Goal: Communication & Community: Answer question/provide support

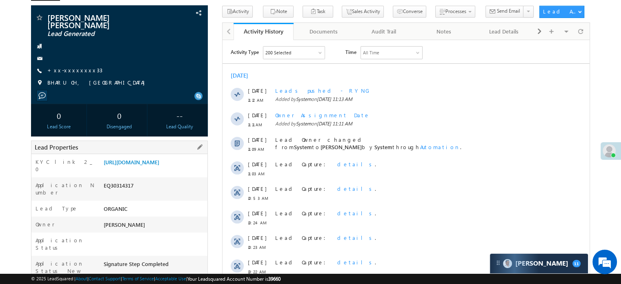
scroll to position [82, 0]
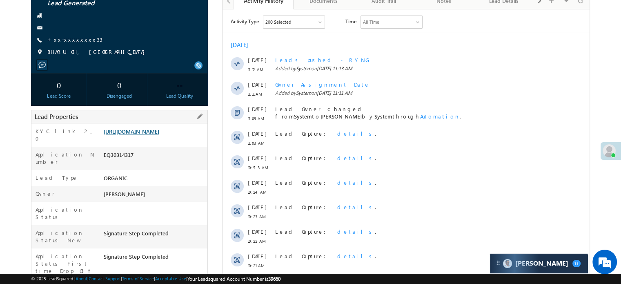
click at [159, 134] on link "[URL][DOMAIN_NAME]" at bounding box center [132, 131] width 56 height 7
click at [78, 39] on div "Tadvi Anilbhi sukharam Lead Generated +xx-xxxxxxxx33" at bounding box center [119, 22] width 169 height 78
click at [73, 36] on link "+xx-xxxxxxxx33" at bounding box center [74, 39] width 55 height 7
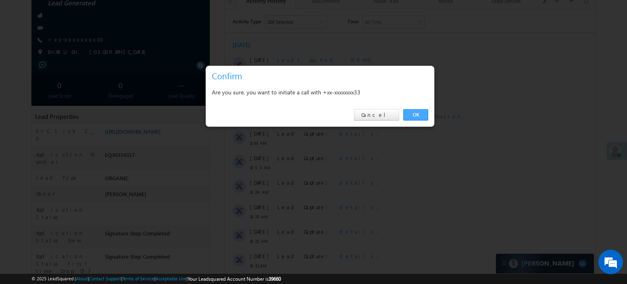
click at [419, 118] on link "OK" at bounding box center [415, 114] width 25 height 11
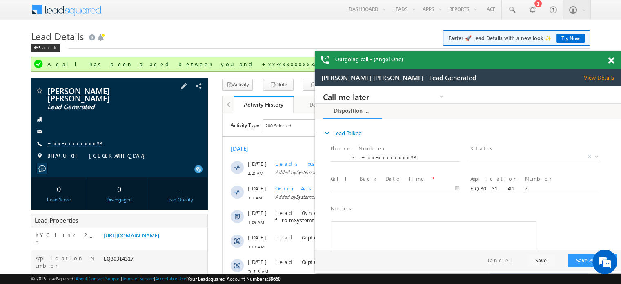
click at [67, 140] on link "+xx-xxxxxxxx33" at bounding box center [74, 143] width 55 height 7
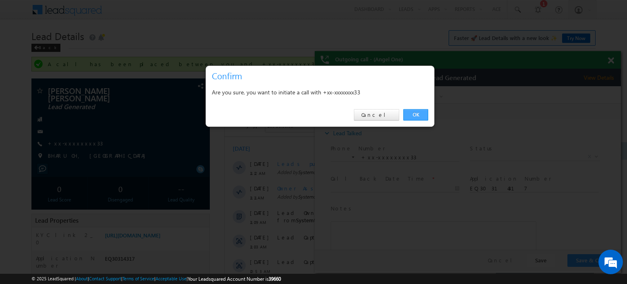
click at [416, 116] on link "OK" at bounding box center [415, 114] width 25 height 11
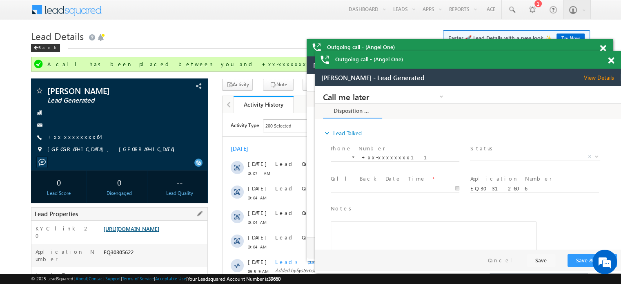
click at [132, 232] on link "https://angelbroking1-pk3em7sa.customui-test.leadsquared.com?leadId=f11d5678-d7…" at bounding box center [132, 228] width 56 height 7
click at [136, 232] on link "https://angelbroking1-pk3em7sa.customui-test.leadsquared.com?leadId=f11d5678-d7…" at bounding box center [132, 228] width 56 height 7
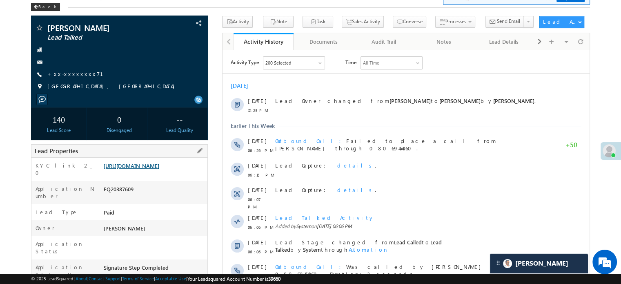
click at [159, 168] on link "[URL][DOMAIN_NAME]" at bounding box center [132, 165] width 56 height 7
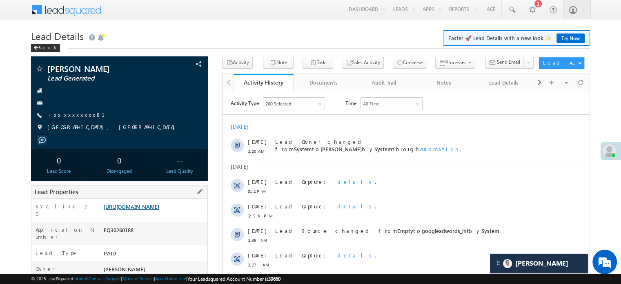
click at [126, 205] on link "https://angelbroking1-pk3em7sa.customui-test.leadsquared.com?leadId=021291b2-92…" at bounding box center [132, 206] width 56 height 7
drag, startPoint x: 101, startPoint y: 207, endPoint x: 150, endPoint y: 216, distance: 50.0
click at [150, 216] on div "KYC link 2_0 https://angelbroking1-pk3em7sa.customui-test.leadsquared.com?leadI…" at bounding box center [119, 209] width 176 height 23
click at [111, 210] on link "https://angelbroking1-pk3em7sa.customui-test.leadsquared.com?leadId=021291b2-92…" at bounding box center [132, 206] width 56 height 7
click at [145, 133] on div "Sumit kumar Lead Generated +xx-xxxxxxxx81" at bounding box center [119, 99] width 169 height 71
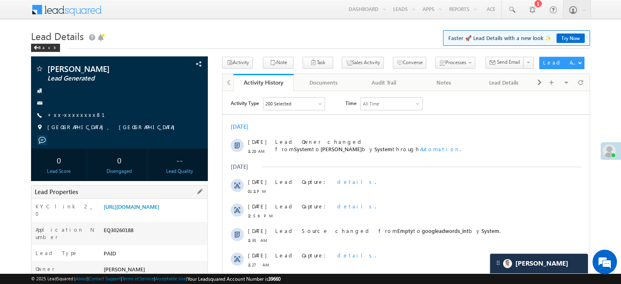
drag, startPoint x: 104, startPoint y: 205, endPoint x: 207, endPoint y: 225, distance: 104.4
click at [207, 214] on div "https://angelbroking1-pk3em7sa.customui-test.leadsquared.com?leadId=021291b2-92…" at bounding box center [155, 207] width 106 height 11
copy link "https://angelbroking1-pk3em7sa.customui-test.leadsquared.com?leadId=021291b2-92…"
click at [175, 101] on div at bounding box center [119, 103] width 169 height 8
click at [159, 210] on link "https://angelbroking1-pk3em7sa.customui-test.leadsquared.com?leadId=021291b2-92…" at bounding box center [132, 206] width 56 height 7
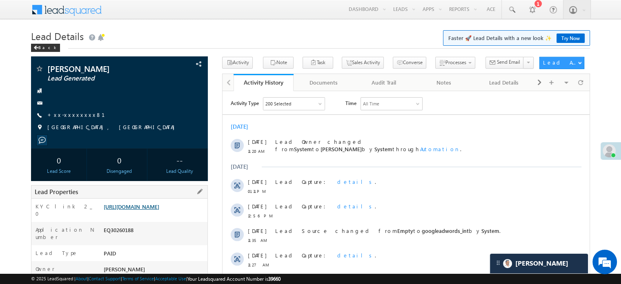
click at [127, 205] on link "https://angelbroking1-pk3em7sa.customui-test.leadsquared.com?leadId=021291b2-92…" at bounding box center [132, 206] width 56 height 7
click at [75, 116] on link "+xx-xxxxxxxx81" at bounding box center [80, 114] width 67 height 7
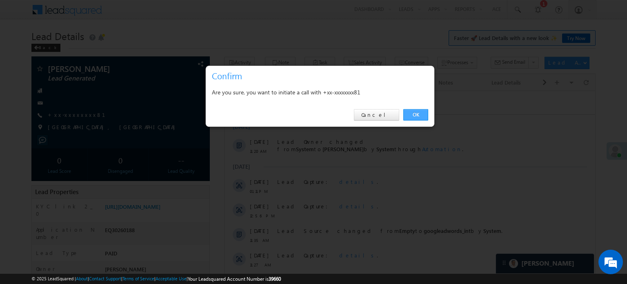
click at [416, 115] on link "OK" at bounding box center [415, 114] width 25 height 11
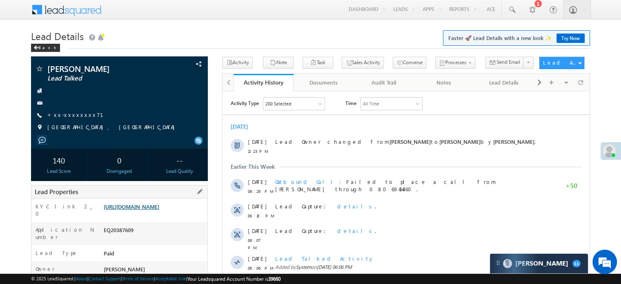
click at [146, 210] on link "https://angelbroking1-pk3em7sa.customui-test.leadsquared.com?leadId=ca294c02-23…" at bounding box center [132, 206] width 56 height 7
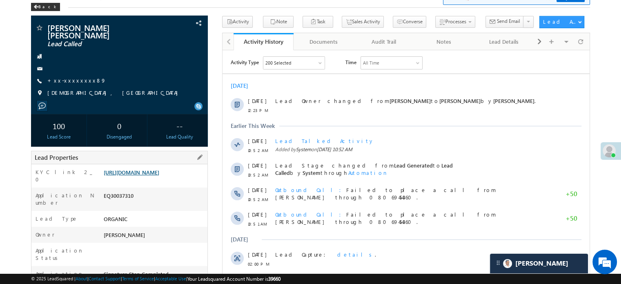
click at [140, 173] on link "[URL][DOMAIN_NAME]" at bounding box center [132, 172] width 56 height 7
click at [132, 176] on link "https://angelbroking1-pk3em7sa.customui-test.leadsquared.com?leadId=ced253e6-f6…" at bounding box center [132, 172] width 56 height 7
click at [121, 164] on div "KYC link 2_0 https://angelbroking1-pk3em7sa.customui-test.leadsquared.com?leadI…" at bounding box center [119, 175] width 176 height 23
click at [125, 169] on link "https://angelbroking1-pk3em7sa.customui-test.leadsquared.com?leadId=ced253e6-f6…" at bounding box center [132, 172] width 56 height 7
click at [103, 168] on div "https://angelbroking1-pk3em7sa.customui-test.leadsquared.com?leadId=ced253e6-f6…" at bounding box center [155, 173] width 106 height 11
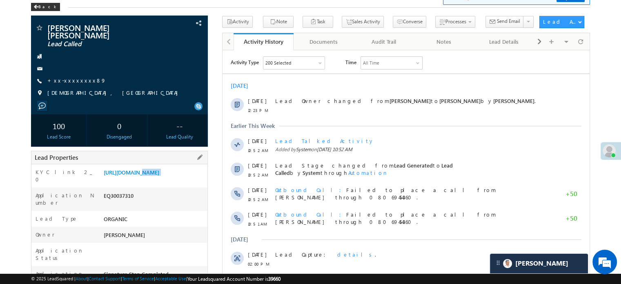
drag, startPoint x: 103, startPoint y: 165, endPoint x: 188, endPoint y: 182, distance: 86.5
click at [188, 180] on div "https://angelbroking1-pk3em7sa.customui-test.leadsquared.com?leadId=ced253e6-f6…" at bounding box center [155, 173] width 106 height 11
copy div "https://angelbroking1-pk3em7sa.customui-test.leadsquared.com?leadId=ced253e6-f6…"
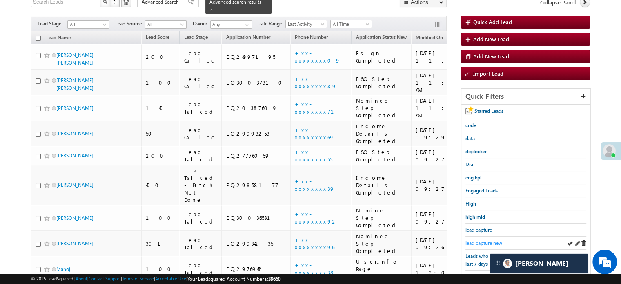
click at [482, 240] on span "lead capture new" at bounding box center [483, 243] width 37 height 6
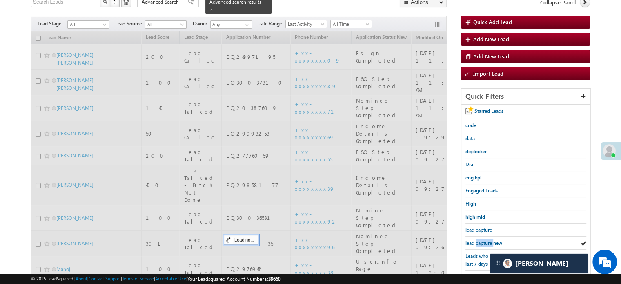
click at [482, 240] on span "lead capture new" at bounding box center [483, 243] width 37 height 6
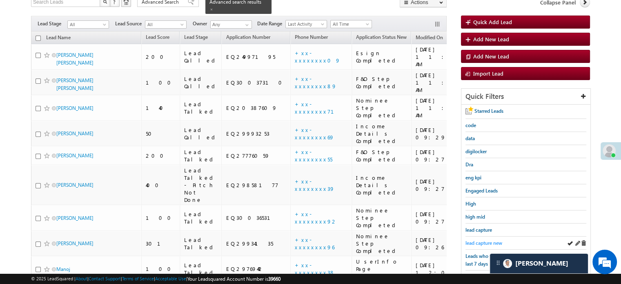
click at [487, 241] on span "lead capture new" at bounding box center [483, 243] width 37 height 6
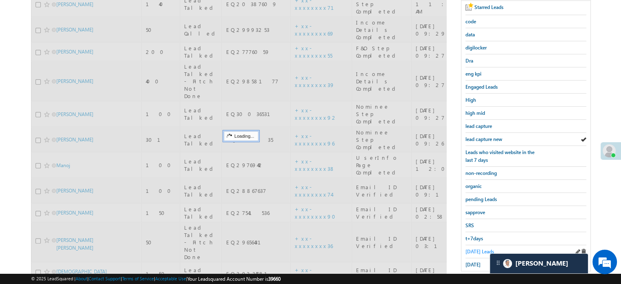
scroll to position [182, 0]
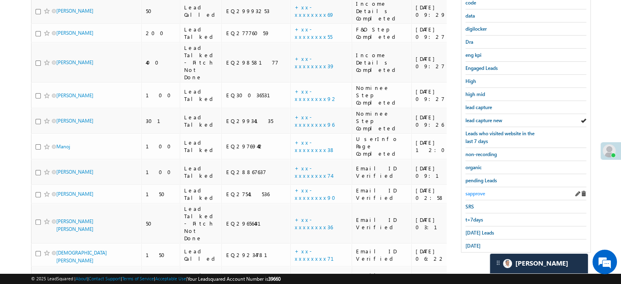
click at [474, 190] on span "sapprove" at bounding box center [475, 193] width 20 height 6
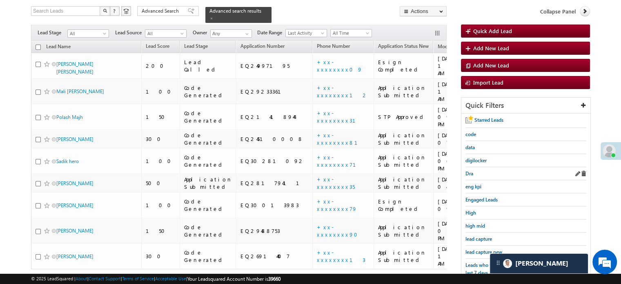
scroll to position [60, 0]
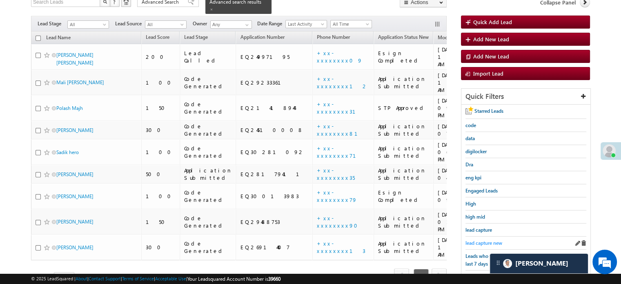
click at [480, 240] on span "lead capture new" at bounding box center [483, 243] width 37 height 6
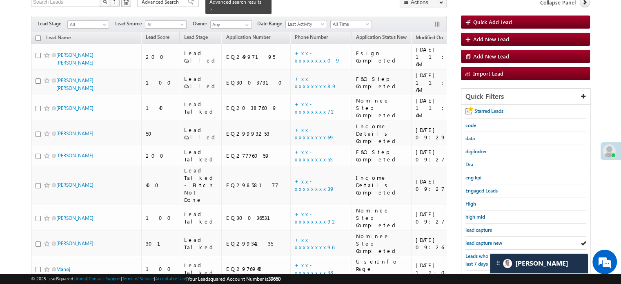
click at [480, 240] on span "lead capture new" at bounding box center [483, 243] width 37 height 6
click at [482, 243] on span "lead capture new" at bounding box center [483, 243] width 37 height 6
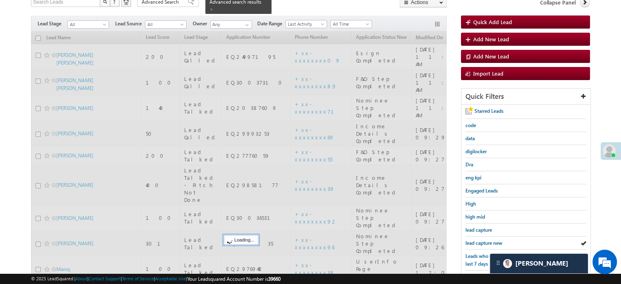
click at [484, 240] on span "lead capture new" at bounding box center [483, 243] width 37 height 6
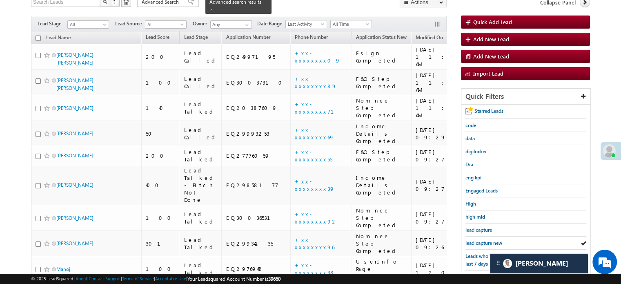
click at [484, 240] on span "lead capture new" at bounding box center [483, 243] width 37 height 6
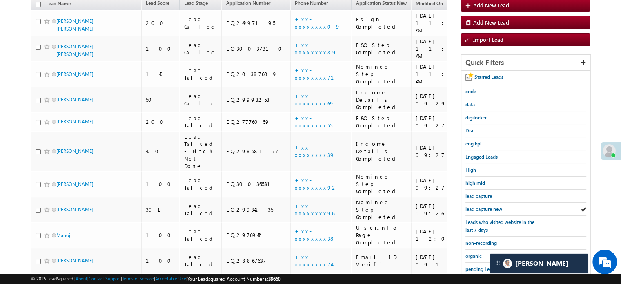
scroll to position [141, 0]
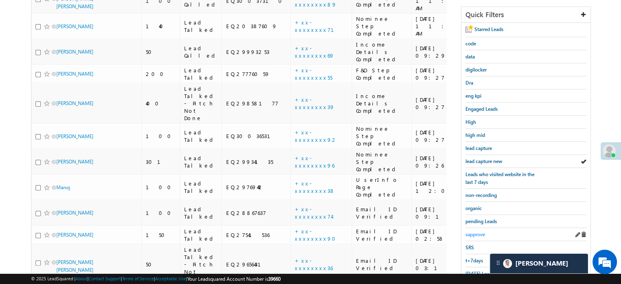
click at [476, 231] on span "sapprove" at bounding box center [475, 234] width 20 height 6
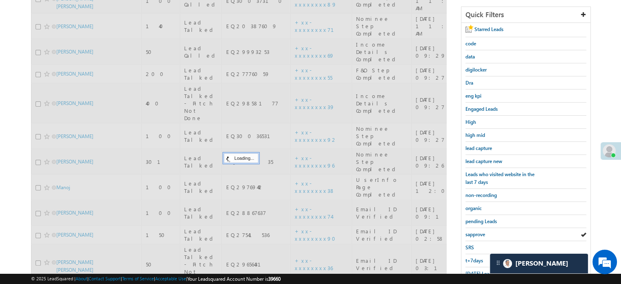
scroll to position [60, 0]
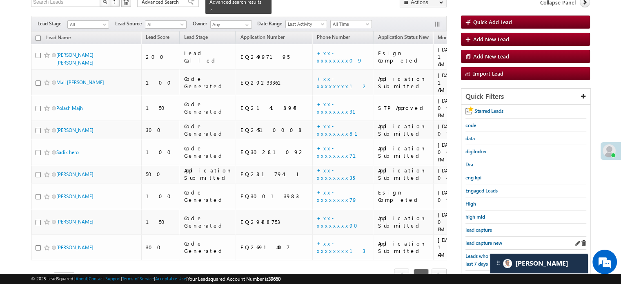
click at [477, 236] on div "lead capture new" at bounding box center [525, 242] width 121 height 13
click at [477, 240] on span "lead capture new" at bounding box center [483, 243] width 37 height 6
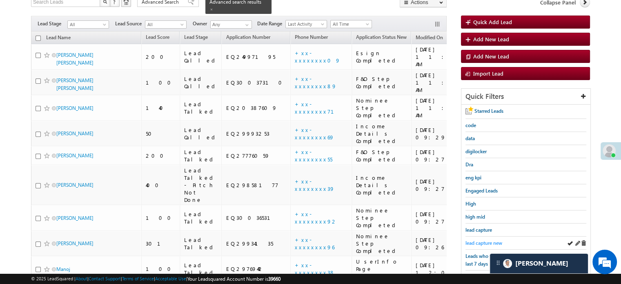
click at [488, 241] on span "lead capture new" at bounding box center [483, 243] width 37 height 6
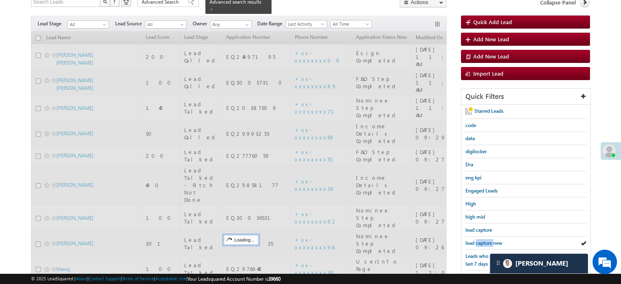
click at [488, 241] on span "lead capture new" at bounding box center [483, 243] width 37 height 6
click at [489, 241] on span "lead capture new" at bounding box center [483, 243] width 37 height 6
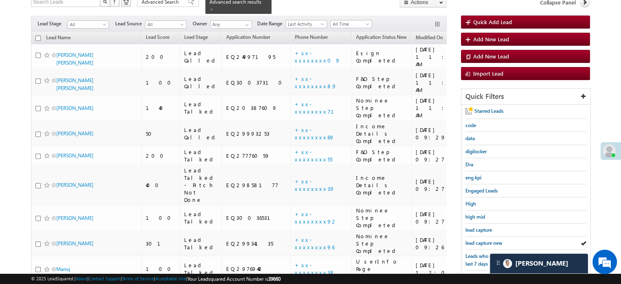
click at [489, 241] on span "lead capture new" at bounding box center [483, 243] width 37 height 6
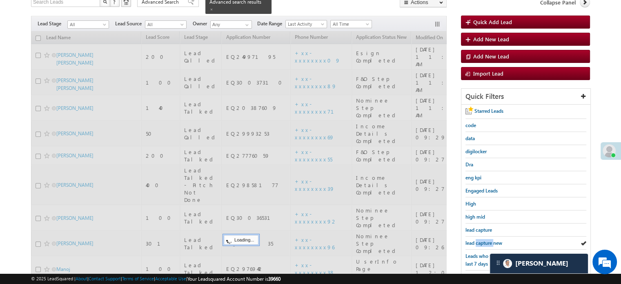
click at [489, 241] on span "lead capture new" at bounding box center [483, 243] width 37 height 6
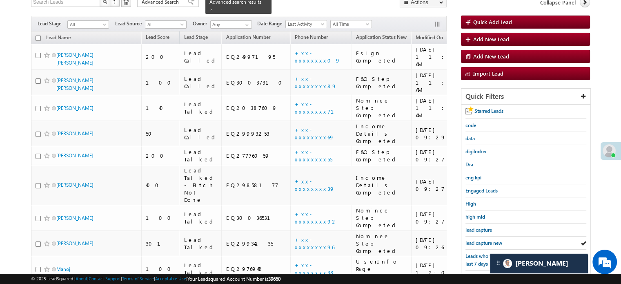
scroll to position [182, 0]
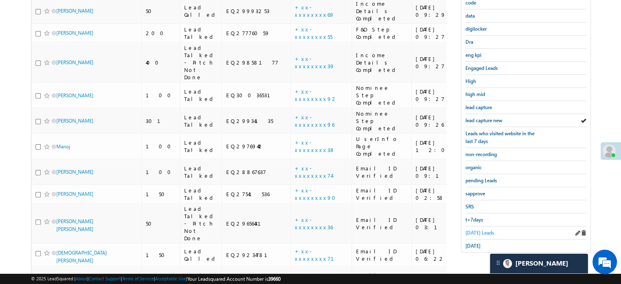
drag, startPoint x: 469, startPoint y: 223, endPoint x: 472, endPoint y: 227, distance: 4.6
click at [470, 226] on div "Today's Leads" at bounding box center [525, 232] width 121 height 13
click at [472, 229] on span "Today's Leads" at bounding box center [479, 232] width 29 height 6
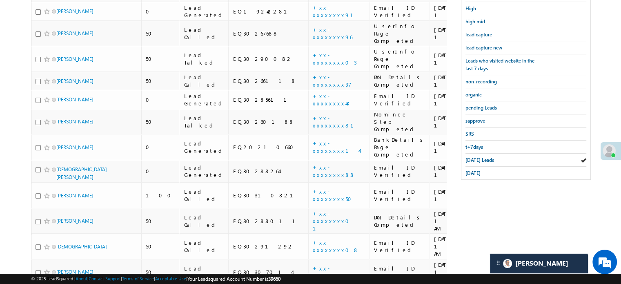
scroll to position [51, 0]
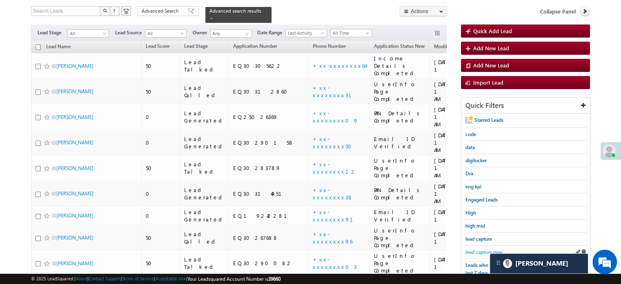
click at [474, 249] on span "lead capture new" at bounding box center [483, 252] width 37 height 6
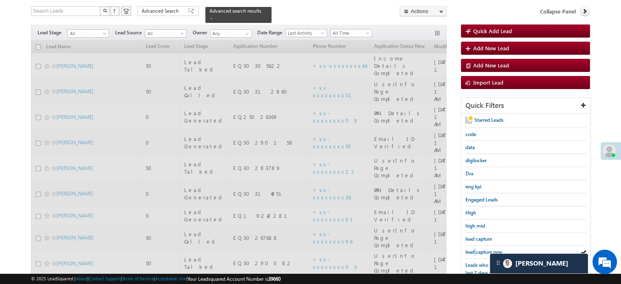
click at [474, 249] on span "lead capture new" at bounding box center [483, 252] width 37 height 6
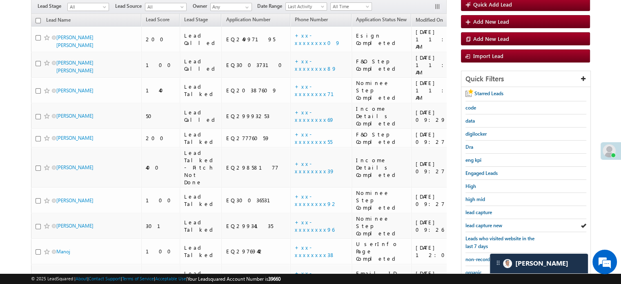
scroll to position [91, 0]
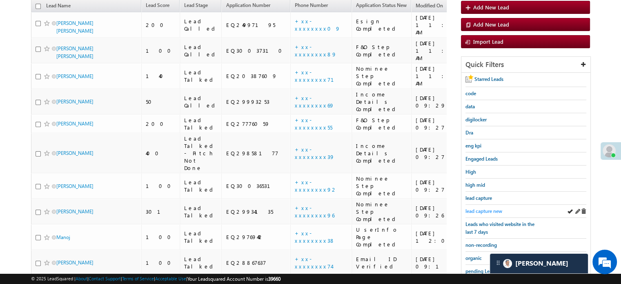
click at [488, 208] on span "lead capture new" at bounding box center [483, 211] width 37 height 6
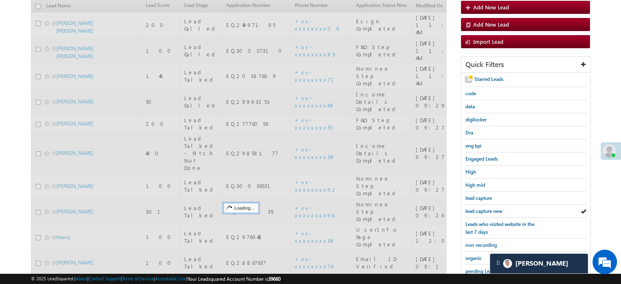
click at [488, 208] on span "lead capture new" at bounding box center [483, 211] width 37 height 6
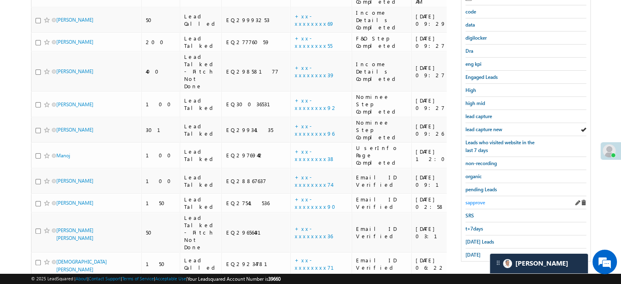
click at [476, 199] on span "sapprove" at bounding box center [475, 202] width 20 height 6
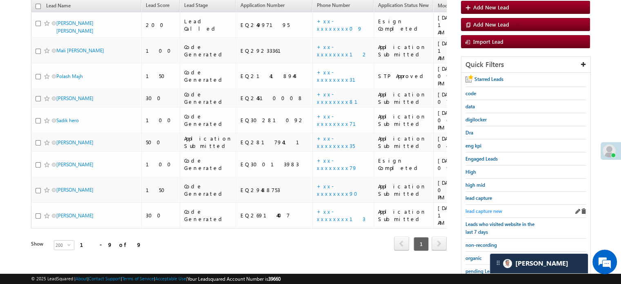
click at [481, 208] on span "lead capture new" at bounding box center [483, 211] width 37 height 6
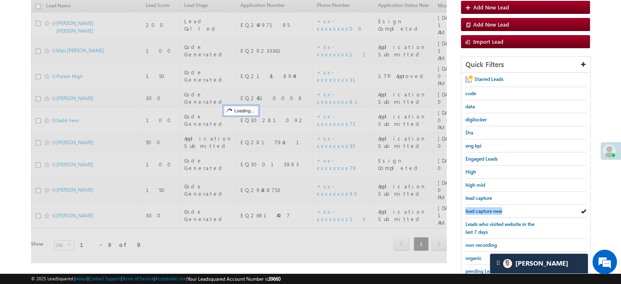
click at [481, 208] on span "lead capture new" at bounding box center [483, 211] width 37 height 6
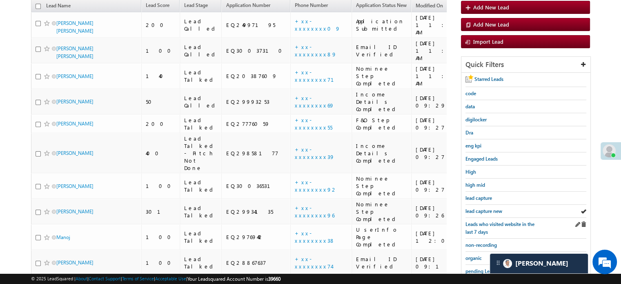
click at [483, 215] on div "Starred Leads code data digilocker Dra eng kpi Engaged Leads High high mid lead…" at bounding box center [525, 208] width 129 height 270
click at [478, 208] on span "lead capture new" at bounding box center [483, 211] width 37 height 6
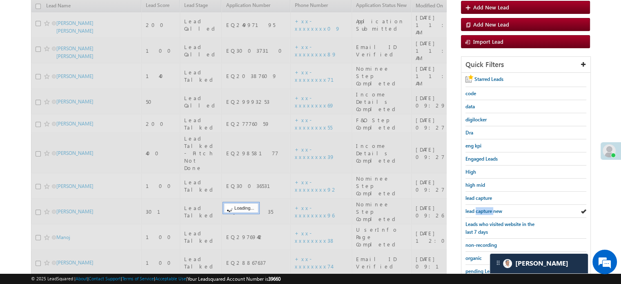
click at [478, 208] on span "lead capture new" at bounding box center [483, 211] width 37 height 6
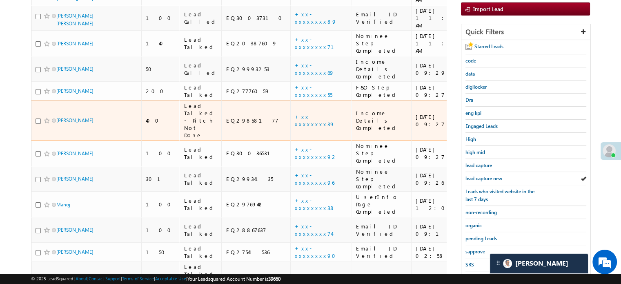
scroll to position [214, 0]
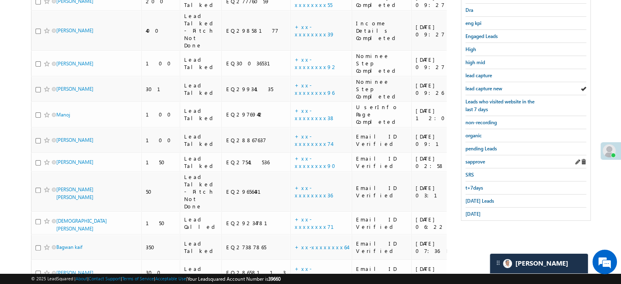
click at [480, 155] on div "sapprove" at bounding box center [525, 161] width 121 height 13
click at [480, 158] on span "sapprove" at bounding box center [475, 161] width 20 height 6
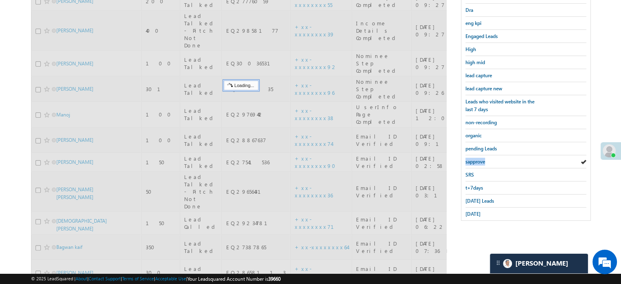
click at [480, 158] on span "sapprove" at bounding box center [475, 161] width 20 height 6
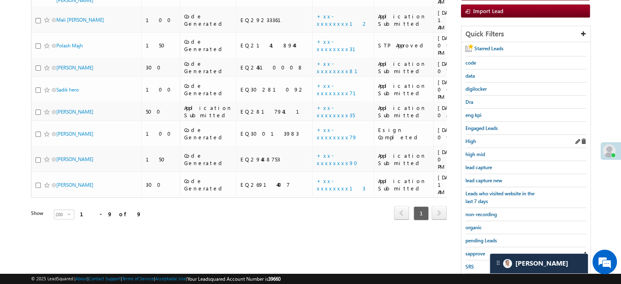
scroll to position [122, 0]
click at [493, 173] on div "lead capture new" at bounding box center [525, 179] width 121 height 13
click at [491, 177] on span "lead capture new" at bounding box center [483, 180] width 37 height 6
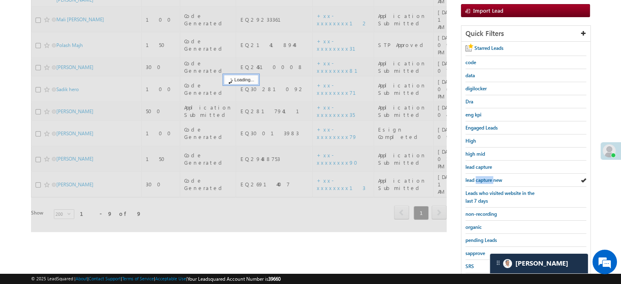
click at [491, 177] on span "lead capture new" at bounding box center [483, 180] width 37 height 6
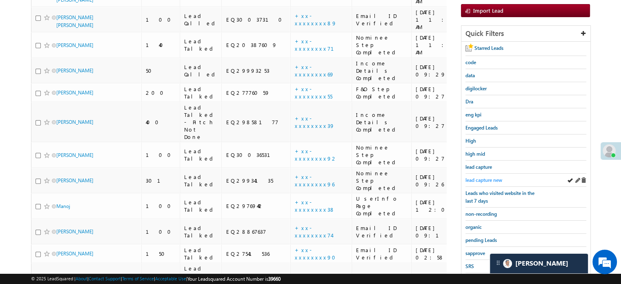
click at [480, 177] on span "lead capture new" at bounding box center [483, 180] width 37 height 6
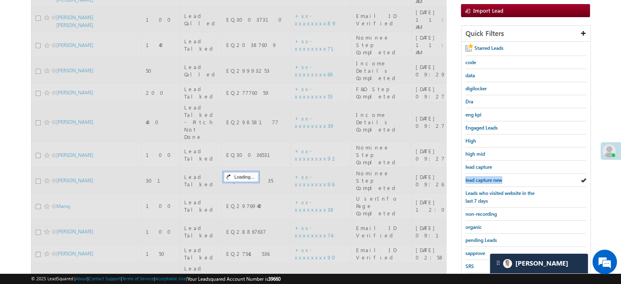
click at [480, 177] on span "lead capture new" at bounding box center [483, 180] width 37 height 6
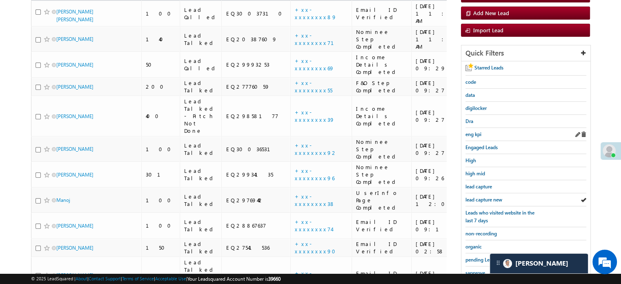
scroll to position [204, 0]
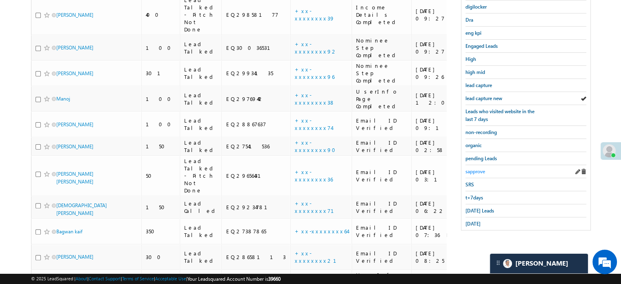
click at [475, 169] on span "sapprove" at bounding box center [475, 171] width 20 height 6
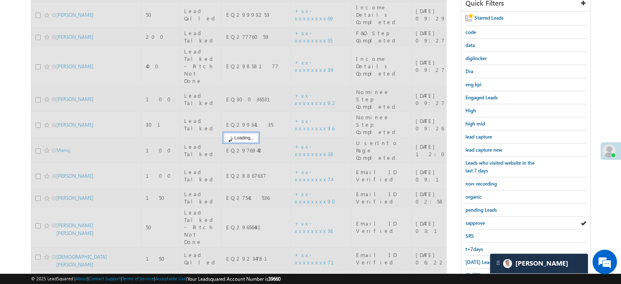
scroll to position [82, 0]
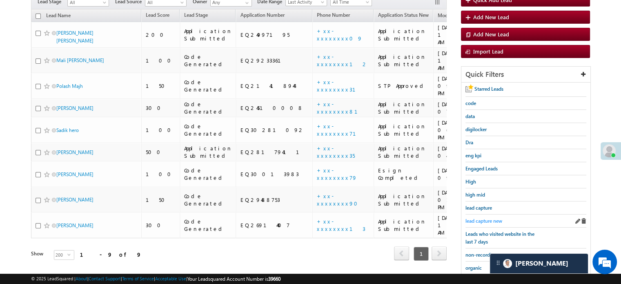
click at [487, 218] on span "lead capture new" at bounding box center [483, 221] width 37 height 6
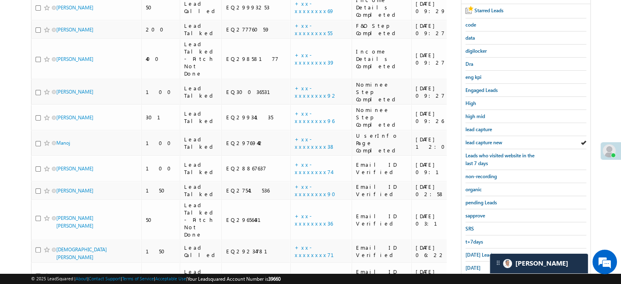
scroll to position [227, 0]
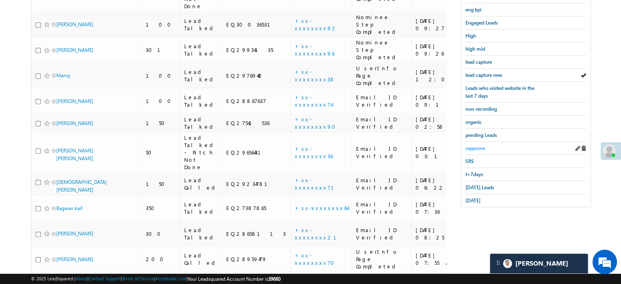
click at [472, 146] on span "sapprove" at bounding box center [475, 148] width 20 height 6
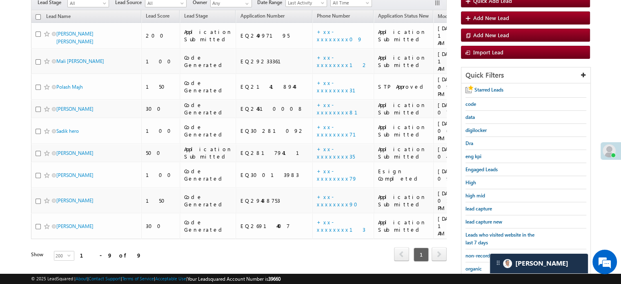
scroll to position [105, 0]
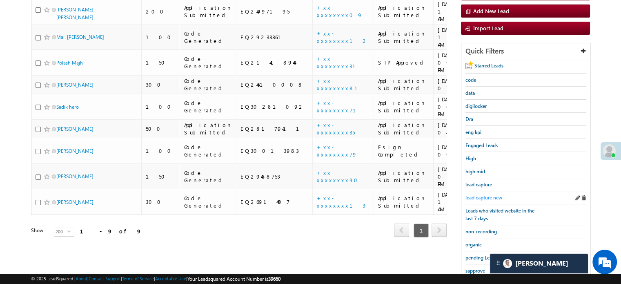
click at [475, 197] on span "lead capture new" at bounding box center [483, 197] width 37 height 6
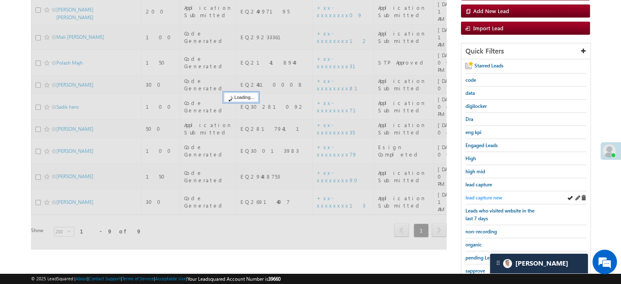
click at [477, 195] on span "lead capture new" at bounding box center [483, 197] width 37 height 6
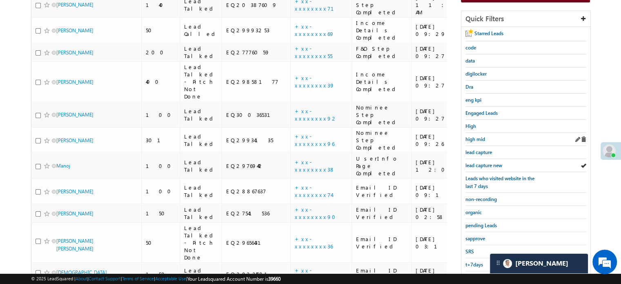
scroll to position [227, 0]
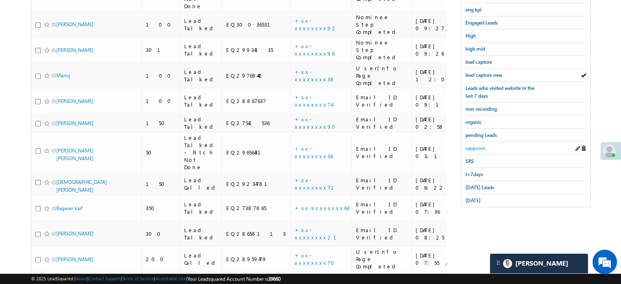
click at [473, 146] on span "sapprove" at bounding box center [475, 148] width 20 height 6
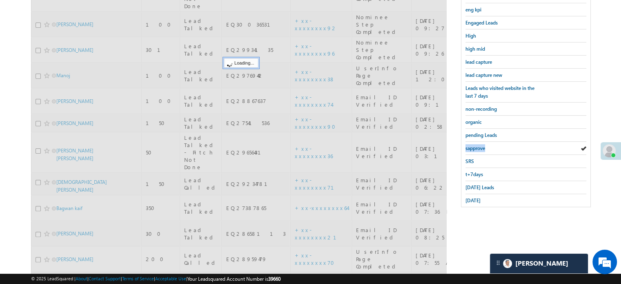
click at [473, 146] on span "sapprove" at bounding box center [475, 148] width 20 height 6
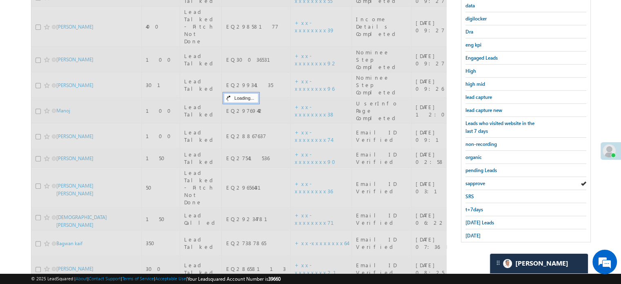
scroll to position [146, 0]
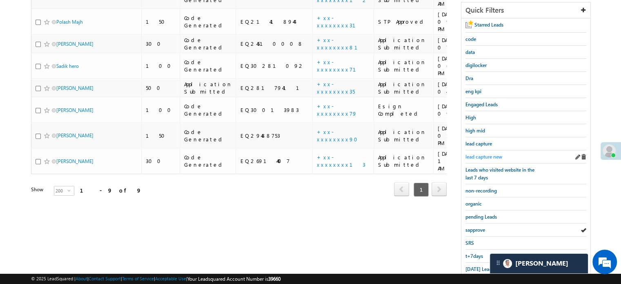
click at [477, 153] on span "lead capture new" at bounding box center [483, 156] width 37 height 6
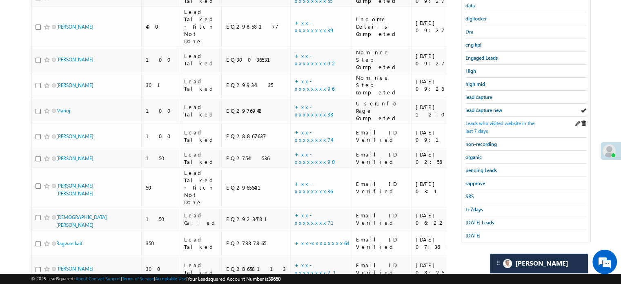
scroll to position [227, 0]
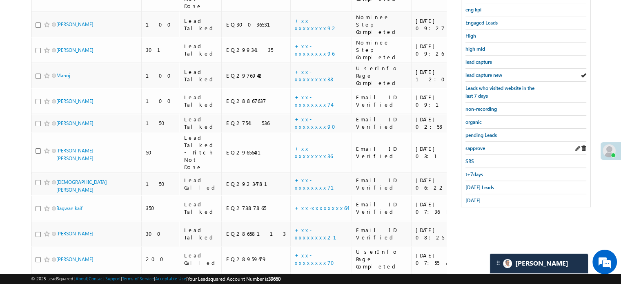
click at [477, 142] on div "sapprove" at bounding box center [525, 148] width 121 height 13
click at [477, 145] on span "sapprove" at bounding box center [475, 148] width 20 height 6
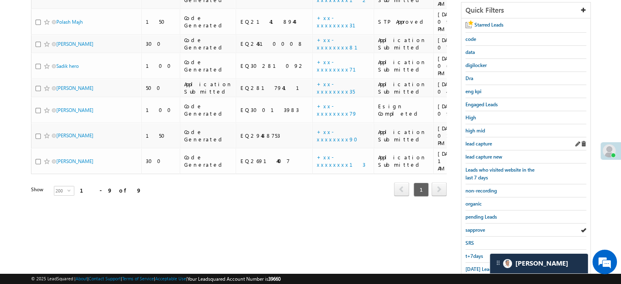
scroll to position [64, 0]
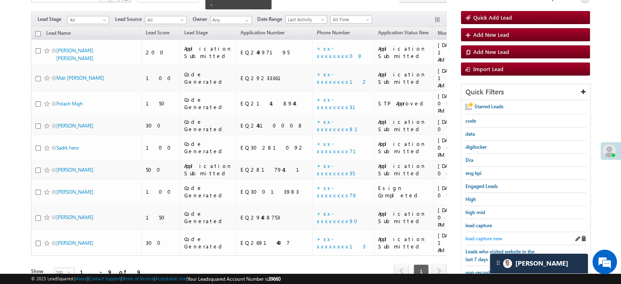
click at [482, 235] on span "lead capture new" at bounding box center [483, 238] width 37 height 6
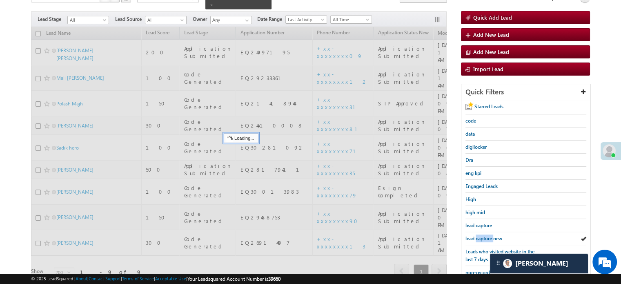
click at [482, 235] on span "lead capture new" at bounding box center [483, 238] width 37 height 6
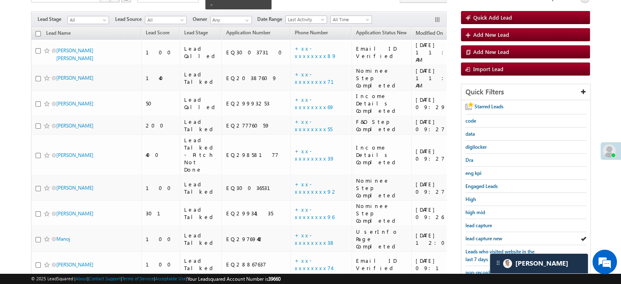
scroll to position [227, 0]
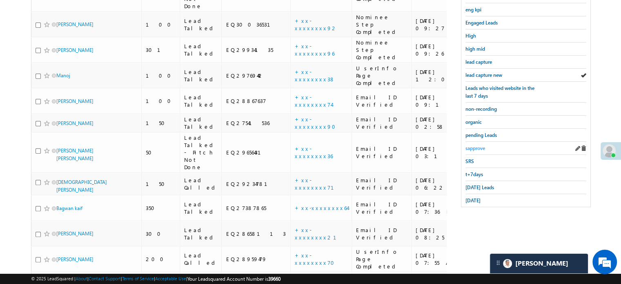
click at [474, 145] on span "sapprove" at bounding box center [475, 148] width 20 height 6
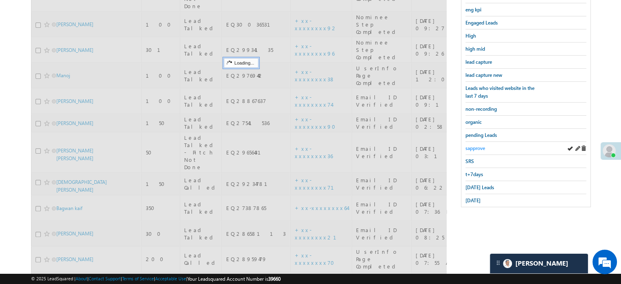
scroll to position [64, 0]
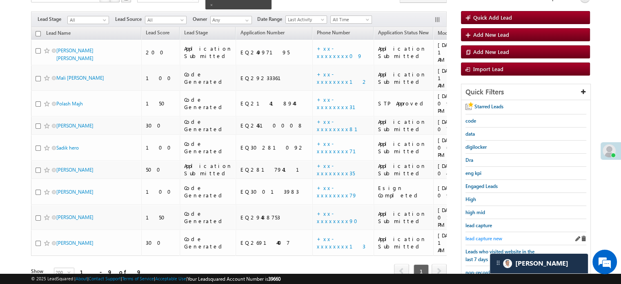
click at [485, 235] on span "lead capture new" at bounding box center [483, 238] width 37 height 6
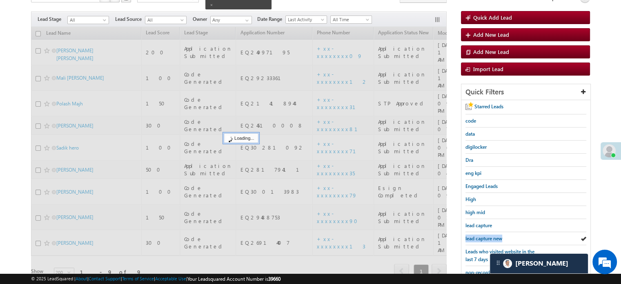
click at [485, 235] on span "lead capture new" at bounding box center [483, 238] width 37 height 6
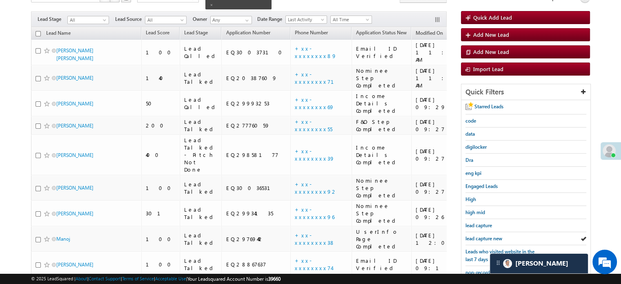
scroll to position [146, 0]
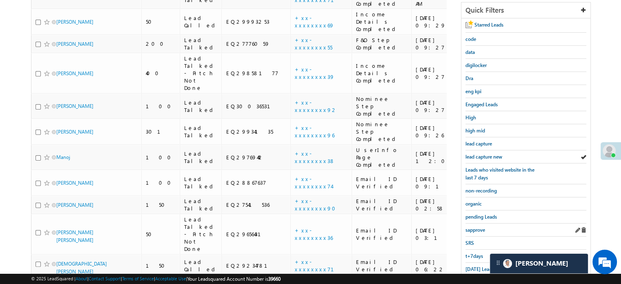
click at [487, 225] on div "sapprove" at bounding box center [525, 229] width 121 height 13
click at [478, 227] on span "sapprove" at bounding box center [475, 230] width 20 height 6
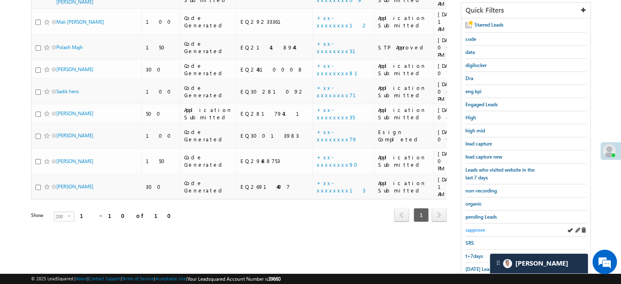
click at [478, 227] on span "sapprove" at bounding box center [475, 230] width 20 height 6
click at [466, 226] on link "sapprove" at bounding box center [475, 230] width 20 height 8
click at [484, 155] on span "lead capture new" at bounding box center [483, 156] width 37 height 6
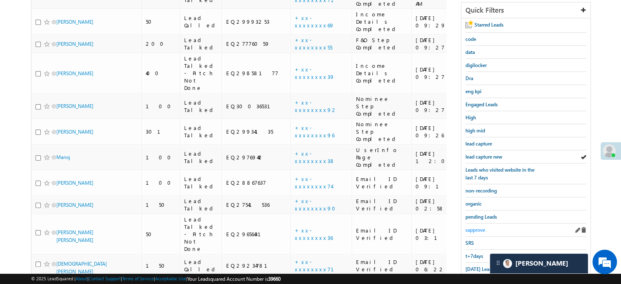
click at [477, 228] on span "sapprove" at bounding box center [475, 230] width 20 height 6
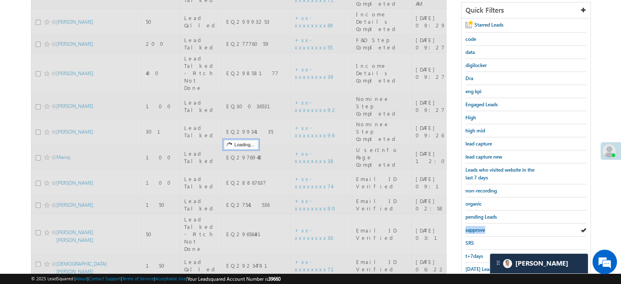
click at [477, 228] on span "sapprove" at bounding box center [475, 230] width 20 height 6
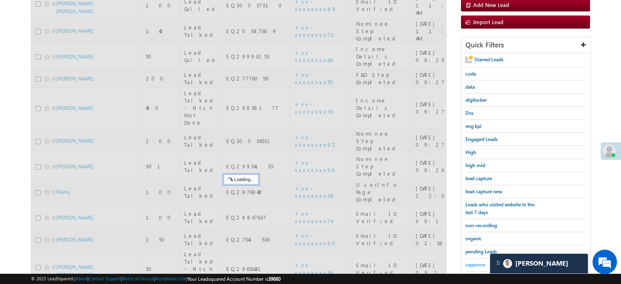
scroll to position [64, 0]
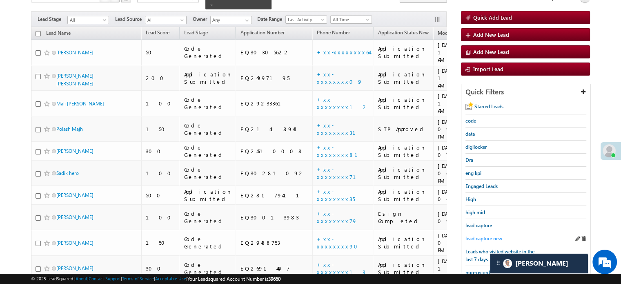
click at [477, 235] on span "lead capture new" at bounding box center [483, 238] width 37 height 6
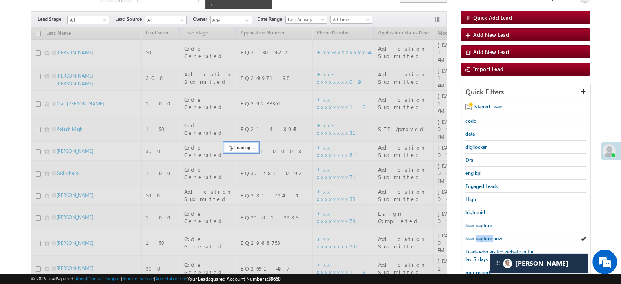
click at [477, 235] on span "lead capture new" at bounding box center [483, 238] width 37 height 6
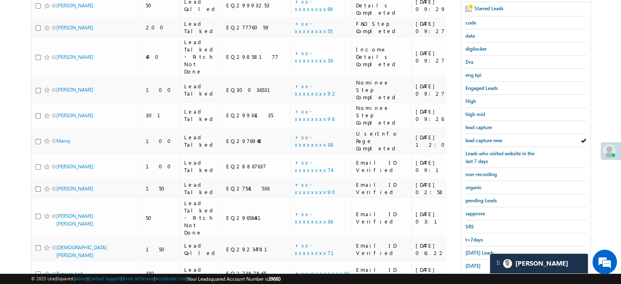
scroll to position [187, 0]
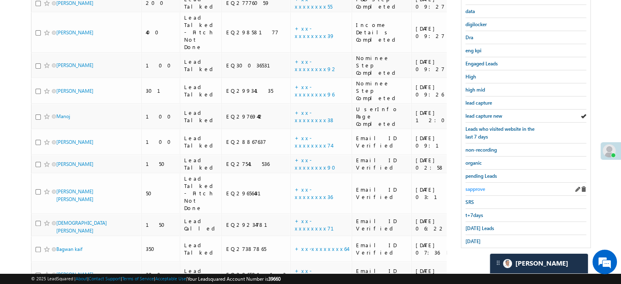
click at [477, 186] on span "sapprove" at bounding box center [475, 189] width 20 height 6
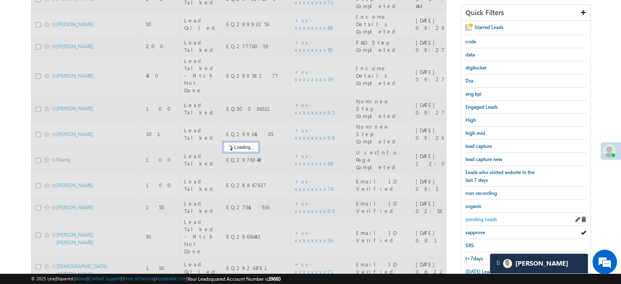
scroll to position [64, 0]
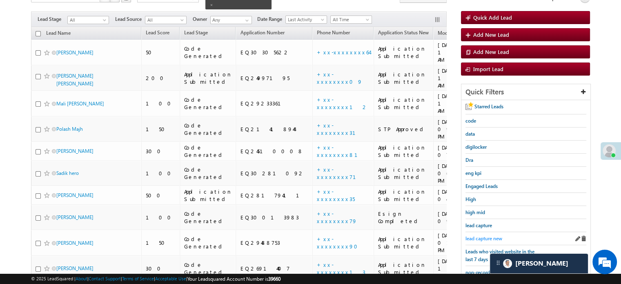
click at [480, 235] on span "lead capture new" at bounding box center [483, 238] width 37 height 6
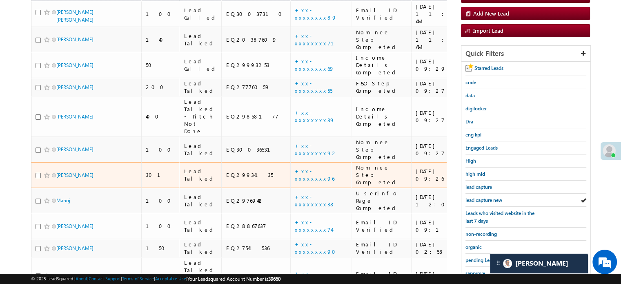
scroll to position [146, 0]
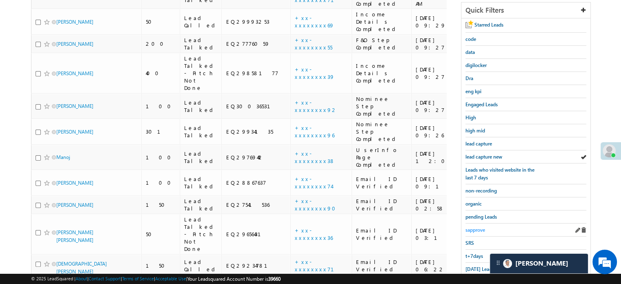
click at [469, 227] on span "sapprove" at bounding box center [475, 230] width 20 height 6
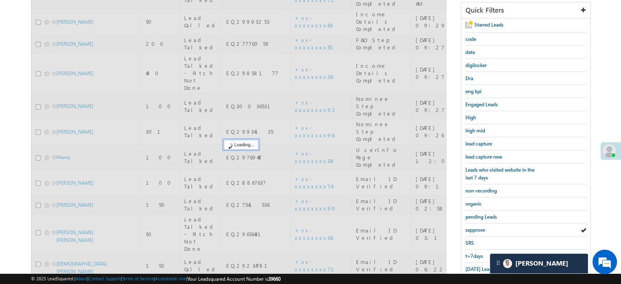
click at [469, 227] on span "sapprove" at bounding box center [475, 230] width 20 height 6
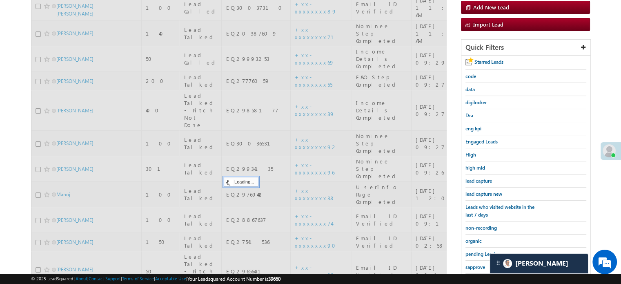
scroll to position [64, 0]
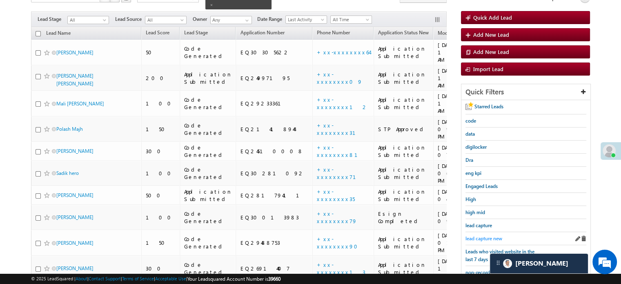
click at [478, 235] on span "lead capture new" at bounding box center [483, 238] width 37 height 6
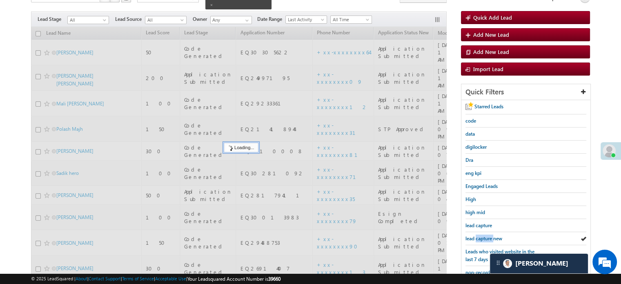
click at [478, 235] on span "lead capture new" at bounding box center [483, 238] width 37 height 6
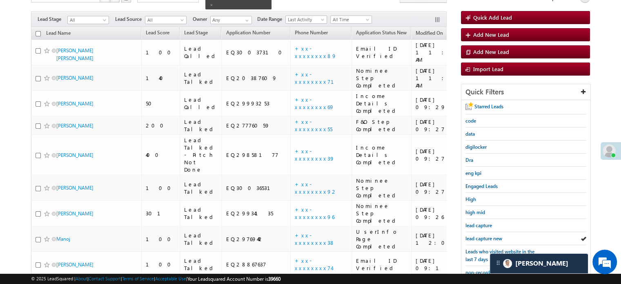
click at [478, 235] on span "lead capture new" at bounding box center [483, 238] width 37 height 6
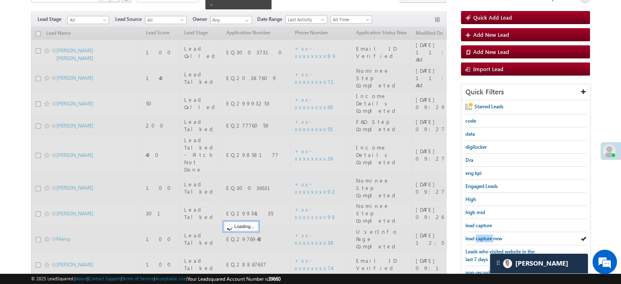
click at [478, 235] on span "lead capture new" at bounding box center [483, 238] width 37 height 6
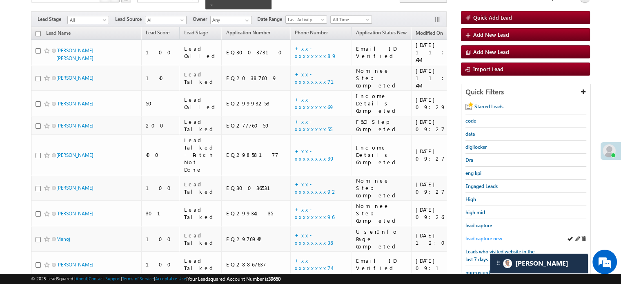
click at [488, 235] on span "lead capture new" at bounding box center [483, 238] width 37 height 6
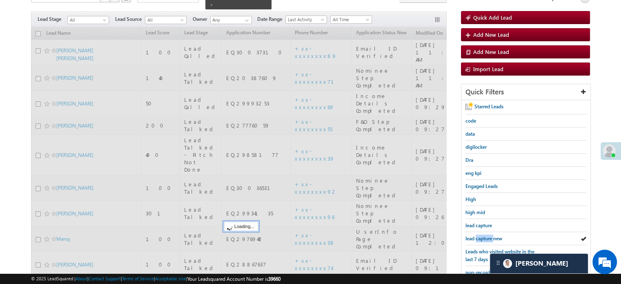
click at [488, 235] on span "lead capture new" at bounding box center [483, 238] width 37 height 6
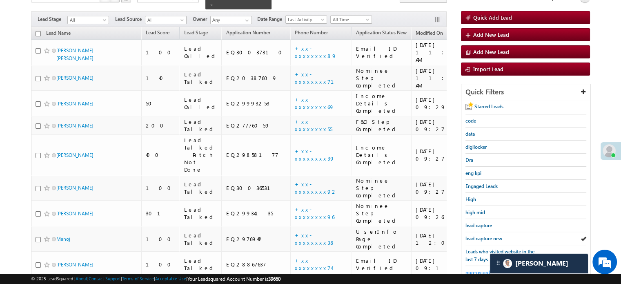
scroll to position [187, 0]
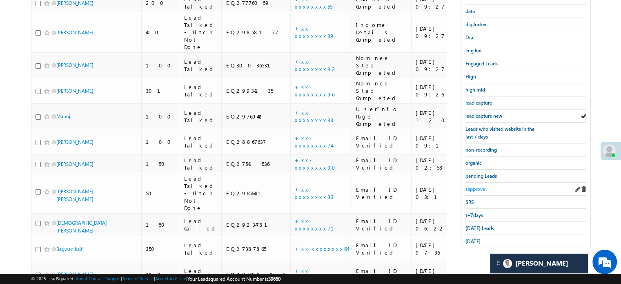
click at [473, 186] on span "sapprove" at bounding box center [475, 189] width 20 height 6
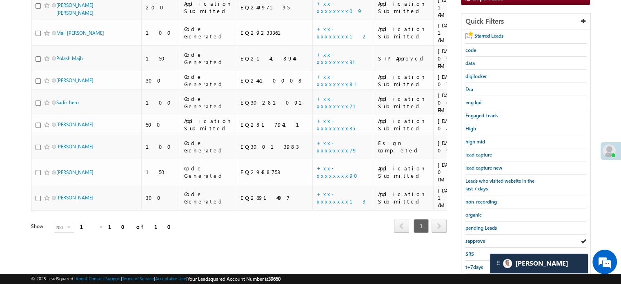
scroll to position [175, 0]
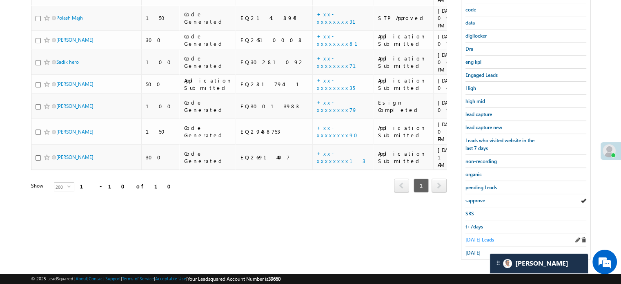
click at [478, 236] on span "Today's Leads" at bounding box center [479, 239] width 29 height 6
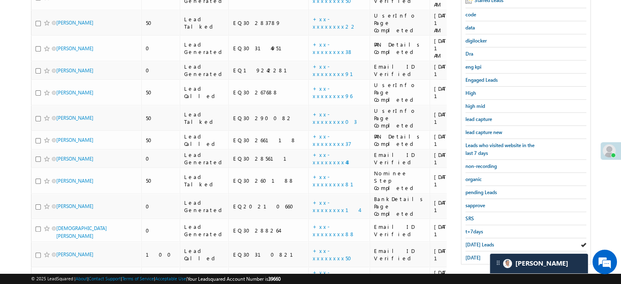
scroll to position [53, 0]
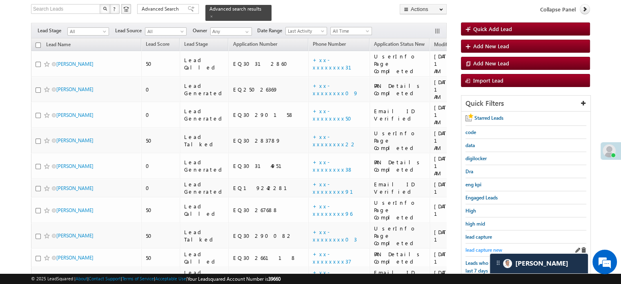
click at [476, 247] on span "lead capture new" at bounding box center [483, 250] width 37 height 6
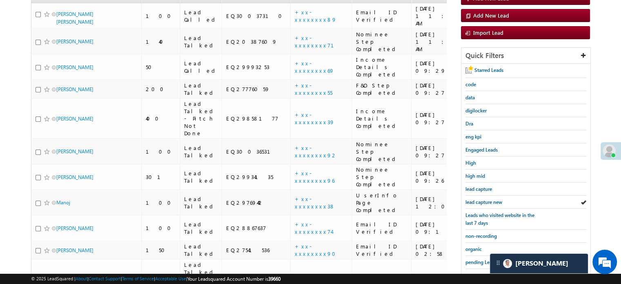
scroll to position [175, 0]
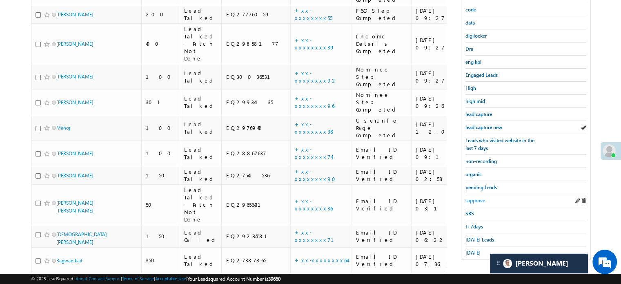
click at [478, 197] on span "sapprove" at bounding box center [475, 200] width 20 height 6
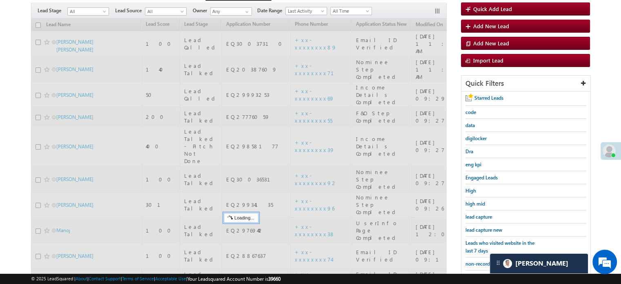
scroll to position [53, 0]
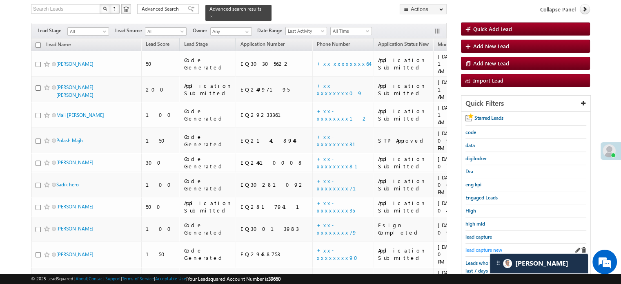
click at [482, 250] on span "lead capture new" at bounding box center [483, 250] width 37 height 6
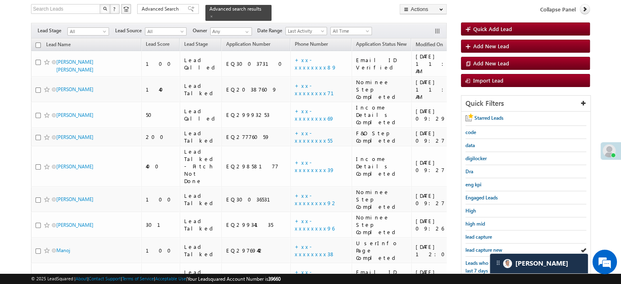
click at [482, 250] on span "lead capture new" at bounding box center [483, 250] width 37 height 6
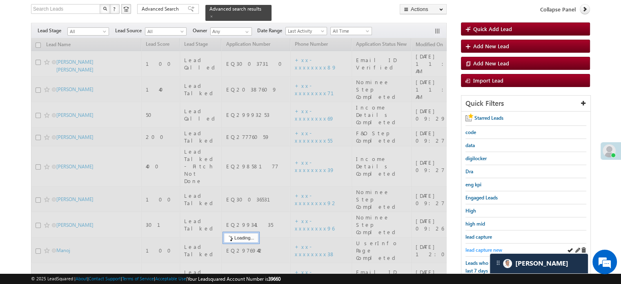
click at [482, 247] on span "lead capture new" at bounding box center [483, 250] width 37 height 6
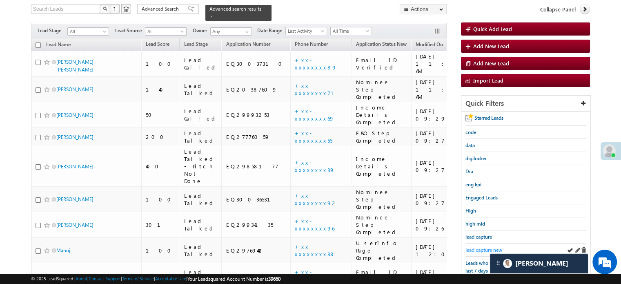
drag, startPoint x: 458, startPoint y: 248, endPoint x: 477, endPoint y: 246, distance: 18.9
click at [459, 247] on div "Search Leads X ? 17 results found Advanced Search Advanced Search Advanced sear…" at bounding box center [310, 269] width 559 height 531
click at [477, 247] on span "lead capture new" at bounding box center [483, 250] width 37 height 6
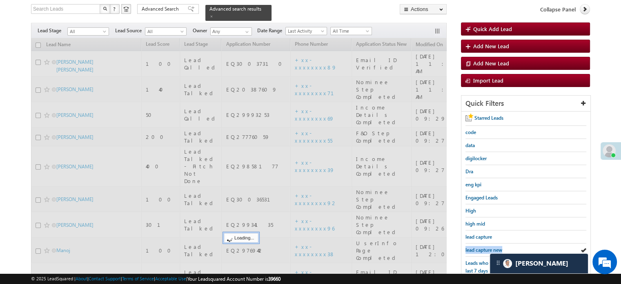
click at [477, 247] on span "lead capture new" at bounding box center [483, 250] width 37 height 6
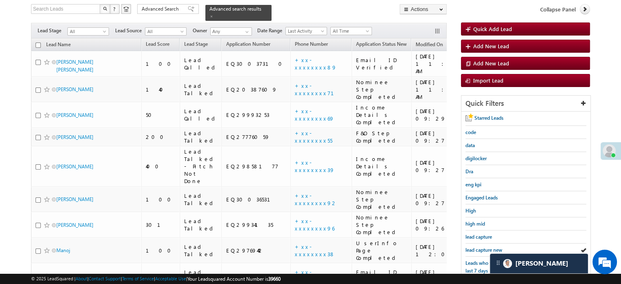
click at [477, 247] on span "lead capture new" at bounding box center [483, 250] width 37 height 6
click at [474, 246] on link "lead capture new" at bounding box center [483, 250] width 37 height 8
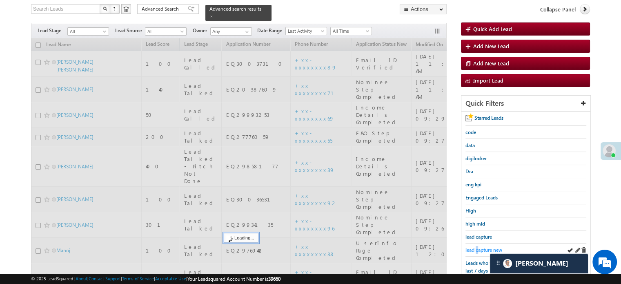
drag, startPoint x: 474, startPoint y: 243, endPoint x: 478, endPoint y: 246, distance: 5.6
click at [478, 247] on span "lead capture new" at bounding box center [483, 250] width 37 height 6
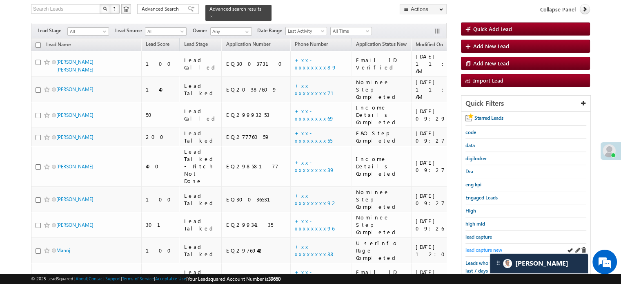
click at [477, 247] on span "lead capture new" at bounding box center [483, 250] width 37 height 6
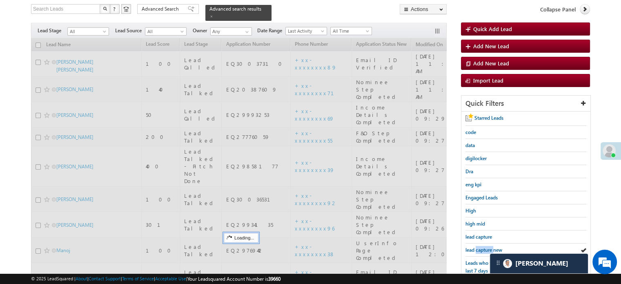
click at [477, 247] on span "lead capture new" at bounding box center [483, 250] width 37 height 6
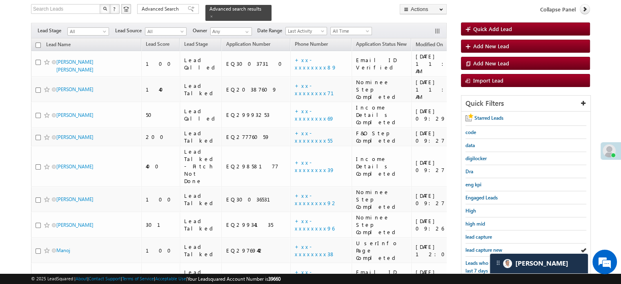
click at [477, 247] on span "lead capture new" at bounding box center [483, 250] width 37 height 6
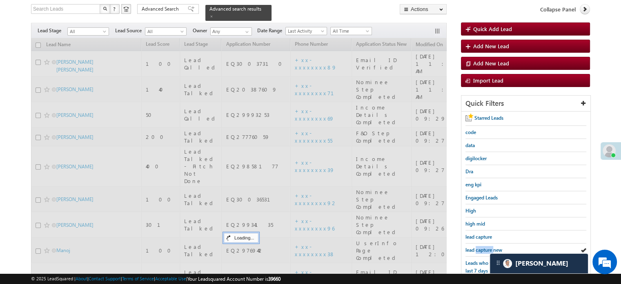
click at [477, 247] on span "lead capture new" at bounding box center [483, 250] width 37 height 6
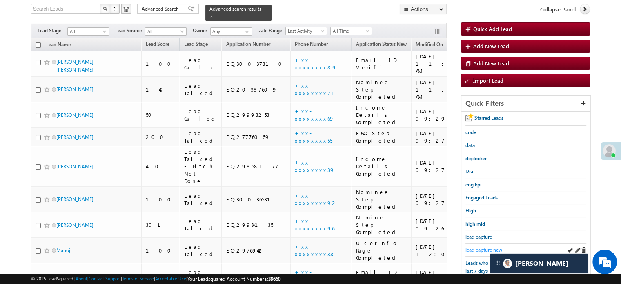
click at [483, 247] on span "lead capture new" at bounding box center [483, 250] width 37 height 6
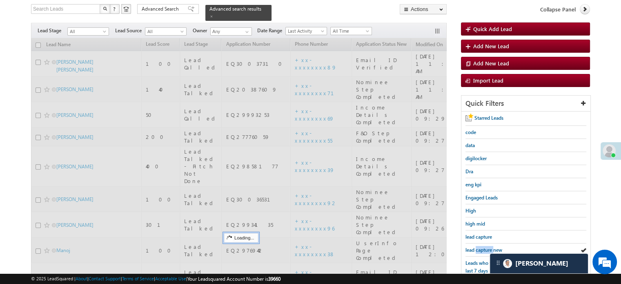
click at [483, 247] on span "lead capture new" at bounding box center [483, 250] width 37 height 6
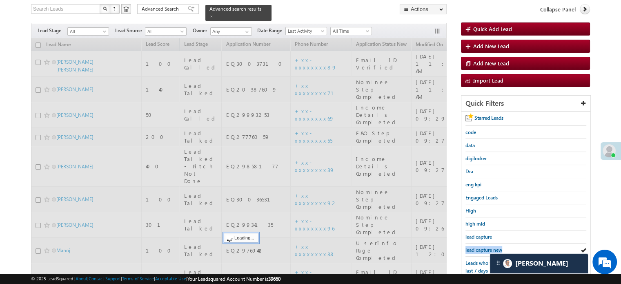
click at [483, 247] on span "lead capture new" at bounding box center [483, 250] width 37 height 6
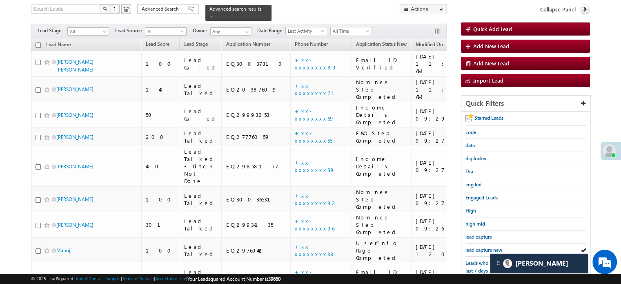
click at [483, 247] on span "lead capture new" at bounding box center [483, 250] width 37 height 6
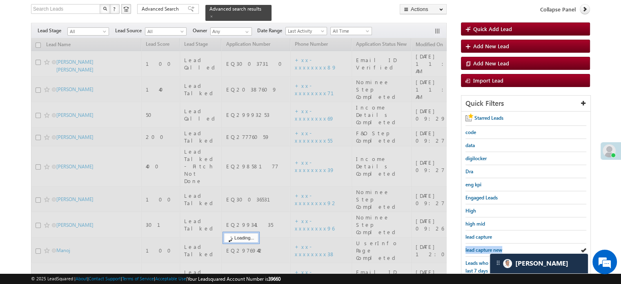
click at [483, 247] on span "lead capture new" at bounding box center [483, 250] width 37 height 6
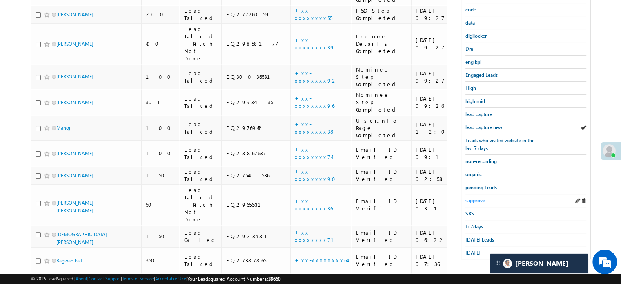
click at [481, 197] on span "sapprove" at bounding box center [475, 200] width 20 height 6
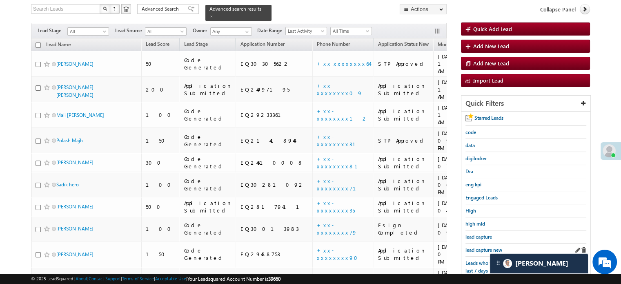
click at [478, 243] on div "lead capture new" at bounding box center [525, 249] width 121 height 13
click at [480, 247] on span "lead capture new" at bounding box center [483, 250] width 37 height 6
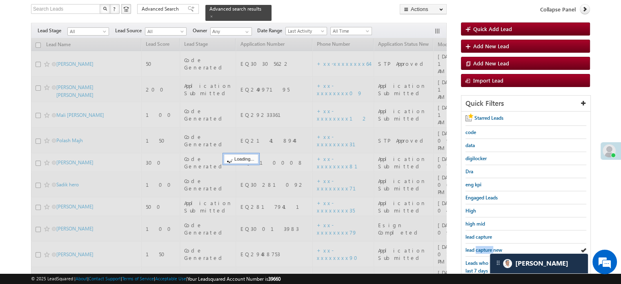
click at [480, 247] on span "lead capture new" at bounding box center [483, 250] width 37 height 6
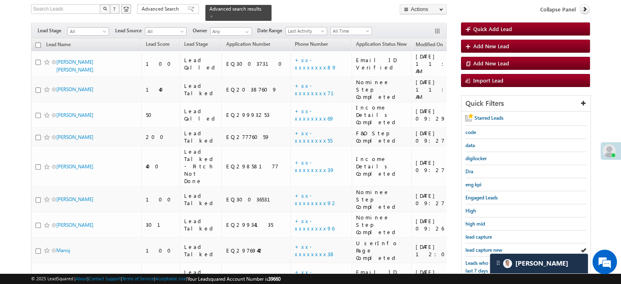
click at [480, 247] on span "lead capture new" at bounding box center [483, 250] width 37 height 6
drag, startPoint x: 489, startPoint y: 253, endPoint x: 483, endPoint y: 248, distance: 7.2
click at [489, 253] on div "lead capture new" at bounding box center [525, 249] width 121 height 13
click at [483, 248] on span "lead capture new" at bounding box center [483, 250] width 37 height 6
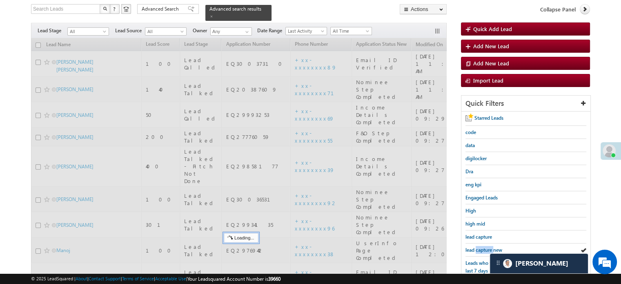
click at [483, 248] on span "lead capture new" at bounding box center [483, 250] width 37 height 6
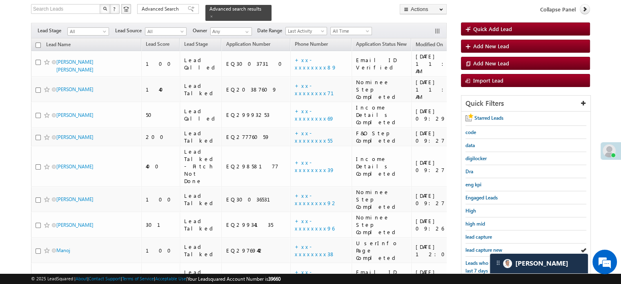
click at [483, 248] on span "lead capture new" at bounding box center [483, 250] width 37 height 6
click at [481, 247] on span "lead capture new" at bounding box center [483, 250] width 37 height 6
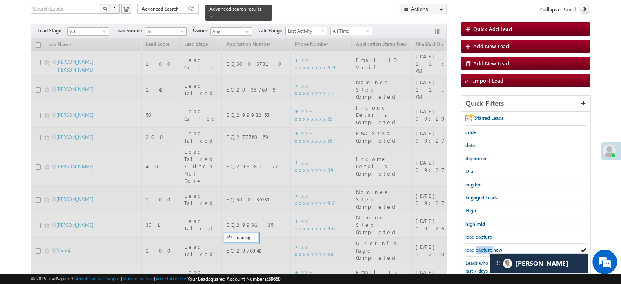
click at [481, 247] on span "lead capture new" at bounding box center [483, 250] width 37 height 6
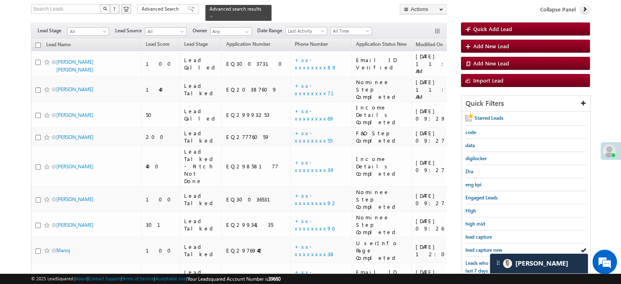
click at [481, 247] on span "lead capture new" at bounding box center [483, 250] width 37 height 6
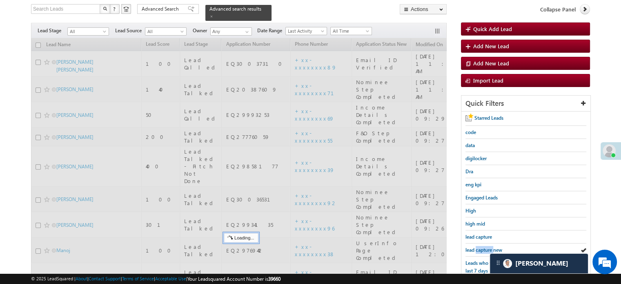
click at [481, 247] on span "lead capture new" at bounding box center [483, 250] width 37 height 6
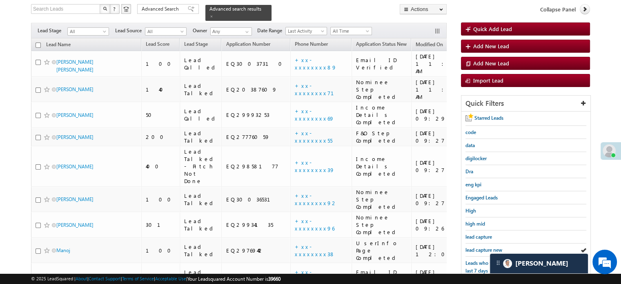
click at [481, 247] on span "lead capture new" at bounding box center [483, 250] width 37 height 6
click at [484, 247] on span "lead capture new" at bounding box center [483, 250] width 37 height 6
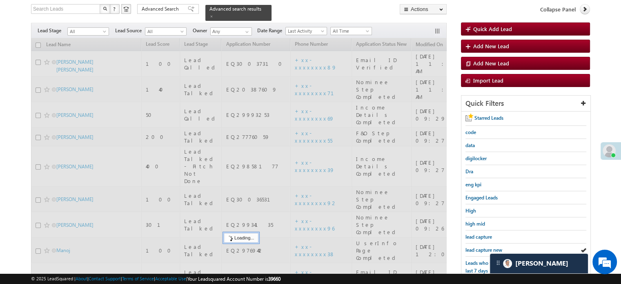
click at [484, 247] on span "lead capture new" at bounding box center [483, 250] width 37 height 6
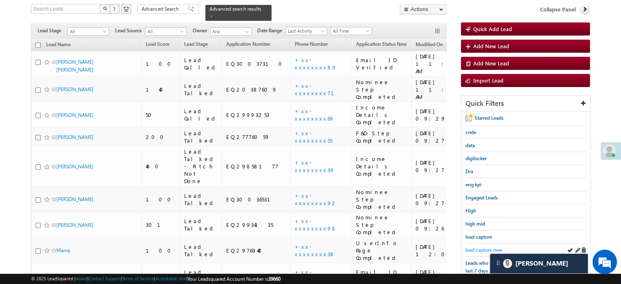
click at [478, 247] on span "lead capture new" at bounding box center [483, 250] width 37 height 6
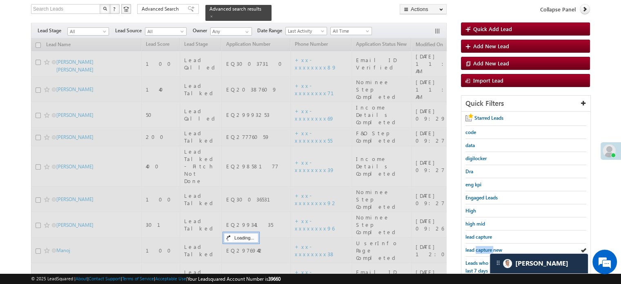
click at [478, 247] on span "lead capture new" at bounding box center [483, 250] width 37 height 6
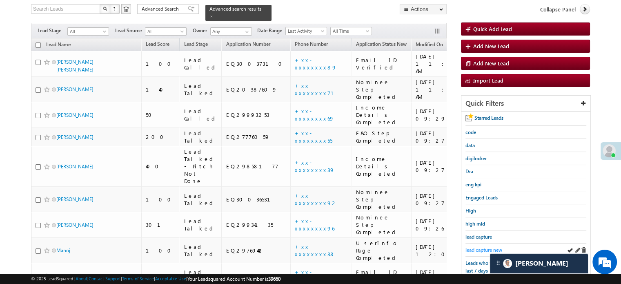
click at [478, 247] on span "lead capture new" at bounding box center [483, 250] width 37 height 6
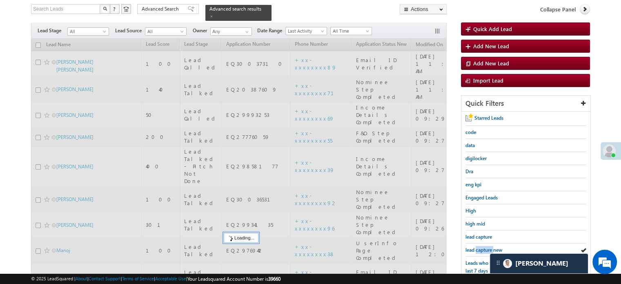
click at [478, 247] on span "lead capture new" at bounding box center [483, 250] width 37 height 6
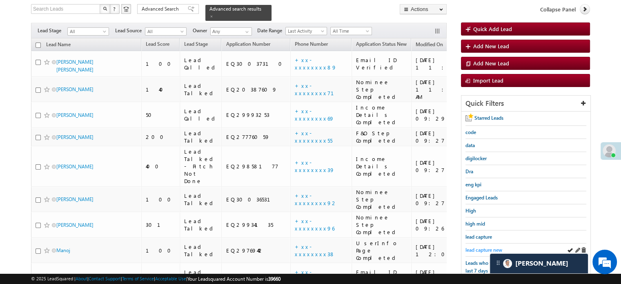
click at [478, 249] on span "lead capture new" at bounding box center [483, 250] width 37 height 6
click at [484, 247] on span "lead capture new" at bounding box center [483, 250] width 37 height 6
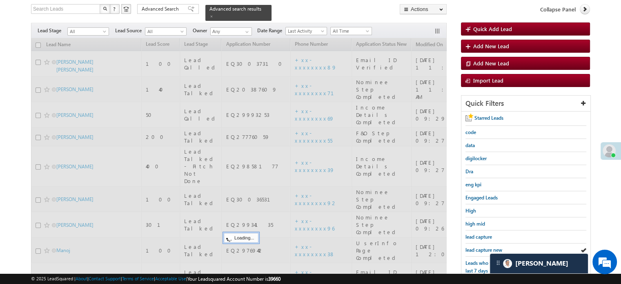
click at [484, 247] on span "lead capture new" at bounding box center [483, 250] width 37 height 6
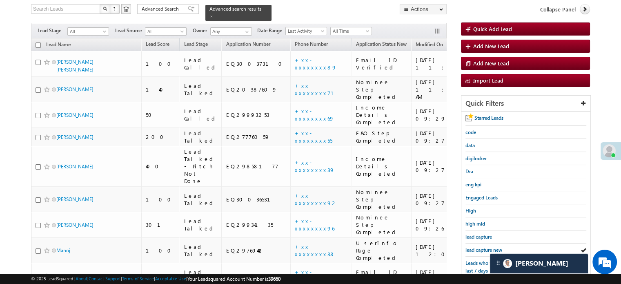
click at [484, 247] on span "lead capture new" at bounding box center [483, 250] width 37 height 6
click at [491, 249] on span "lead capture new" at bounding box center [483, 250] width 37 height 6
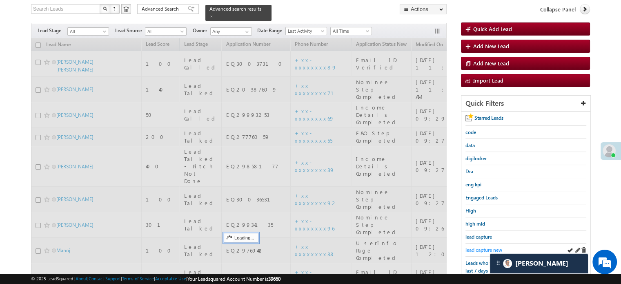
click at [489, 247] on span "lead capture new" at bounding box center [483, 250] width 37 height 6
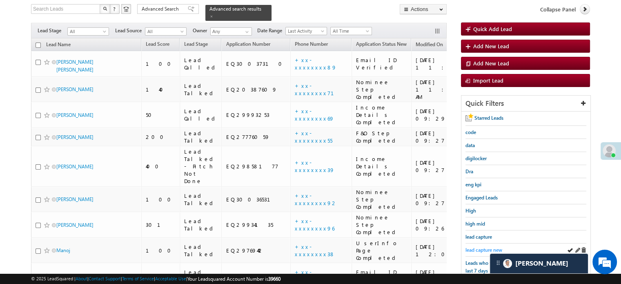
click at [488, 247] on span "lead capture new" at bounding box center [483, 250] width 37 height 6
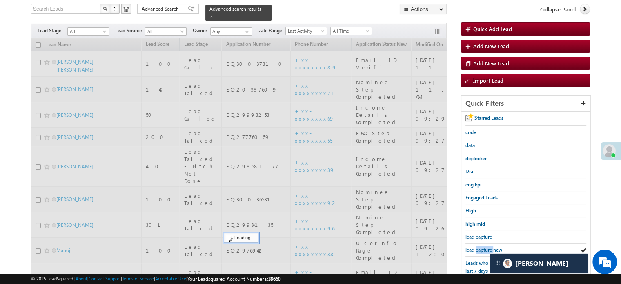
click at [488, 247] on span "lead capture new" at bounding box center [483, 250] width 37 height 6
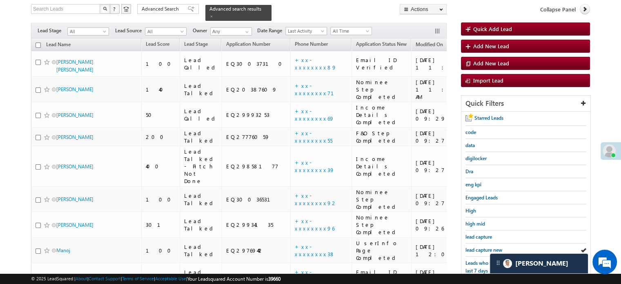
scroll to position [175, 0]
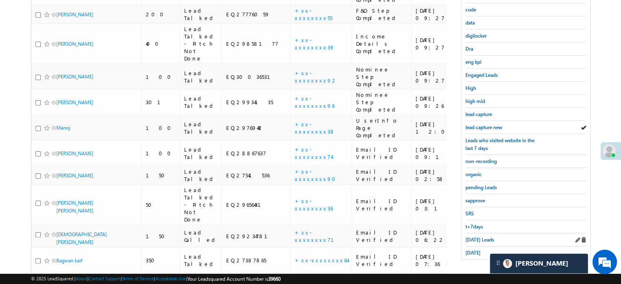
click at [480, 240] on div "[DATE] Leads" at bounding box center [525, 239] width 121 height 13
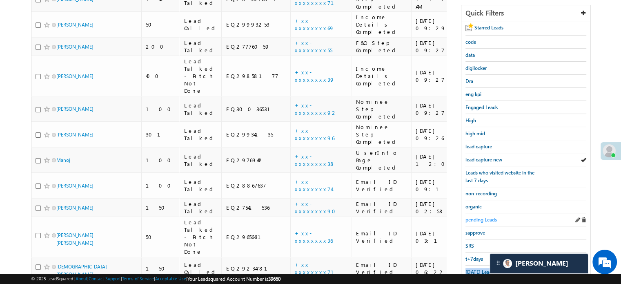
scroll to position [53, 0]
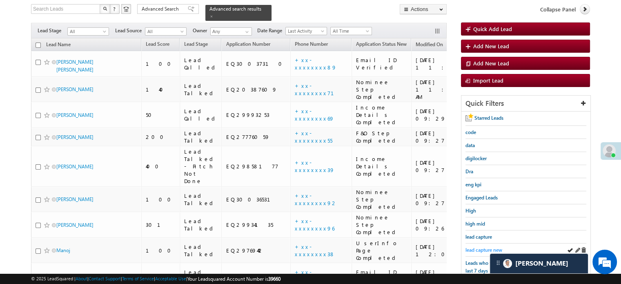
click at [479, 248] on span "lead capture new" at bounding box center [483, 250] width 37 height 6
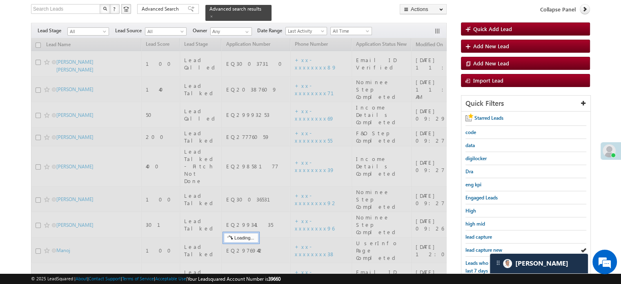
click at [479, 248] on span "lead capture new" at bounding box center [483, 250] width 37 height 6
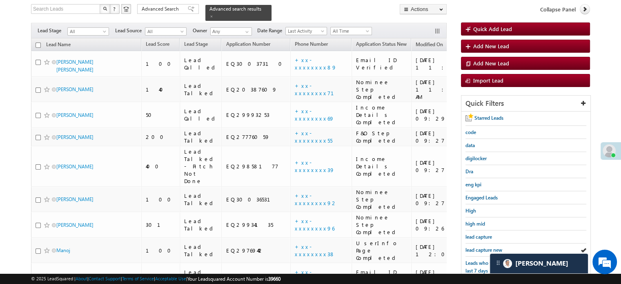
click at [479, 248] on span "lead capture new" at bounding box center [483, 250] width 37 height 6
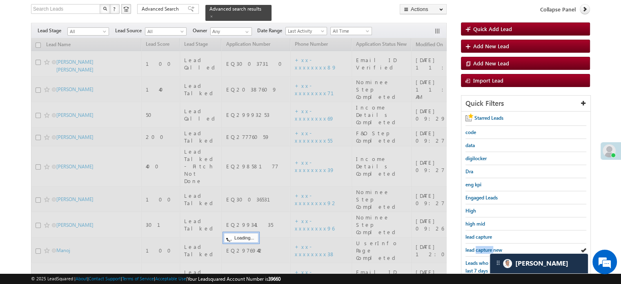
click at [479, 248] on span "lead capture new" at bounding box center [483, 250] width 37 height 6
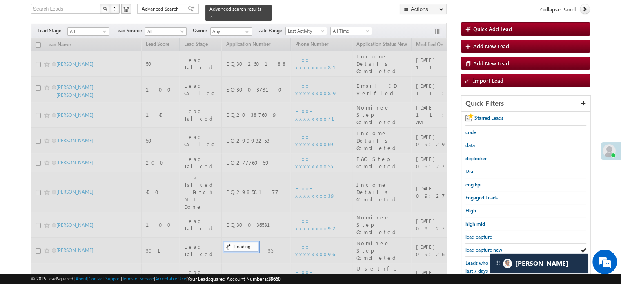
click at [479, 248] on span "lead capture new" at bounding box center [483, 250] width 37 height 6
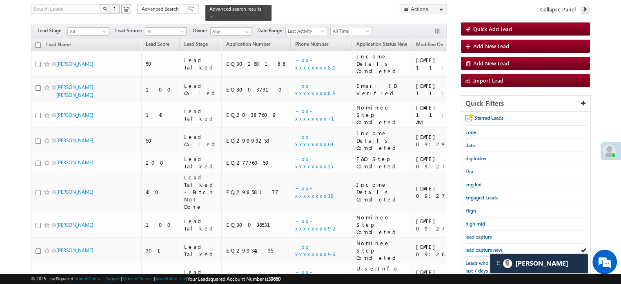
click at [479, 248] on span "lead capture new" at bounding box center [483, 250] width 37 height 6
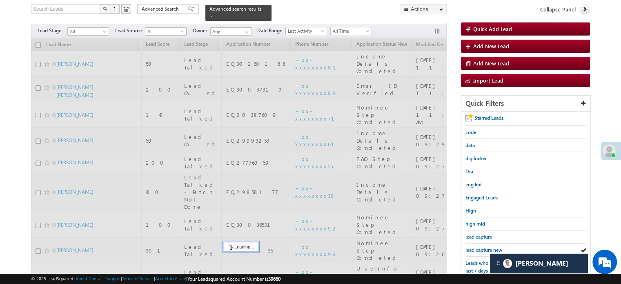
click at [479, 248] on span "lead capture new" at bounding box center [483, 250] width 37 height 6
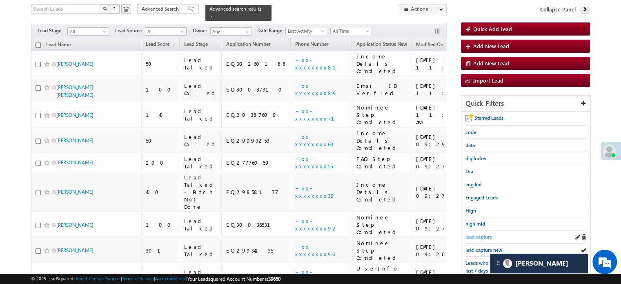
click at [466, 237] on span "lead capture" at bounding box center [478, 236] width 27 height 6
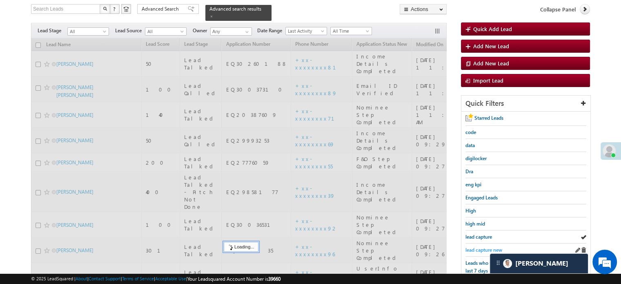
click at [472, 247] on span "lead capture new" at bounding box center [483, 250] width 37 height 6
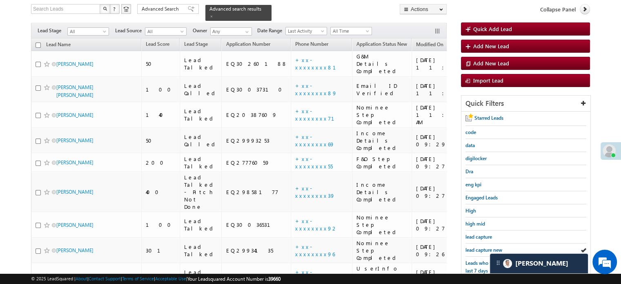
click at [472, 247] on span "lead capture new" at bounding box center [483, 250] width 37 height 6
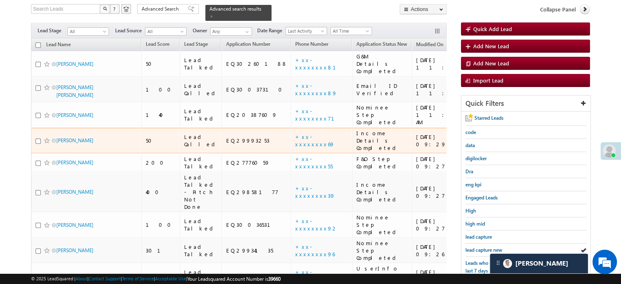
scroll to position [93, 0]
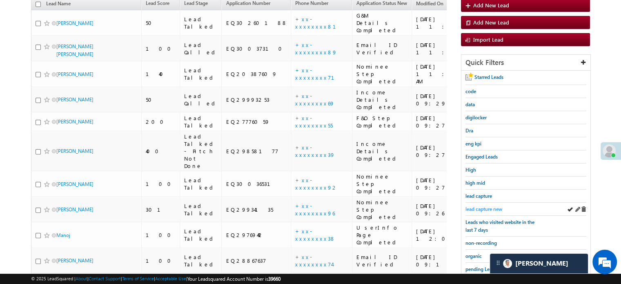
click at [482, 206] on span "lead capture new" at bounding box center [483, 209] width 37 height 6
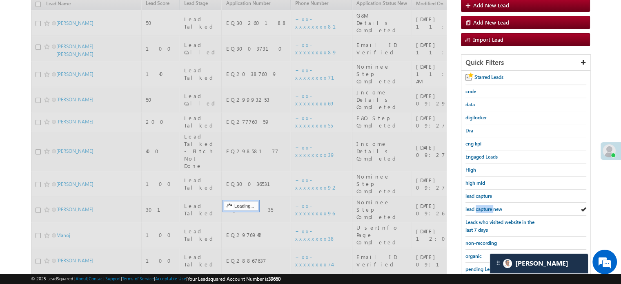
click at [482, 206] on span "lead capture new" at bounding box center [483, 209] width 37 height 6
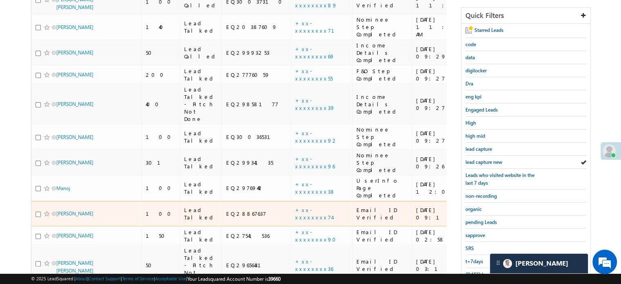
scroll to position [175, 0]
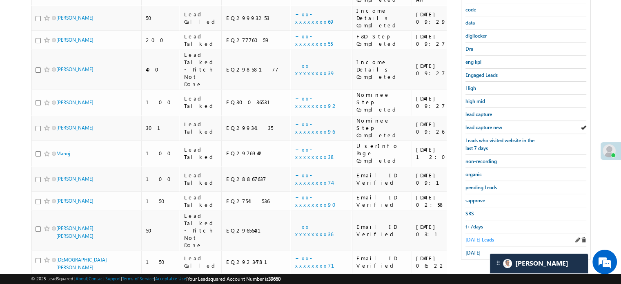
click at [473, 236] on link "[DATE] Leads" at bounding box center [479, 240] width 29 height 8
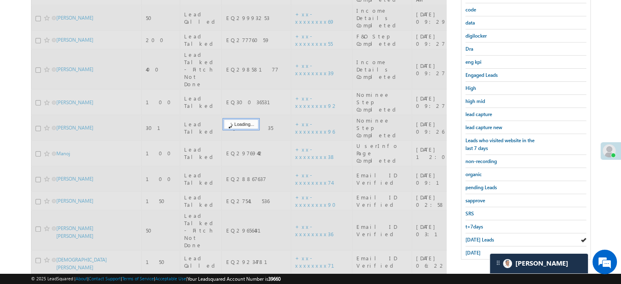
click at [473, 236] on span "[DATE] Leads" at bounding box center [479, 239] width 29 height 6
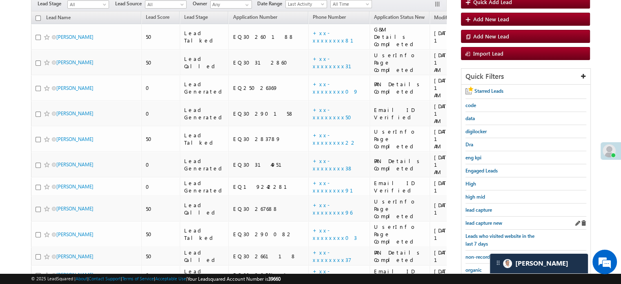
scroll to position [93, 0]
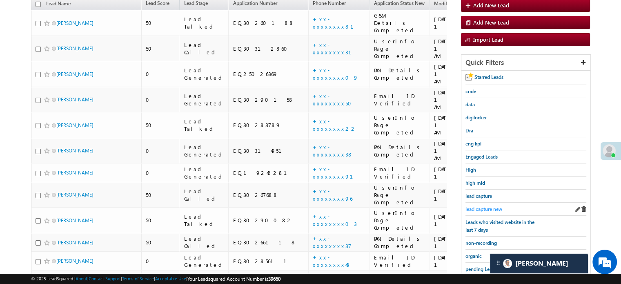
click at [480, 207] on span "lead capture new" at bounding box center [483, 209] width 37 height 6
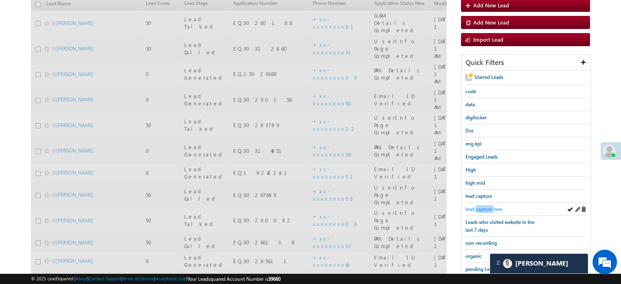
click at [479, 207] on span "lead capture new" at bounding box center [483, 209] width 37 height 6
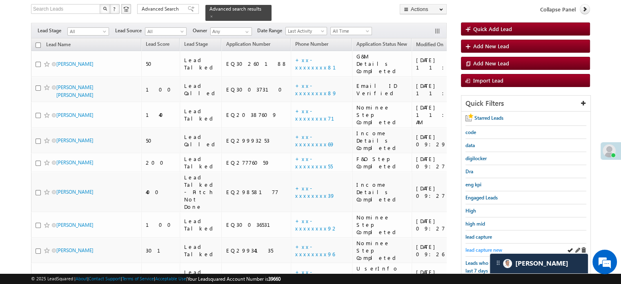
click at [493, 247] on span "lead capture new" at bounding box center [483, 250] width 37 height 6
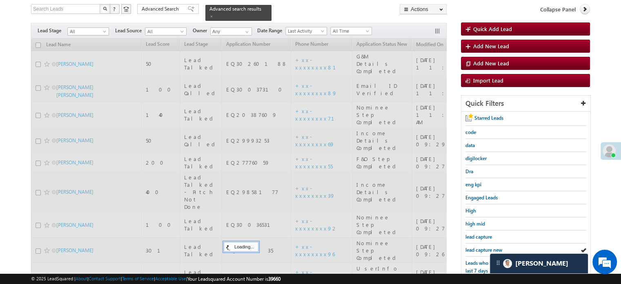
click at [493, 247] on span "lead capture new" at bounding box center [483, 250] width 37 height 6
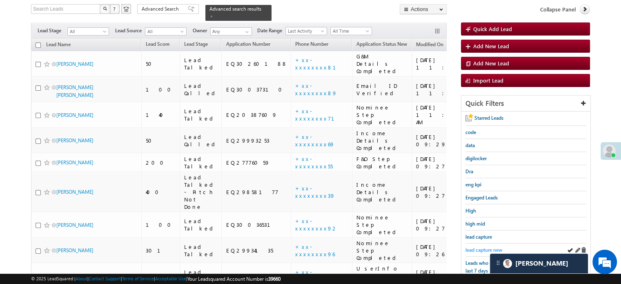
click at [480, 247] on span "lead capture new" at bounding box center [483, 250] width 37 height 6
click at [489, 248] on span "lead capture new" at bounding box center [483, 250] width 37 height 6
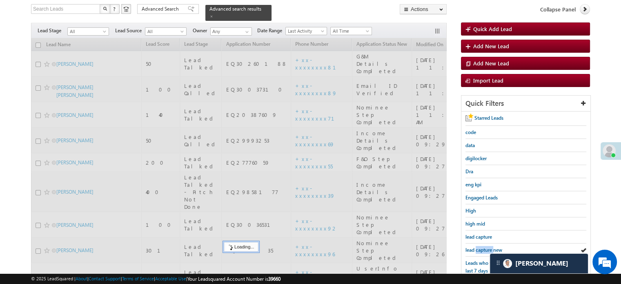
click at [489, 248] on span "lead capture new" at bounding box center [483, 250] width 37 height 6
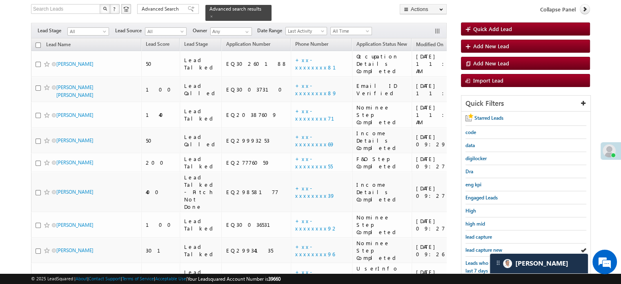
click at [489, 248] on span "lead capture new" at bounding box center [483, 250] width 37 height 6
click at [488, 247] on span "lead capture new" at bounding box center [483, 250] width 37 height 6
click at [484, 246] on link "lead capture new" at bounding box center [483, 250] width 37 height 8
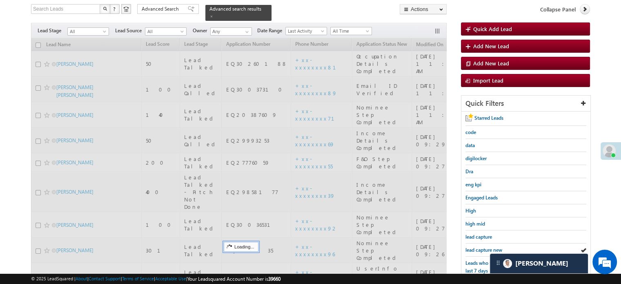
click at [484, 246] on link "lead capture new" at bounding box center [483, 250] width 37 height 8
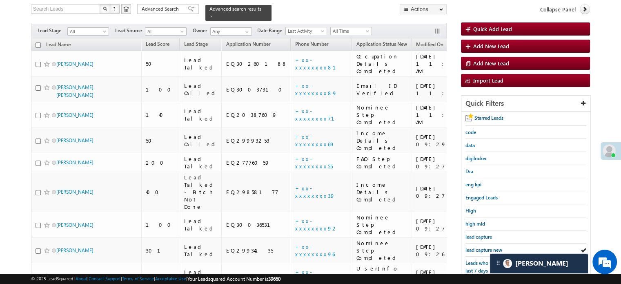
click at [484, 246] on link "lead capture new" at bounding box center [483, 250] width 37 height 8
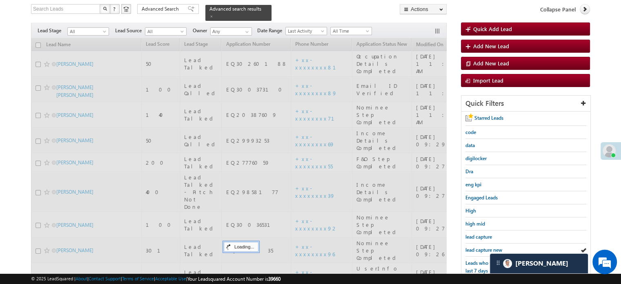
click at [484, 246] on link "lead capture new" at bounding box center [483, 250] width 37 height 8
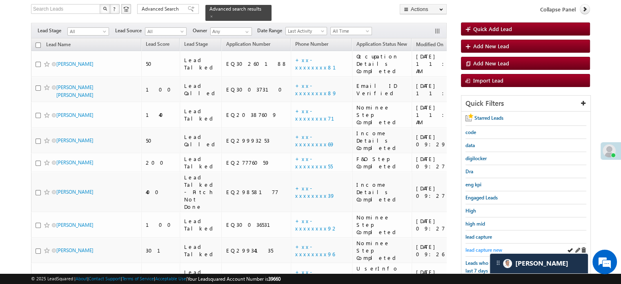
click at [473, 247] on span "lead capture new" at bounding box center [483, 250] width 37 height 6
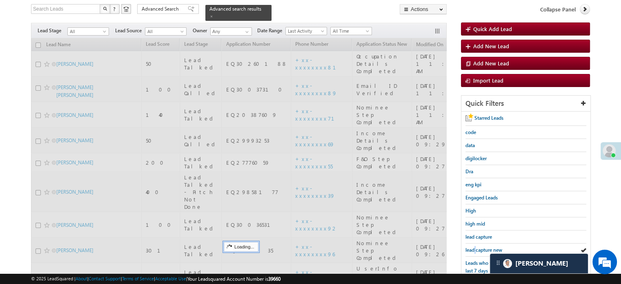
click at [473, 247] on span "lead capture new" at bounding box center [483, 250] width 37 height 6
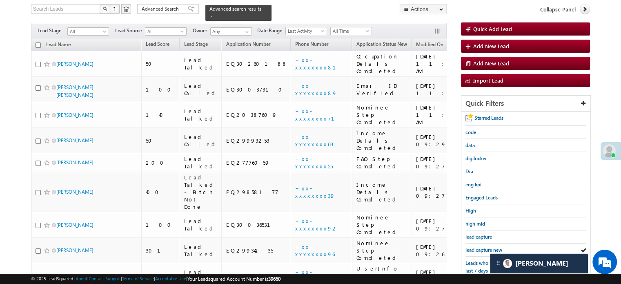
click at [473, 247] on span "lead capture new" at bounding box center [483, 250] width 37 height 6
click at [484, 248] on span "lead capture new" at bounding box center [483, 250] width 37 height 6
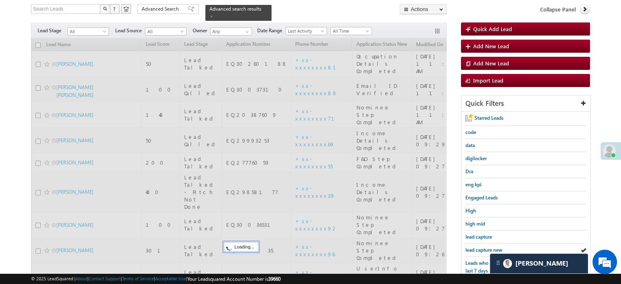
click at [484, 248] on span "lead capture new" at bounding box center [483, 250] width 37 height 6
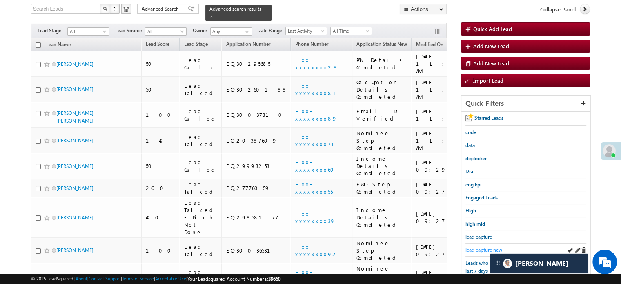
click at [482, 247] on span "lead capture new" at bounding box center [483, 250] width 37 height 6
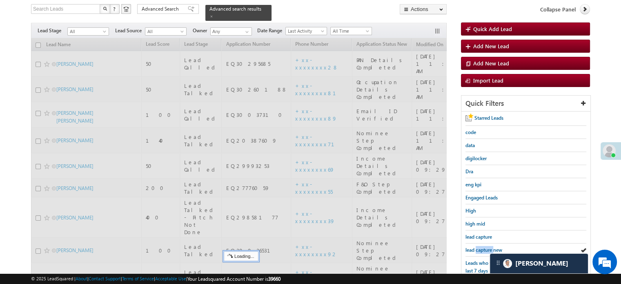
click at [482, 247] on span "lead capture new" at bounding box center [483, 250] width 37 height 6
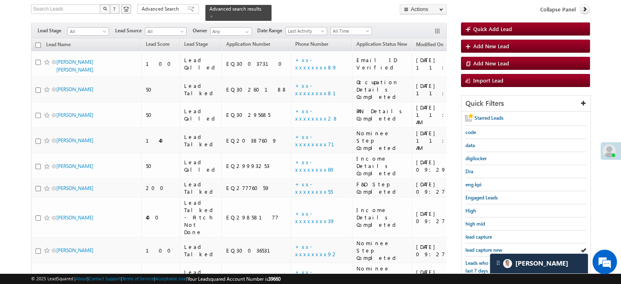
click at [482, 247] on span "lead capture new" at bounding box center [483, 250] width 37 height 6
click at [483, 248] on span "lead capture new" at bounding box center [483, 250] width 37 height 6
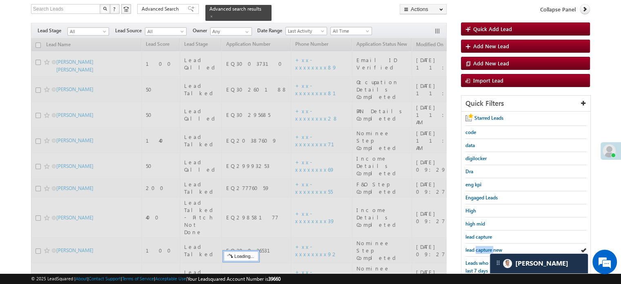
click at [483, 248] on span "lead capture new" at bounding box center [483, 250] width 37 height 6
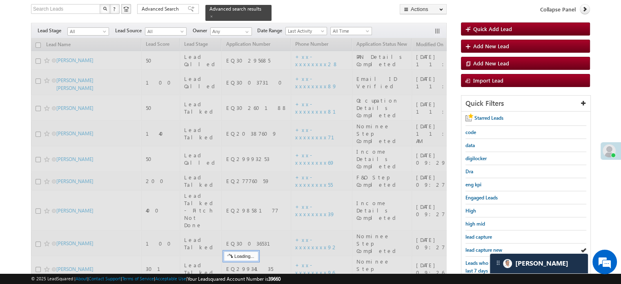
click at [483, 248] on span "lead capture new" at bounding box center [483, 250] width 37 height 6
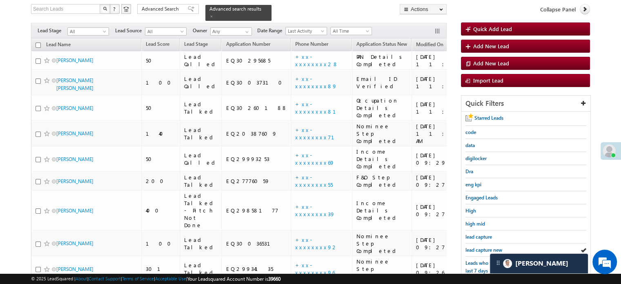
click at [483, 248] on span "lead capture new" at bounding box center [483, 250] width 37 height 6
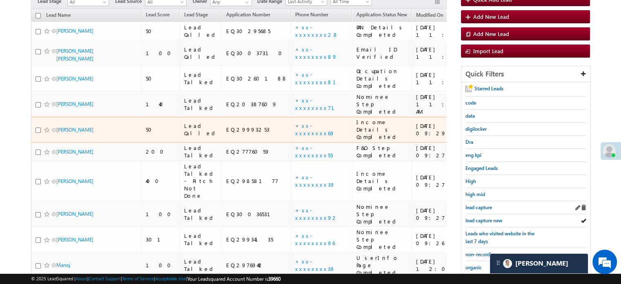
scroll to position [93, 0]
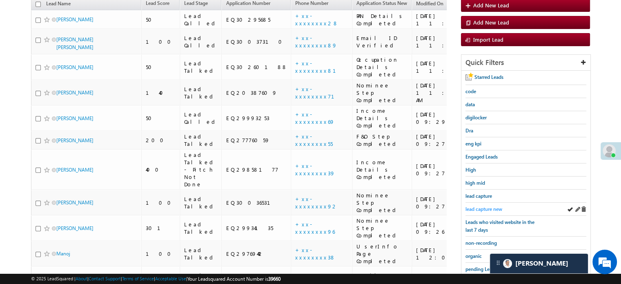
click at [500, 207] on span "lead capture new" at bounding box center [483, 209] width 37 height 6
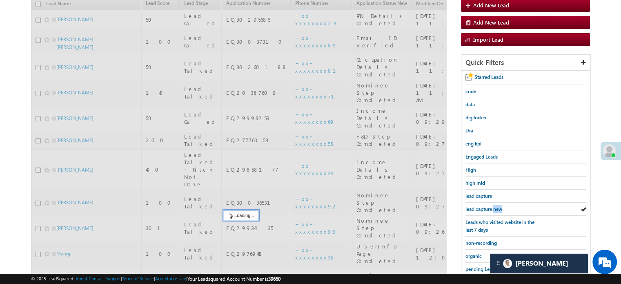
click at [500, 207] on span "lead capture new" at bounding box center [483, 209] width 37 height 6
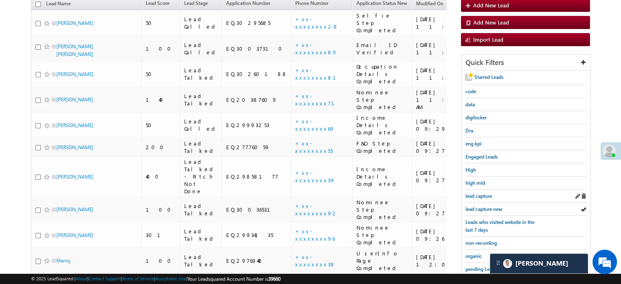
scroll to position [53, 0]
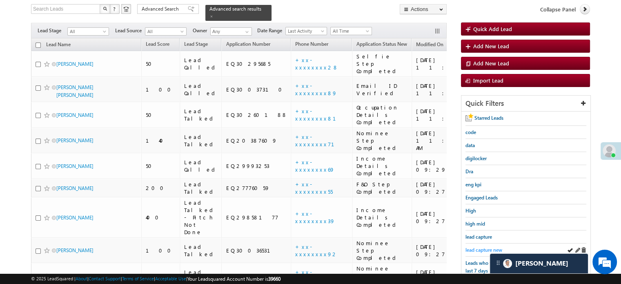
click at [472, 247] on span "lead capture new" at bounding box center [483, 250] width 37 height 6
click at [482, 248] on span "lead capture new" at bounding box center [483, 250] width 37 height 6
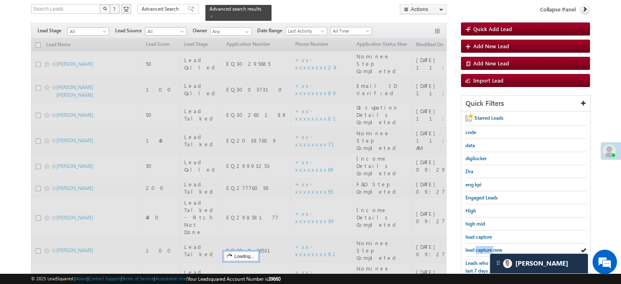
click at [482, 248] on span "lead capture new" at bounding box center [483, 250] width 37 height 6
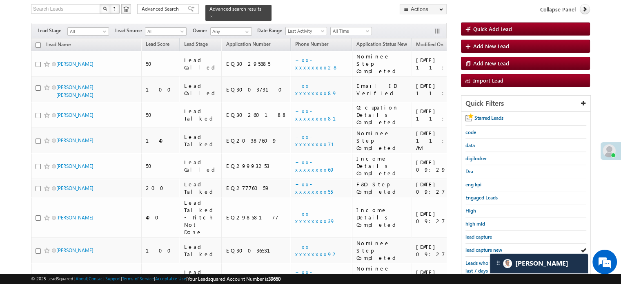
click at [482, 248] on span "lead capture new" at bounding box center [483, 250] width 37 height 6
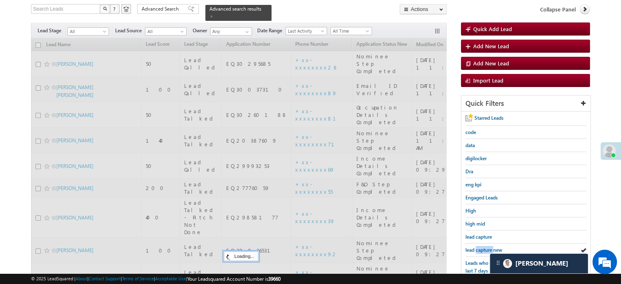
click at [482, 248] on span "lead capture new" at bounding box center [483, 250] width 37 height 6
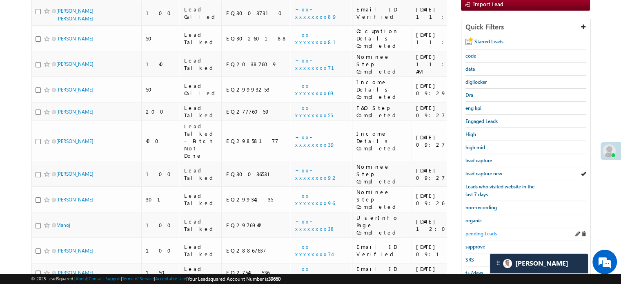
scroll to position [134, 0]
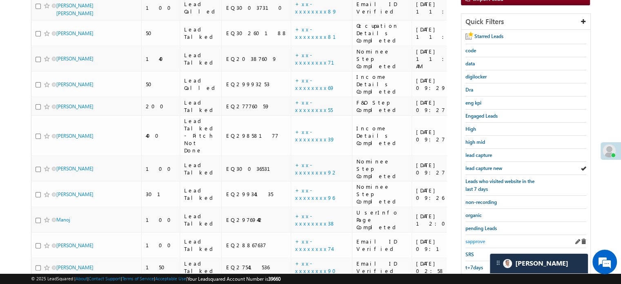
click at [478, 238] on span "sapprove" at bounding box center [475, 241] width 20 height 6
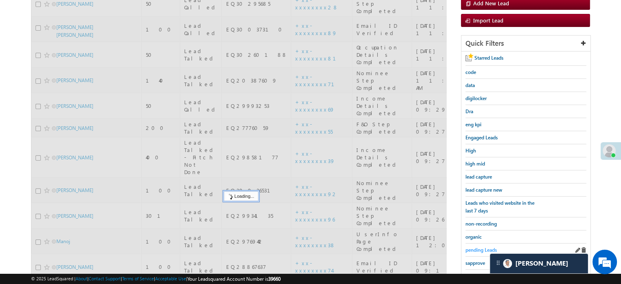
scroll to position [53, 0]
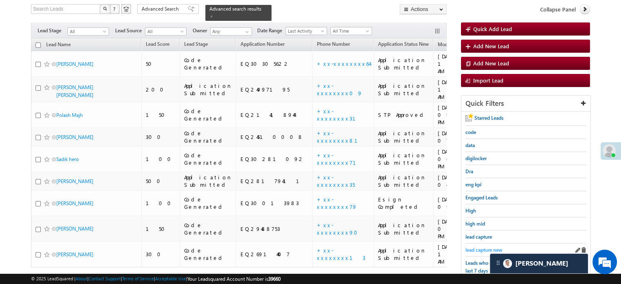
click at [480, 247] on span "lead capture new" at bounding box center [483, 250] width 37 height 6
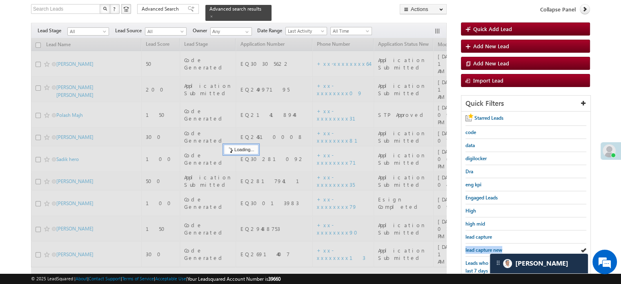
click at [480, 247] on span "lead capture new" at bounding box center [483, 250] width 37 height 6
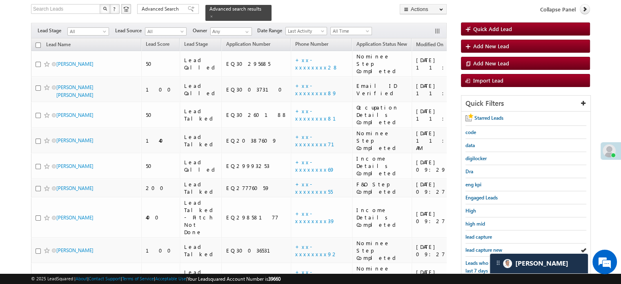
click at [480, 247] on span "lead capture new" at bounding box center [483, 250] width 37 height 6
drag, startPoint x: 482, startPoint y: 247, endPoint x: 486, endPoint y: 246, distance: 4.2
click at [486, 247] on span "lead capture new" at bounding box center [483, 250] width 37 height 6
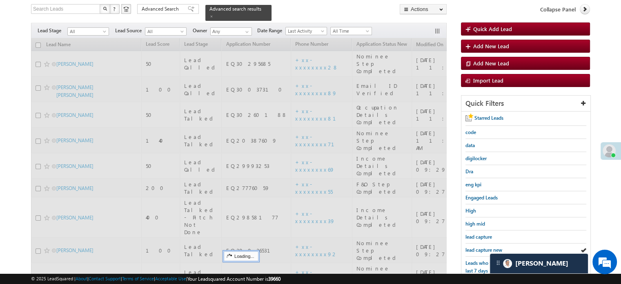
click at [487, 247] on span "lead capture new" at bounding box center [483, 250] width 37 height 6
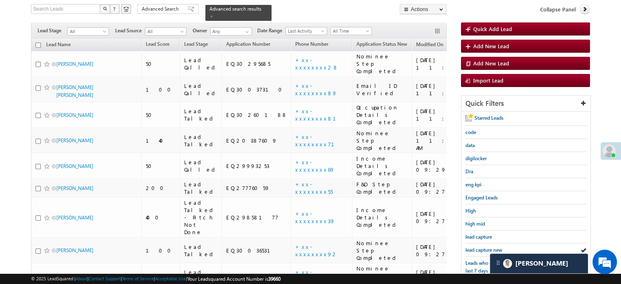
click at [487, 247] on span "lead capture new" at bounding box center [483, 250] width 37 height 6
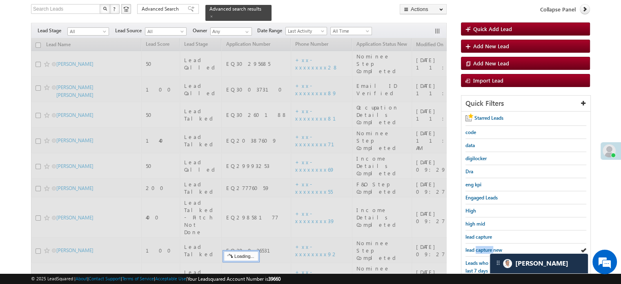
click at [487, 247] on span "lead capture new" at bounding box center [483, 250] width 37 height 6
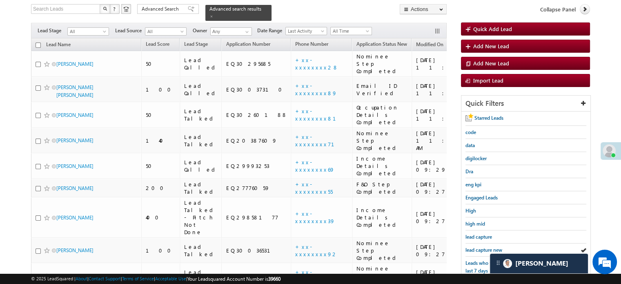
click at [487, 247] on span "lead capture new" at bounding box center [483, 250] width 37 height 6
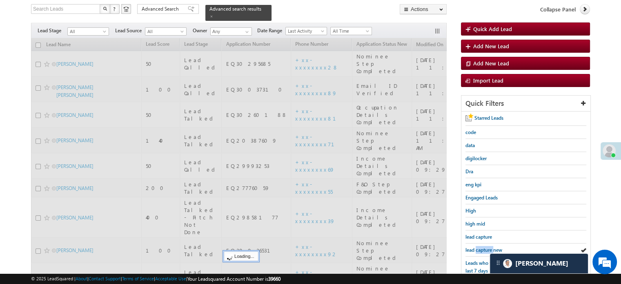
click at [487, 247] on span "lead capture new" at bounding box center [483, 250] width 37 height 6
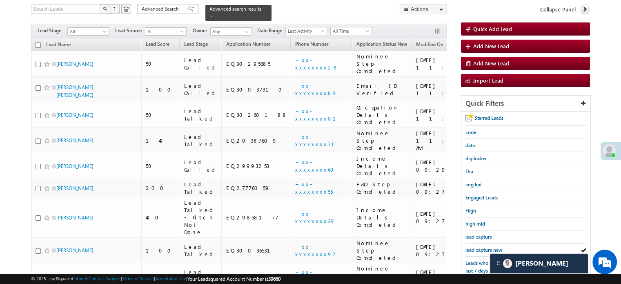
click at [487, 247] on span "lead capture new" at bounding box center [483, 250] width 37 height 6
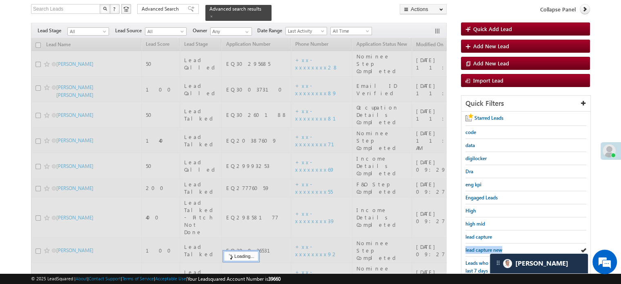
click at [487, 247] on span "lead capture new" at bounding box center [483, 250] width 37 height 6
click at [486, 247] on span "lead capture new" at bounding box center [483, 250] width 37 height 6
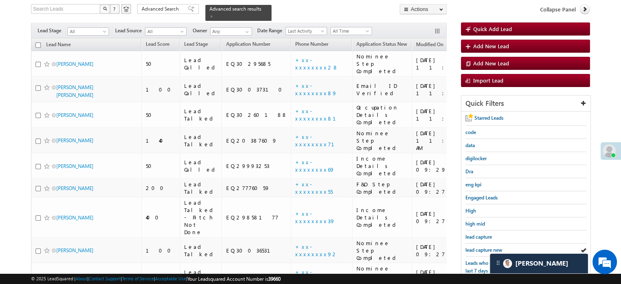
click at [486, 247] on span "lead capture new" at bounding box center [483, 250] width 37 height 6
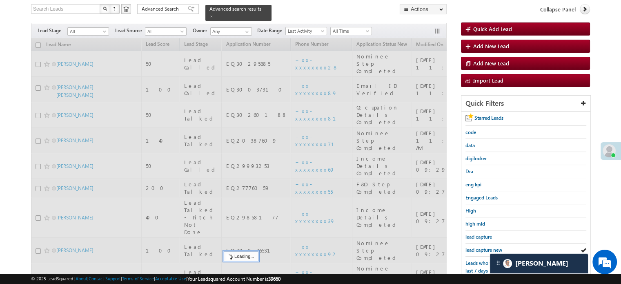
click at [486, 247] on span "lead capture new" at bounding box center [483, 250] width 37 height 6
click at [485, 247] on span "lead capture new" at bounding box center [483, 250] width 37 height 6
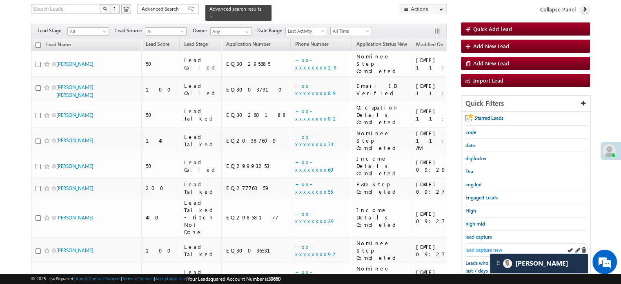
click at [482, 247] on span "lead capture new" at bounding box center [483, 250] width 37 height 6
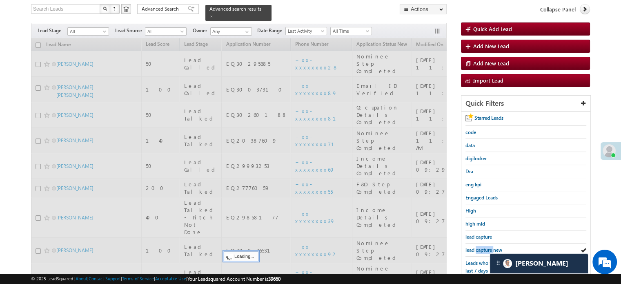
click at [482, 247] on span "lead capture new" at bounding box center [483, 250] width 37 height 6
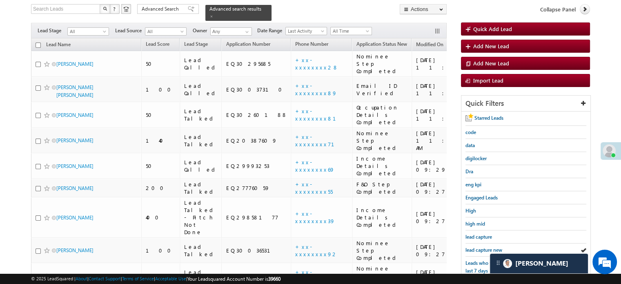
click at [482, 247] on span "lead capture new" at bounding box center [483, 250] width 37 height 6
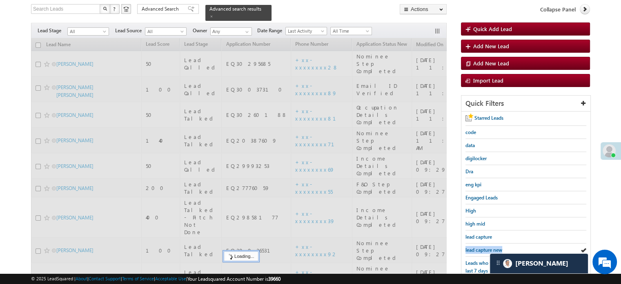
click at [482, 247] on span "lead capture new" at bounding box center [483, 250] width 37 height 6
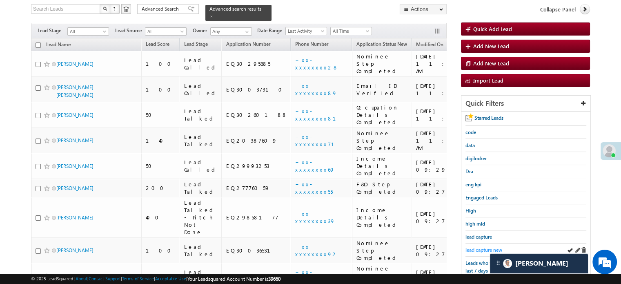
click at [474, 249] on span "lead capture new" at bounding box center [483, 250] width 37 height 6
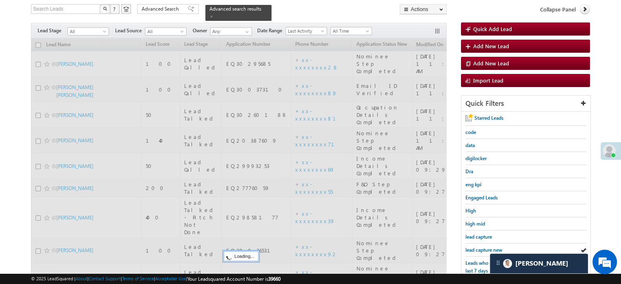
click at [474, 249] on span "lead capture new" at bounding box center [483, 250] width 37 height 6
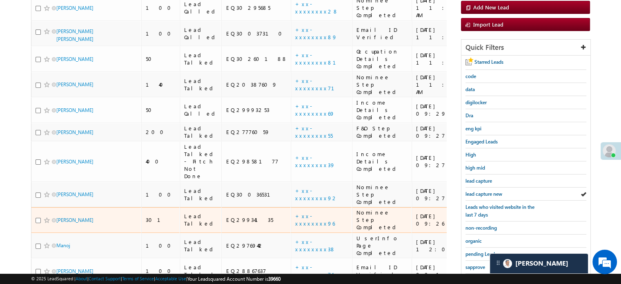
scroll to position [216, 0]
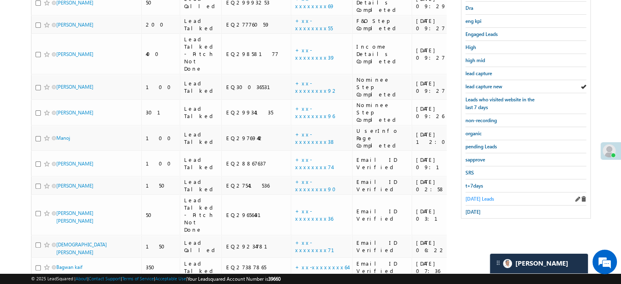
click at [488, 196] on span "Today's Leads" at bounding box center [479, 199] width 29 height 6
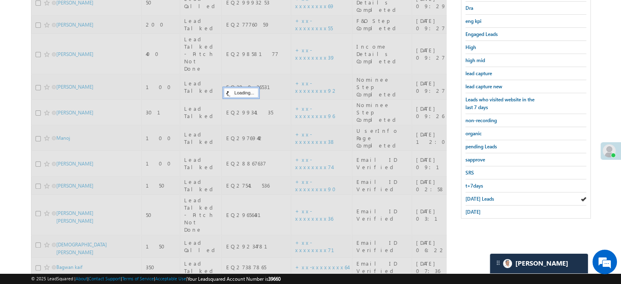
click at [488, 196] on span "Today's Leads" at bounding box center [479, 199] width 29 height 6
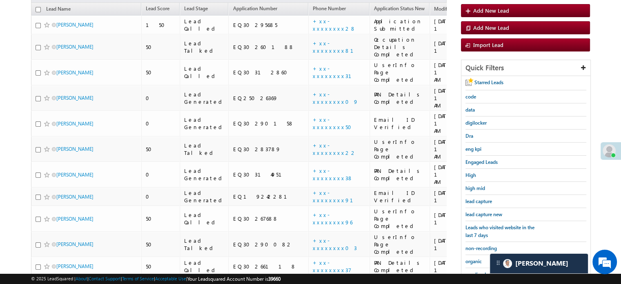
scroll to position [163, 0]
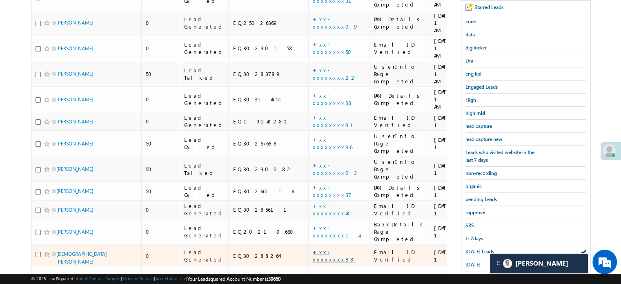
click at [313, 248] on link "+xx-xxxxxxxx88" at bounding box center [334, 255] width 42 height 14
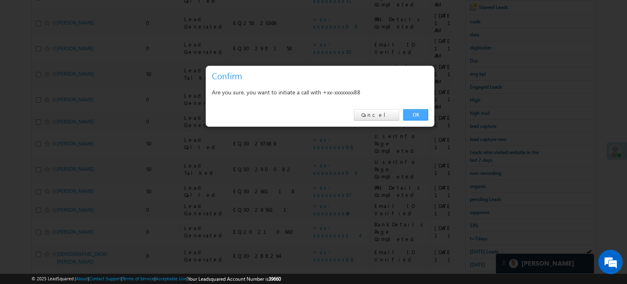
click at [417, 115] on link "OK" at bounding box center [415, 114] width 25 height 11
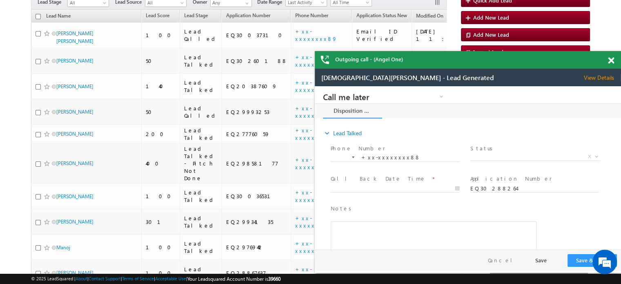
scroll to position [0, 0]
drag, startPoint x: 610, startPoint y: 61, endPoint x: 608, endPoint y: 64, distance: 4.2
click at [610, 61] on span at bounding box center [611, 60] width 6 height 7
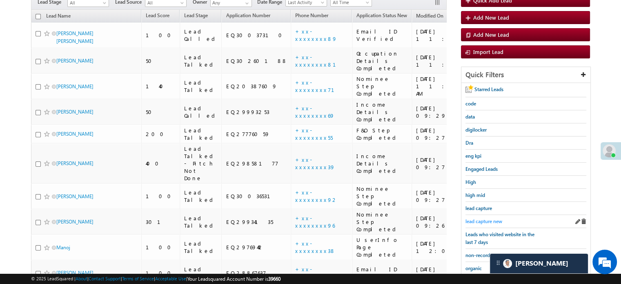
click at [476, 220] on span "lead capture new" at bounding box center [483, 221] width 37 height 6
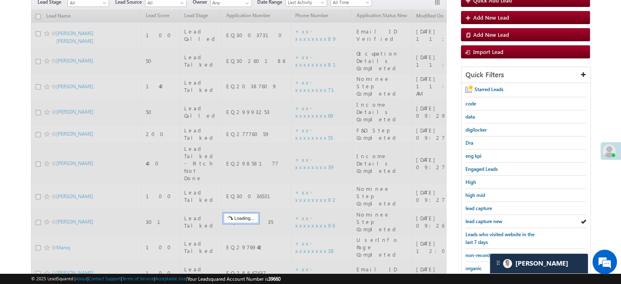
click at [477, 220] on span "lead capture new" at bounding box center [483, 221] width 37 height 6
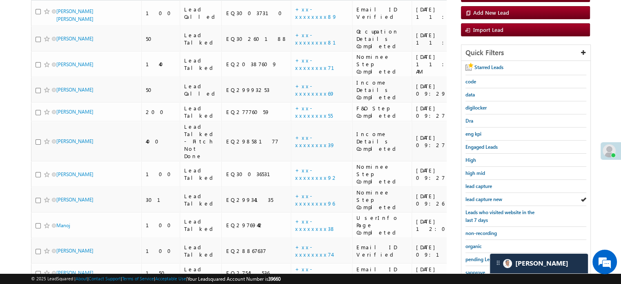
scroll to position [82, 0]
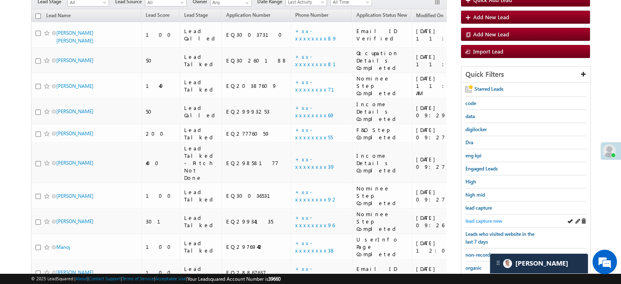
click at [493, 222] on span "lead capture new" at bounding box center [483, 221] width 37 height 6
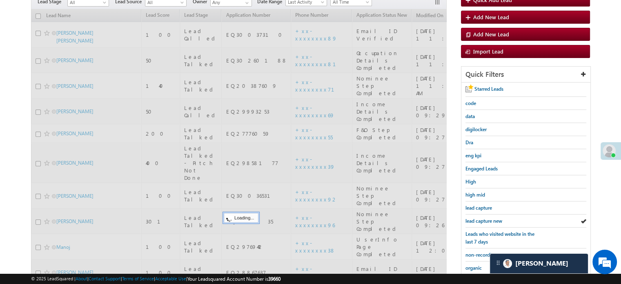
click at [491, 219] on span "lead capture new" at bounding box center [483, 221] width 37 height 6
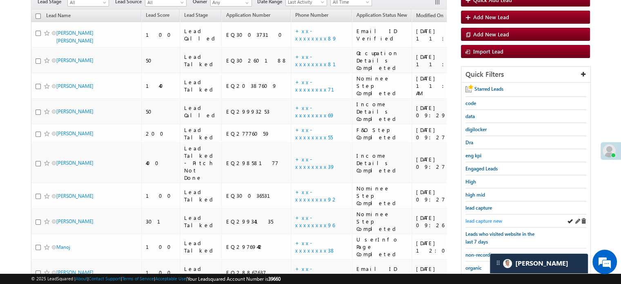
click at [488, 218] on span "lead capture new" at bounding box center [483, 221] width 37 height 6
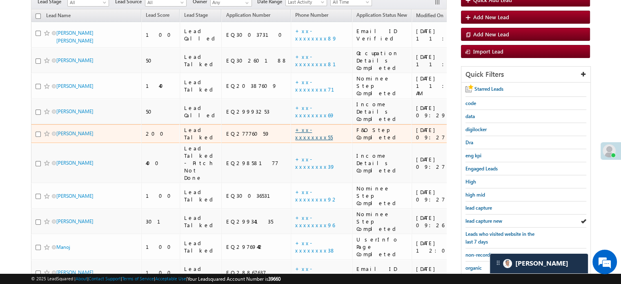
click at [295, 126] on link "+xx-xxxxxxxx55" at bounding box center [314, 133] width 38 height 14
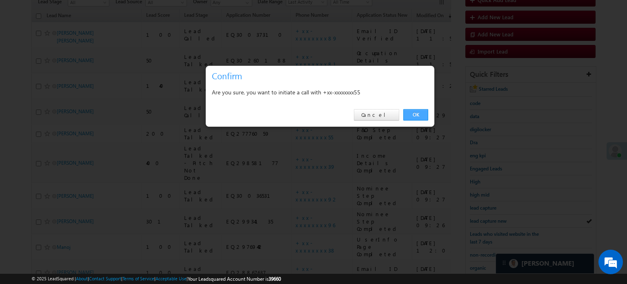
click at [414, 116] on link "OK" at bounding box center [415, 114] width 25 height 11
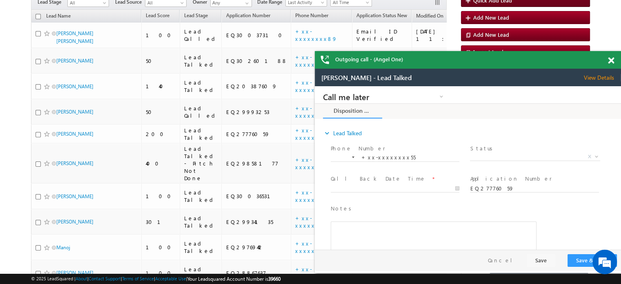
scroll to position [0, 0]
click at [607, 59] on div "Outgoing call - (Angel One)" at bounding box center [468, 60] width 306 height 18
click at [610, 61] on span at bounding box center [611, 60] width 6 height 7
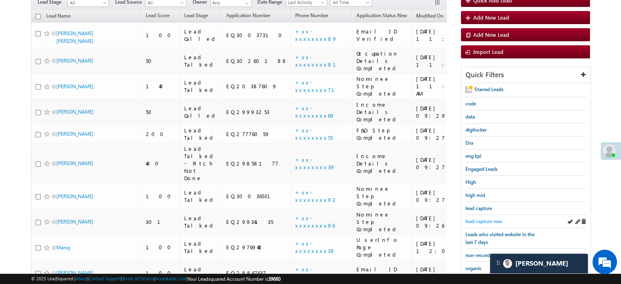
click at [479, 218] on span "lead capture new" at bounding box center [483, 221] width 37 height 6
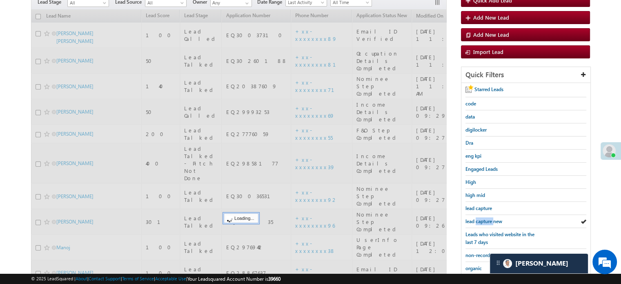
click at [479, 218] on span "lead capture new" at bounding box center [483, 221] width 37 height 6
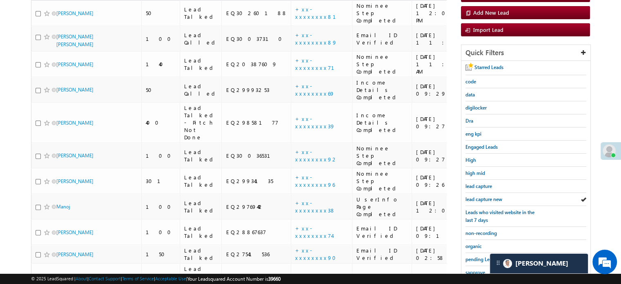
scroll to position [82, 0]
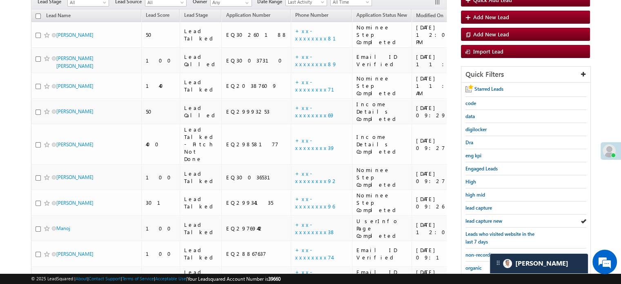
click at [479, 218] on span "lead capture new" at bounding box center [483, 221] width 37 height 6
click at [478, 218] on span "lead capture new" at bounding box center [483, 221] width 37 height 6
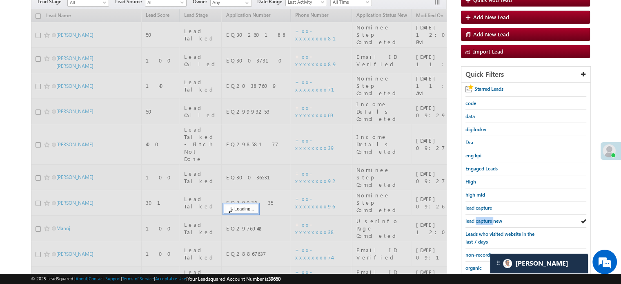
click at [478, 218] on span "lead capture new" at bounding box center [483, 221] width 37 height 6
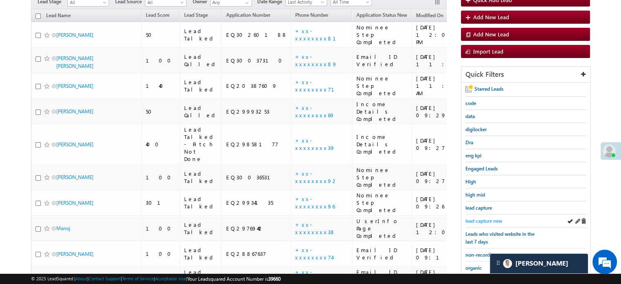
click at [492, 218] on span "lead capture new" at bounding box center [483, 221] width 37 height 6
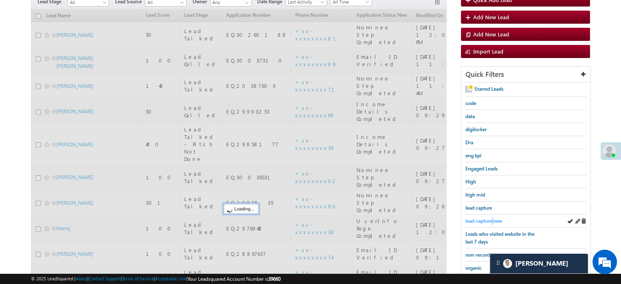
click at [492, 218] on span "lead capture new" at bounding box center [483, 221] width 37 height 6
click at [491, 218] on span "lead capture new" at bounding box center [483, 221] width 37 height 6
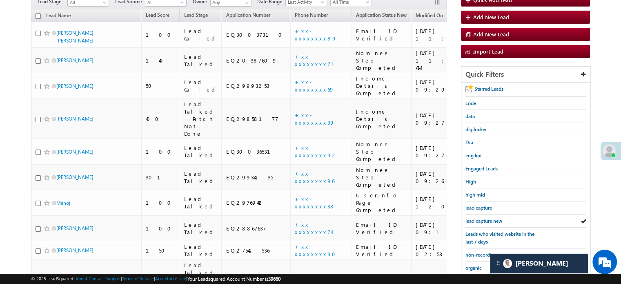
click at [491, 218] on span "lead capture new" at bounding box center [483, 221] width 37 height 6
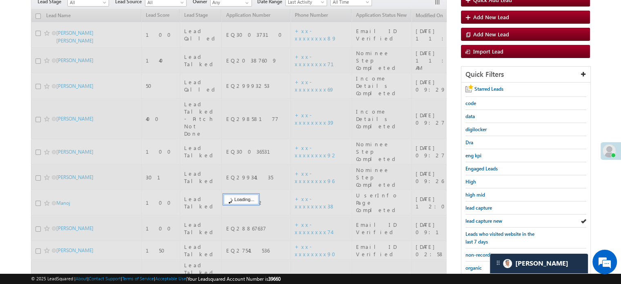
click at [491, 218] on span "lead capture new" at bounding box center [483, 221] width 37 height 6
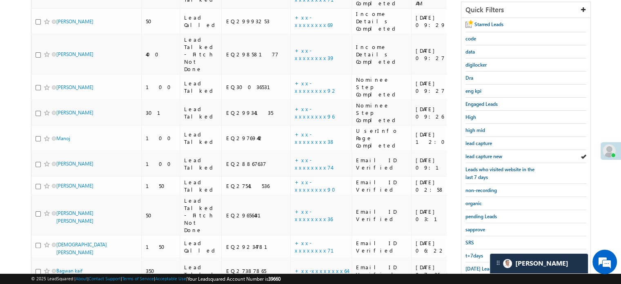
scroll to position [163, 0]
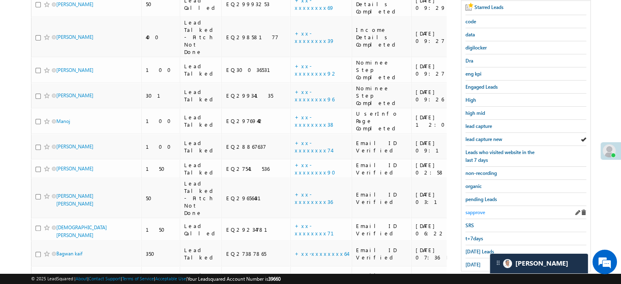
click at [474, 209] on span "sapprove" at bounding box center [475, 212] width 20 height 6
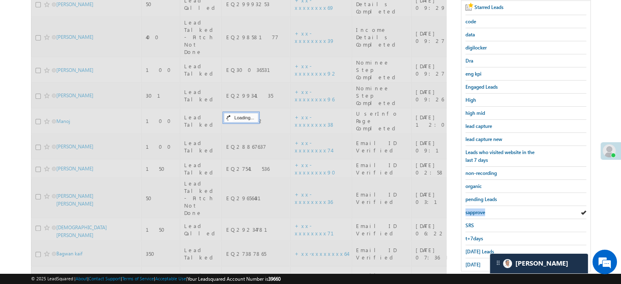
click at [474, 209] on span "sapprove" at bounding box center [475, 212] width 20 height 6
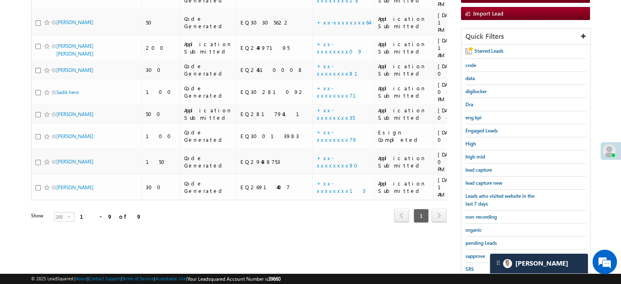
scroll to position [82, 0]
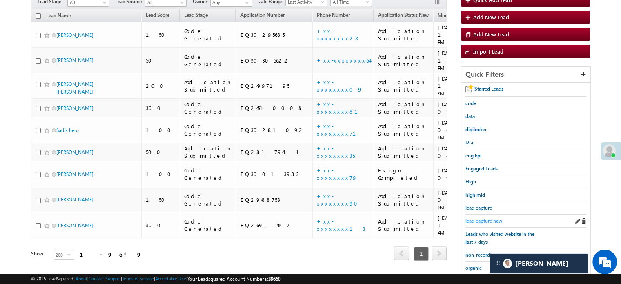
click at [477, 218] on span "lead capture new" at bounding box center [483, 221] width 37 height 6
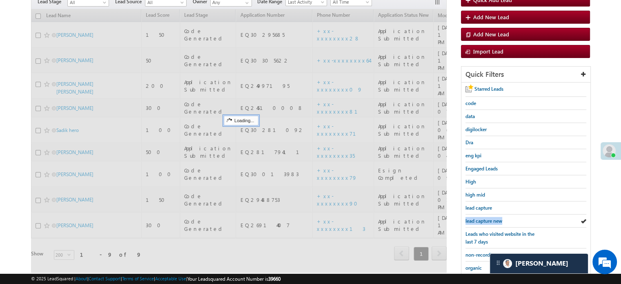
click at [477, 218] on span "lead capture new" at bounding box center [483, 221] width 37 height 6
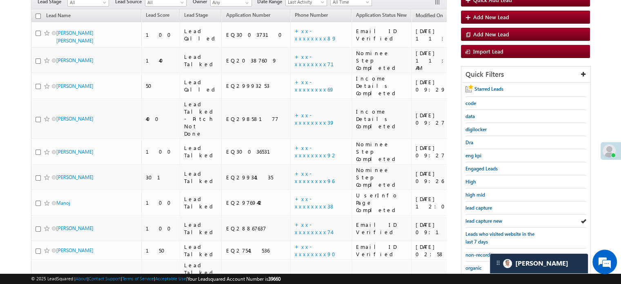
click at [477, 218] on span "lead capture new" at bounding box center [483, 221] width 37 height 6
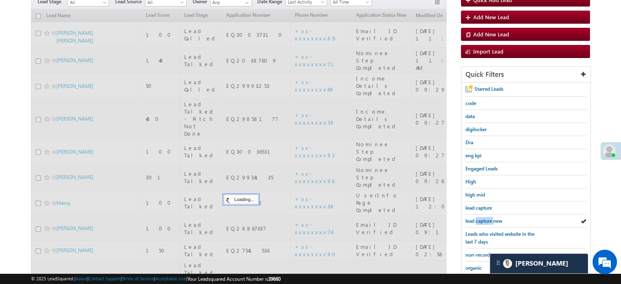
click at [477, 218] on span "lead capture new" at bounding box center [483, 221] width 37 height 6
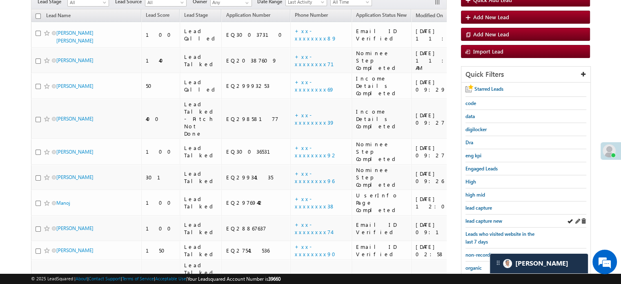
click at [484, 214] on div "lead capture new" at bounding box center [525, 220] width 121 height 13
click at [485, 218] on span "lead capture new" at bounding box center [483, 221] width 37 height 6
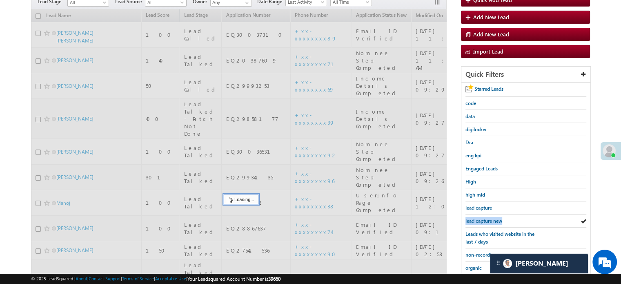
click at [485, 218] on span "lead capture new" at bounding box center [483, 221] width 37 height 6
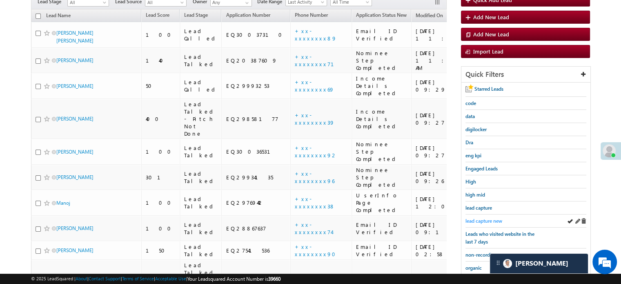
click at [483, 218] on span "lead capture new" at bounding box center [483, 221] width 37 height 6
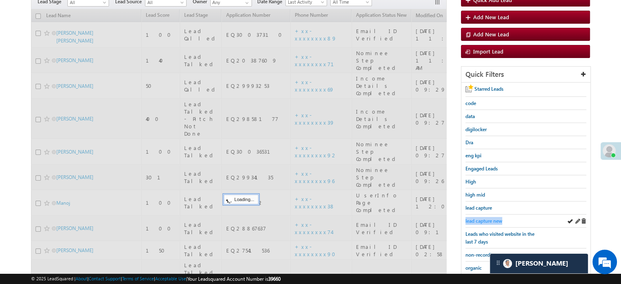
click at [482, 218] on span "lead capture new" at bounding box center [483, 221] width 37 height 6
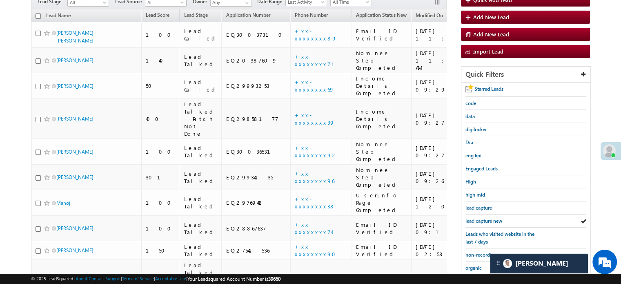
click at [482, 218] on span "lead capture new" at bounding box center [483, 221] width 37 height 6
click at [480, 218] on span "lead capture new" at bounding box center [483, 221] width 37 height 6
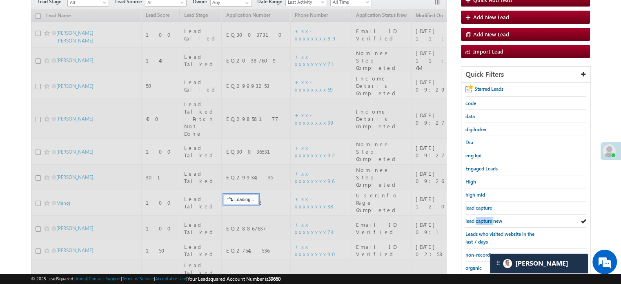
click at [480, 218] on span "lead capture new" at bounding box center [483, 221] width 37 height 6
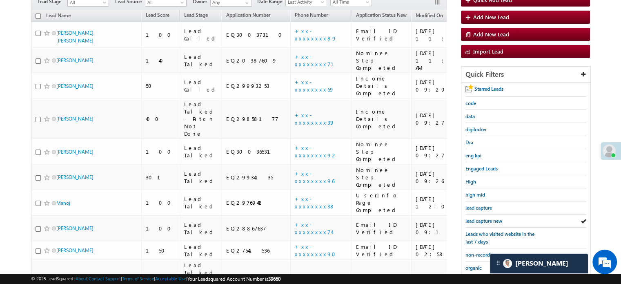
click at [480, 218] on span "lead capture new" at bounding box center [483, 221] width 37 height 6
click at [473, 218] on span "lead capture new" at bounding box center [483, 221] width 37 height 6
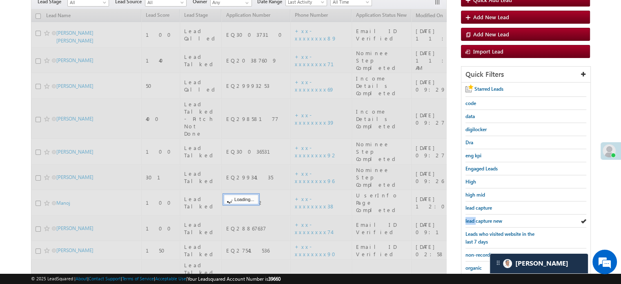
click at [473, 218] on span "lead capture new" at bounding box center [483, 221] width 37 height 6
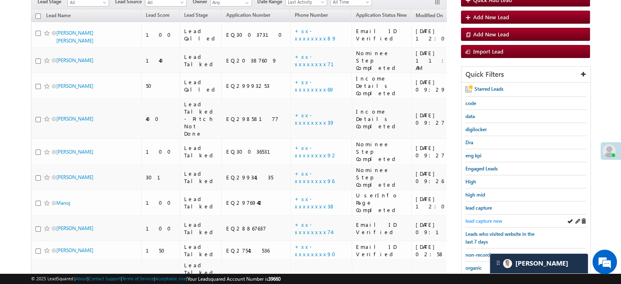
click at [482, 221] on span "lead capture new" at bounding box center [483, 221] width 37 height 6
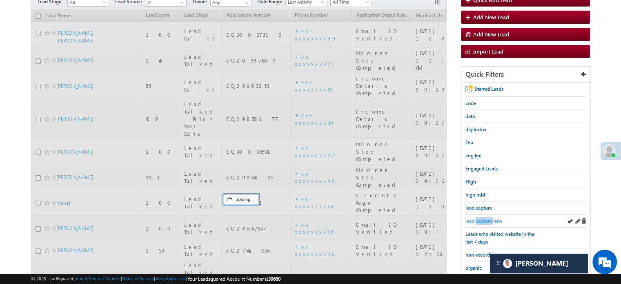
click at [481, 221] on span "lead capture new" at bounding box center [483, 221] width 37 height 6
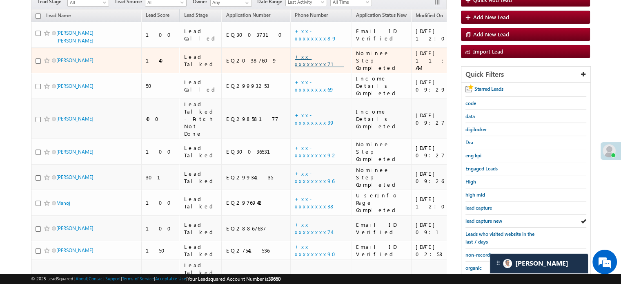
click at [295, 53] on link "+xx-xxxxxxxx71" at bounding box center [319, 60] width 49 height 14
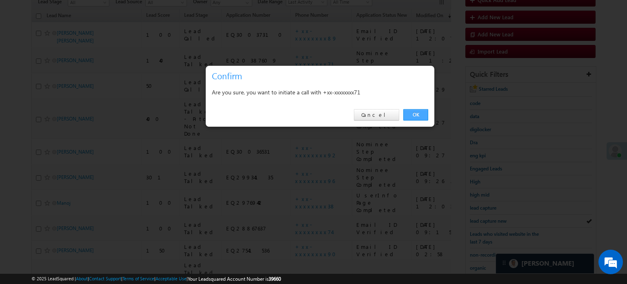
click at [410, 111] on link "OK" at bounding box center [415, 114] width 25 height 11
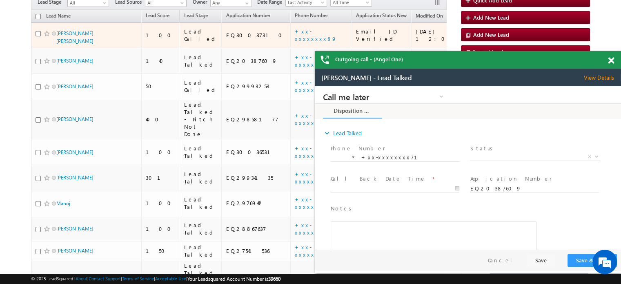
scroll to position [0, 0]
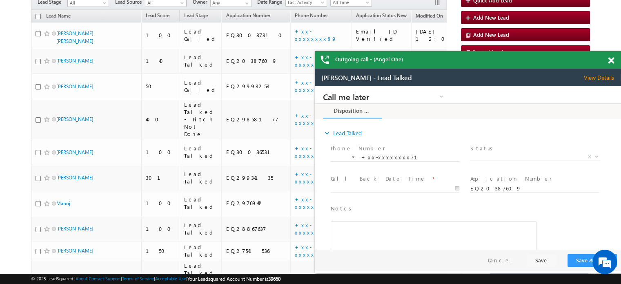
click at [613, 62] on span at bounding box center [611, 60] width 6 height 7
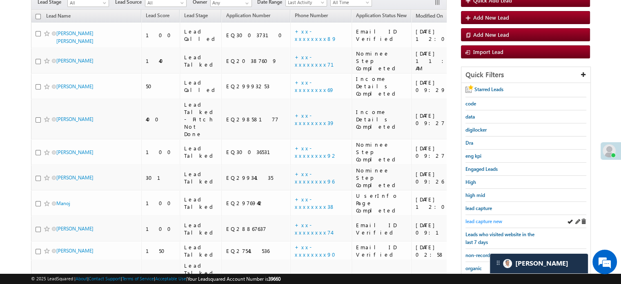
click at [480, 218] on span "lead capture new" at bounding box center [483, 221] width 37 height 6
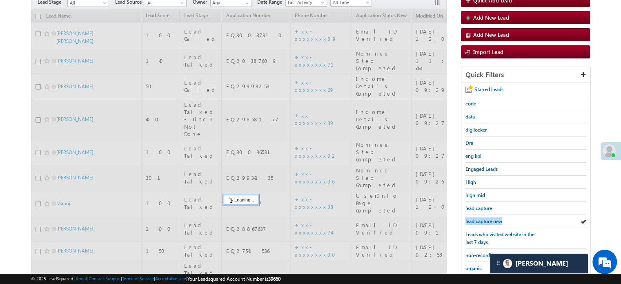
click at [480, 218] on span "lead capture new" at bounding box center [483, 221] width 37 height 6
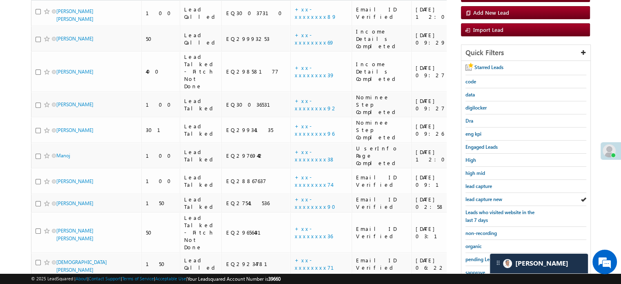
scroll to position [82, 0]
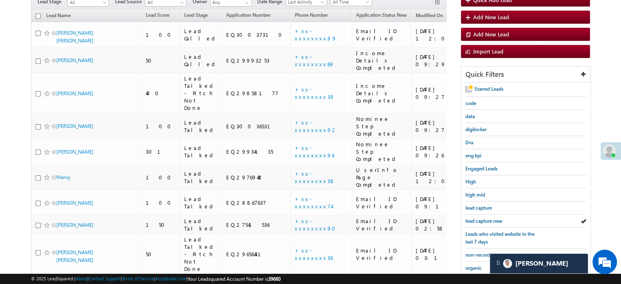
click at [480, 218] on span "lead capture new" at bounding box center [483, 221] width 37 height 6
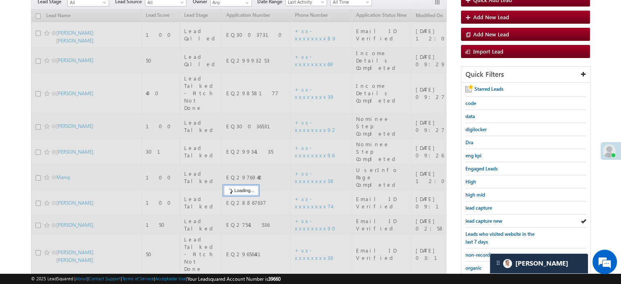
click at [480, 218] on span "lead capture new" at bounding box center [483, 221] width 37 height 6
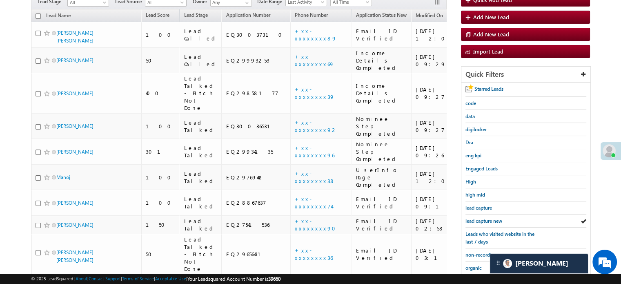
click at [480, 218] on span "lead capture new" at bounding box center [483, 221] width 37 height 6
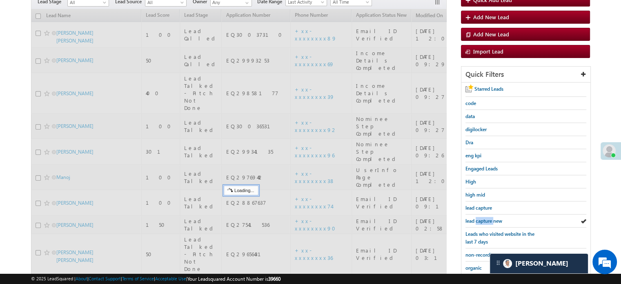
click at [480, 218] on span "lead capture new" at bounding box center [483, 221] width 37 height 6
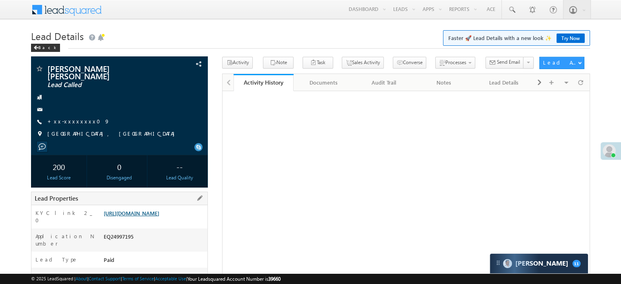
click at [133, 216] on link "https://angelbroking1-pk3em7sa.customui-test.leadsquared.com?leadId=bd76c1fe-0a…" at bounding box center [132, 212] width 56 height 7
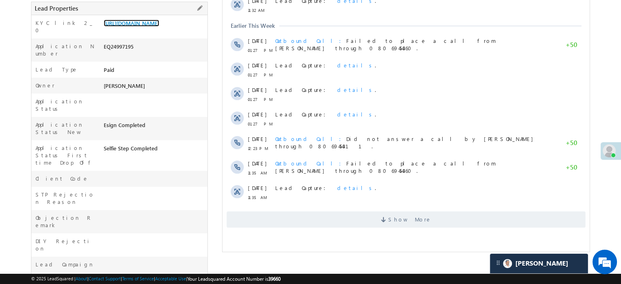
scroll to position [204, 0]
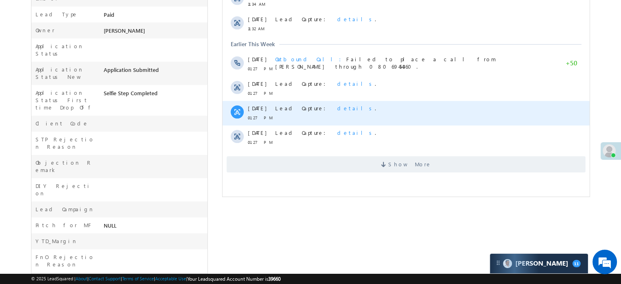
scroll to position [152, 0]
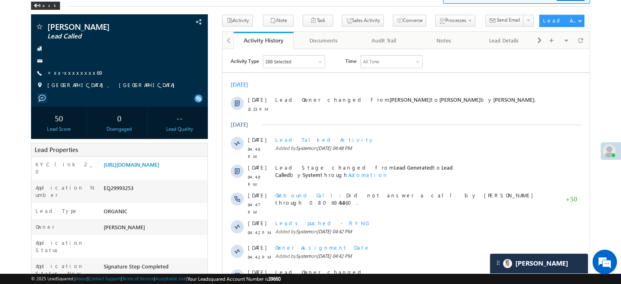
scroll to position [41, 0]
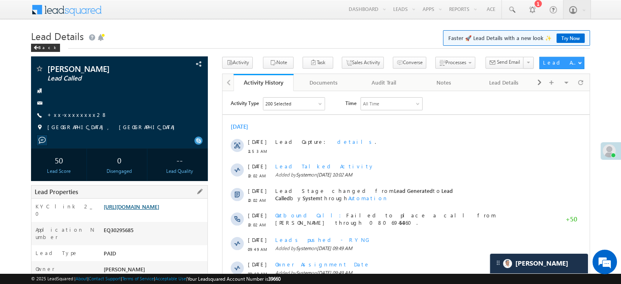
click at [159, 209] on link "https://angelbroking1-pk3em7sa.customui-test.leadsquared.com?leadId=955526fd-03…" at bounding box center [132, 206] width 56 height 7
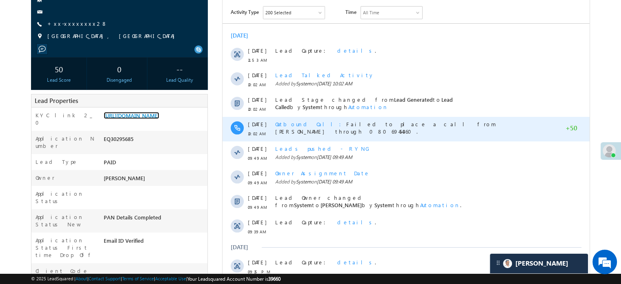
scroll to position [41, 0]
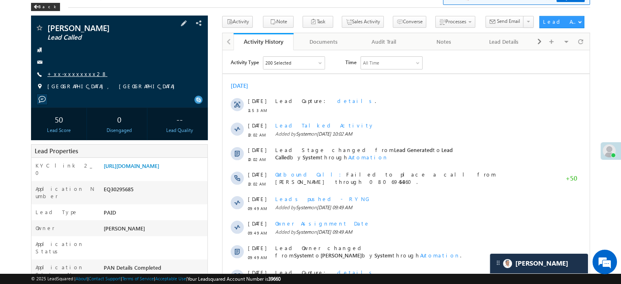
click at [76, 72] on link "+xx-xxxxxxxx28" at bounding box center [77, 73] width 60 height 7
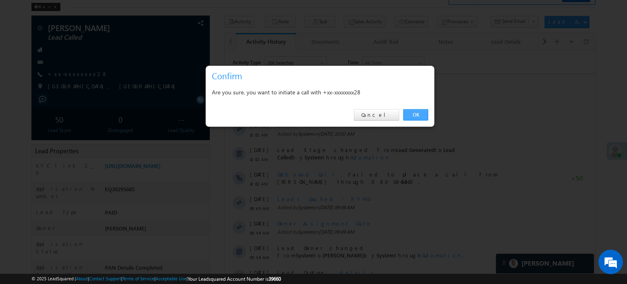
click at [412, 114] on link "OK" at bounding box center [415, 114] width 25 height 11
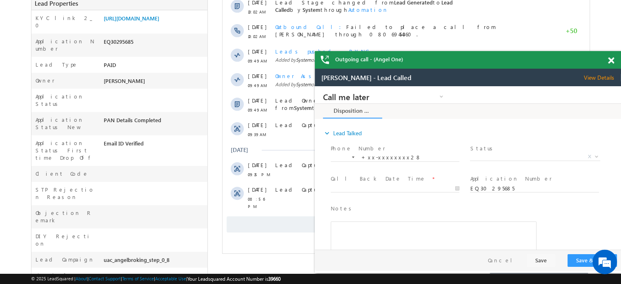
scroll to position [0, 0]
click at [608, 61] on span at bounding box center [611, 60] width 6 height 7
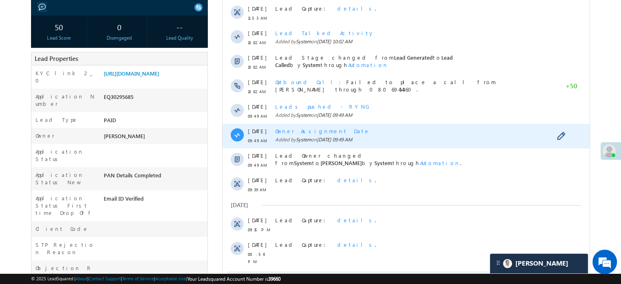
scroll to position [88, 0]
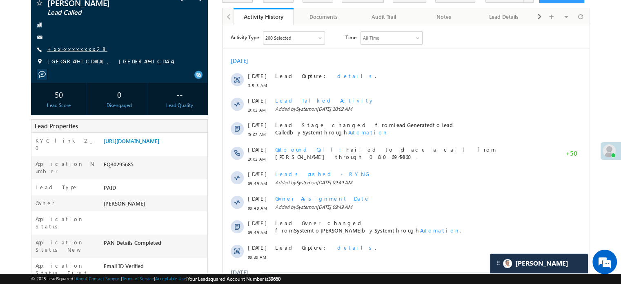
click at [64, 47] on link "+xx-xxxxxxxx28" at bounding box center [77, 48] width 60 height 7
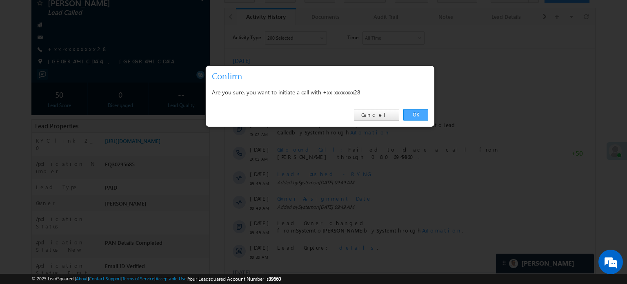
click at [421, 115] on link "OK" at bounding box center [415, 114] width 25 height 11
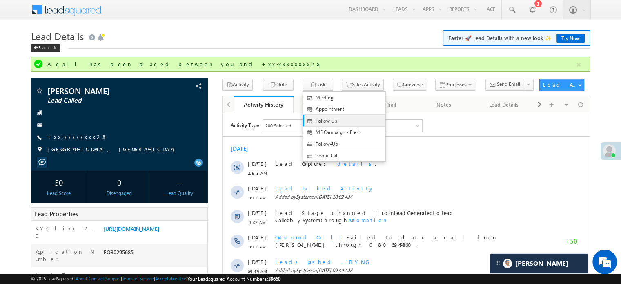
scroll to position [82, 0]
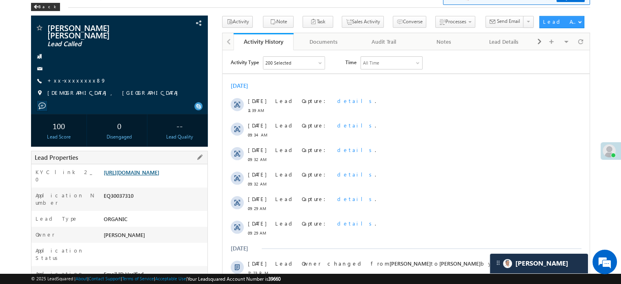
click at [159, 169] on link "[URL][DOMAIN_NAME]" at bounding box center [132, 172] width 56 height 7
click at [142, 164] on div "KYC link 2_0 [URL][DOMAIN_NAME]" at bounding box center [119, 175] width 176 height 23
click at [144, 175] on link "[URL][DOMAIN_NAME]" at bounding box center [132, 172] width 56 height 7
click at [134, 171] on link "[URL][DOMAIN_NAME]" at bounding box center [132, 172] width 56 height 7
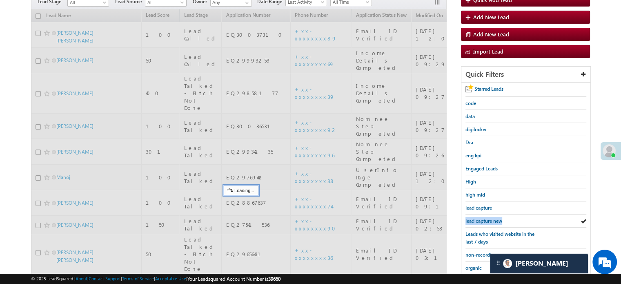
click at [477, 218] on span "lead capture new" at bounding box center [483, 221] width 37 height 6
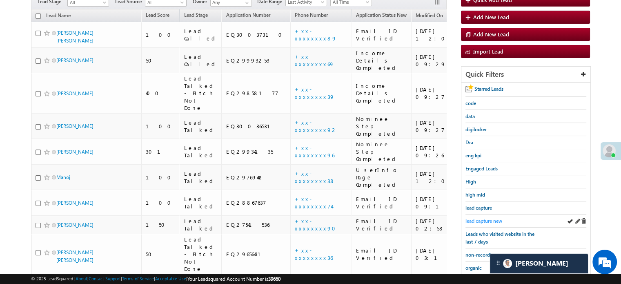
click at [479, 218] on span "lead capture new" at bounding box center [483, 221] width 37 height 6
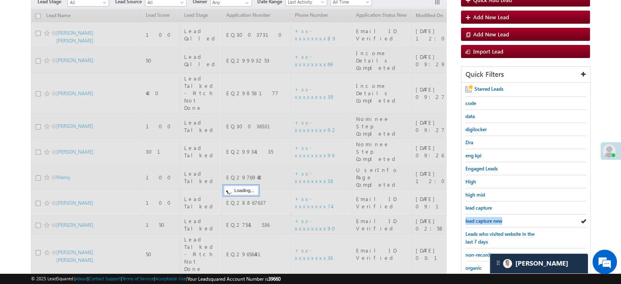
click at [479, 218] on span "lead capture new" at bounding box center [483, 221] width 37 height 6
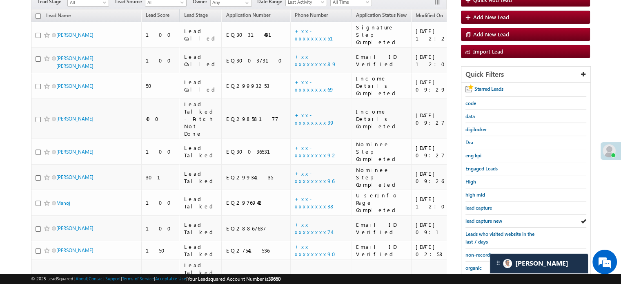
click at [479, 218] on span "lead capture new" at bounding box center [483, 221] width 37 height 6
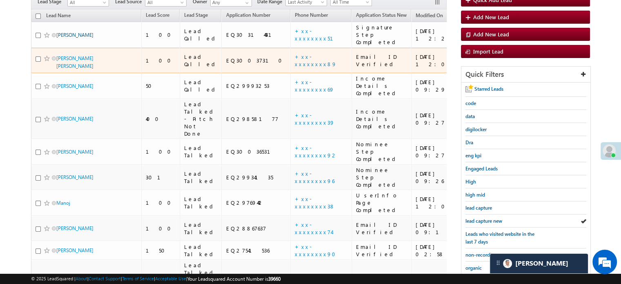
drag, startPoint x: 60, startPoint y: 29, endPoint x: 72, endPoint y: 24, distance: 12.5
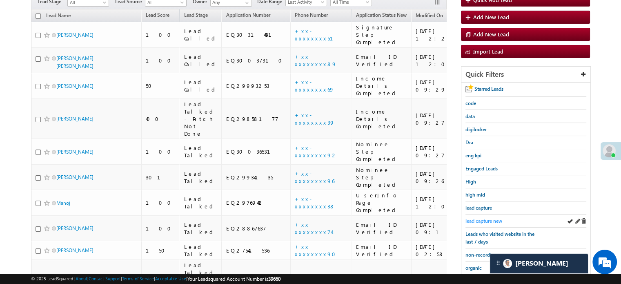
click at [483, 218] on span "lead capture new" at bounding box center [483, 221] width 37 height 6
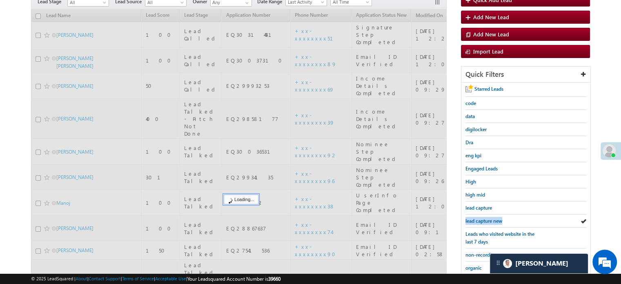
click at [483, 218] on span "lead capture new" at bounding box center [483, 221] width 37 height 6
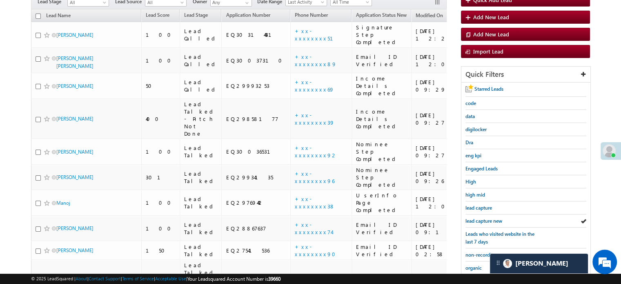
click at [483, 218] on span "lead capture new" at bounding box center [483, 221] width 37 height 6
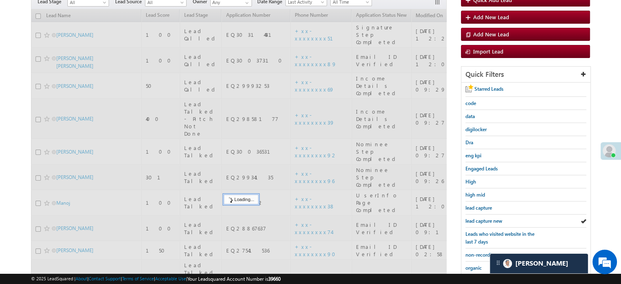
click at [483, 218] on span "lead capture new" at bounding box center [483, 221] width 37 height 6
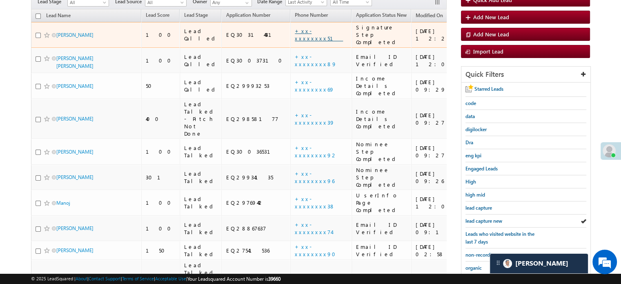
click at [295, 27] on link "+xx-xxxxxxxx51" at bounding box center [319, 34] width 48 height 14
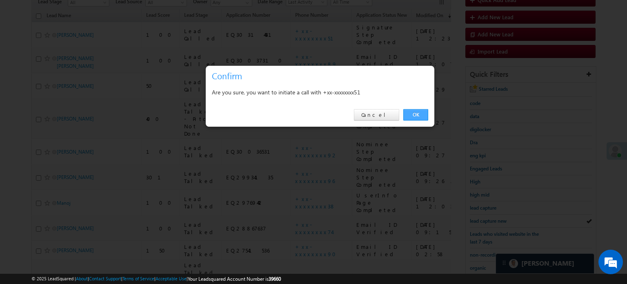
click at [408, 115] on link "OK" at bounding box center [415, 114] width 25 height 11
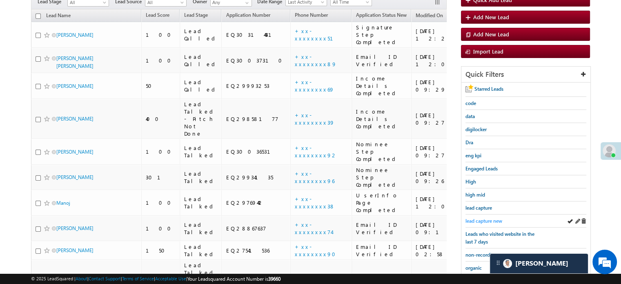
click at [490, 218] on span "lead capture new" at bounding box center [483, 221] width 37 height 6
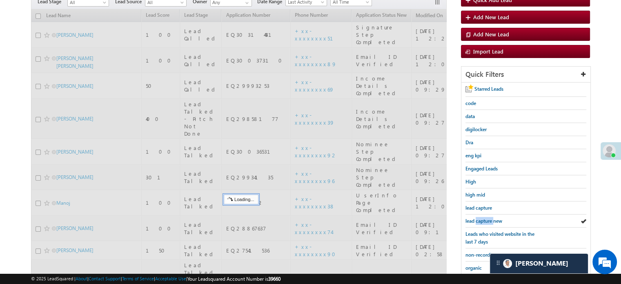
click at [490, 218] on span "lead capture new" at bounding box center [483, 221] width 37 height 6
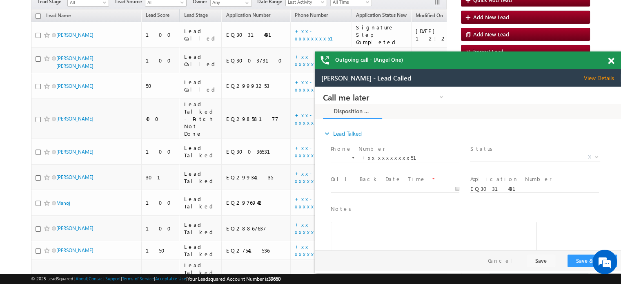
click at [610, 60] on div "Outgoing call - (Angel One)" at bounding box center [468, 60] width 306 height 18
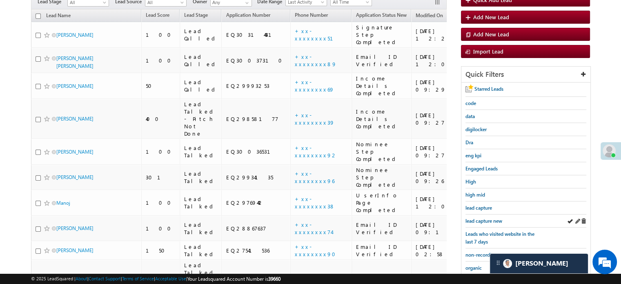
click at [484, 214] on div "lead capture new" at bounding box center [525, 220] width 121 height 13
click at [484, 219] on span "lead capture new" at bounding box center [483, 221] width 37 height 6
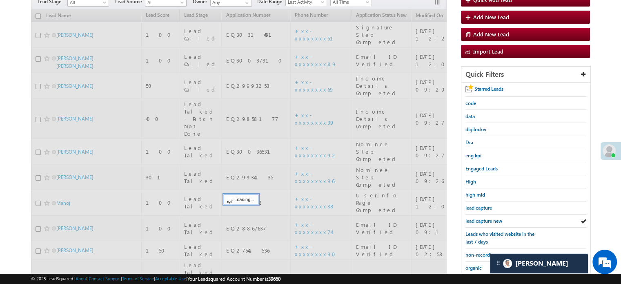
click at [484, 219] on span "lead capture new" at bounding box center [483, 221] width 37 height 6
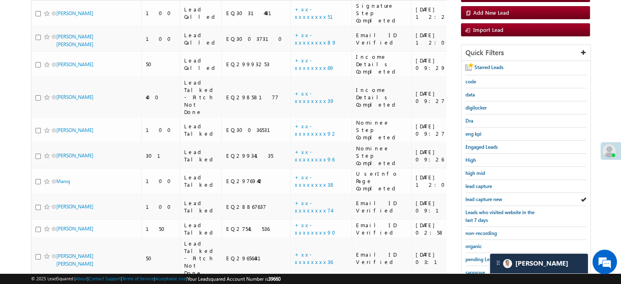
scroll to position [163, 0]
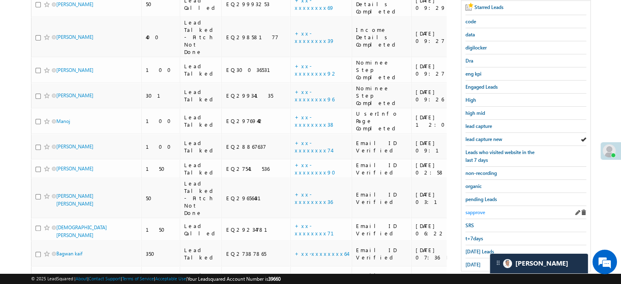
click at [480, 209] on span "sapprove" at bounding box center [475, 212] width 20 height 6
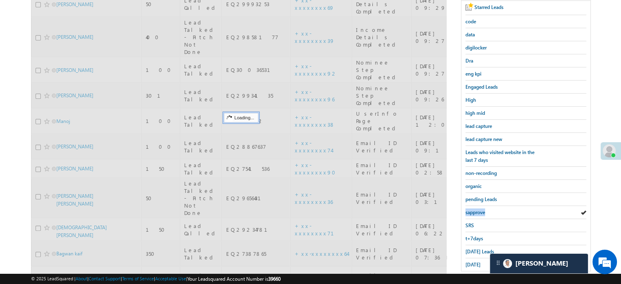
click at [480, 209] on span "sapprove" at bounding box center [475, 212] width 20 height 6
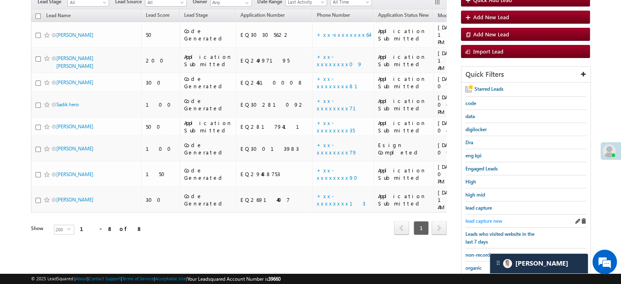
click at [485, 222] on link "lead capture new" at bounding box center [483, 221] width 37 height 8
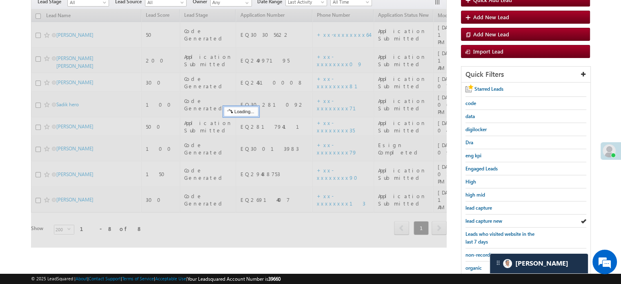
click at [485, 222] on link "lead capture new" at bounding box center [483, 221] width 37 height 8
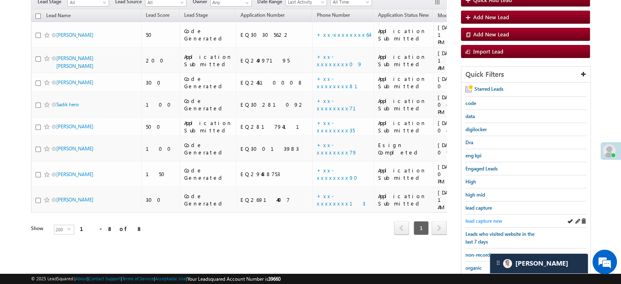
click at [493, 218] on span "lead capture new" at bounding box center [483, 221] width 37 height 6
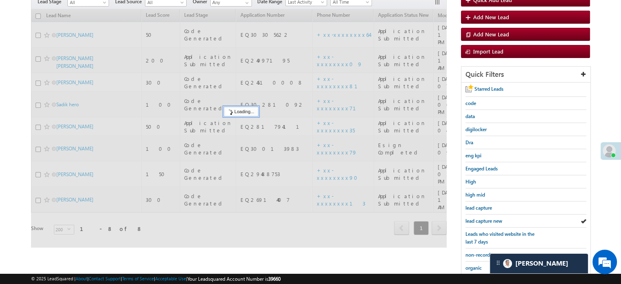
click at [493, 218] on span "lead capture new" at bounding box center [483, 221] width 37 height 6
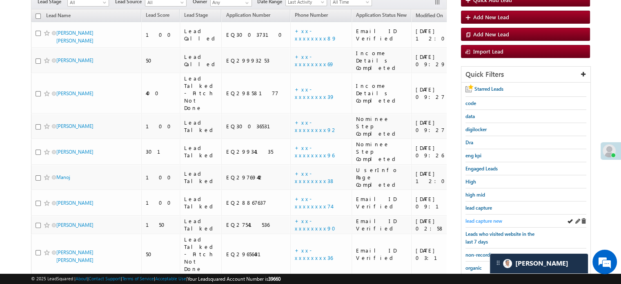
click at [482, 218] on span "lead capture new" at bounding box center [483, 221] width 37 height 6
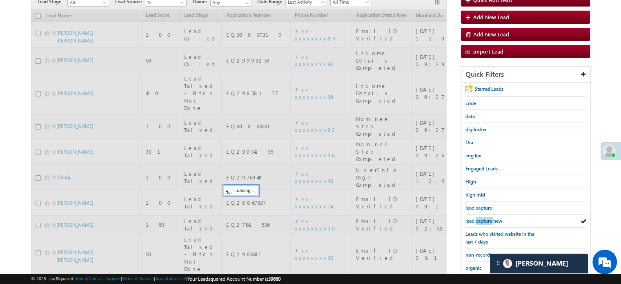
click at [482, 218] on span "lead capture new" at bounding box center [483, 221] width 37 height 6
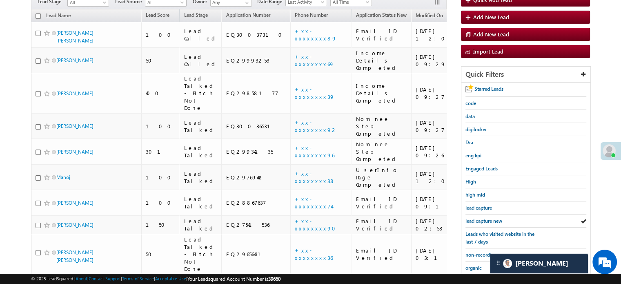
click at [482, 218] on span "lead capture new" at bounding box center [483, 221] width 37 height 6
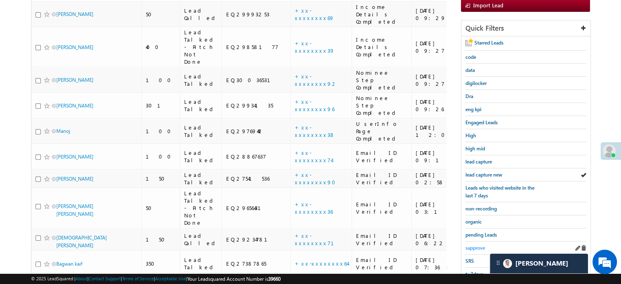
scroll to position [163, 0]
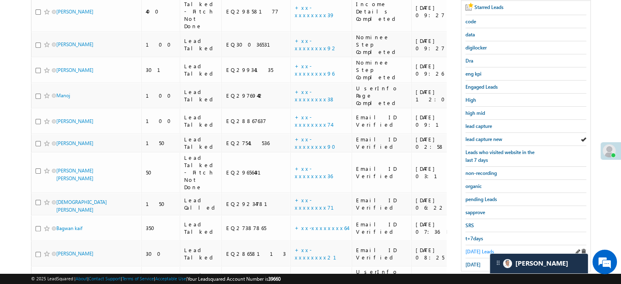
click at [478, 248] on span "Today's Leads" at bounding box center [479, 251] width 29 height 6
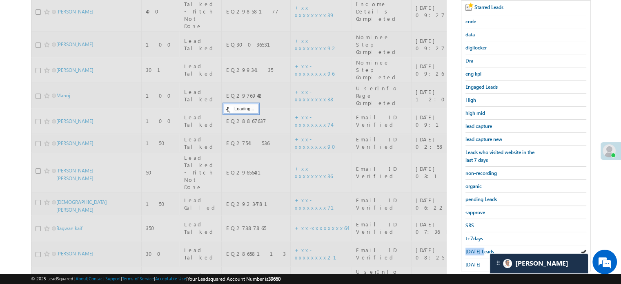
click at [478, 248] on span "Today's Leads" at bounding box center [479, 251] width 29 height 6
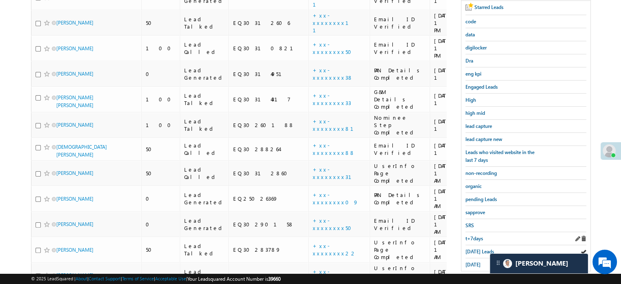
scroll to position [82, 0]
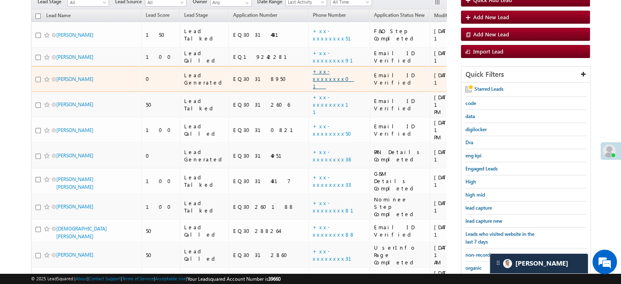
click at [313, 68] on link "+xx-xxxxxxxx01" at bounding box center [333, 79] width 41 height 22
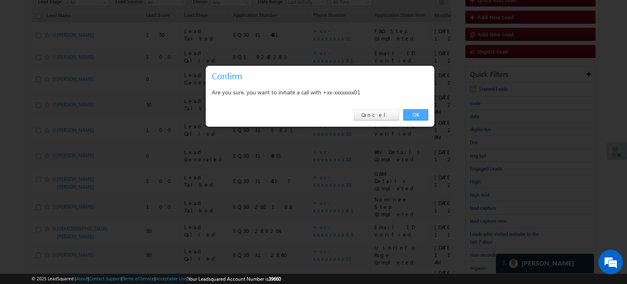
click at [414, 113] on link "OK" at bounding box center [415, 114] width 25 height 11
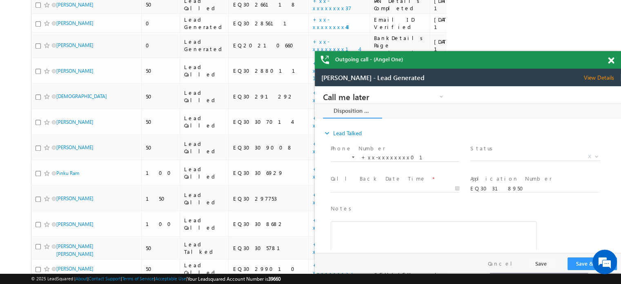
scroll to position [0, 0]
click at [610, 62] on span at bounding box center [611, 60] width 6 height 7
click at [610, 62] on div "Outgoing call - (Angel One)" at bounding box center [468, 60] width 306 height 18
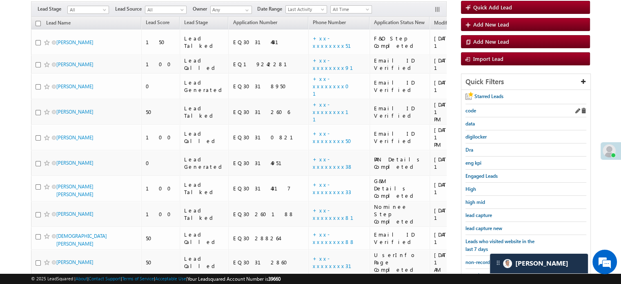
scroll to position [95, 0]
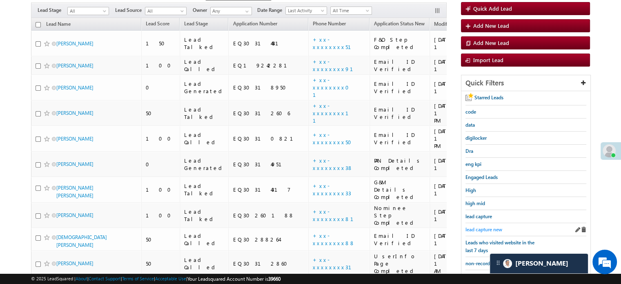
click at [484, 228] on span "lead capture new" at bounding box center [483, 229] width 37 height 6
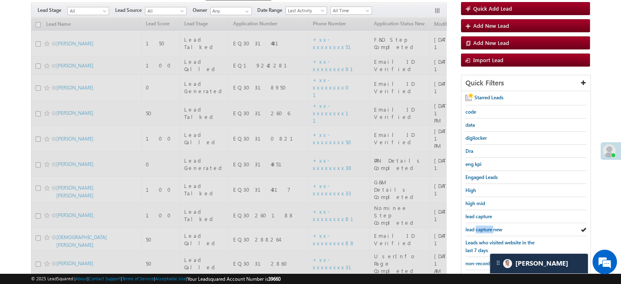
click at [484, 228] on span "lead capture new" at bounding box center [483, 229] width 37 height 6
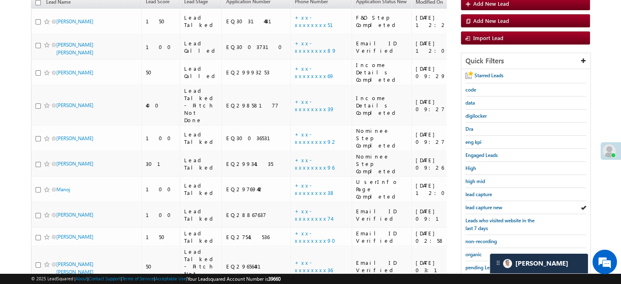
scroll to position [73, 0]
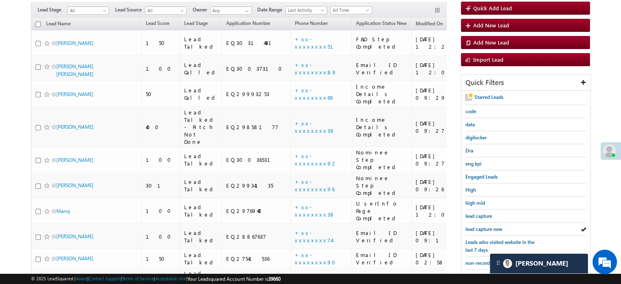
click at [484, 228] on span "lead capture new" at bounding box center [483, 229] width 37 height 6
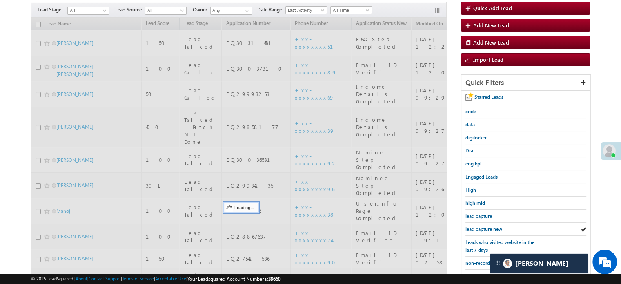
click at [484, 228] on span "lead capture new" at bounding box center [483, 229] width 37 height 6
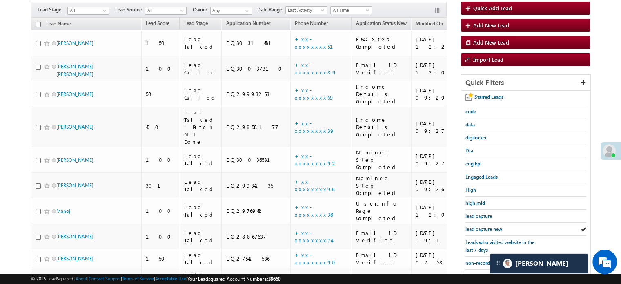
click at [484, 228] on span "lead capture new" at bounding box center [483, 229] width 37 height 6
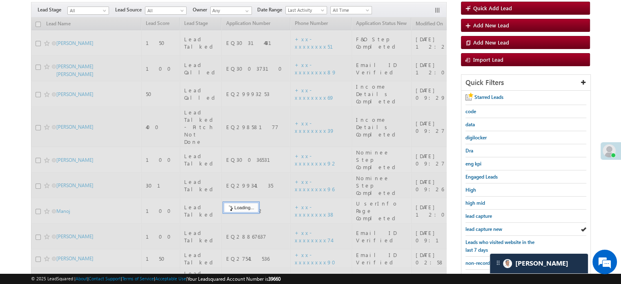
click at [484, 228] on span "lead capture new" at bounding box center [483, 229] width 37 height 6
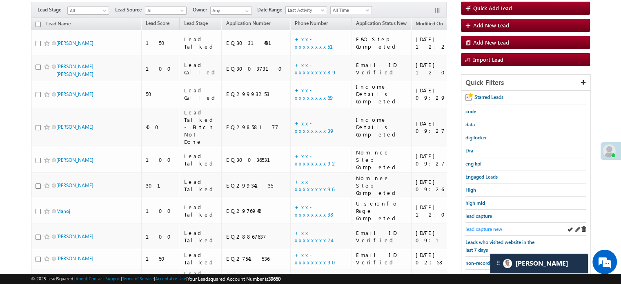
click at [469, 226] on span "lead capture new" at bounding box center [483, 229] width 37 height 6
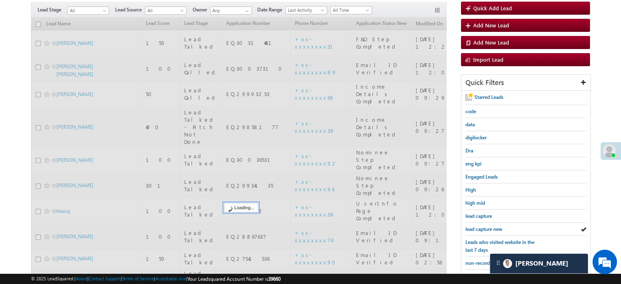
click at [469, 226] on span "lead capture new" at bounding box center [483, 229] width 37 height 6
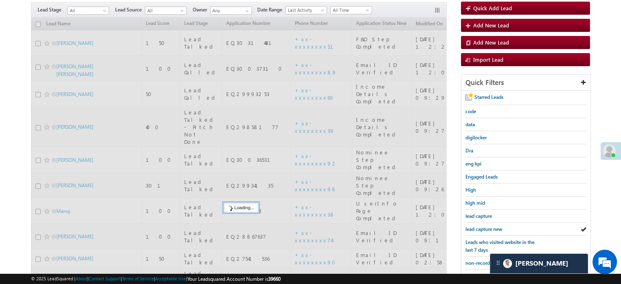
click at [469, 226] on span "lead capture new" at bounding box center [483, 229] width 37 height 6
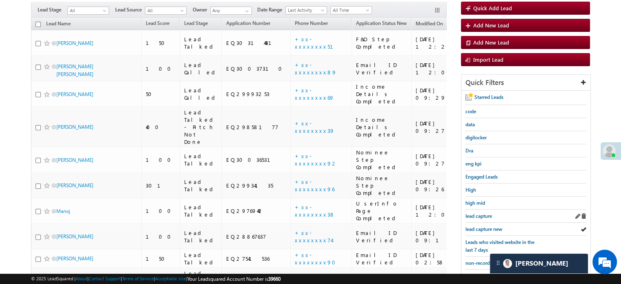
click at [469, 218] on div "Starred Leads code data digilocker Dra eng kpi Engaged Leads High high mid lead…" at bounding box center [525, 226] width 129 height 270
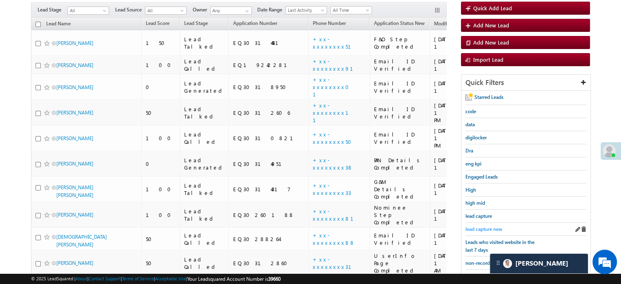
click at [482, 228] on span "lead capture new" at bounding box center [483, 229] width 37 height 6
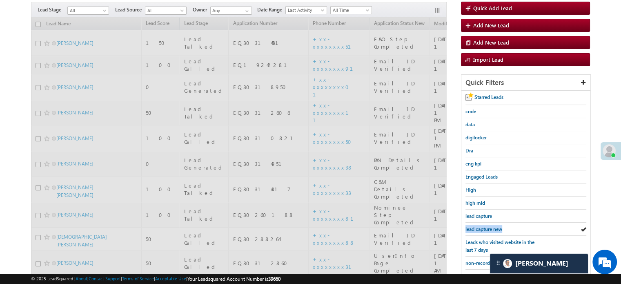
click at [482, 228] on span "lead capture new" at bounding box center [483, 229] width 37 height 6
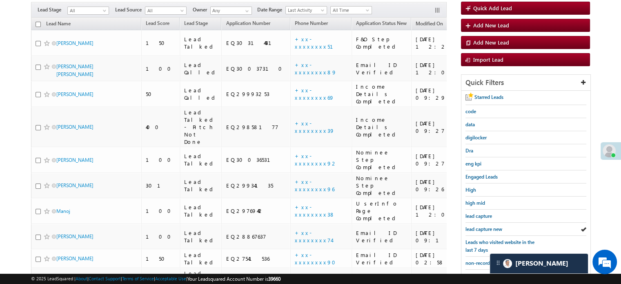
click at [482, 228] on span "lead capture new" at bounding box center [483, 229] width 37 height 6
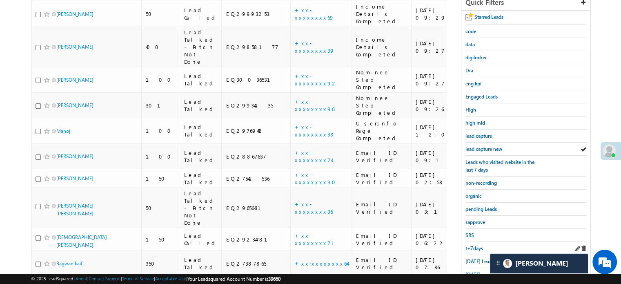
scroll to position [163, 0]
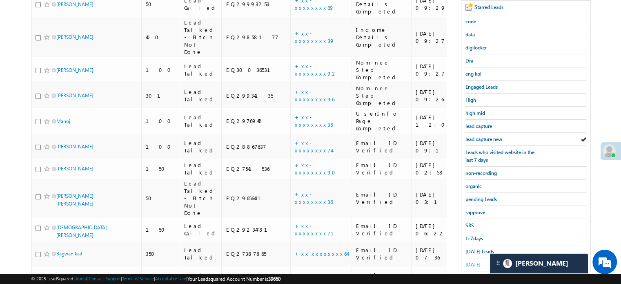
click at [474, 261] on span "yesterday" at bounding box center [472, 264] width 15 height 6
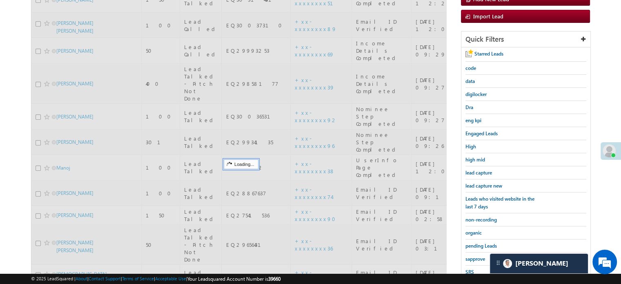
scroll to position [82, 0]
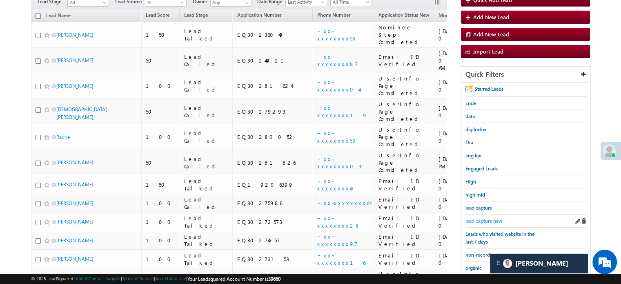
click at [475, 219] on span "lead capture new" at bounding box center [483, 221] width 37 height 6
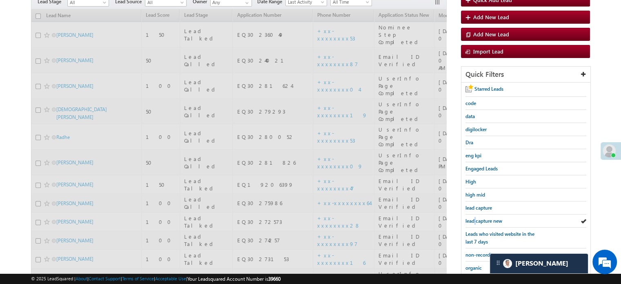
click at [475, 219] on span "lead capture new" at bounding box center [483, 221] width 37 height 6
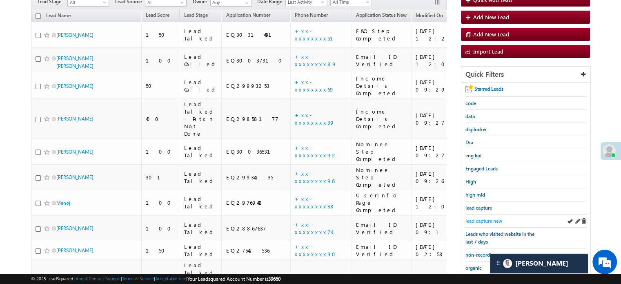
click at [474, 218] on span "lead capture new" at bounding box center [483, 221] width 37 height 6
click at [479, 227] on div "Leads who visited website in the last 7 days" at bounding box center [525, 237] width 121 height 21
click at [482, 218] on span "lead capture new" at bounding box center [483, 221] width 37 height 6
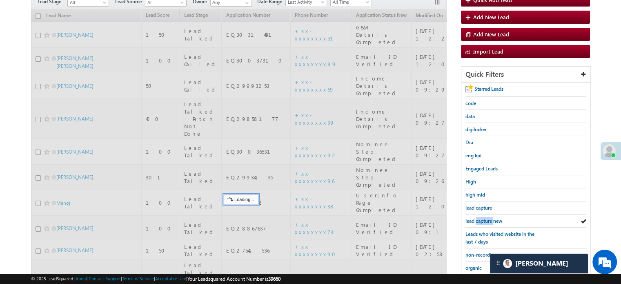
click at [482, 218] on span "lead capture new" at bounding box center [483, 221] width 37 height 6
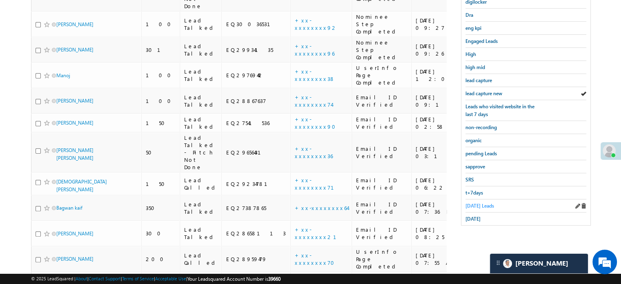
click at [478, 204] on span "Today's Leads" at bounding box center [479, 205] width 29 height 6
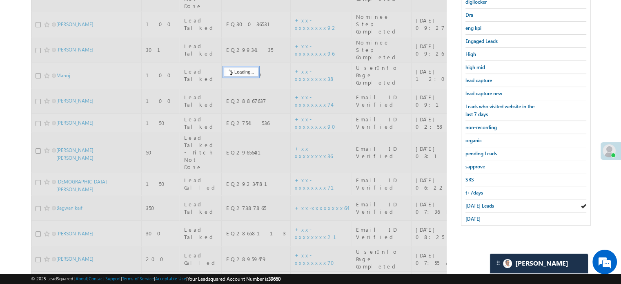
click at [478, 204] on span "Today's Leads" at bounding box center [479, 205] width 29 height 6
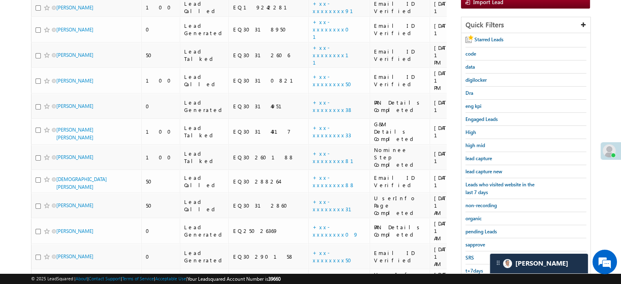
scroll to position [114, 0]
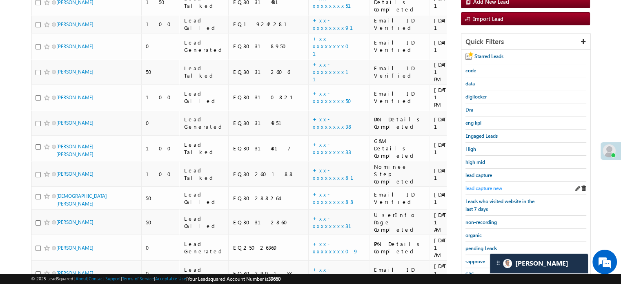
click at [498, 185] on span "lead capture new" at bounding box center [483, 188] width 37 height 6
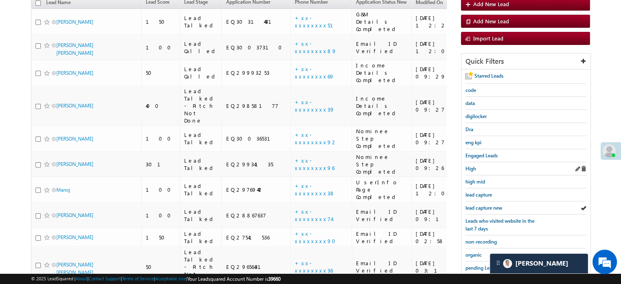
scroll to position [122, 0]
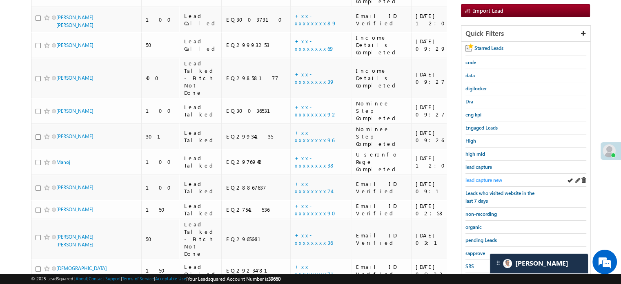
click at [482, 178] on span "lead capture new" at bounding box center [483, 180] width 37 height 6
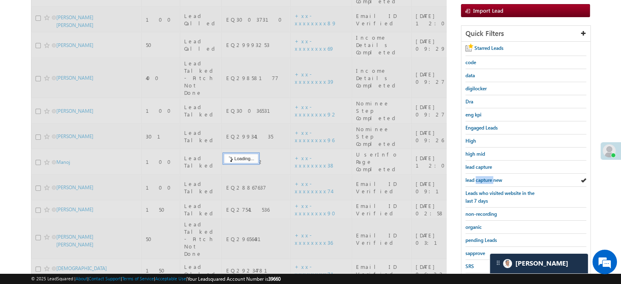
click at [482, 178] on span "lead capture new" at bounding box center [483, 180] width 37 height 6
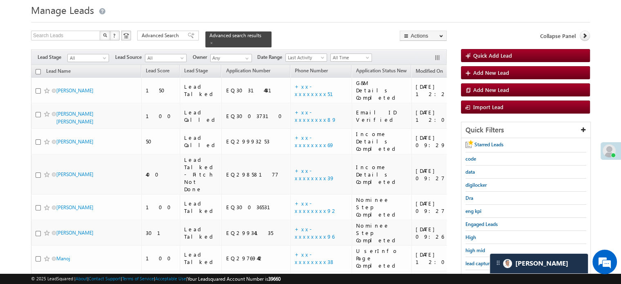
scroll to position [41, 0]
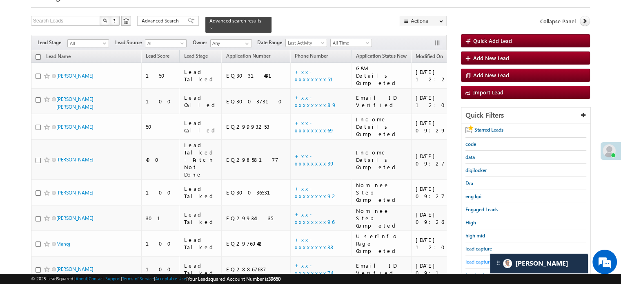
click at [485, 262] on span "lead capture new" at bounding box center [483, 261] width 37 height 6
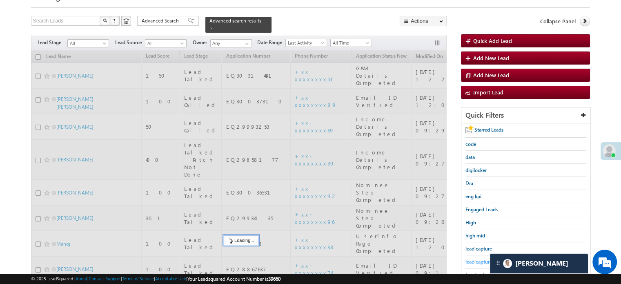
click at [481, 261] on span "lead capture new" at bounding box center [483, 261] width 37 height 6
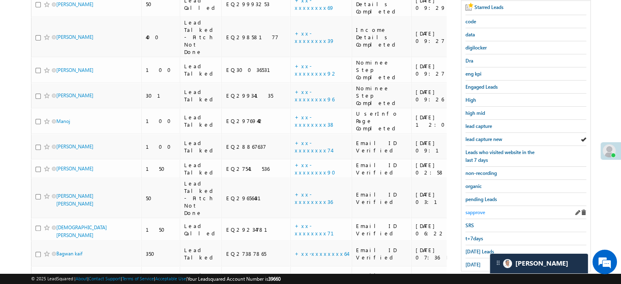
click at [476, 212] on link "sapprove" at bounding box center [475, 212] width 20 height 8
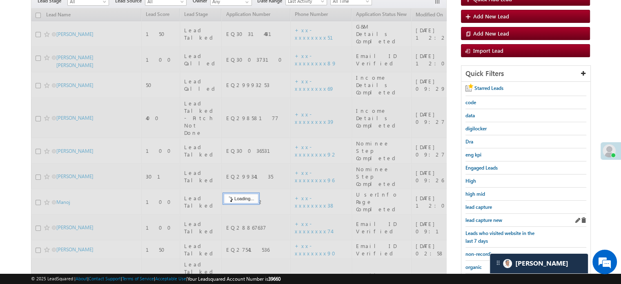
scroll to position [82, 0]
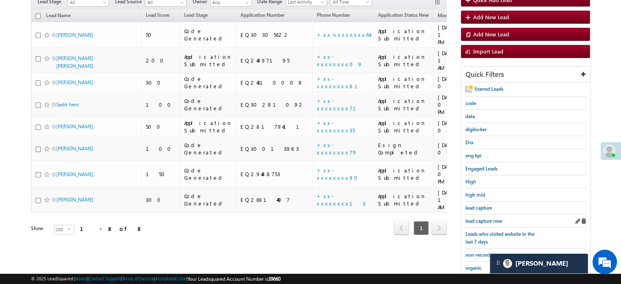
click at [491, 224] on div "lead capture new" at bounding box center [525, 220] width 121 height 13
click at [480, 219] on span "lead capture new" at bounding box center [483, 221] width 37 height 6
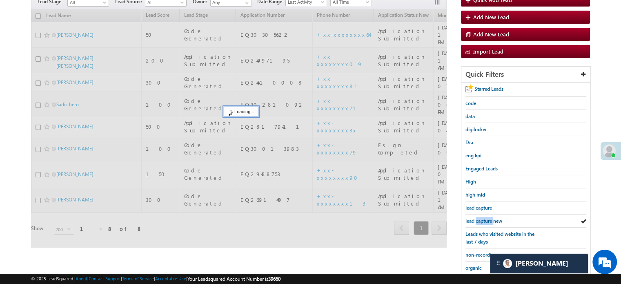
click at [480, 219] on span "lead capture new" at bounding box center [483, 221] width 37 height 6
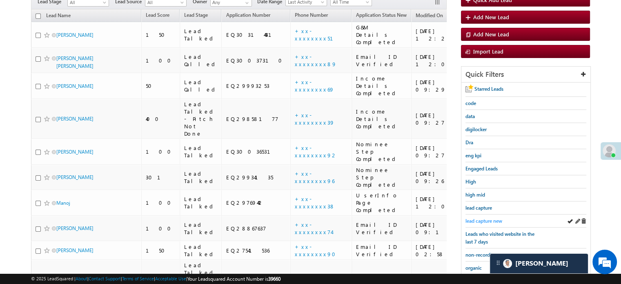
click at [491, 220] on span "lead capture new" at bounding box center [483, 221] width 37 height 6
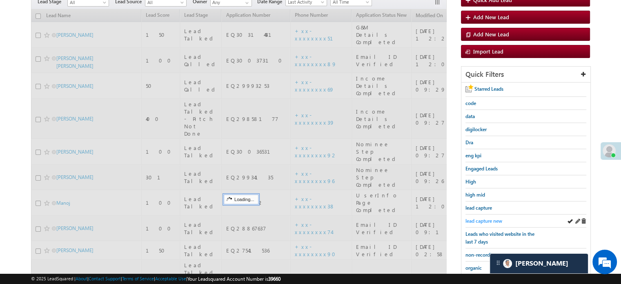
click at [485, 218] on span "lead capture new" at bounding box center [483, 221] width 37 height 6
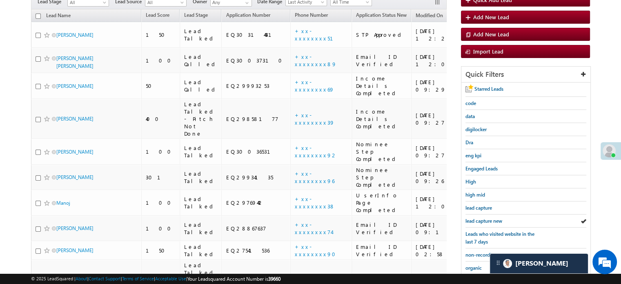
click at [485, 218] on span "lead capture new" at bounding box center [483, 221] width 37 height 6
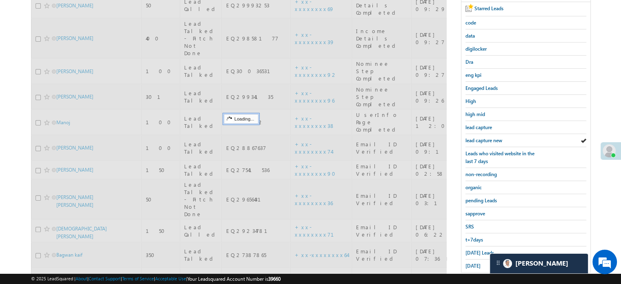
scroll to position [163, 0]
click at [471, 208] on link "sapprove" at bounding box center [475, 212] width 20 height 8
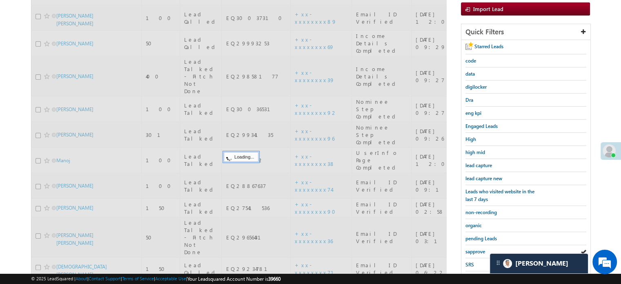
scroll to position [82, 0]
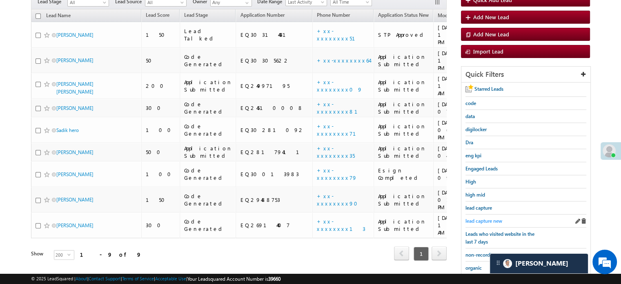
click at [475, 218] on span "lead capture new" at bounding box center [483, 221] width 37 height 6
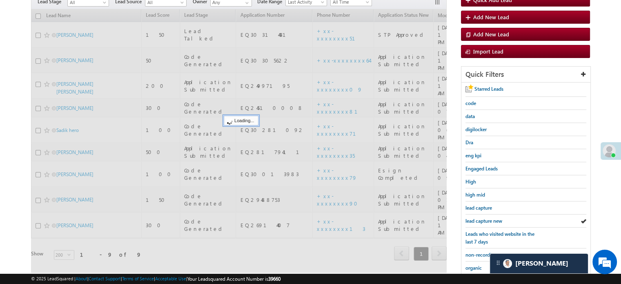
click at [475, 218] on span "lead capture new" at bounding box center [483, 221] width 37 height 6
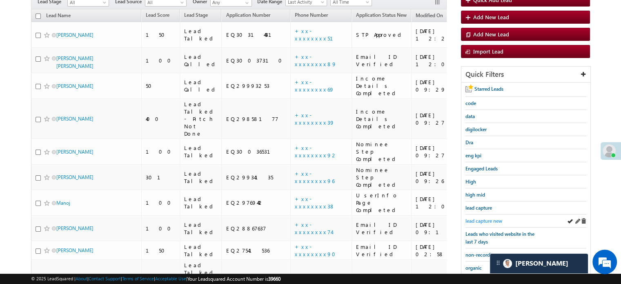
click at [475, 218] on span "lead capture new" at bounding box center [483, 221] width 37 height 6
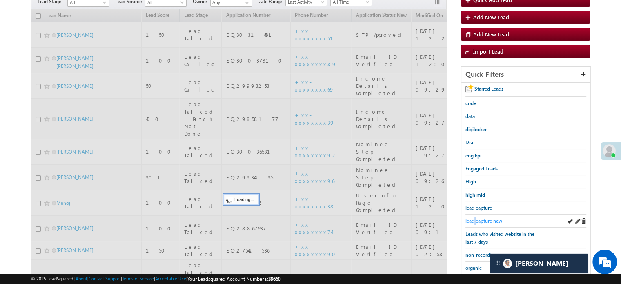
click at [475, 218] on span "lead capture new" at bounding box center [483, 221] width 37 height 6
click at [474, 218] on span "lead capture new" at bounding box center [483, 221] width 37 height 6
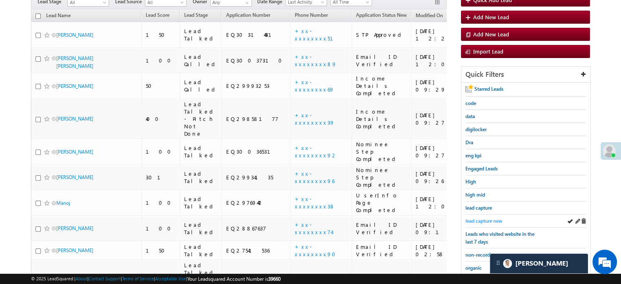
click at [467, 218] on span "lead capture new" at bounding box center [483, 221] width 37 height 6
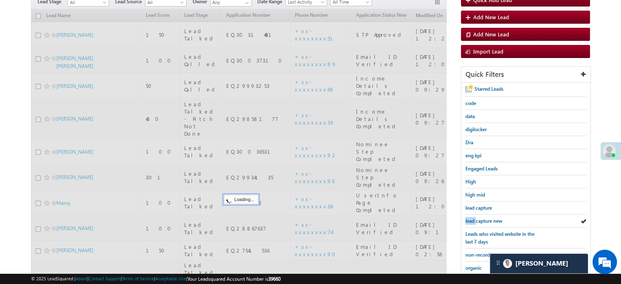
click at [467, 218] on span "lead capture new" at bounding box center [483, 221] width 37 height 6
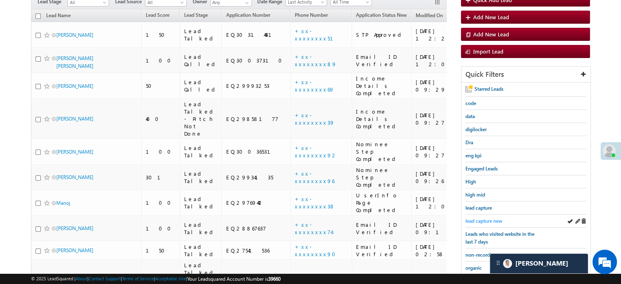
click at [487, 222] on link "lead capture new" at bounding box center [483, 221] width 37 height 8
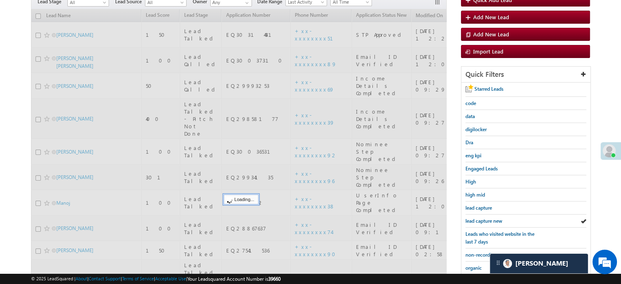
click at [480, 218] on span "lead capture new" at bounding box center [483, 221] width 37 height 6
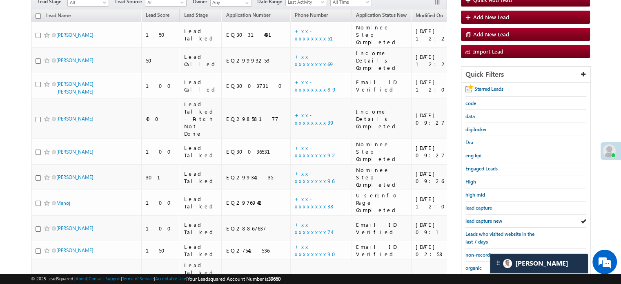
click at [480, 218] on span "lead capture new" at bounding box center [483, 221] width 37 height 6
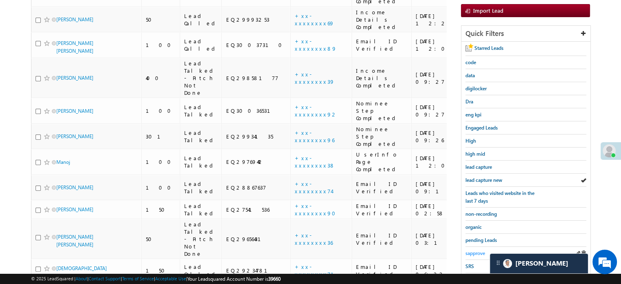
click at [469, 251] on span "sapprove" at bounding box center [475, 253] width 20 height 6
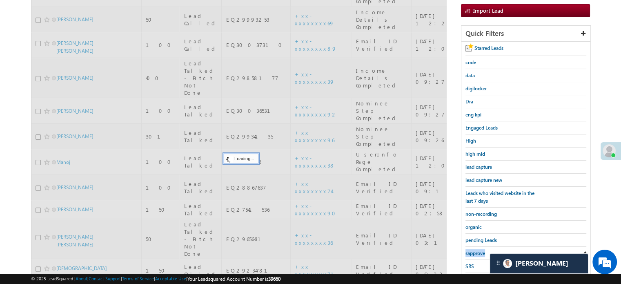
click at [469, 251] on span "sapprove" at bounding box center [475, 253] width 20 height 6
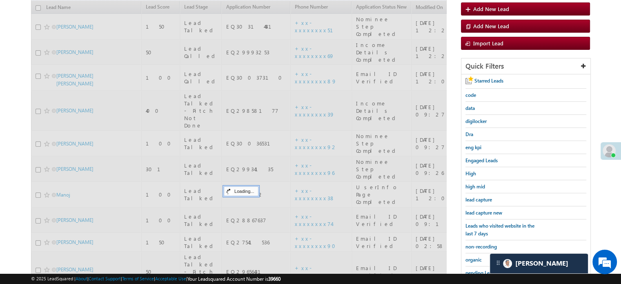
scroll to position [82, 0]
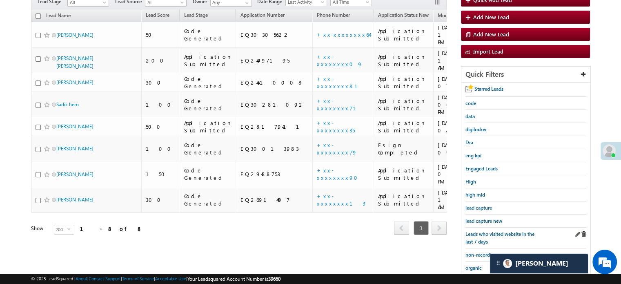
click at [478, 227] on div "Leads who visited website in the last 7 days" at bounding box center [525, 237] width 121 height 21
click at [483, 218] on span "lead capture new" at bounding box center [483, 221] width 37 height 6
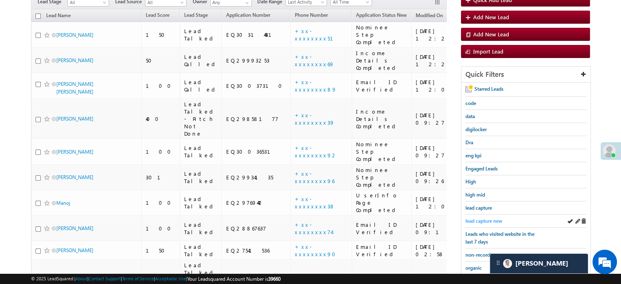
click at [483, 218] on span "lead capture new" at bounding box center [483, 221] width 37 height 6
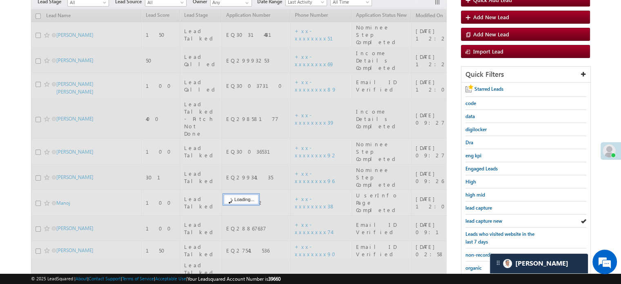
click at [483, 218] on span "lead capture new" at bounding box center [483, 221] width 37 height 6
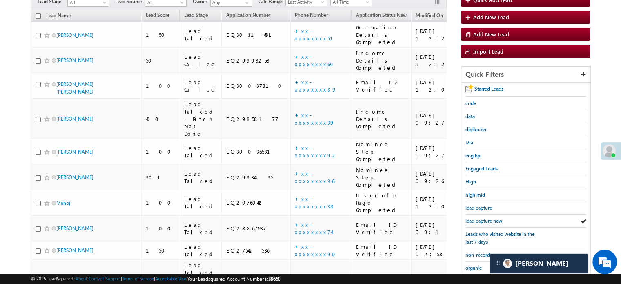
click at [483, 218] on span "lead capture new" at bounding box center [483, 221] width 37 height 6
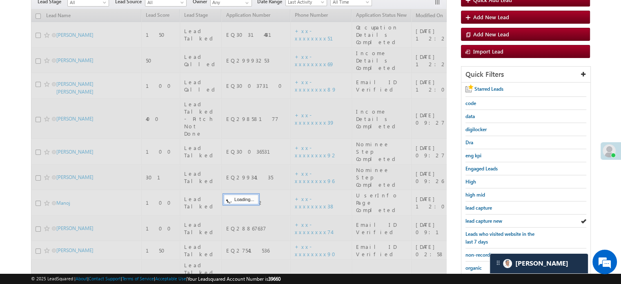
click at [483, 218] on span "lead capture new" at bounding box center [483, 221] width 37 height 6
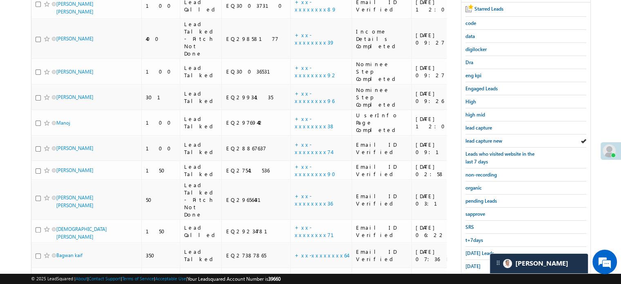
scroll to position [163, 0]
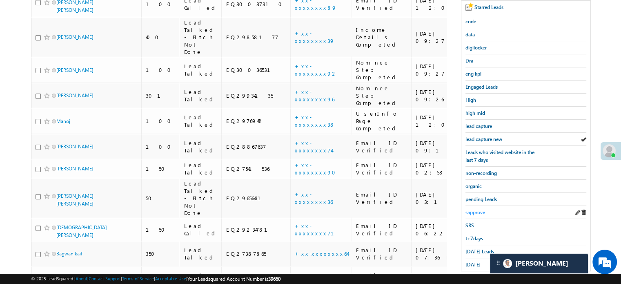
click at [475, 210] on span "sapprove" at bounding box center [475, 212] width 20 height 6
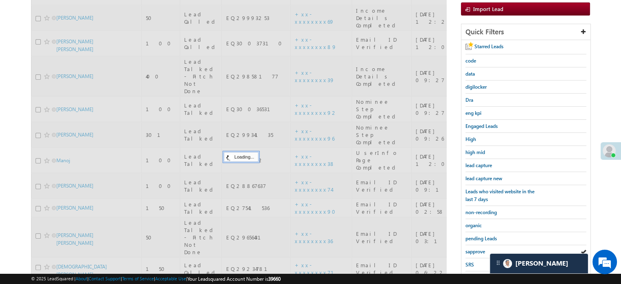
scroll to position [82, 0]
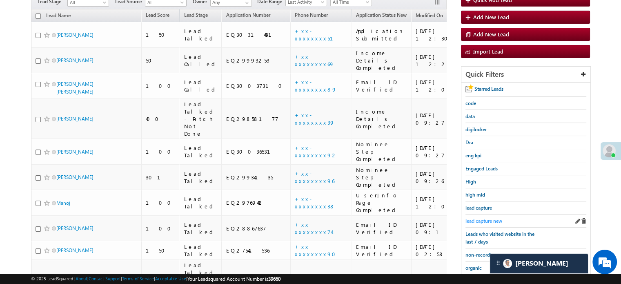
click at [482, 219] on span "lead capture new" at bounding box center [483, 221] width 37 height 6
click at [488, 218] on span "lead capture new" at bounding box center [483, 221] width 37 height 6
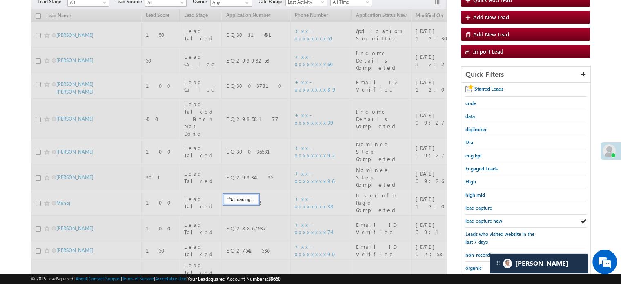
click at [488, 218] on span "lead capture new" at bounding box center [483, 221] width 37 height 6
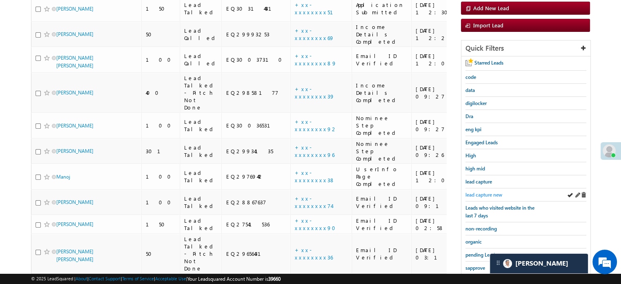
scroll to position [122, 0]
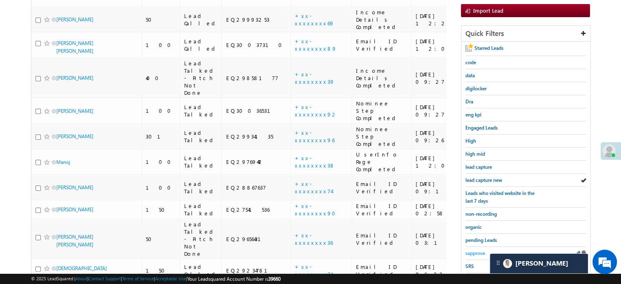
click at [466, 250] on span "sapprove" at bounding box center [475, 253] width 20 height 6
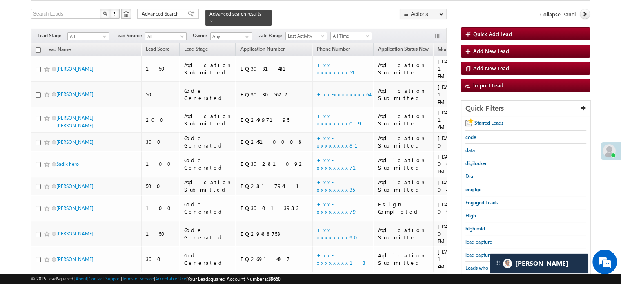
scroll to position [41, 0]
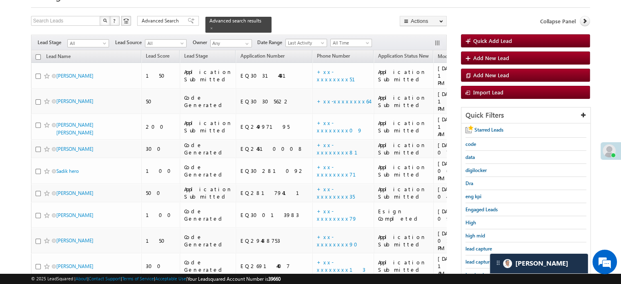
click at [469, 255] on div "lead capture new" at bounding box center [525, 261] width 121 height 13
click at [470, 258] on link "lead capture new" at bounding box center [483, 262] width 37 height 8
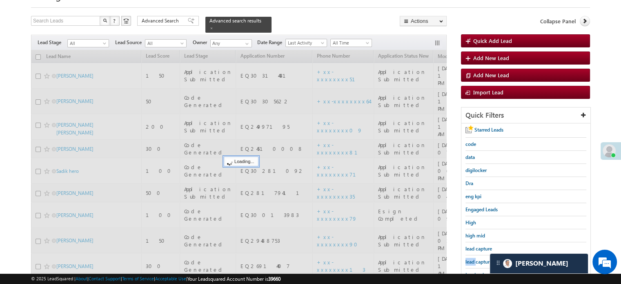
click at [470, 258] on link "lead capture new" at bounding box center [483, 262] width 37 height 8
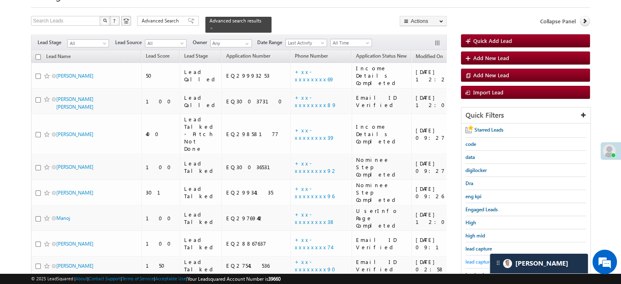
click at [480, 259] on span "lead capture new" at bounding box center [483, 261] width 37 height 6
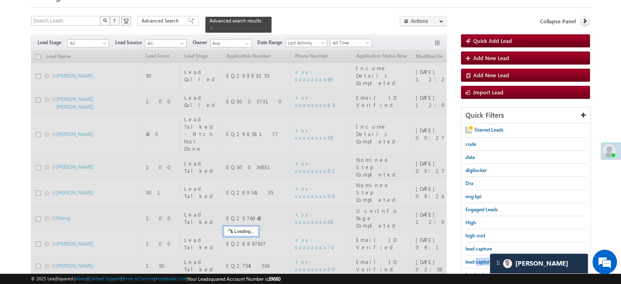
click at [480, 259] on span "lead capture new" at bounding box center [483, 261] width 37 height 6
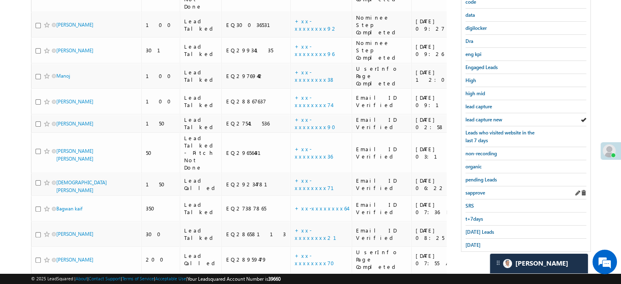
scroll to position [191, 0]
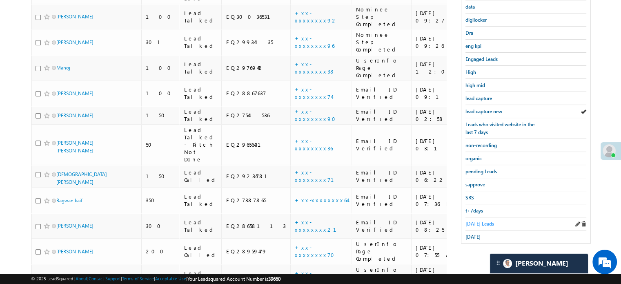
click at [474, 220] on span "Today's Leads" at bounding box center [479, 223] width 29 height 6
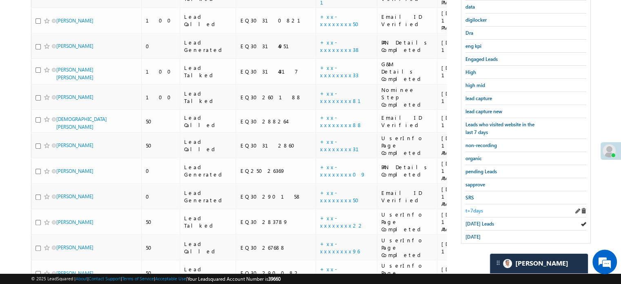
scroll to position [69, 0]
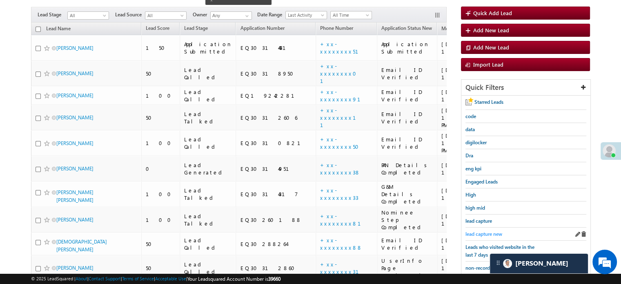
click at [483, 231] on span "lead capture new" at bounding box center [483, 234] width 37 height 6
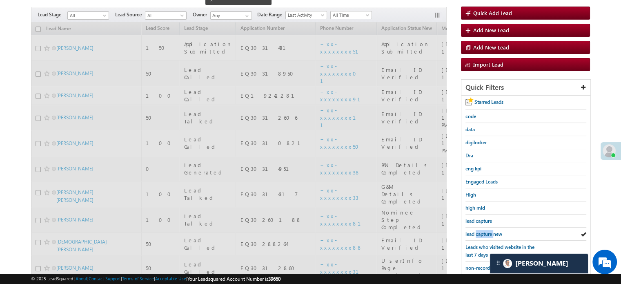
click at [483, 231] on span "lead capture new" at bounding box center [483, 234] width 37 height 6
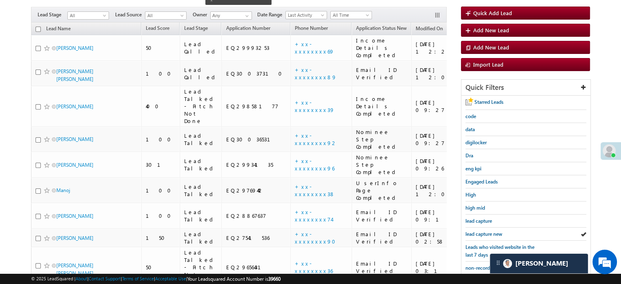
click at [483, 231] on span "lead capture new" at bounding box center [483, 234] width 37 height 6
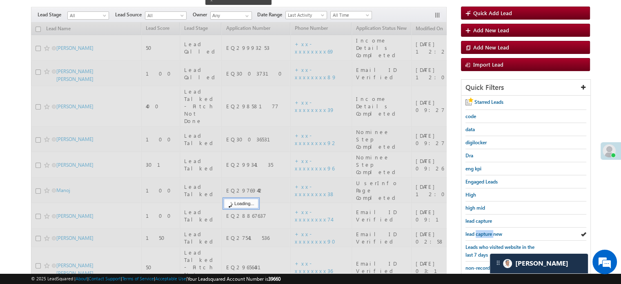
click at [483, 231] on span "lead capture new" at bounding box center [483, 234] width 37 height 6
click at [482, 231] on span "lead capture new" at bounding box center [483, 234] width 37 height 6
click at [482, 232] on span "lead capture new" at bounding box center [483, 234] width 37 height 6
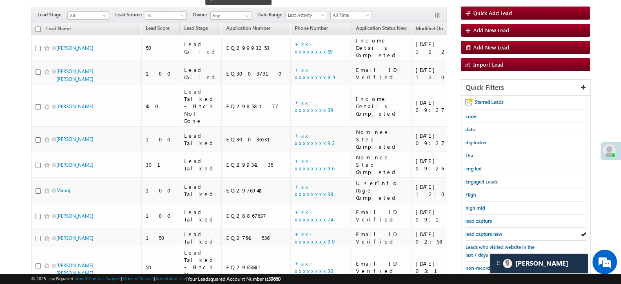
click at [482, 232] on span "lead capture new" at bounding box center [483, 234] width 37 height 6
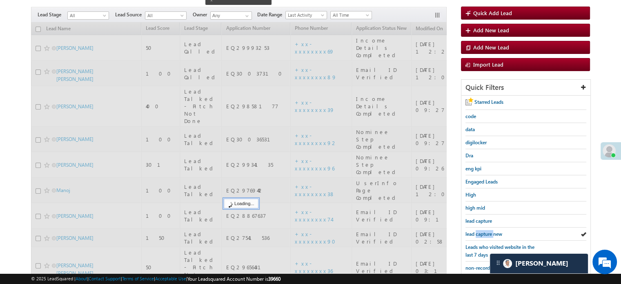
click at [482, 232] on span "lead capture new" at bounding box center [483, 234] width 37 height 6
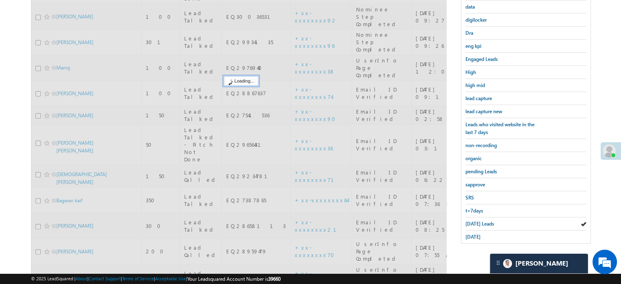
click at [484, 222] on span "[DATE] Leads" at bounding box center [479, 223] width 29 height 6
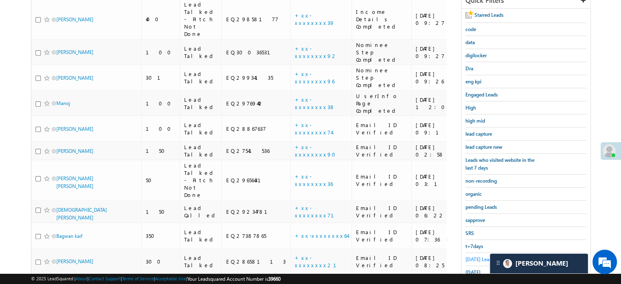
scroll to position [191, 0]
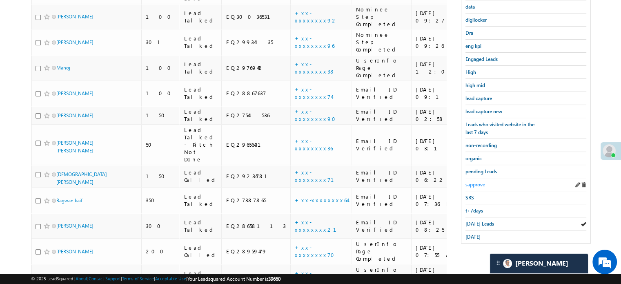
click at [477, 181] on span "sapprove" at bounding box center [475, 184] width 20 height 6
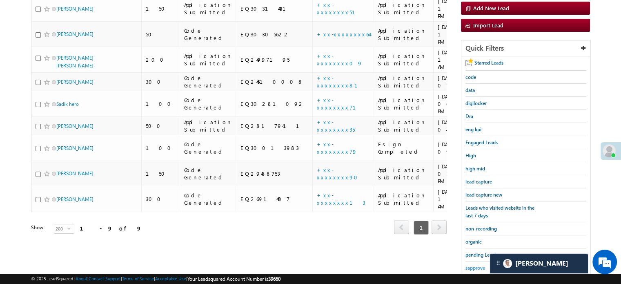
scroll to position [175, 0]
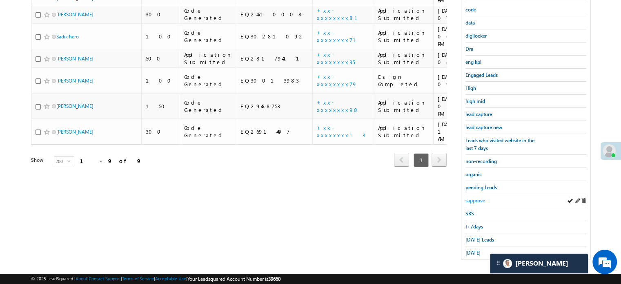
click at [478, 197] on span "sapprove" at bounding box center [475, 200] width 20 height 6
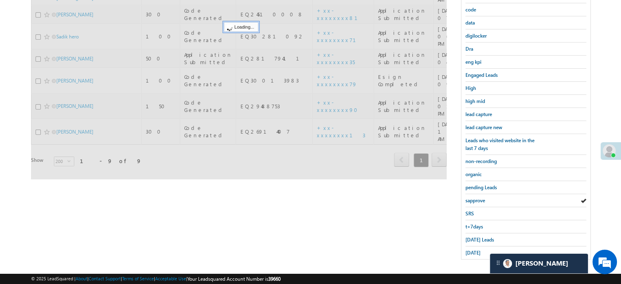
click at [478, 197] on span "sapprove" at bounding box center [475, 200] width 20 height 6
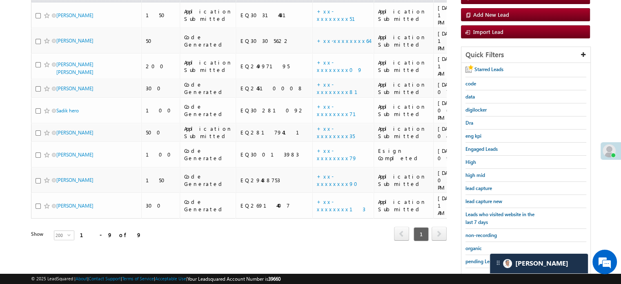
scroll to position [134, 0]
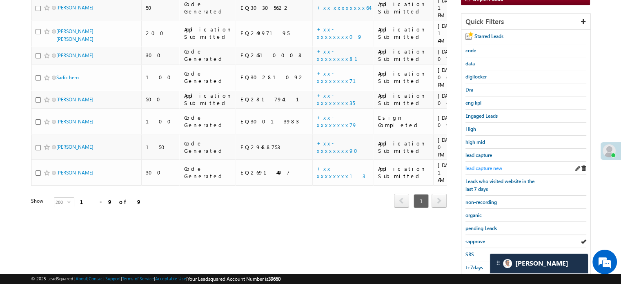
click at [485, 167] on span "lead capture new" at bounding box center [483, 168] width 37 height 6
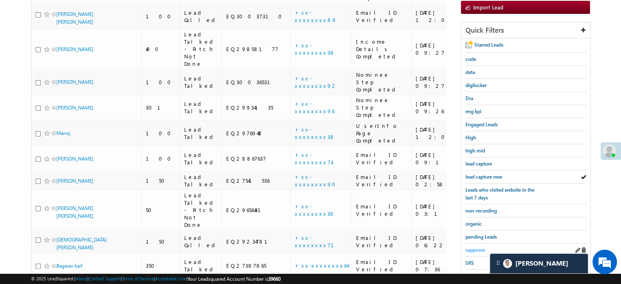
scroll to position [175, 0]
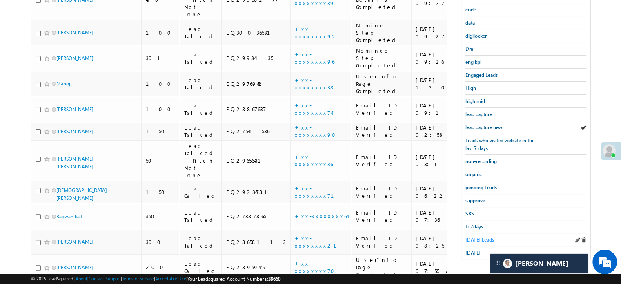
click at [470, 236] on span "Today's Leads" at bounding box center [479, 239] width 29 height 6
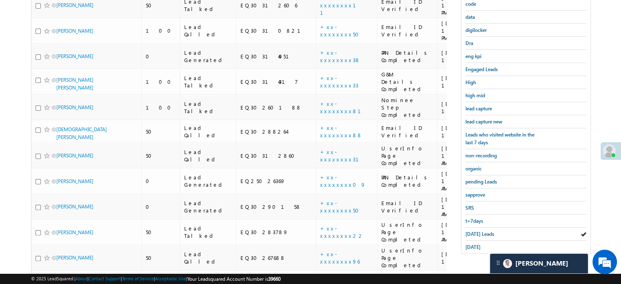
scroll to position [257, 0]
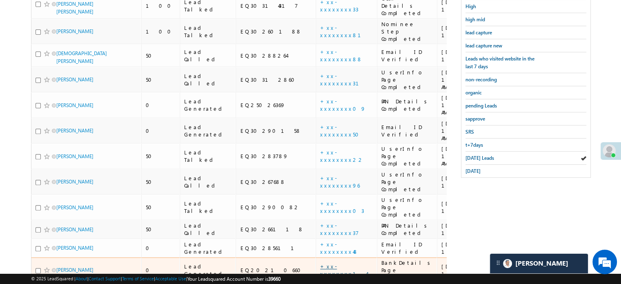
click at [320, 262] on link "+xx-xxxxxxxx14" at bounding box center [343, 269] width 47 height 14
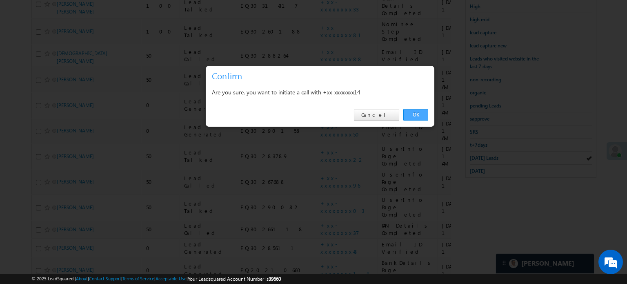
click at [421, 114] on link "OK" at bounding box center [415, 114] width 25 height 11
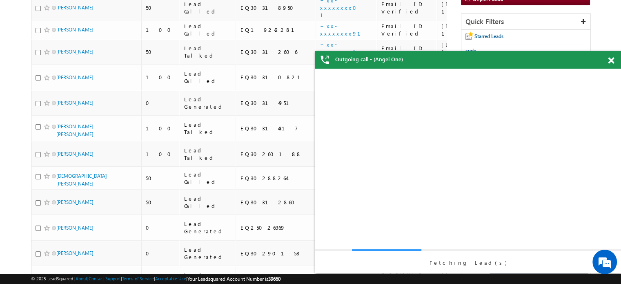
scroll to position [0, 0]
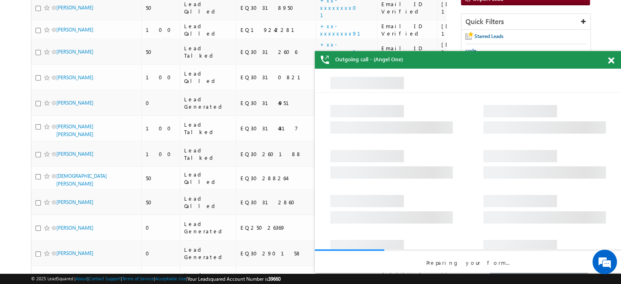
click at [609, 62] on span at bounding box center [611, 60] width 6 height 7
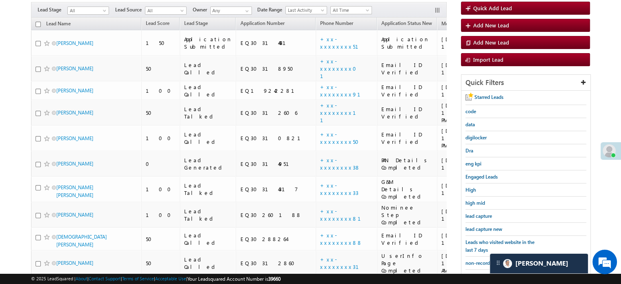
scroll to position [91, 0]
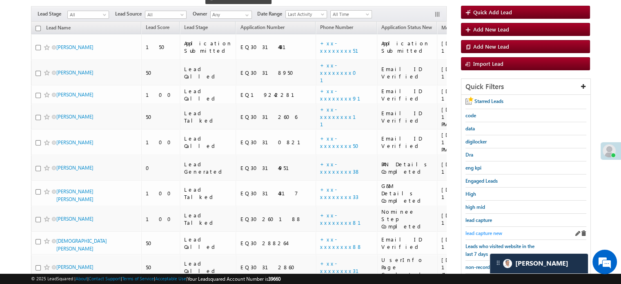
click at [483, 230] on span "lead capture new" at bounding box center [483, 233] width 37 height 6
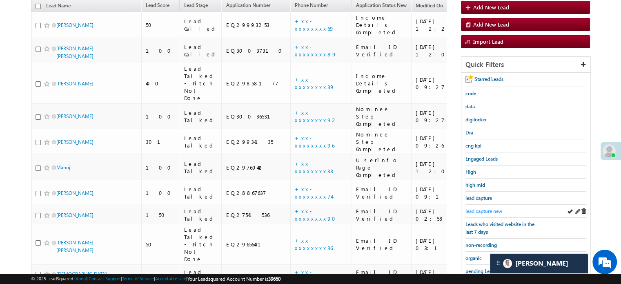
scroll to position [70, 0]
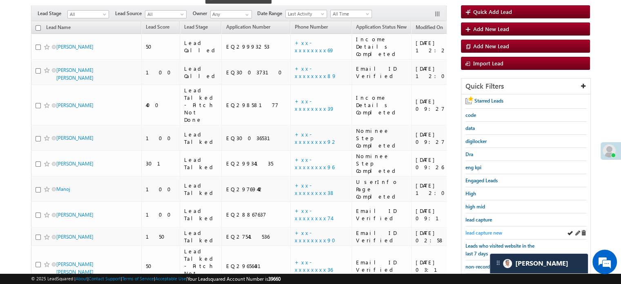
click at [476, 229] on span "lead capture new" at bounding box center [483, 232] width 37 height 6
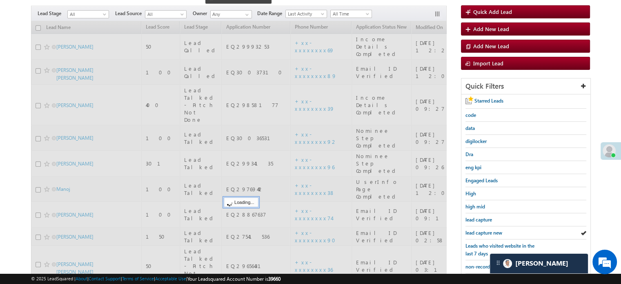
click at [476, 229] on span "lead capture new" at bounding box center [483, 232] width 37 height 6
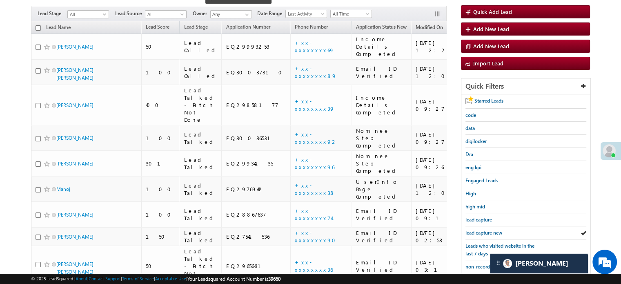
click at [476, 229] on span "lead capture new" at bounding box center [483, 232] width 37 height 6
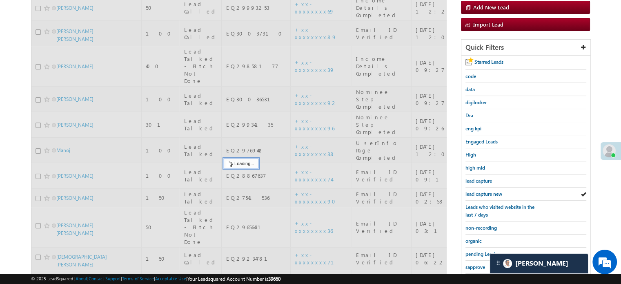
scroll to position [151, 0]
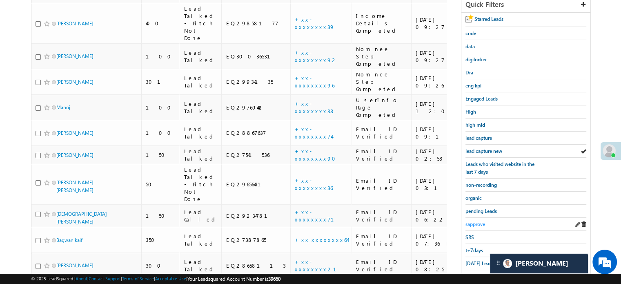
click at [475, 221] on span "sapprove" at bounding box center [475, 224] width 20 height 6
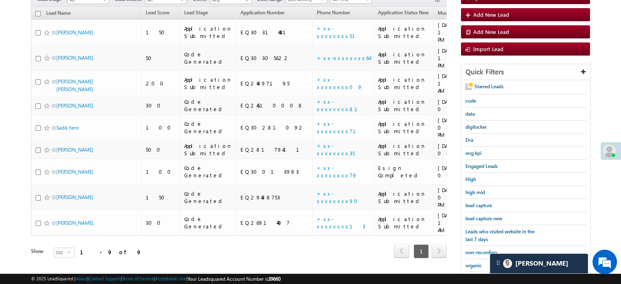
scroll to position [70, 0]
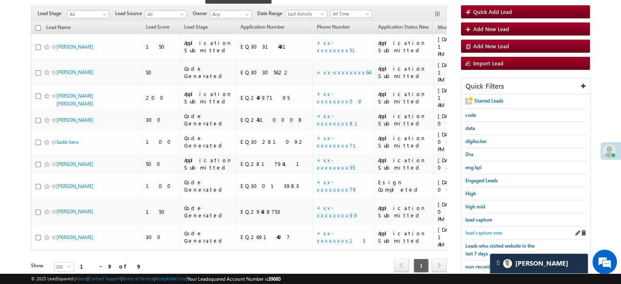
click at [484, 231] on span "lead capture new" at bounding box center [483, 232] width 37 height 6
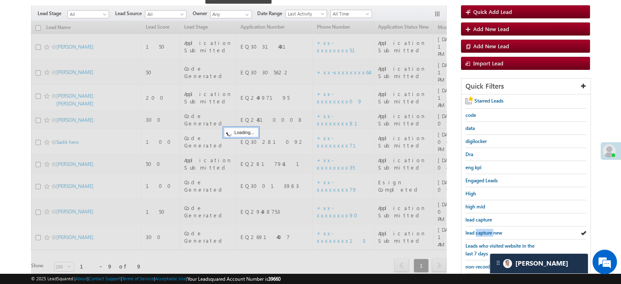
click at [484, 231] on span "lead capture new" at bounding box center [483, 232] width 37 height 6
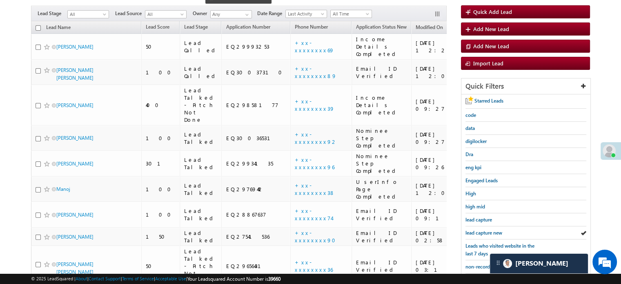
scroll to position [111, 0]
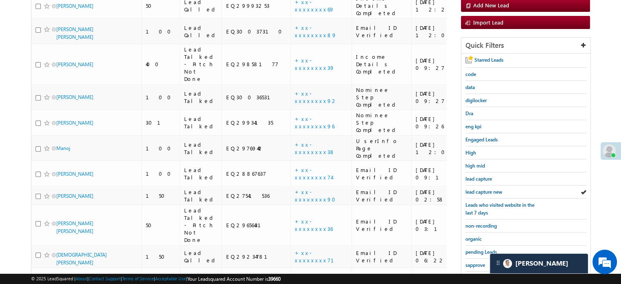
click at [472, 258] on div "sapprove" at bounding box center [525, 264] width 121 height 13
click at [470, 262] on span "sapprove" at bounding box center [475, 265] width 20 height 6
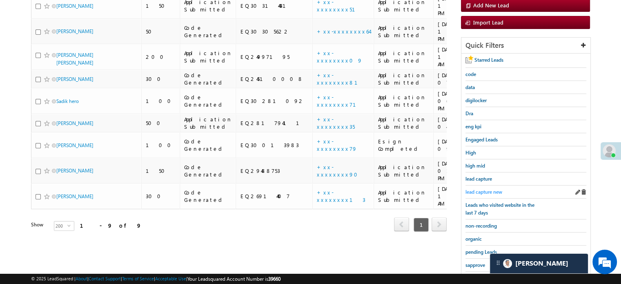
click at [487, 193] on link "lead capture new" at bounding box center [483, 192] width 37 height 8
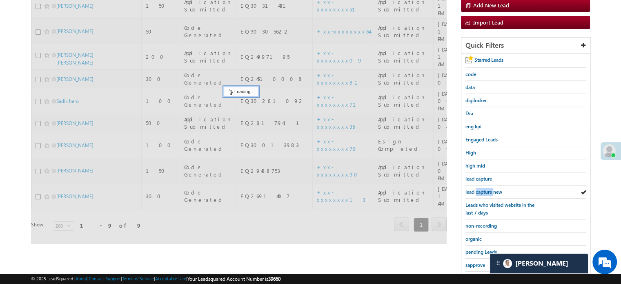
click at [487, 193] on link "lead capture new" at bounding box center [483, 192] width 37 height 8
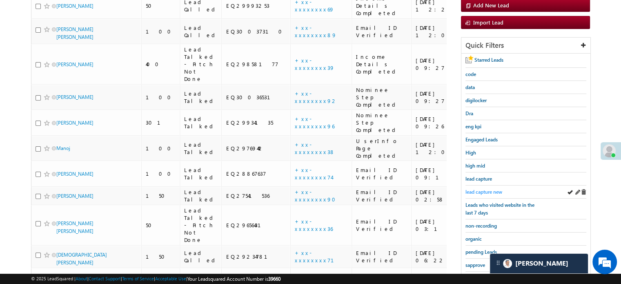
click at [486, 191] on span "lead capture new" at bounding box center [483, 192] width 37 height 6
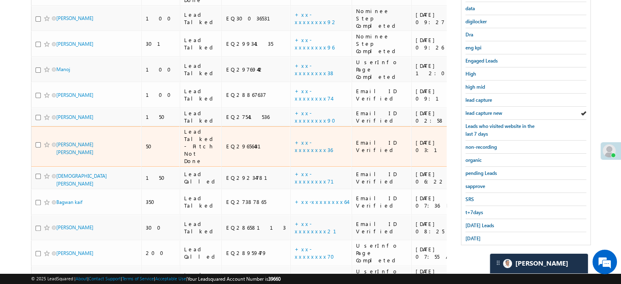
scroll to position [191, 0]
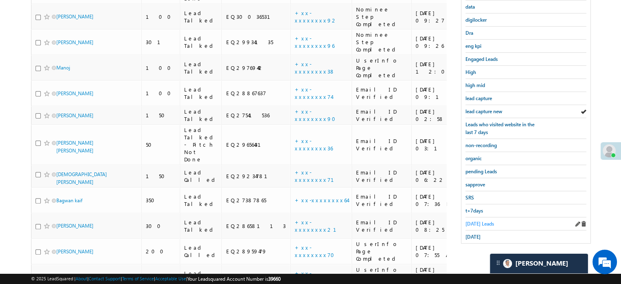
click at [476, 220] on span "[DATE] Leads" at bounding box center [479, 223] width 29 height 6
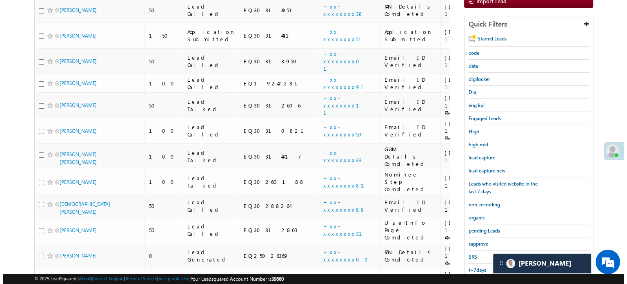
scroll to position [232, 0]
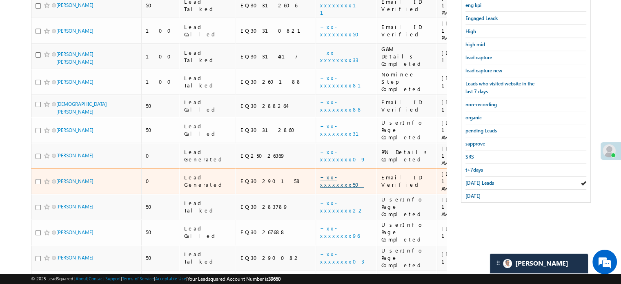
click at [320, 173] on link "+xx-xxxxxxxx50" at bounding box center [342, 180] width 44 height 14
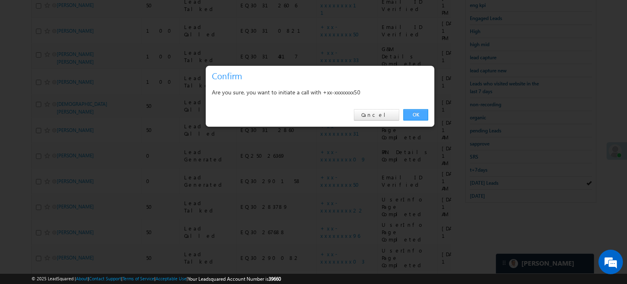
click at [424, 113] on link "OK" at bounding box center [415, 114] width 25 height 11
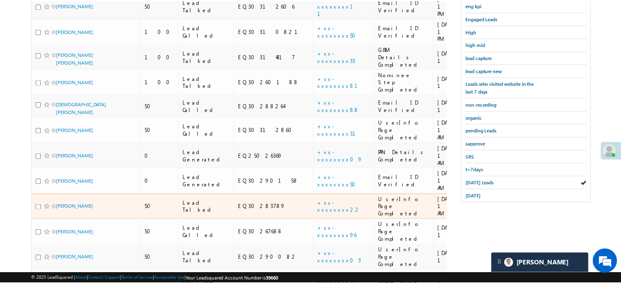
scroll to position [109, 0]
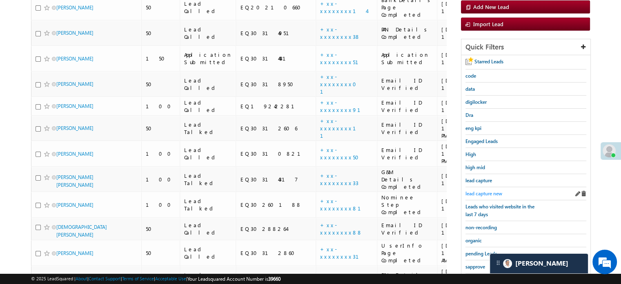
click at [473, 191] on span "lead capture new" at bounding box center [483, 193] width 37 height 6
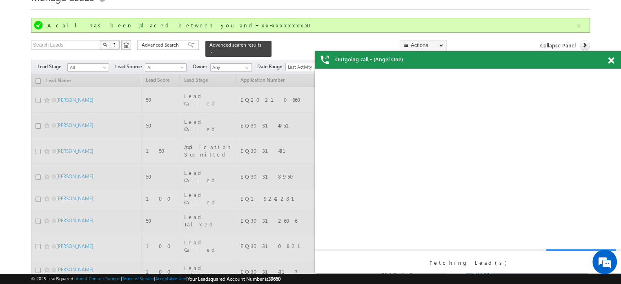
scroll to position [0, 0]
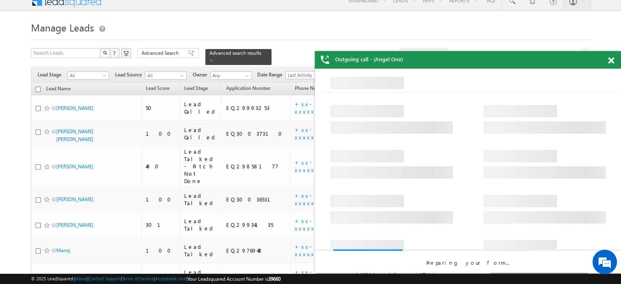
click at [608, 62] on span at bounding box center [611, 60] width 6 height 7
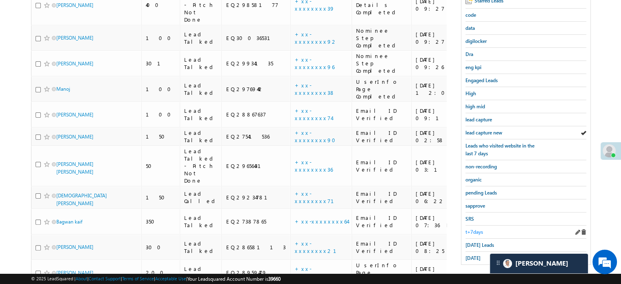
scroll to position [172, 0]
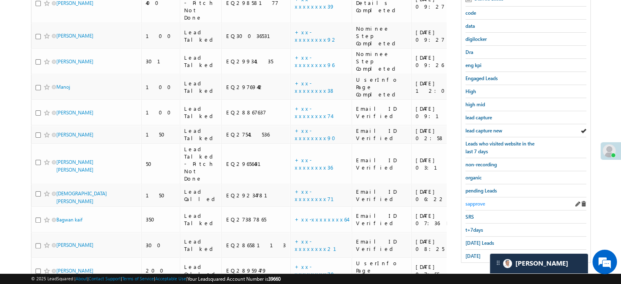
click at [480, 200] on span "sapprove" at bounding box center [475, 203] width 20 height 6
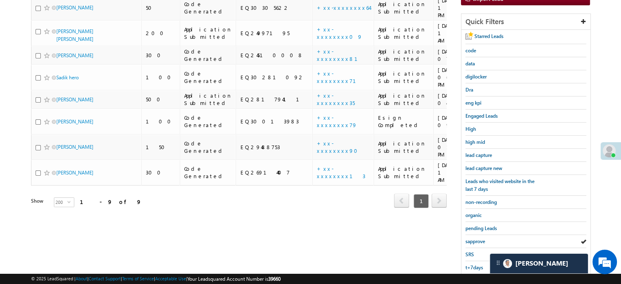
scroll to position [90, 0]
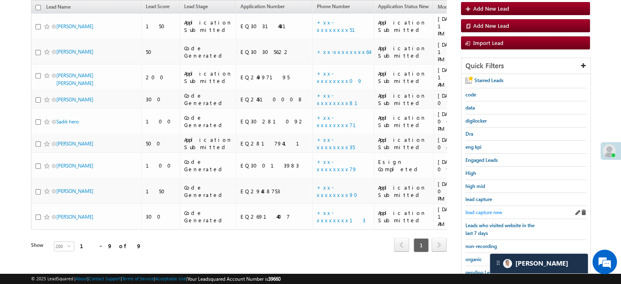
click at [489, 210] on span "lead capture new" at bounding box center [483, 212] width 37 height 6
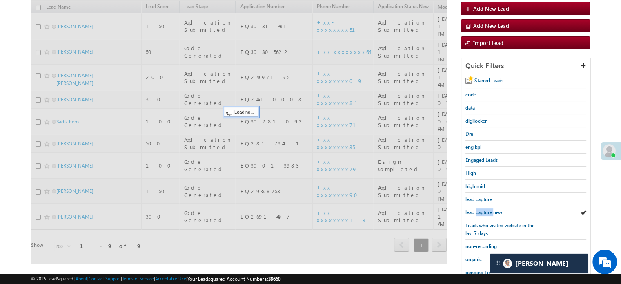
click at [489, 210] on span "lead capture new" at bounding box center [483, 212] width 37 height 6
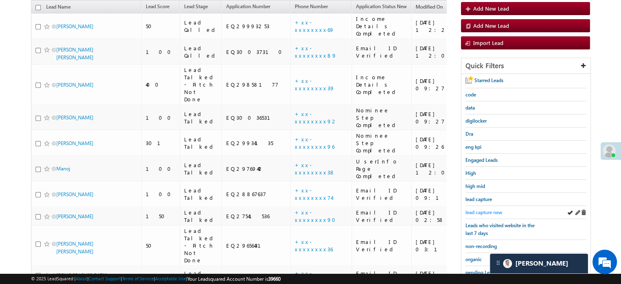
click at [482, 209] on span "lead capture new" at bounding box center [483, 212] width 37 height 6
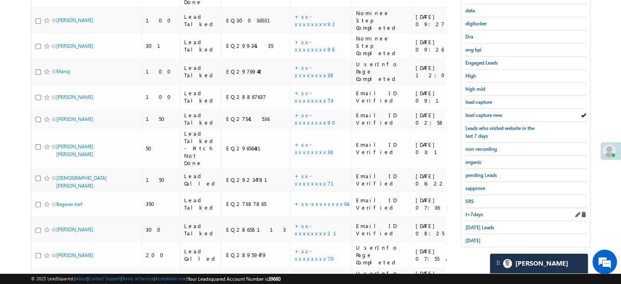
scroll to position [191, 0]
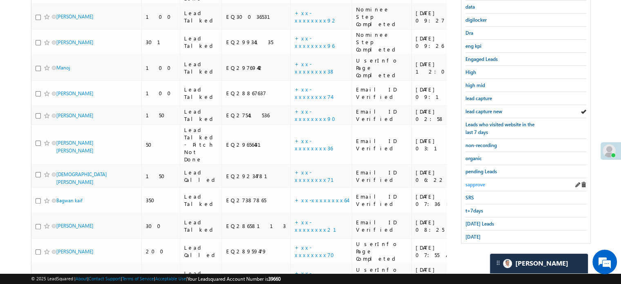
click at [481, 182] on span "sapprove" at bounding box center [475, 184] width 20 height 6
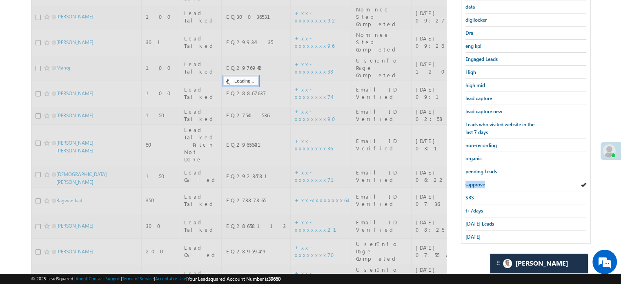
click at [481, 182] on span "sapprove" at bounding box center [475, 184] width 20 height 6
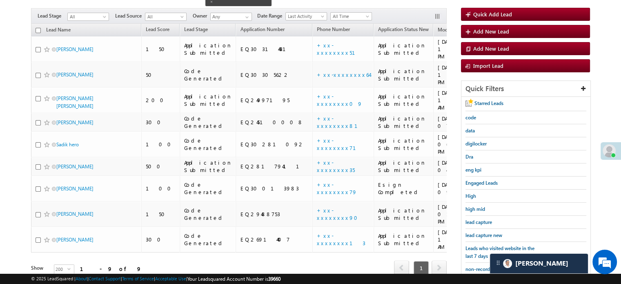
scroll to position [53, 0]
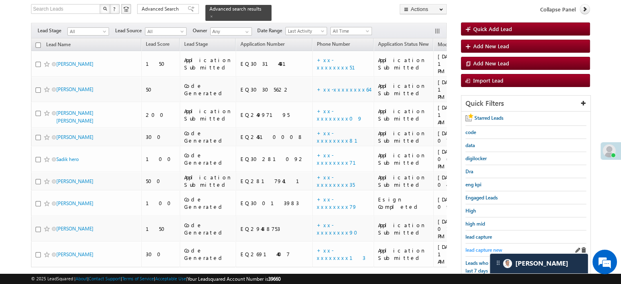
click at [483, 247] on span "lead capture new" at bounding box center [483, 250] width 37 height 6
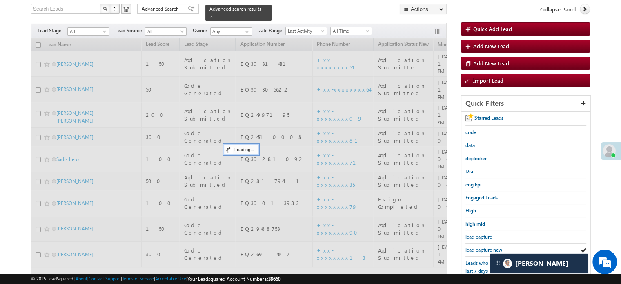
click at [483, 247] on span "lead capture new" at bounding box center [483, 250] width 37 height 6
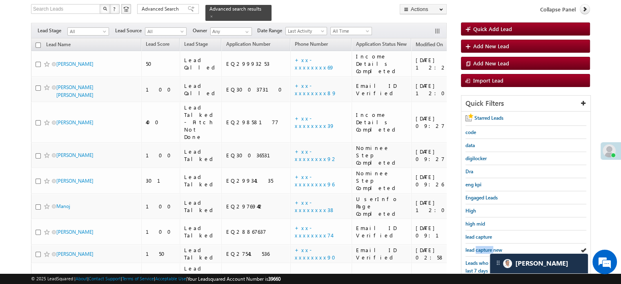
click at [483, 247] on span "lead capture new" at bounding box center [483, 250] width 37 height 6
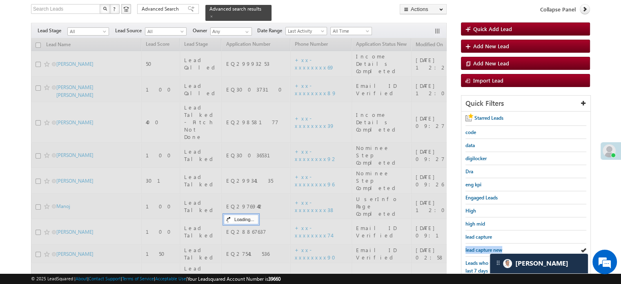
click at [483, 247] on span "lead capture new" at bounding box center [483, 250] width 37 height 6
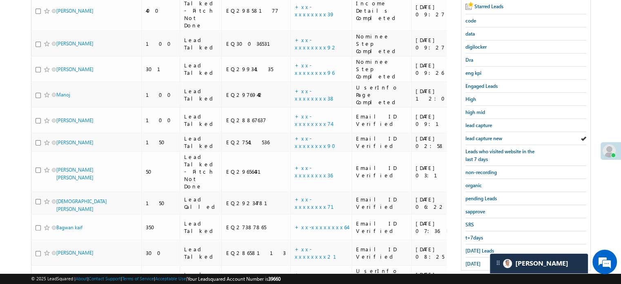
scroll to position [175, 0]
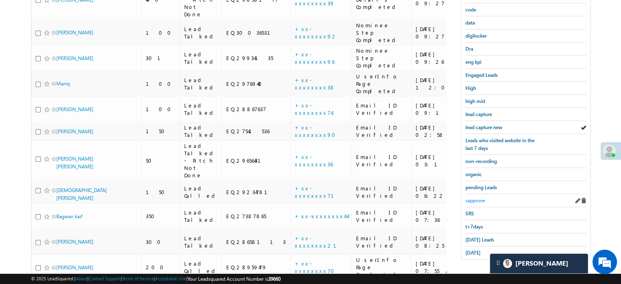
click at [469, 197] on span "sapprove" at bounding box center [475, 200] width 20 height 6
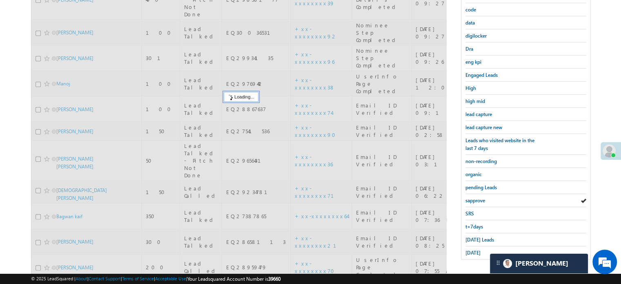
click at [469, 198] on span "sapprove" at bounding box center [475, 200] width 20 height 6
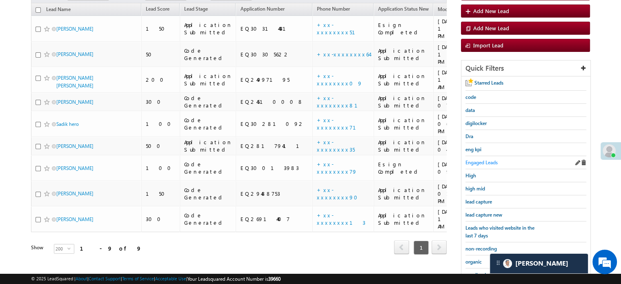
scroll to position [134, 0]
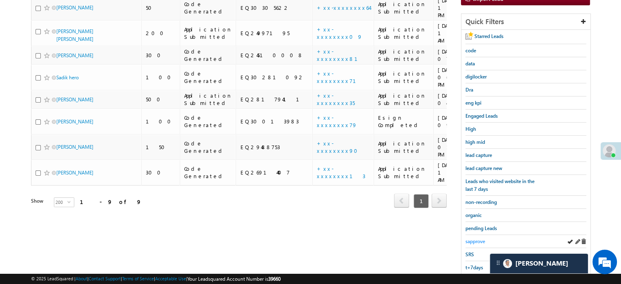
click at [475, 238] on span "sapprove" at bounding box center [475, 241] width 20 height 6
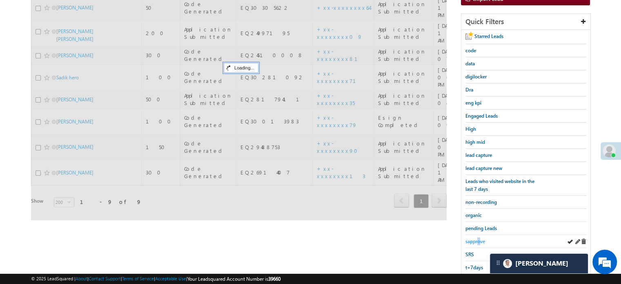
click at [478, 238] on span "sapprove" at bounding box center [475, 241] width 20 height 6
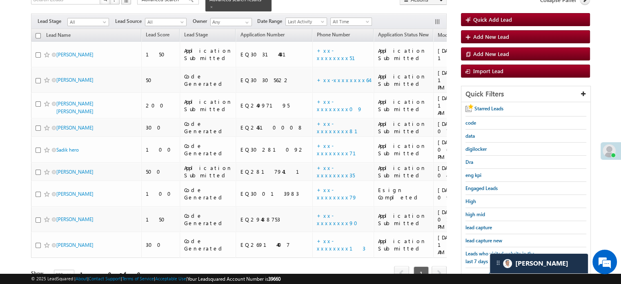
scroll to position [175, 0]
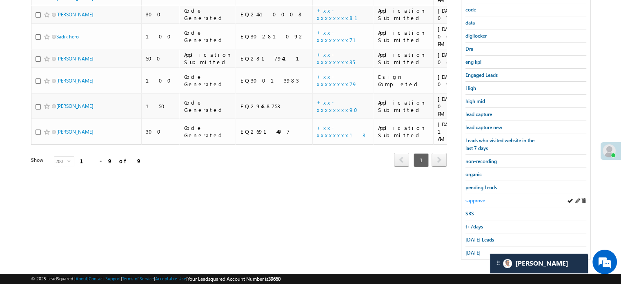
click at [479, 197] on span "sapprove" at bounding box center [475, 200] width 20 height 6
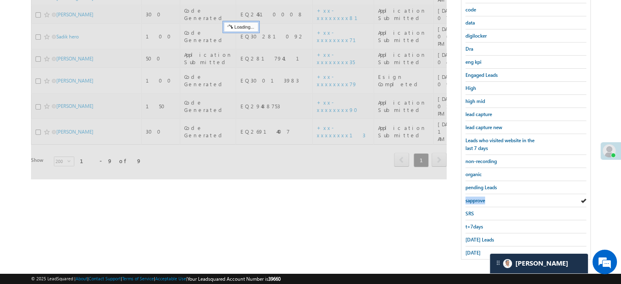
click at [479, 197] on span "sapprove" at bounding box center [475, 200] width 20 height 6
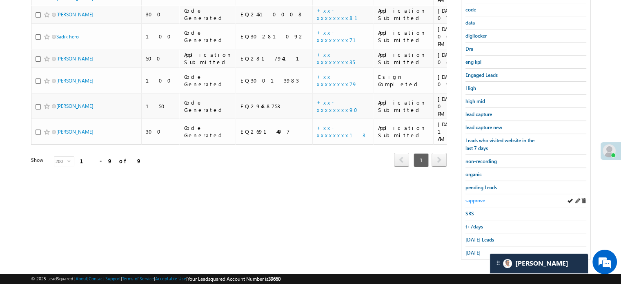
scroll to position [93, 0]
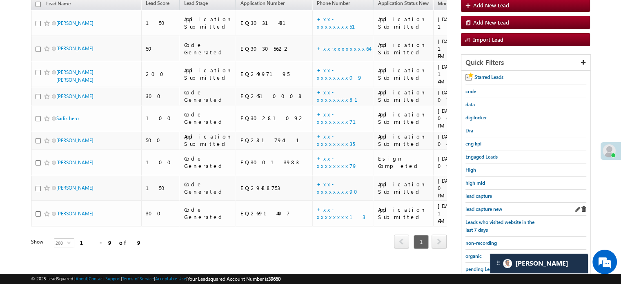
click at [482, 202] on div "lead capture new" at bounding box center [525, 208] width 121 height 13
click at [483, 206] on span "lead capture new" at bounding box center [483, 209] width 37 height 6
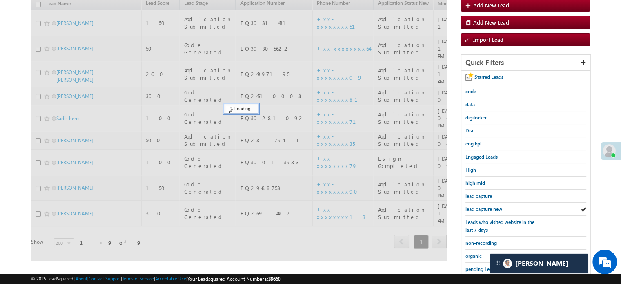
click at [483, 206] on span "lead capture new" at bounding box center [483, 209] width 37 height 6
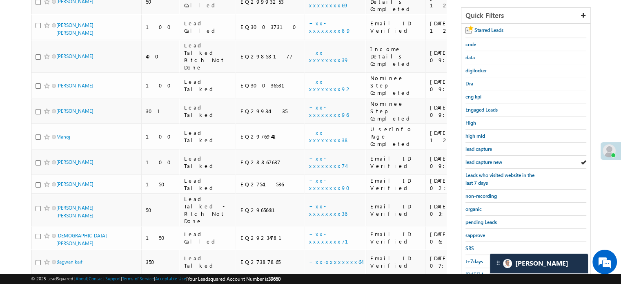
scroll to position [175, 0]
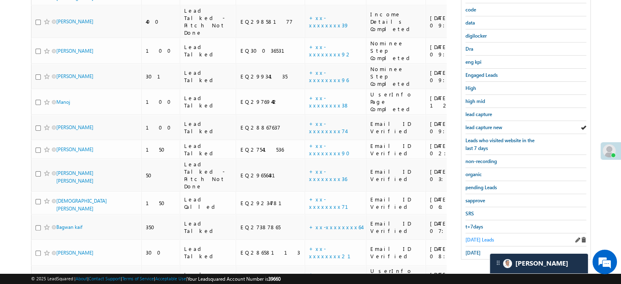
click at [475, 238] on span "[DATE] Leads" at bounding box center [479, 239] width 29 height 6
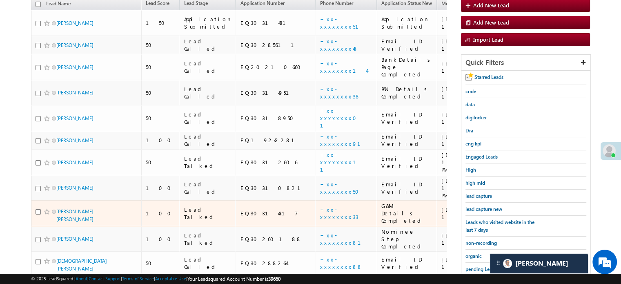
scroll to position [216, 0]
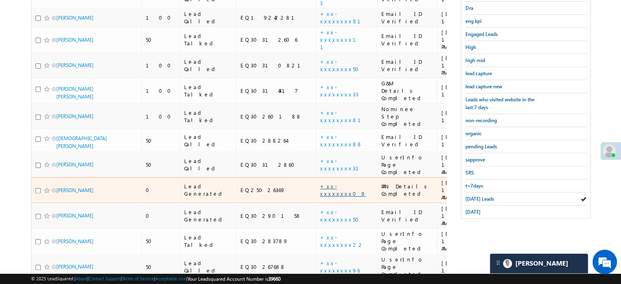
click at [320, 182] on link "+xx-xxxxxxxx09" at bounding box center [343, 189] width 46 height 14
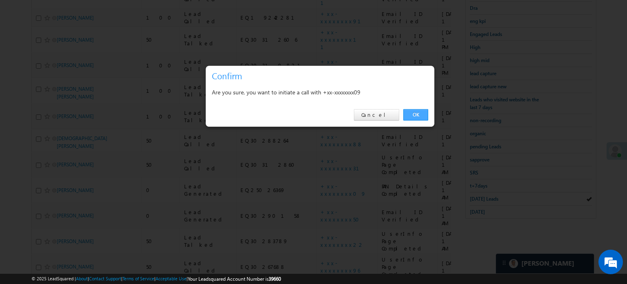
click at [415, 112] on link "OK" at bounding box center [415, 114] width 25 height 11
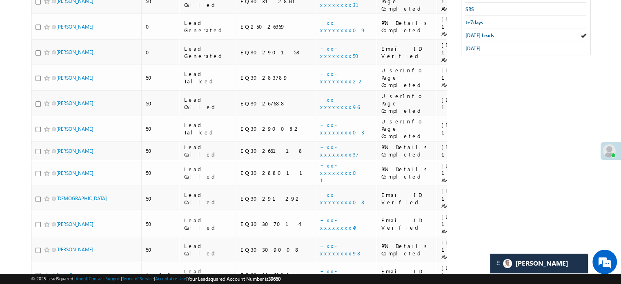
scroll to position [257, 0]
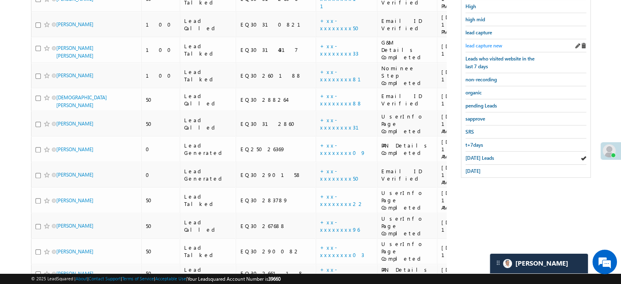
click at [483, 42] on span "lead capture new" at bounding box center [483, 45] width 37 height 6
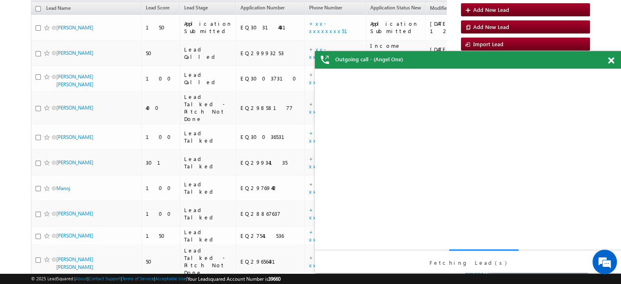
scroll to position [34, 0]
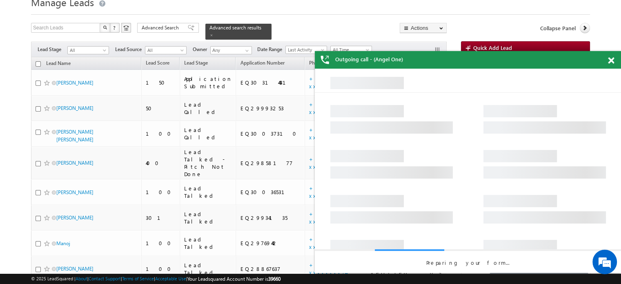
click at [611, 62] on span at bounding box center [611, 60] width 6 height 7
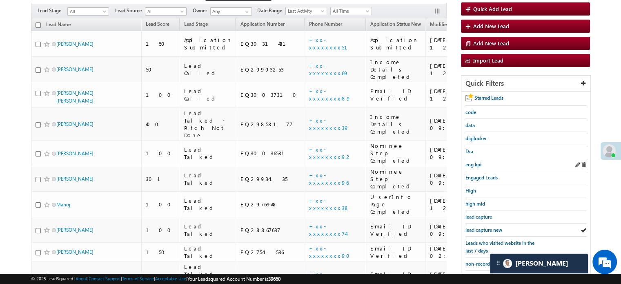
scroll to position [116, 0]
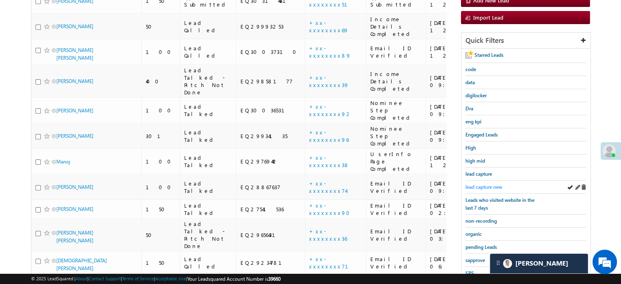
click at [481, 186] on span "lead capture new" at bounding box center [483, 187] width 37 height 6
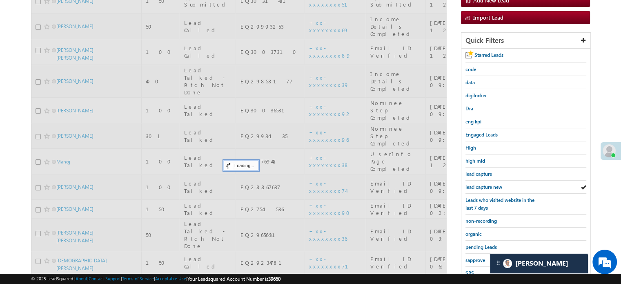
click at [481, 185] on span "lead capture new" at bounding box center [483, 187] width 37 height 6
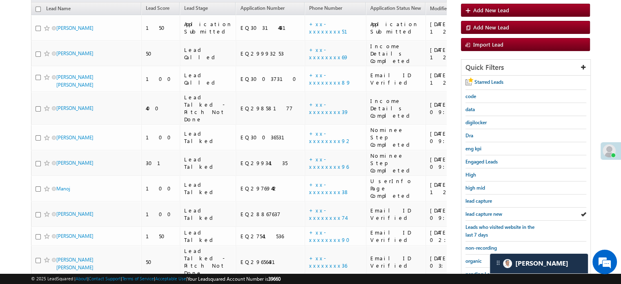
scroll to position [75, 0]
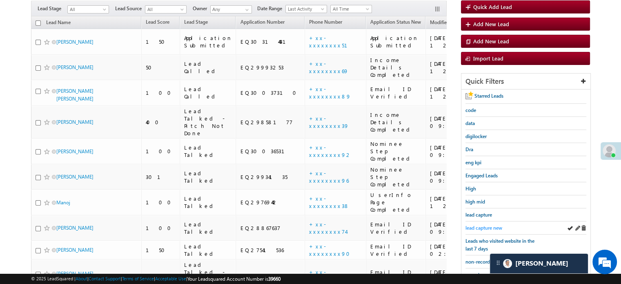
click at [473, 227] on span "lead capture new" at bounding box center [483, 227] width 37 height 6
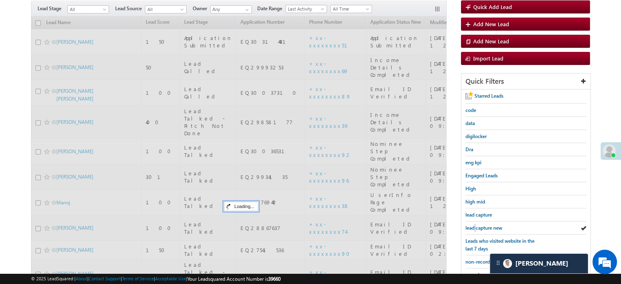
click at [473, 227] on span "lead capture new" at bounding box center [483, 227] width 37 height 6
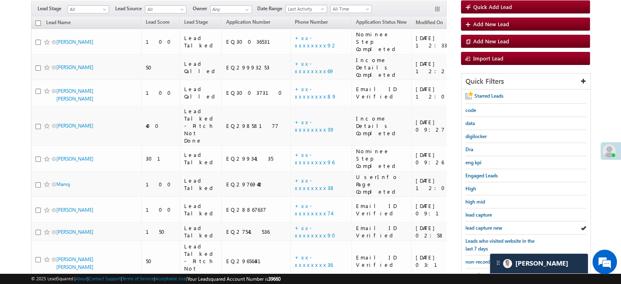
click at [473, 227] on span "lead capture new" at bounding box center [483, 227] width 37 height 6
click at [485, 224] on span "lead capture new" at bounding box center [483, 227] width 37 height 6
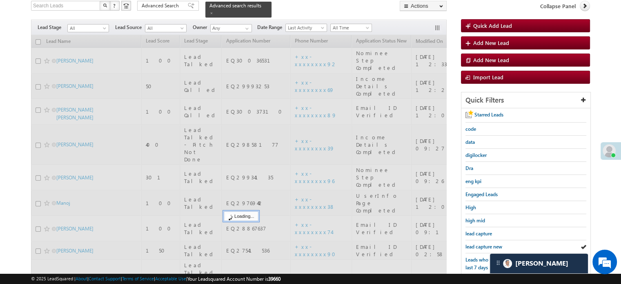
scroll to position [28, 0]
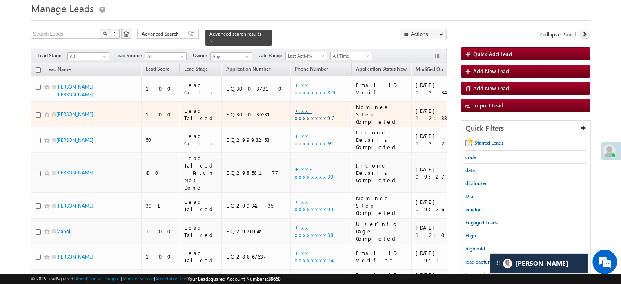
click at [296, 107] on link "+xx-xxxxxxxx92" at bounding box center [316, 114] width 43 height 14
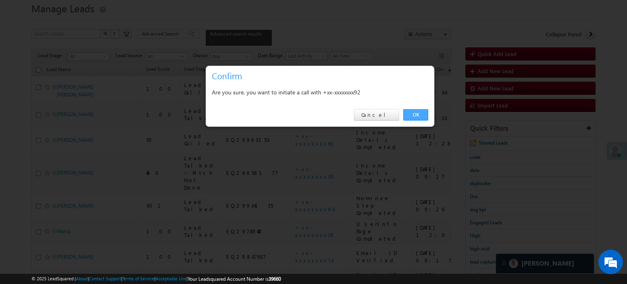
click at [422, 117] on link "OK" at bounding box center [415, 114] width 25 height 11
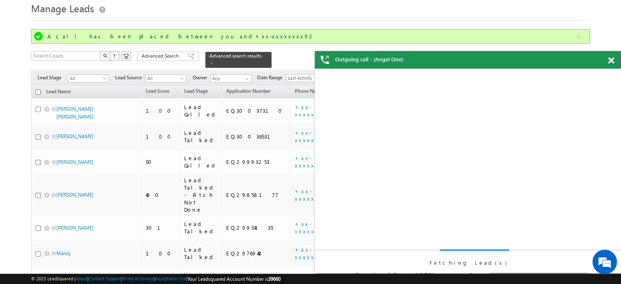
scroll to position [0, 0]
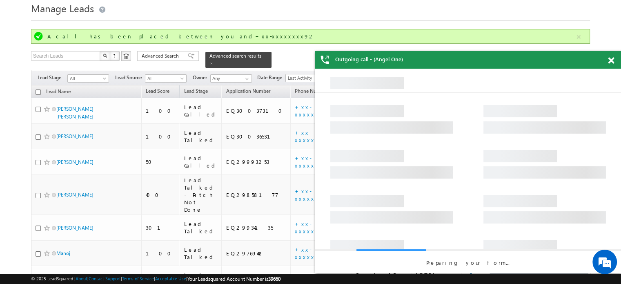
click at [609, 62] on span at bounding box center [611, 60] width 6 height 7
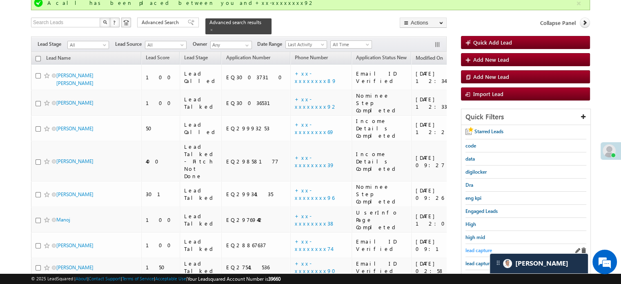
scroll to position [109, 0]
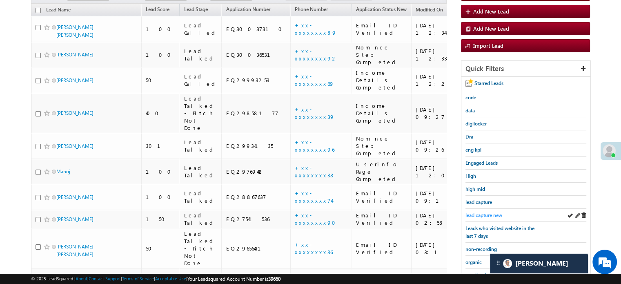
click at [479, 212] on span "lead capture new" at bounding box center [483, 215] width 37 height 6
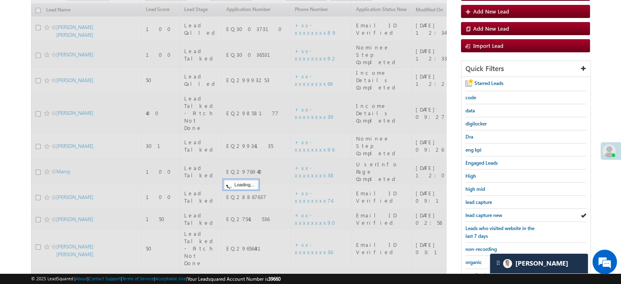
click at [479, 212] on span "lead capture new" at bounding box center [483, 215] width 37 height 6
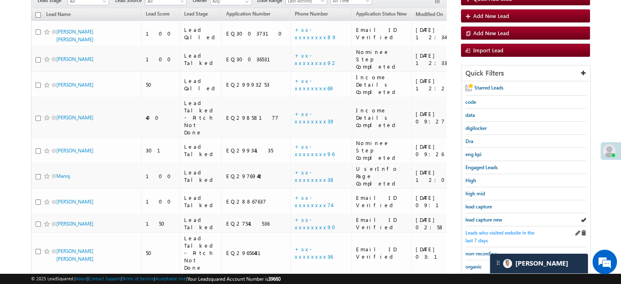
scroll to position [69, 0]
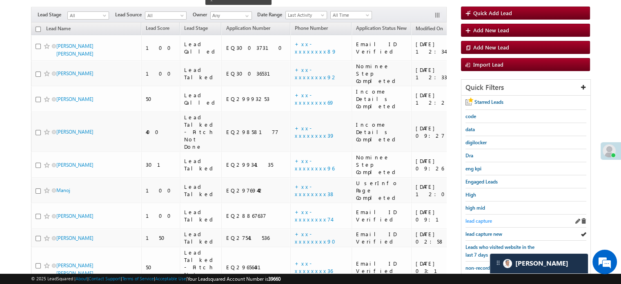
click at [481, 222] on span "lead capture" at bounding box center [478, 221] width 27 height 6
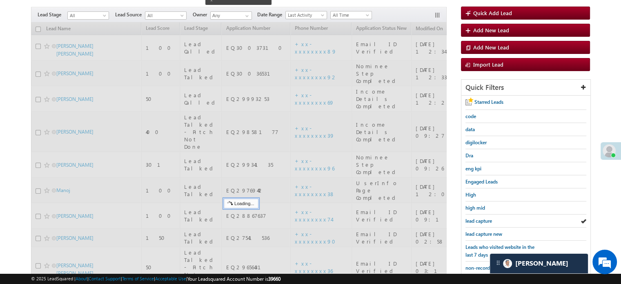
click at [481, 231] on span "lead capture new" at bounding box center [483, 234] width 37 height 6
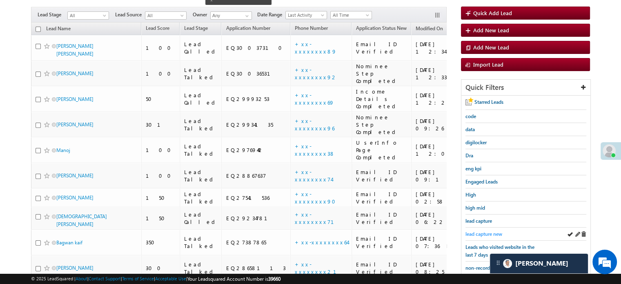
click at [477, 233] on span "lead capture new" at bounding box center [483, 234] width 37 height 6
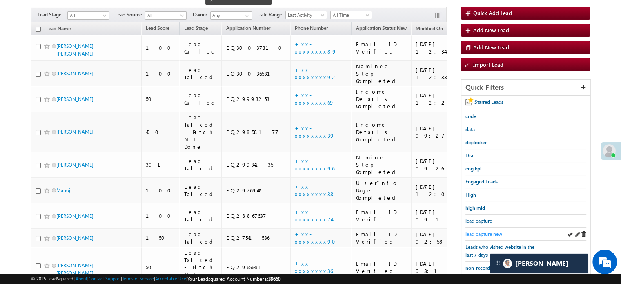
click at [476, 233] on span "lead capture new" at bounding box center [483, 234] width 37 height 6
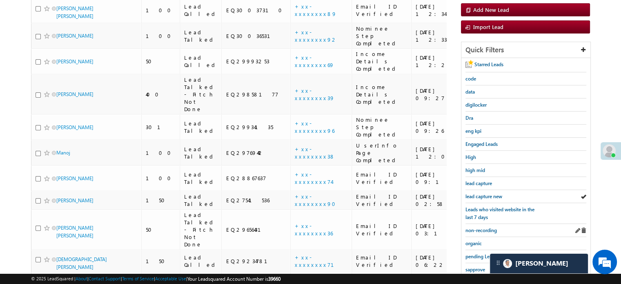
scroll to position [191, 0]
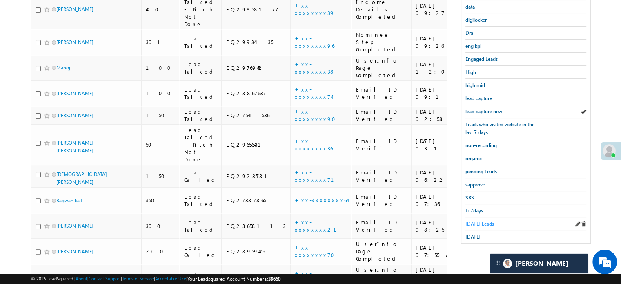
click at [481, 223] on span "[DATE] Leads" at bounding box center [479, 223] width 29 height 6
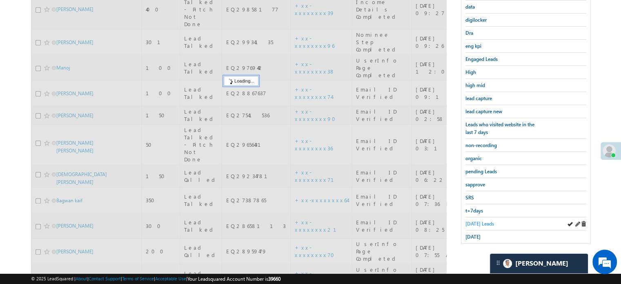
click at [481, 222] on span "[DATE] Leads" at bounding box center [479, 223] width 29 height 6
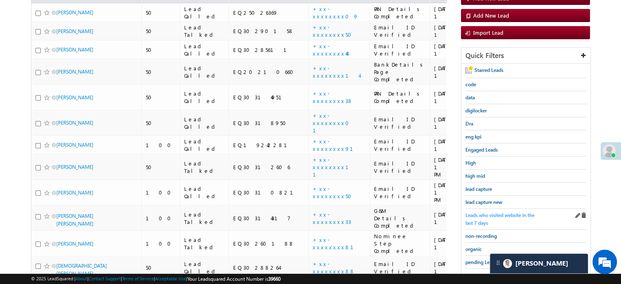
scroll to position [109, 0]
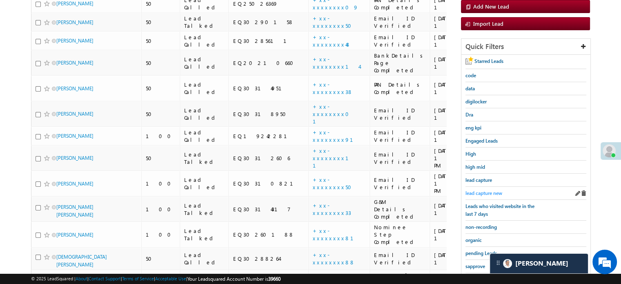
click at [487, 193] on span "lead capture new" at bounding box center [483, 193] width 37 height 6
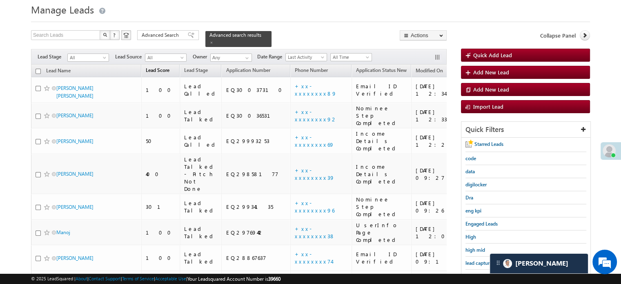
scroll to position [41, 0]
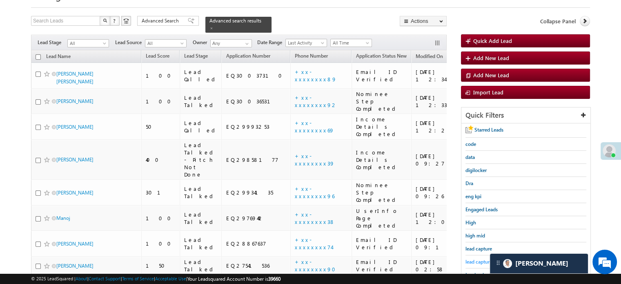
click at [480, 258] on span "lead capture new" at bounding box center [483, 261] width 37 height 6
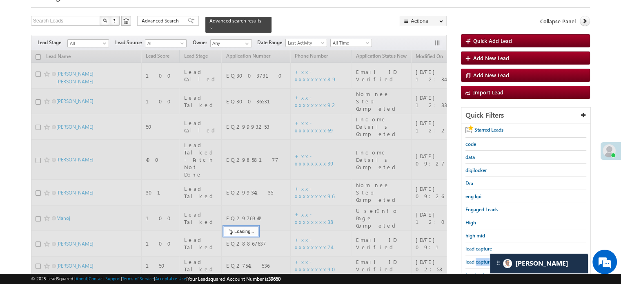
click at [480, 258] on span "lead capture new" at bounding box center [483, 261] width 37 height 6
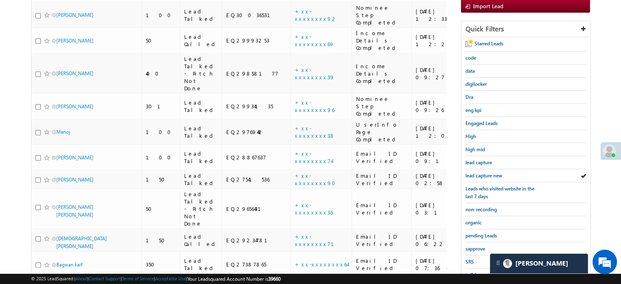
scroll to position [191, 0]
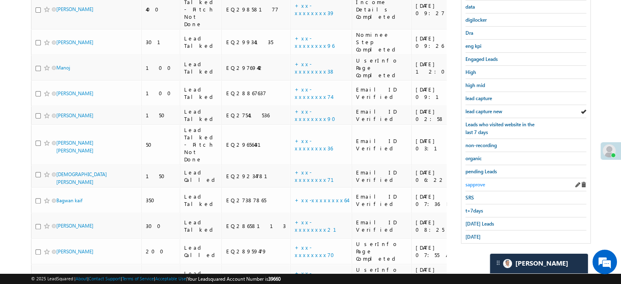
click at [480, 182] on span "sapprove" at bounding box center [475, 184] width 20 height 6
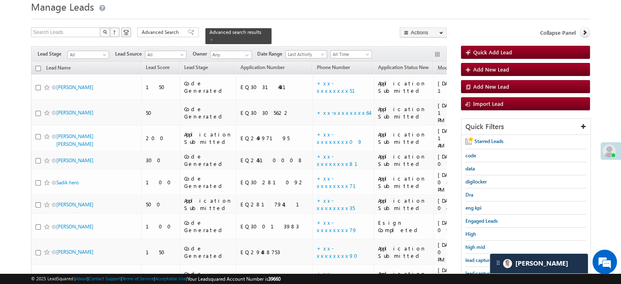
scroll to position [82, 0]
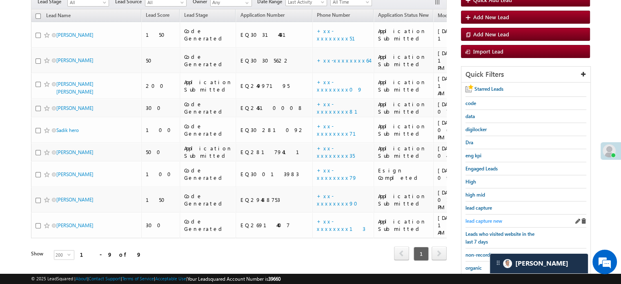
click at [482, 218] on span "lead capture new" at bounding box center [483, 221] width 37 height 6
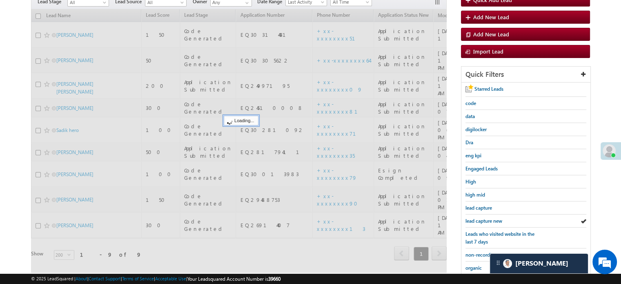
click at [482, 218] on span "lead capture new" at bounding box center [483, 221] width 37 height 6
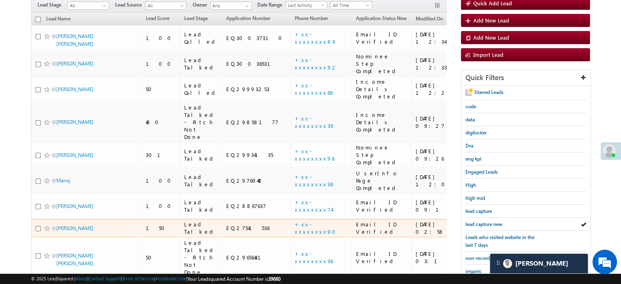
scroll to position [122, 0]
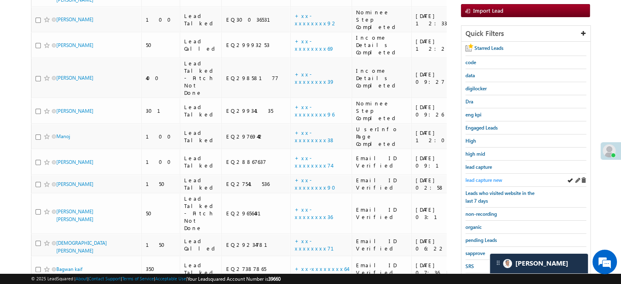
click at [467, 177] on span "lead capture new" at bounding box center [483, 180] width 37 height 6
click at [476, 249] on link "sapprove" at bounding box center [475, 253] width 20 height 8
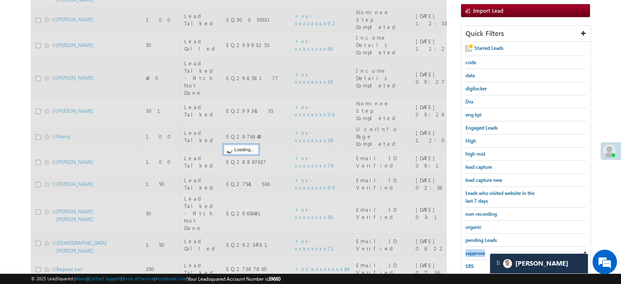
click at [476, 249] on link "sapprove" at bounding box center [475, 253] width 20 height 8
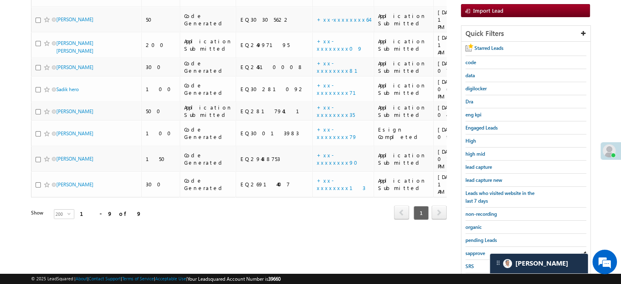
scroll to position [41, 0]
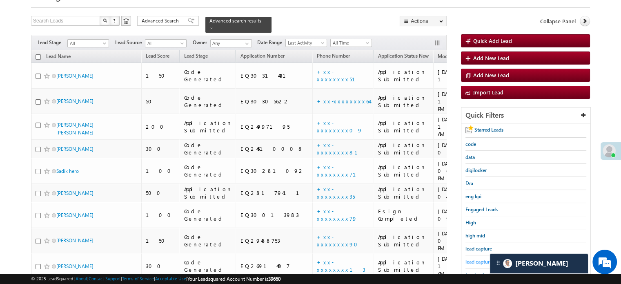
click at [479, 258] on span "lead capture new" at bounding box center [483, 261] width 37 height 6
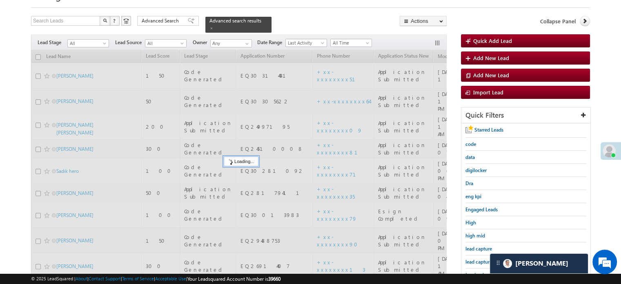
click at [479, 258] on span "lead capture new" at bounding box center [483, 261] width 37 height 6
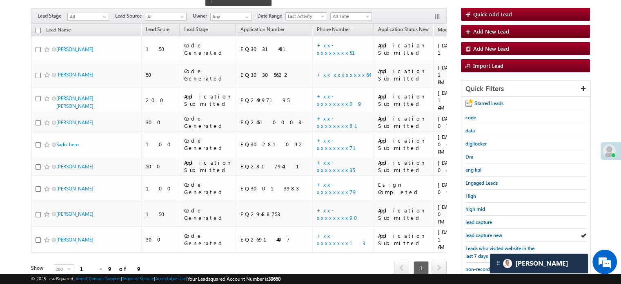
scroll to position [82, 0]
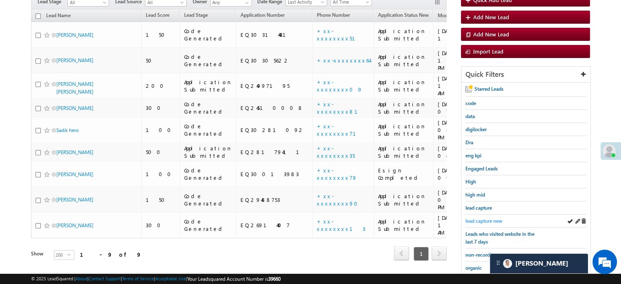
click at [490, 222] on span "lead capture new" at bounding box center [483, 221] width 37 height 6
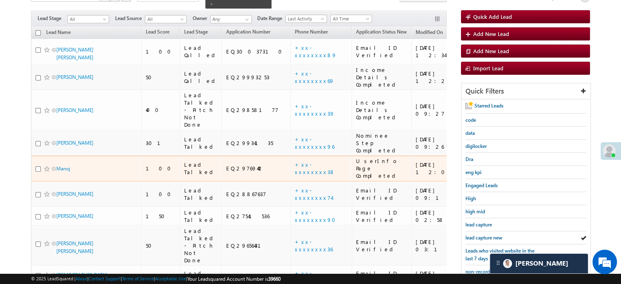
scroll to position [41, 0]
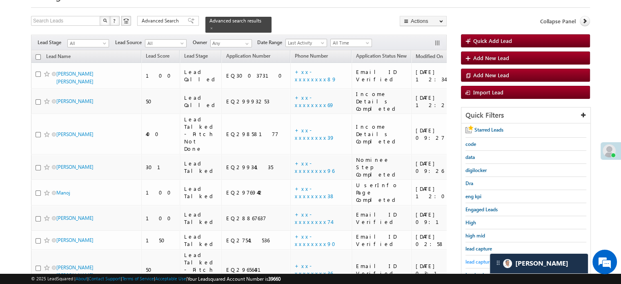
drag, startPoint x: 472, startPoint y: 254, endPoint x: 475, endPoint y: 259, distance: 5.7
click at [474, 256] on div "lead capture new" at bounding box center [525, 261] width 121 height 13
click at [475, 259] on span "lead capture new" at bounding box center [483, 261] width 37 height 6
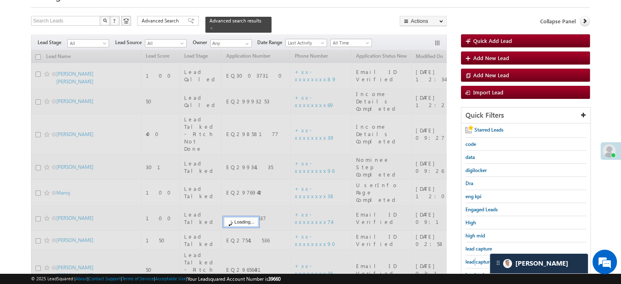
click at [475, 259] on span "lead capture new" at bounding box center [483, 261] width 37 height 6
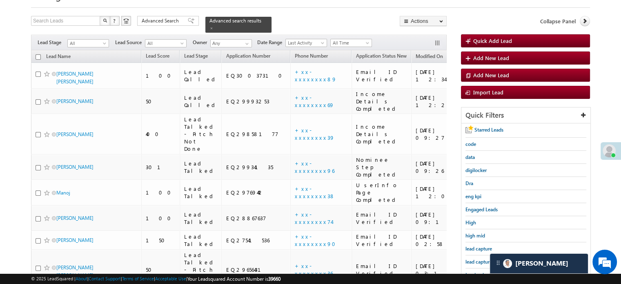
click at [475, 259] on span "lead capture new" at bounding box center [483, 261] width 37 height 6
click at [478, 260] on span "lead capture new" at bounding box center [483, 261] width 37 height 6
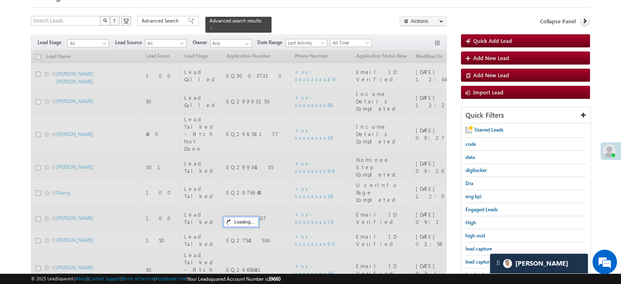
click at [478, 260] on span "lead capture new" at bounding box center [483, 261] width 37 height 6
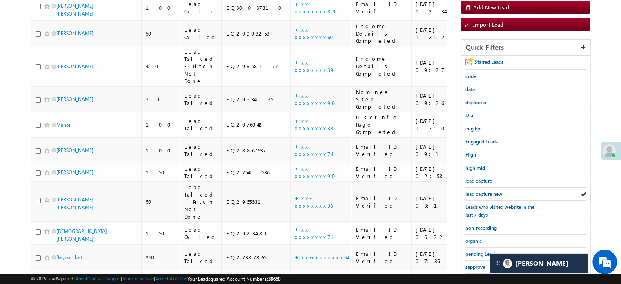
scroll to position [175, 0]
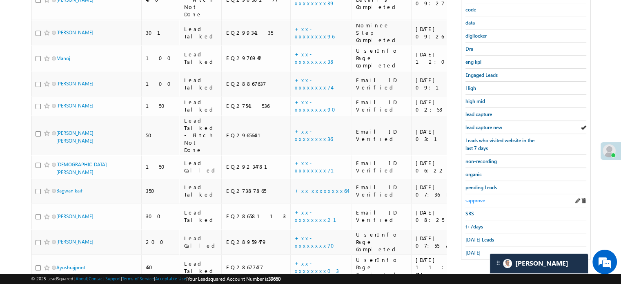
click at [476, 198] on span "sapprove" at bounding box center [475, 200] width 20 height 6
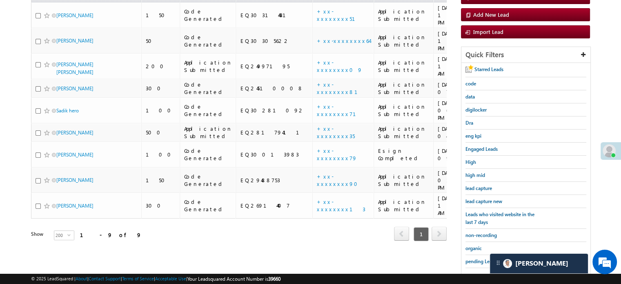
scroll to position [53, 0]
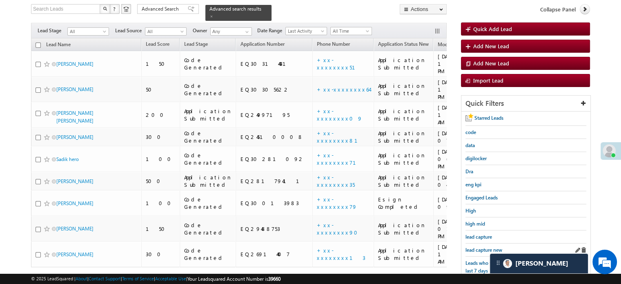
click at [485, 243] on div "lead capture new" at bounding box center [525, 249] width 121 height 13
click at [483, 247] on span "lead capture new" at bounding box center [483, 250] width 37 height 6
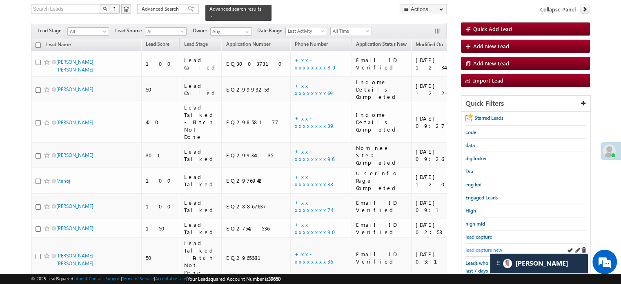
click at [482, 248] on span "lead capture new" at bounding box center [483, 250] width 37 height 6
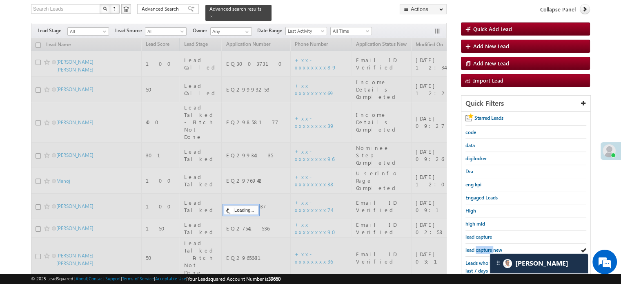
click at [482, 248] on span "lead capture new" at bounding box center [483, 250] width 37 height 6
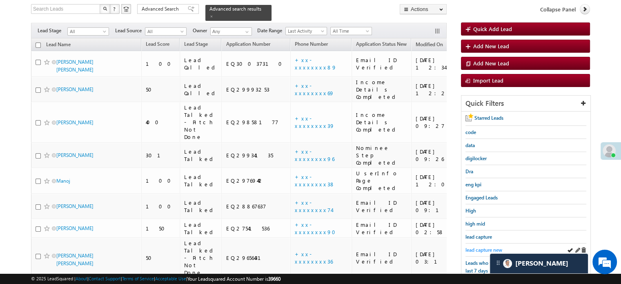
click at [483, 248] on span "lead capture new" at bounding box center [483, 250] width 37 height 6
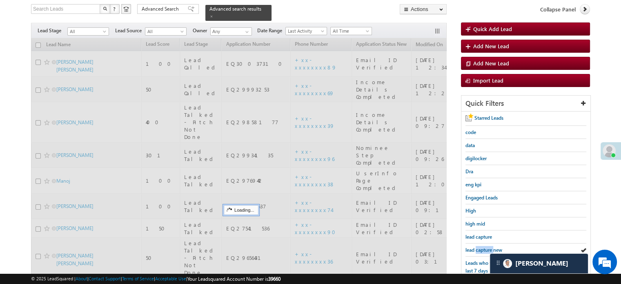
click at [483, 248] on span "lead capture new" at bounding box center [483, 250] width 37 height 6
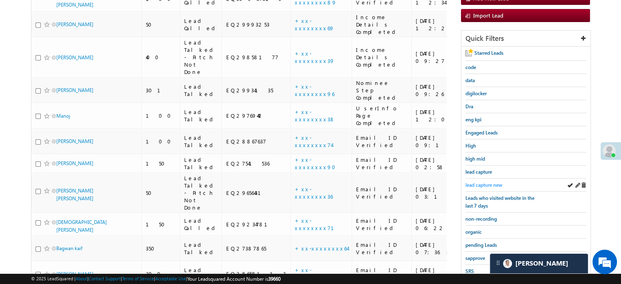
scroll to position [175, 0]
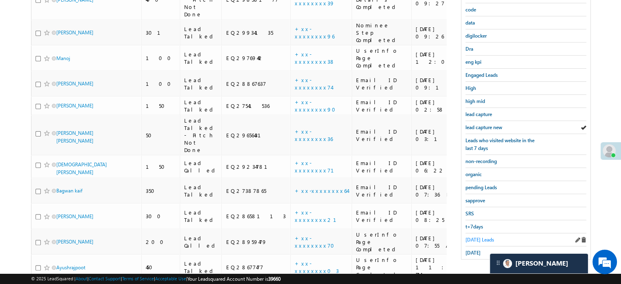
click at [483, 236] on span "Today's Leads" at bounding box center [479, 239] width 29 height 6
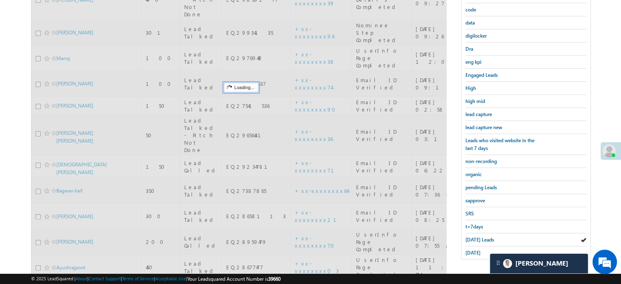
click at [483, 236] on span "Today's Leads" at bounding box center [479, 239] width 29 height 6
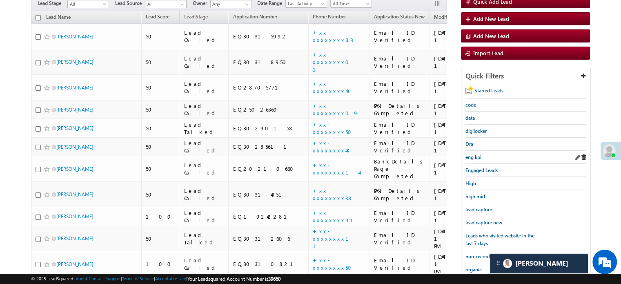
scroll to position [82, 0]
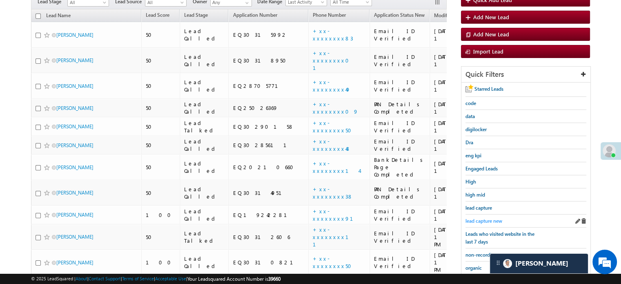
click at [482, 218] on span "lead capture new" at bounding box center [483, 221] width 37 height 6
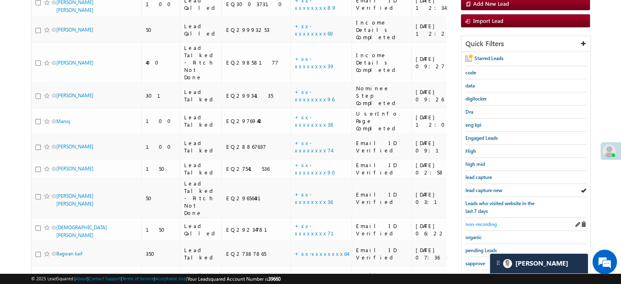
scroll to position [163, 0]
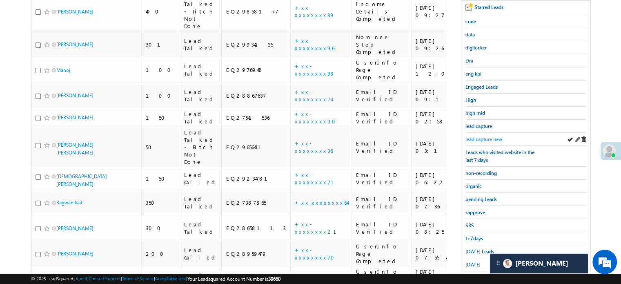
click at [491, 136] on span "lead capture new" at bounding box center [483, 139] width 37 height 6
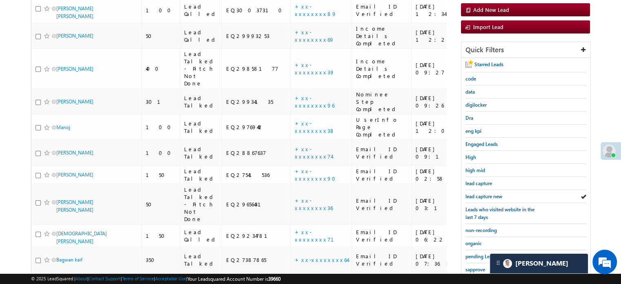
scroll to position [175, 0]
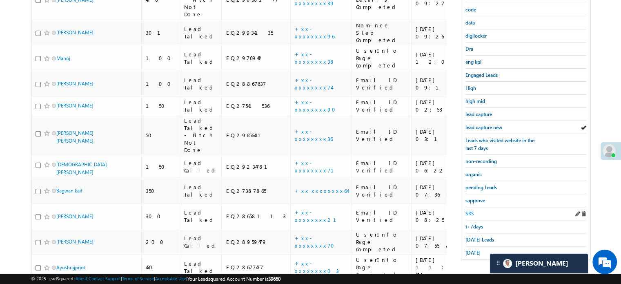
click at [474, 207] on div "SRS" at bounding box center [525, 213] width 121 height 13
click at [471, 210] on span "SRS" at bounding box center [469, 213] width 9 height 6
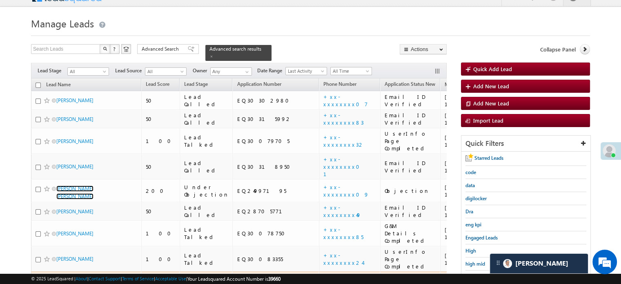
scroll to position [134, 0]
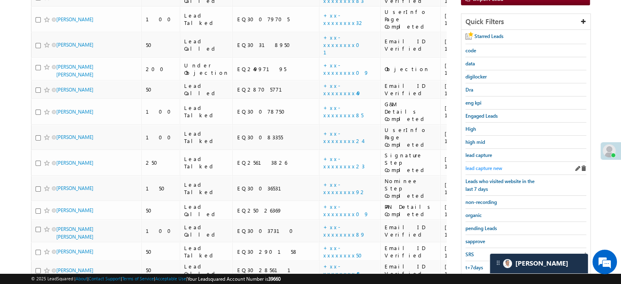
click at [490, 165] on span "lead capture new" at bounding box center [483, 168] width 37 height 6
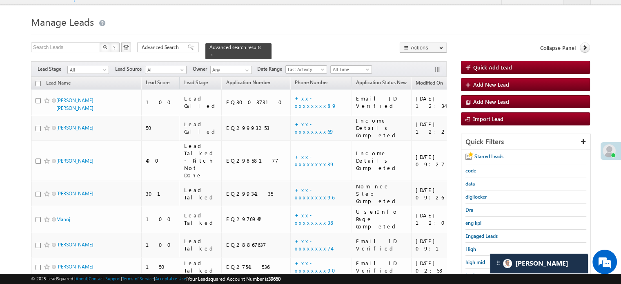
scroll to position [93, 0]
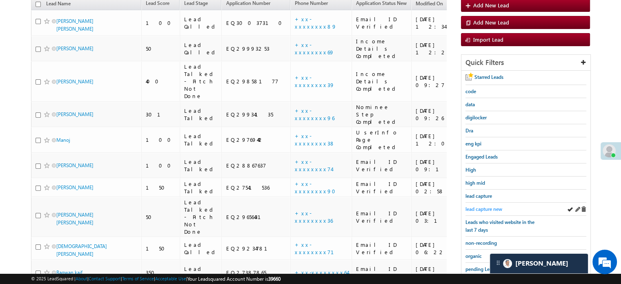
click at [480, 209] on span "lead capture new" at bounding box center [483, 209] width 37 height 6
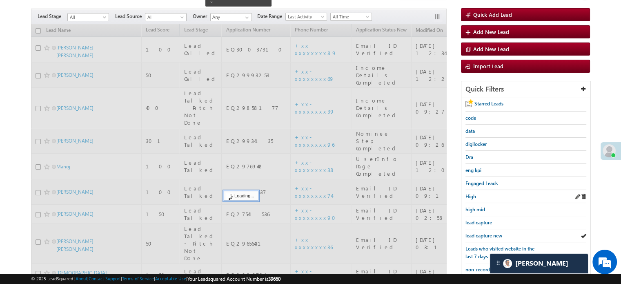
scroll to position [53, 0]
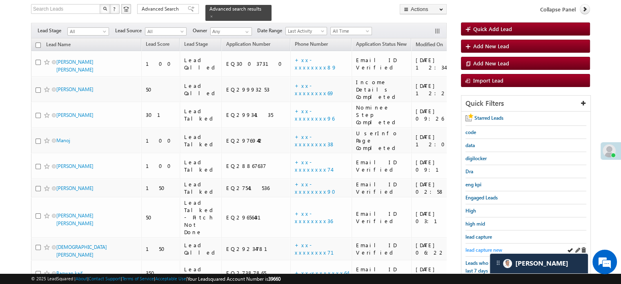
click at [485, 247] on span "lead capture new" at bounding box center [483, 250] width 37 height 6
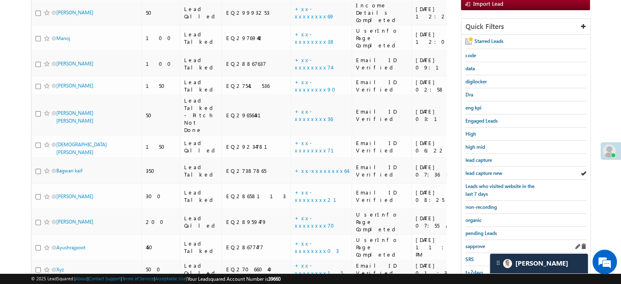
scroll to position [134, 0]
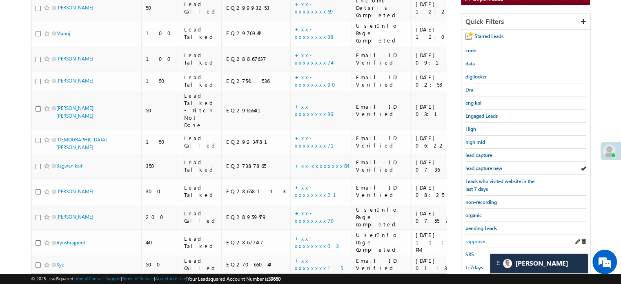
click at [475, 241] on span "sapprove" at bounding box center [475, 241] width 20 height 6
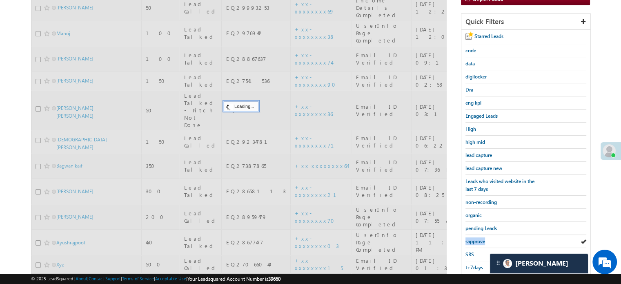
click at [475, 241] on span "sapprove" at bounding box center [475, 241] width 20 height 6
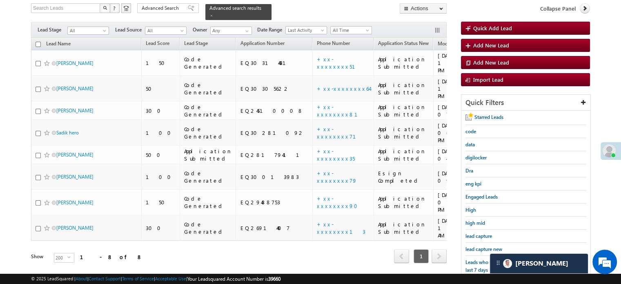
scroll to position [53, 0]
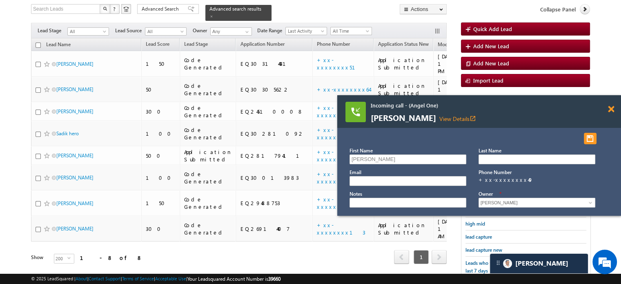
click at [613, 109] on span at bounding box center [611, 109] width 6 height 7
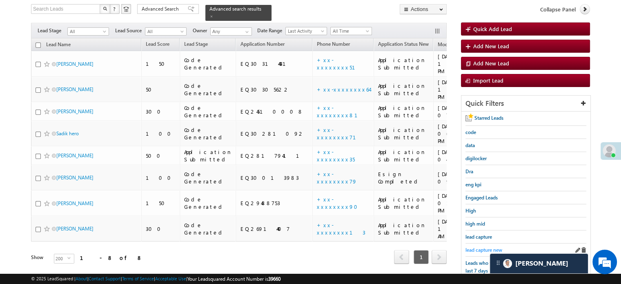
click at [482, 247] on span "lead capture new" at bounding box center [483, 250] width 37 height 6
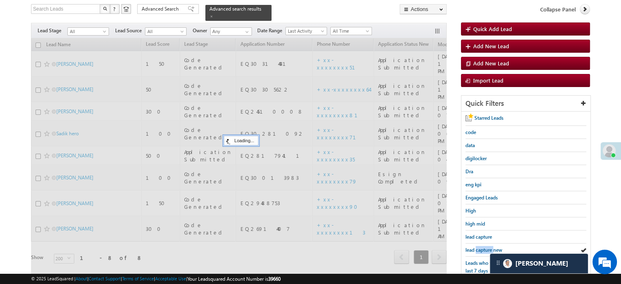
click at [482, 247] on span "lead capture new" at bounding box center [483, 250] width 37 height 6
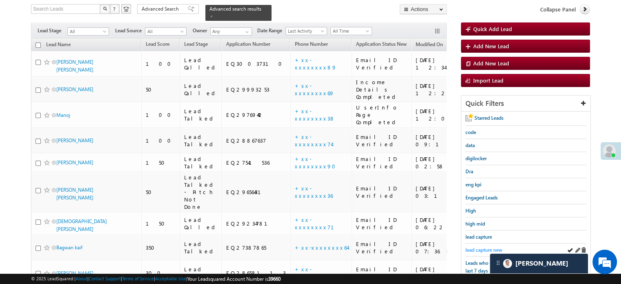
click at [479, 247] on span "lead capture new" at bounding box center [483, 250] width 37 height 6
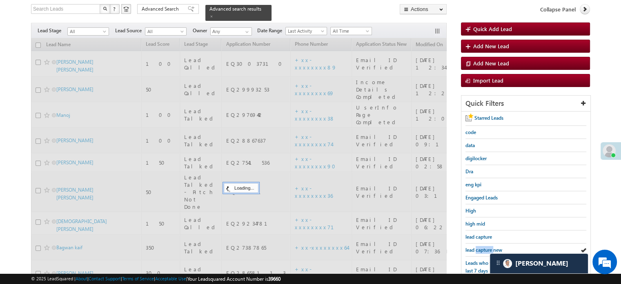
click at [479, 247] on span "lead capture new" at bounding box center [483, 250] width 37 height 6
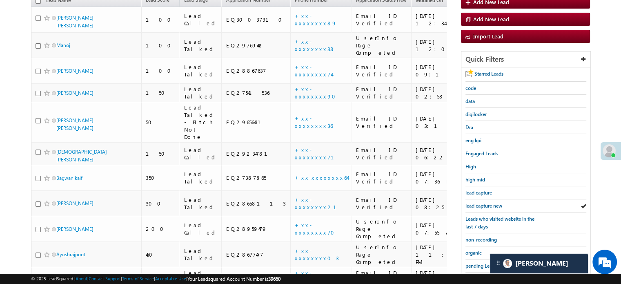
scroll to position [175, 0]
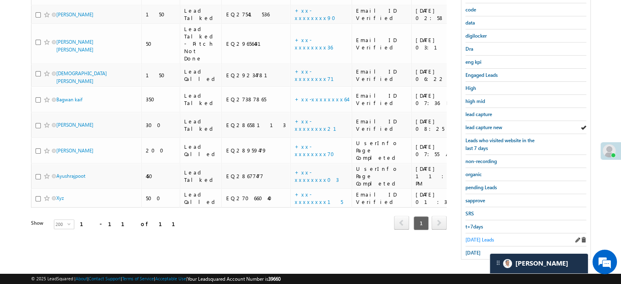
click at [472, 236] on span "Today's Leads" at bounding box center [479, 239] width 29 height 6
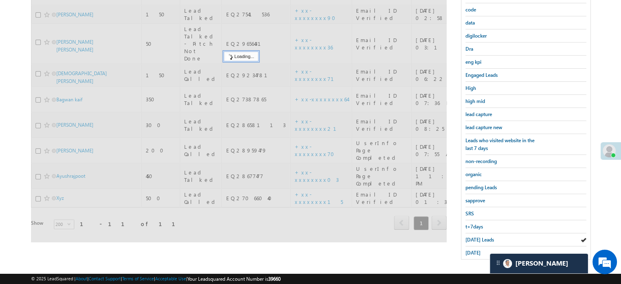
click at [473, 236] on span "Today's Leads" at bounding box center [479, 239] width 29 height 6
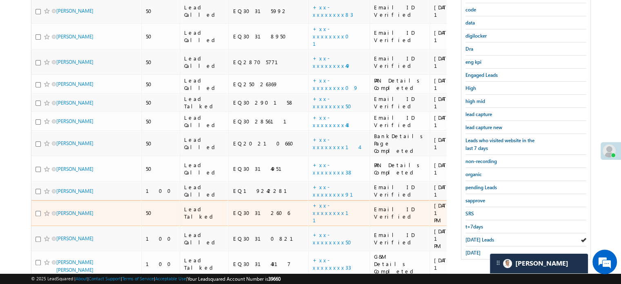
scroll to position [53, 0]
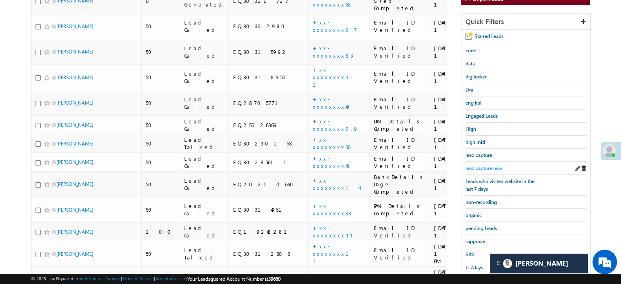
click at [475, 166] on span "lead capture new" at bounding box center [483, 168] width 37 height 6
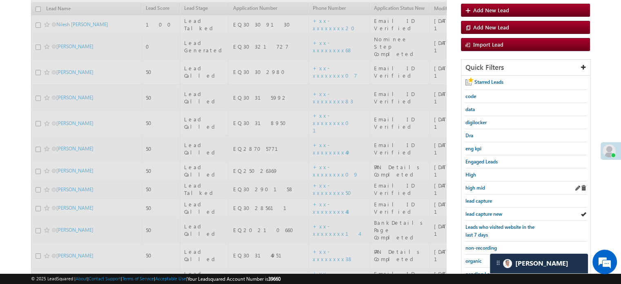
scroll to position [12, 0]
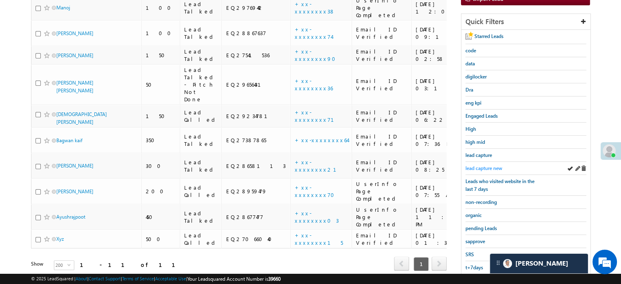
click at [487, 167] on span "lead capture new" at bounding box center [483, 168] width 37 height 6
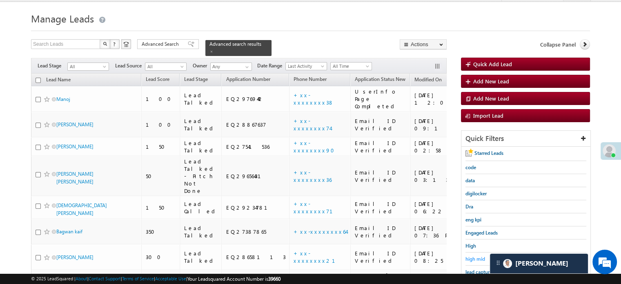
scroll to position [53, 0]
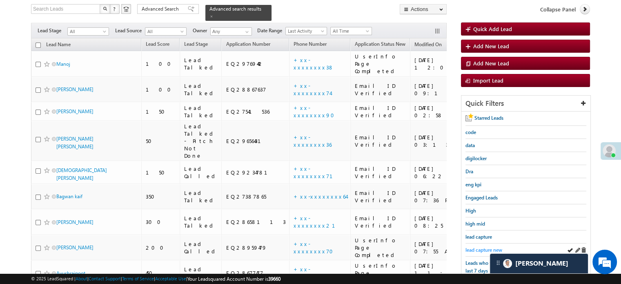
click at [478, 247] on span "lead capture new" at bounding box center [483, 250] width 37 height 6
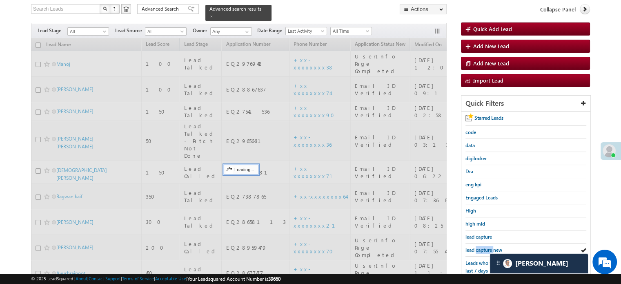
click at [478, 247] on span "lead capture new" at bounding box center [483, 250] width 37 height 6
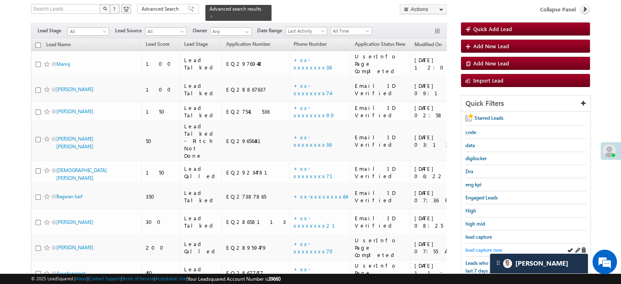
click at [467, 247] on span "lead capture new" at bounding box center [483, 250] width 37 height 6
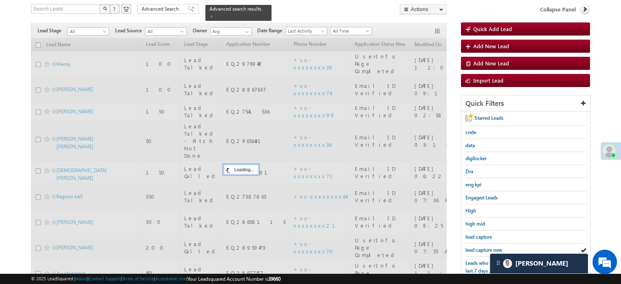
click at [467, 247] on span "lead capture new" at bounding box center [483, 250] width 37 height 6
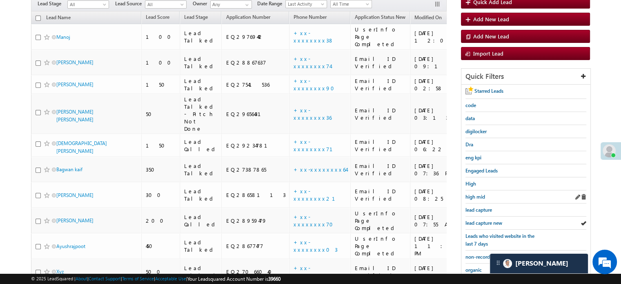
scroll to position [93, 0]
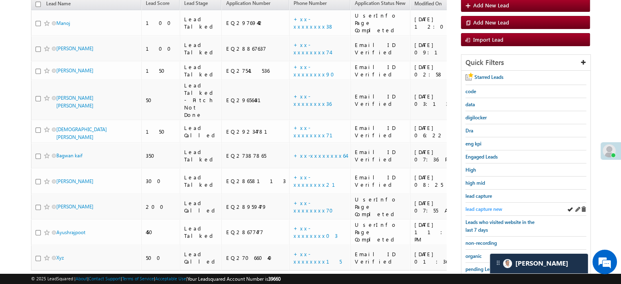
click at [482, 207] on span "lead capture new" at bounding box center [483, 209] width 37 height 6
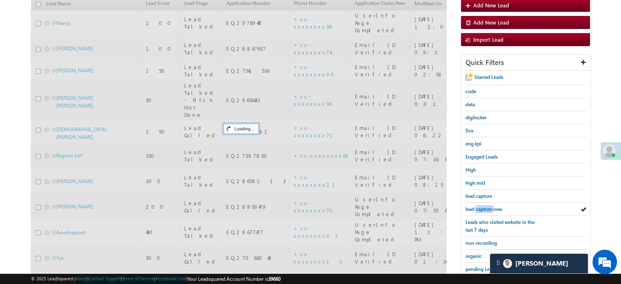
click at [482, 207] on span "lead capture new" at bounding box center [483, 209] width 37 height 6
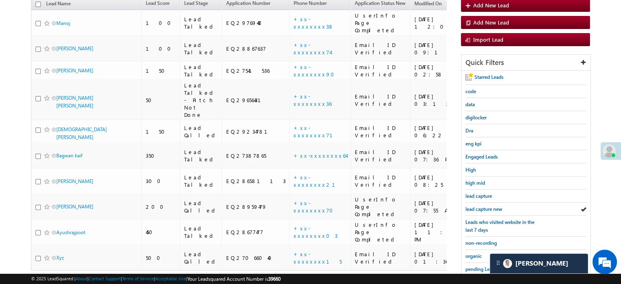
click at [482, 207] on span "lead capture new" at bounding box center [483, 209] width 37 height 6
click at [490, 210] on link "lead capture new" at bounding box center [483, 209] width 37 height 8
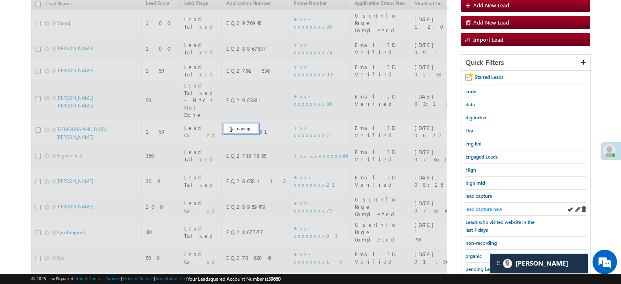
click at [486, 207] on span "lead capture new" at bounding box center [483, 209] width 37 height 6
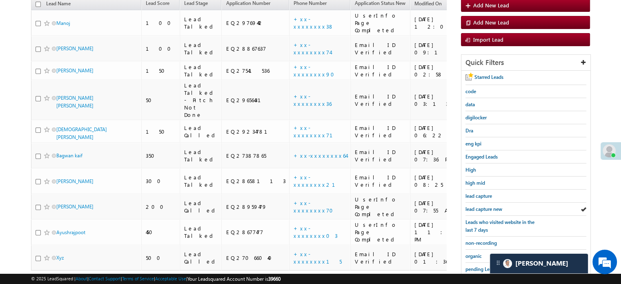
click at [486, 207] on span "lead capture new" at bounding box center [483, 209] width 37 height 6
click at [478, 207] on span "lead capture new" at bounding box center [483, 209] width 37 height 6
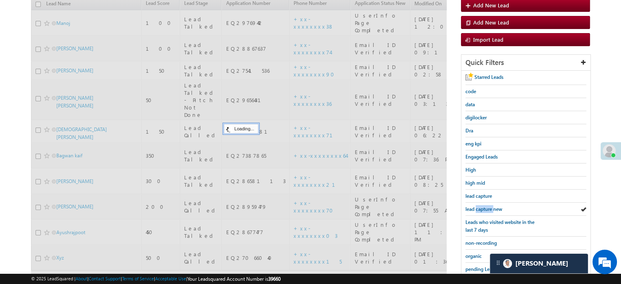
click at [478, 207] on span "lead capture new" at bounding box center [483, 209] width 37 height 6
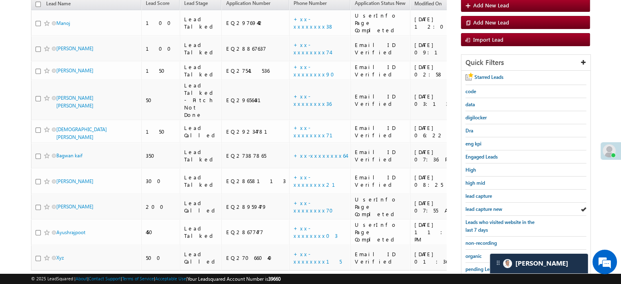
click at [478, 207] on span "lead capture new" at bounding box center [483, 209] width 37 height 6
click at [472, 208] on span "lead capture new" at bounding box center [483, 209] width 37 height 6
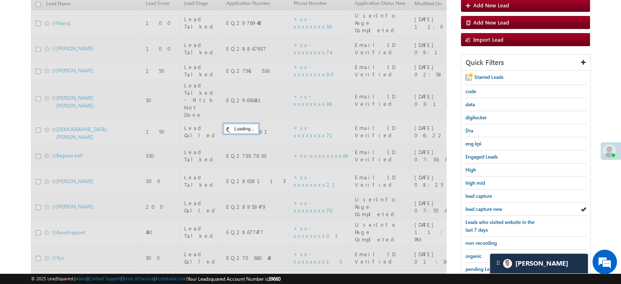
click at [472, 208] on span "lead capture new" at bounding box center [483, 209] width 37 height 6
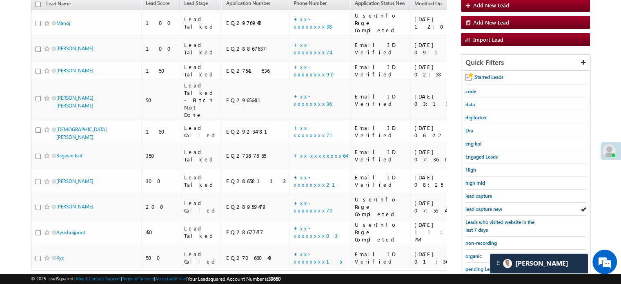
click at [472, 208] on span "lead capture new" at bounding box center [483, 209] width 37 height 6
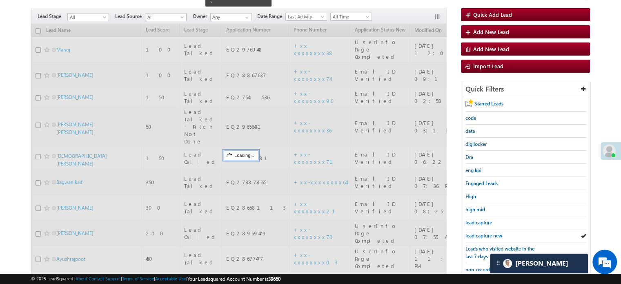
scroll to position [53, 0]
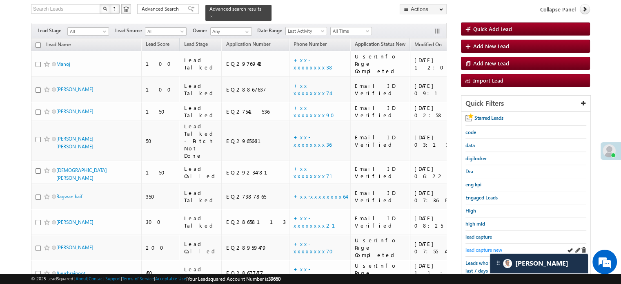
click at [472, 247] on span "lead capture new" at bounding box center [483, 250] width 37 height 6
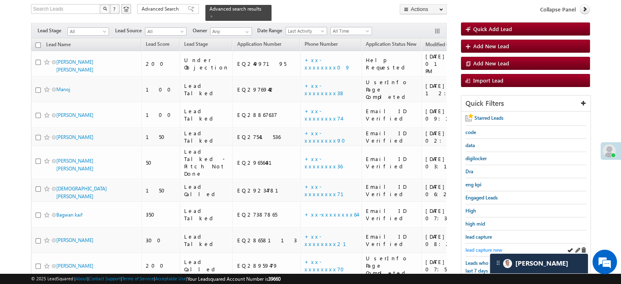
click at [482, 247] on span "lead capture new" at bounding box center [483, 250] width 37 height 6
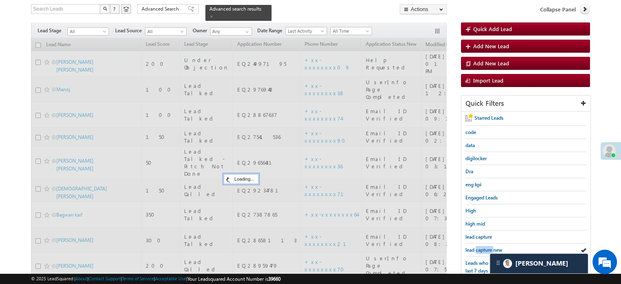
click at [482, 247] on span "lead capture new" at bounding box center [483, 250] width 37 height 6
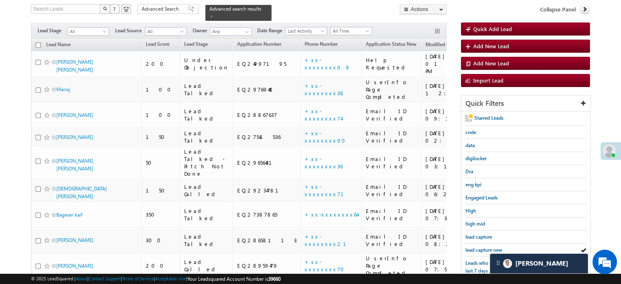
click at [482, 247] on span "lead capture new" at bounding box center [483, 250] width 37 height 6
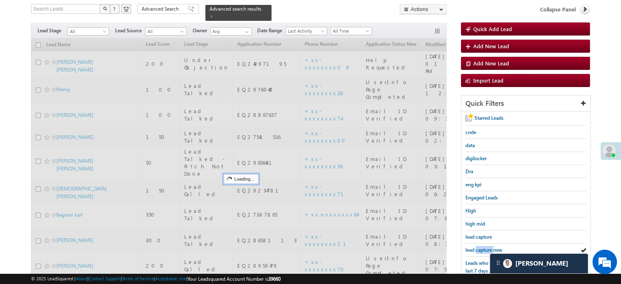
click at [482, 247] on span "lead capture new" at bounding box center [483, 250] width 37 height 6
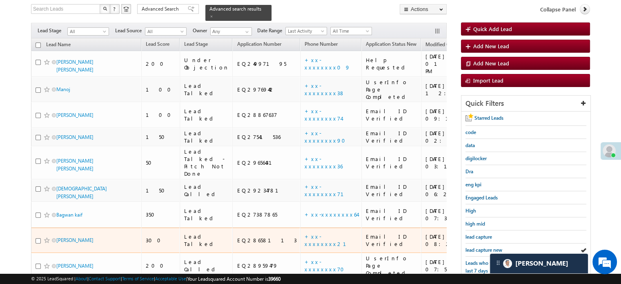
scroll to position [93, 0]
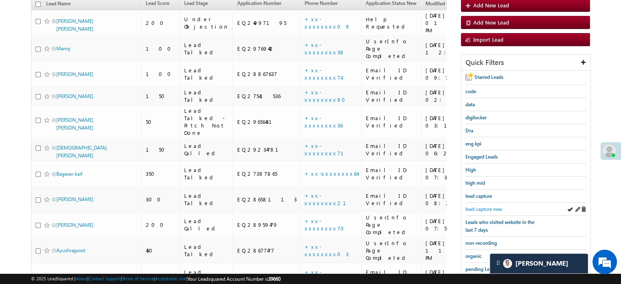
click at [482, 205] on link "lead capture new" at bounding box center [483, 209] width 37 height 8
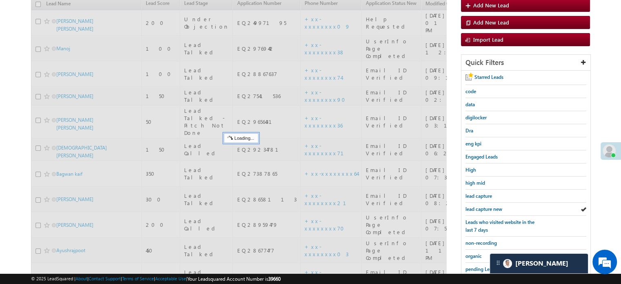
click at [483, 206] on span "lead capture new" at bounding box center [483, 209] width 37 height 6
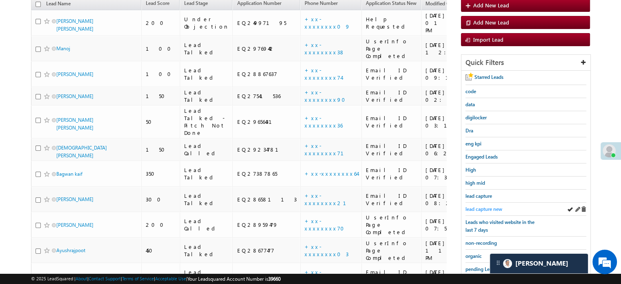
drag, startPoint x: 464, startPoint y: 213, endPoint x: 470, endPoint y: 208, distance: 7.8
click at [465, 213] on div "Starred Leads code data digilocker Dra eng kpi Engaged Leads High high mid lead…" at bounding box center [525, 206] width 129 height 270
click at [470, 208] on span "lead capture new" at bounding box center [483, 209] width 37 height 6
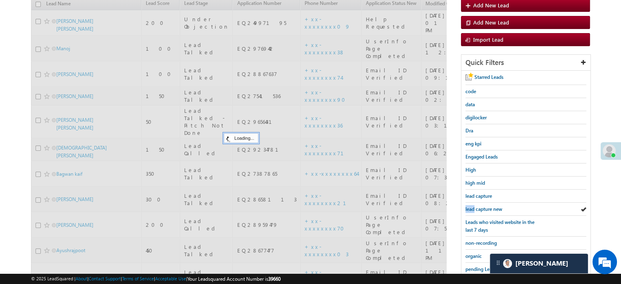
click at [471, 208] on span "lead capture new" at bounding box center [483, 209] width 37 height 6
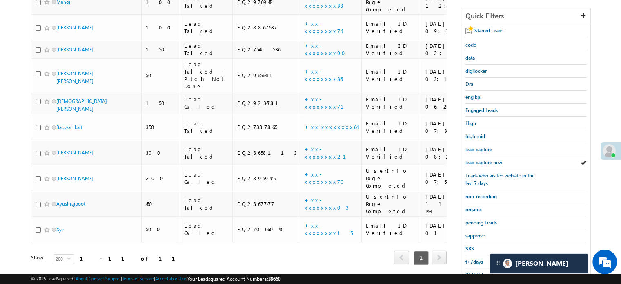
scroll to position [175, 0]
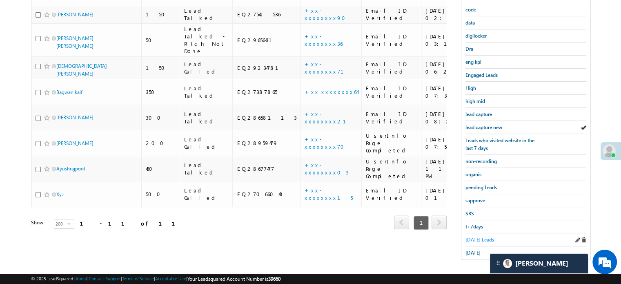
click at [469, 236] on span "[DATE] Leads" at bounding box center [479, 239] width 29 height 6
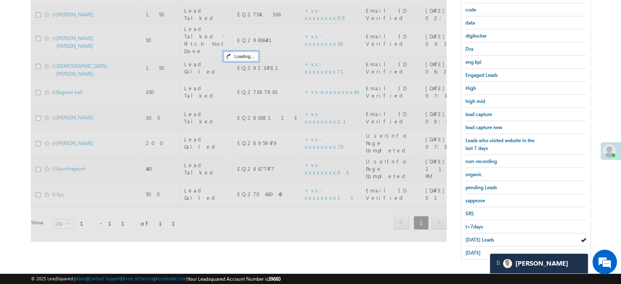
scroll to position [53, 0]
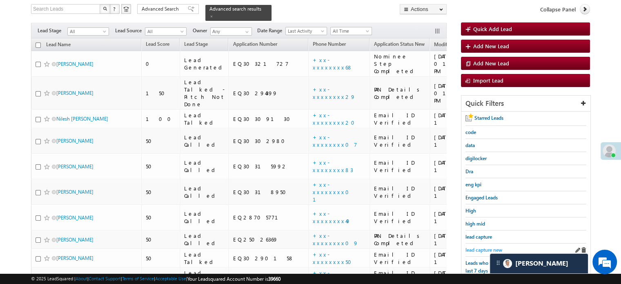
click at [478, 247] on span "lead capture new" at bounding box center [483, 250] width 37 height 6
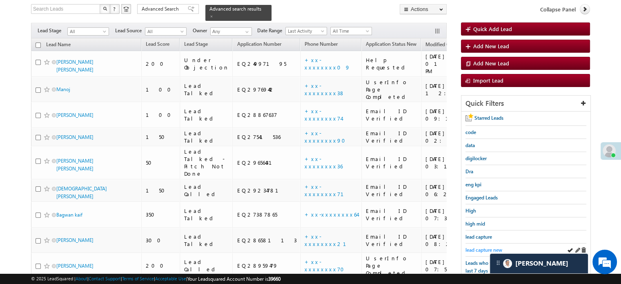
click at [476, 247] on span "lead capture new" at bounding box center [483, 250] width 37 height 6
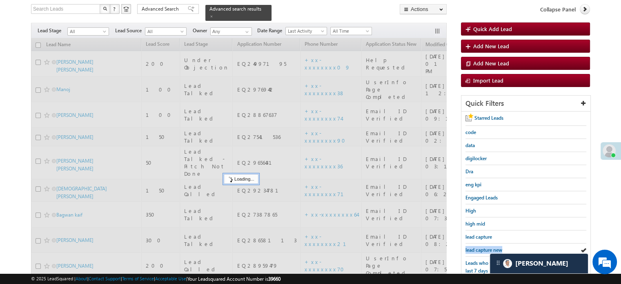
click at [476, 247] on span "lead capture new" at bounding box center [483, 250] width 37 height 6
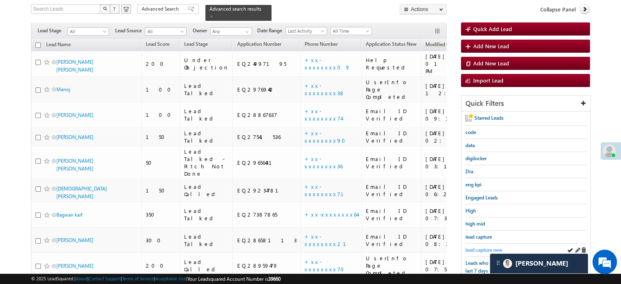
click at [478, 249] on span "lead capture new" at bounding box center [483, 250] width 37 height 6
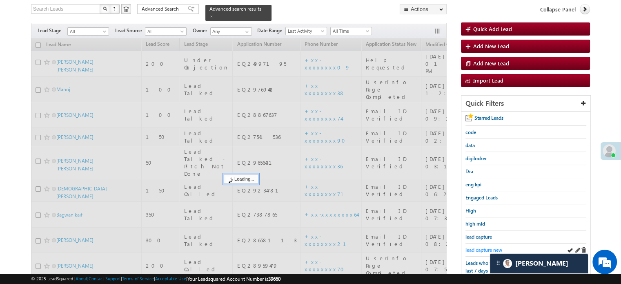
click at [478, 248] on span "lead capture new" at bounding box center [483, 250] width 37 height 6
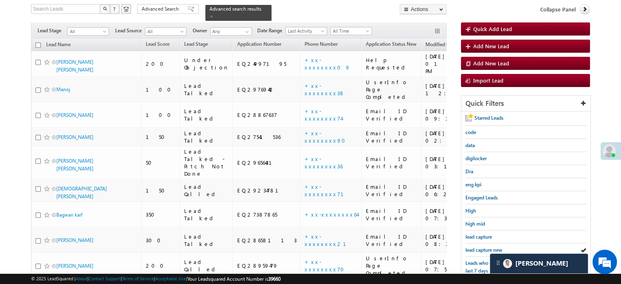
click at [478, 248] on span "lead capture new" at bounding box center [483, 250] width 37 height 6
click at [474, 247] on span "lead capture new" at bounding box center [483, 250] width 37 height 6
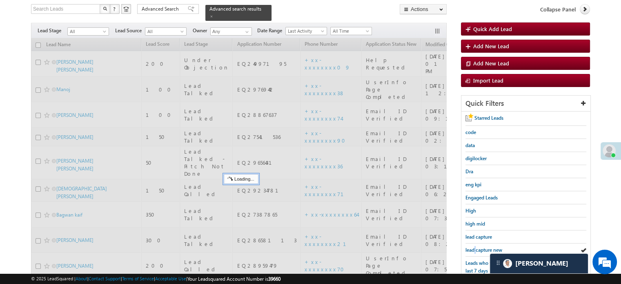
click at [474, 247] on span "lead capture new" at bounding box center [483, 250] width 37 height 6
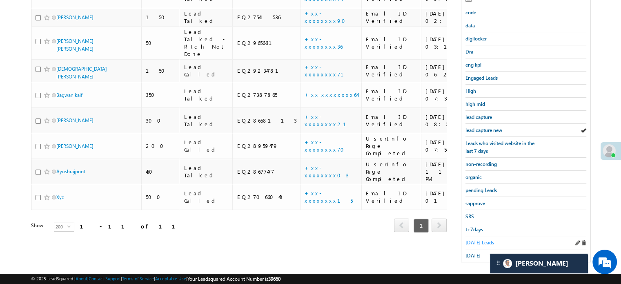
scroll to position [175, 0]
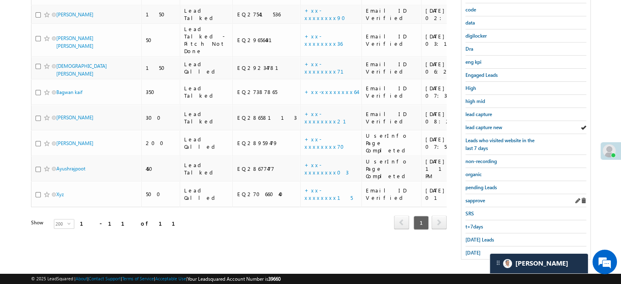
click at [474, 200] on div "sapprove" at bounding box center [525, 200] width 121 height 13
click at [474, 197] on span "sapprove" at bounding box center [475, 200] width 20 height 6
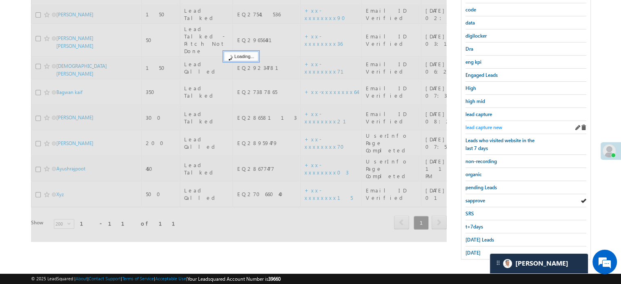
scroll to position [93, 0]
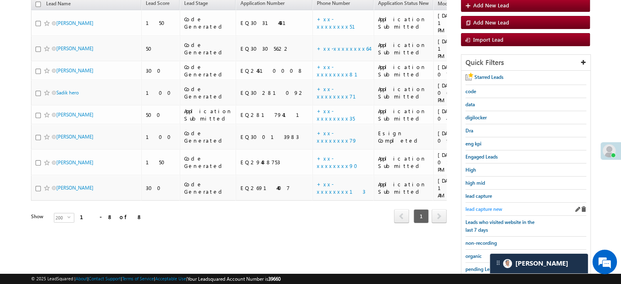
click at [483, 209] on span "lead capture new" at bounding box center [483, 209] width 37 height 6
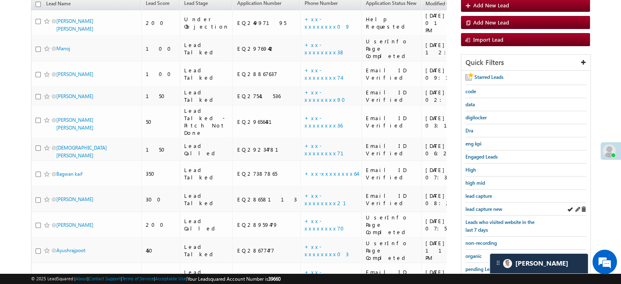
click at [479, 212] on div "lead capture new" at bounding box center [525, 208] width 121 height 13
click at [479, 209] on span "lead capture new" at bounding box center [483, 209] width 37 height 6
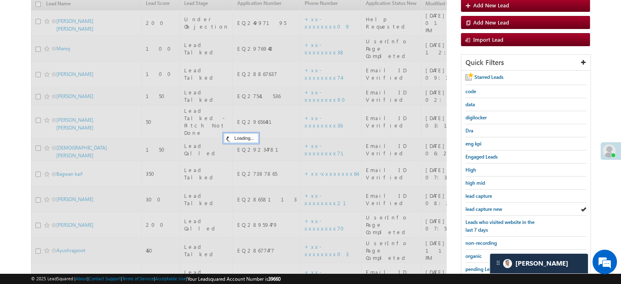
click at [480, 208] on span "lead capture new" at bounding box center [483, 209] width 37 height 6
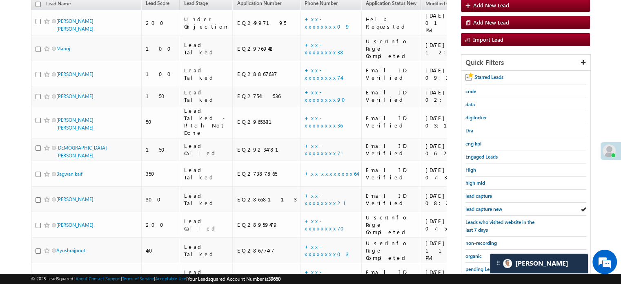
click at [480, 208] on span "lead capture new" at bounding box center [483, 209] width 37 height 6
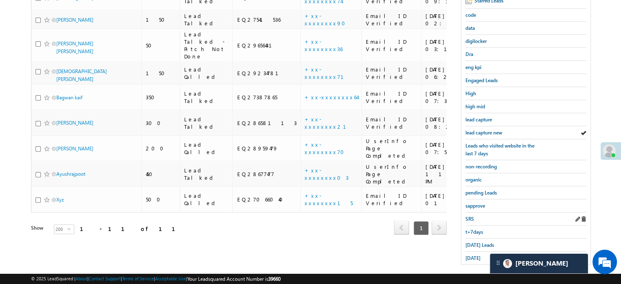
scroll to position [175, 0]
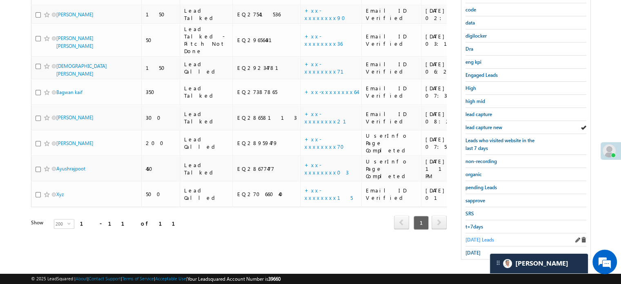
click at [474, 236] on span "[DATE] Leads" at bounding box center [479, 239] width 29 height 6
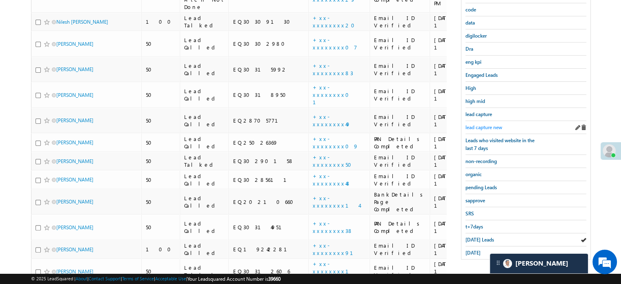
click at [482, 124] on span "lead capture new" at bounding box center [483, 127] width 37 height 6
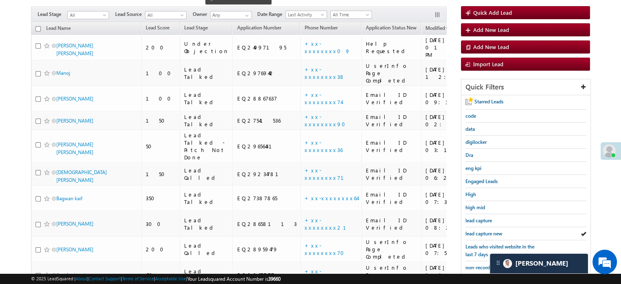
scroll to position [82, 0]
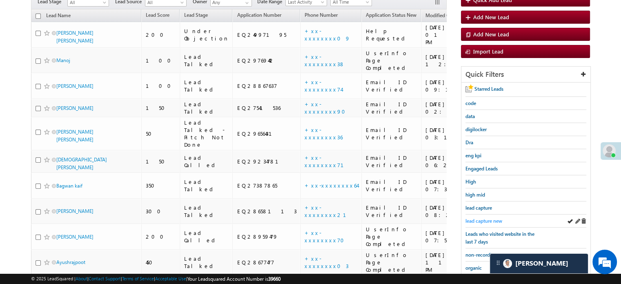
click at [480, 218] on span "lead capture new" at bounding box center [483, 221] width 37 height 6
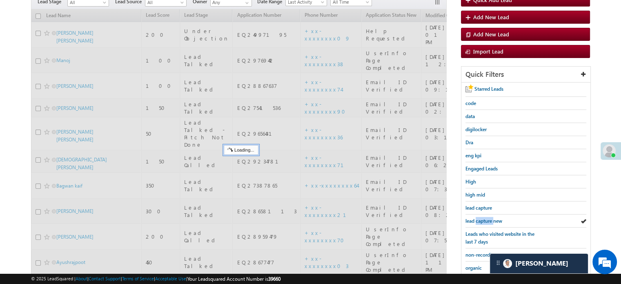
click at [480, 218] on span "lead capture new" at bounding box center [483, 221] width 37 height 6
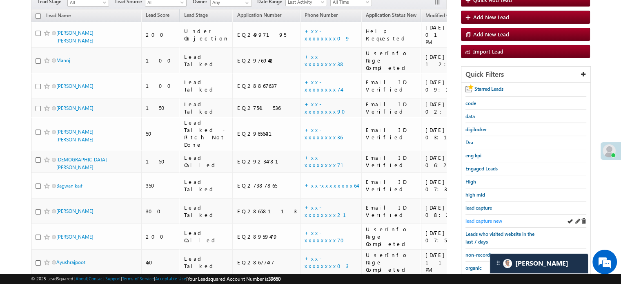
click at [481, 218] on span "lead capture new" at bounding box center [483, 221] width 37 height 6
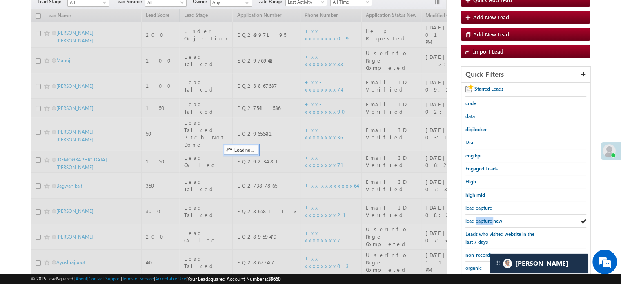
click at [481, 218] on span "lead capture new" at bounding box center [483, 221] width 37 height 6
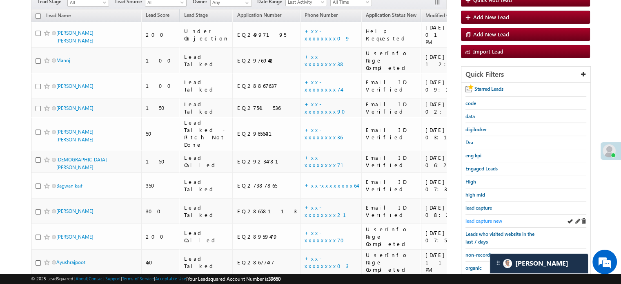
click at [482, 219] on span "lead capture new" at bounding box center [483, 221] width 37 height 6
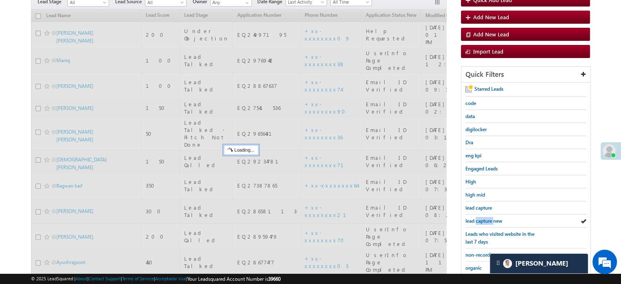
click at [482, 219] on span "lead capture new" at bounding box center [483, 221] width 37 height 6
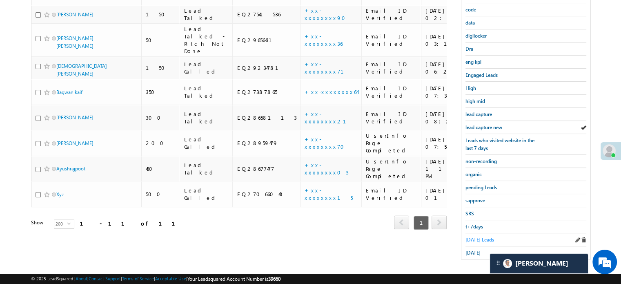
click at [472, 236] on span "[DATE] Leads" at bounding box center [479, 239] width 29 height 6
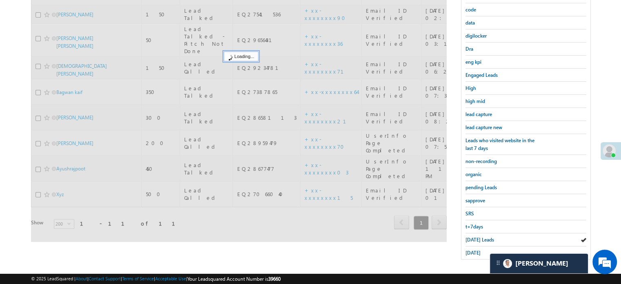
scroll to position [53, 0]
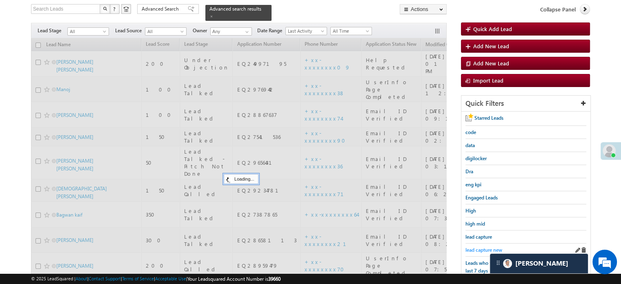
click at [480, 247] on span "lead capture new" at bounding box center [483, 250] width 37 height 6
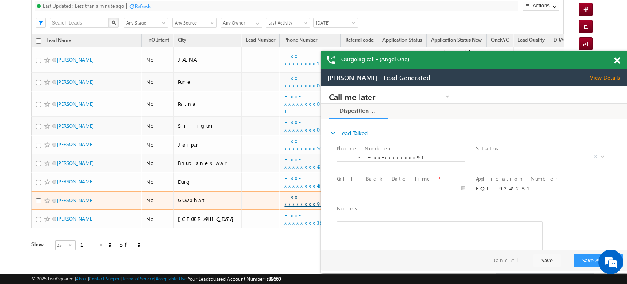
click at [284, 193] on link "+xx-xxxxxxxx91" at bounding box center [309, 200] width 50 height 14
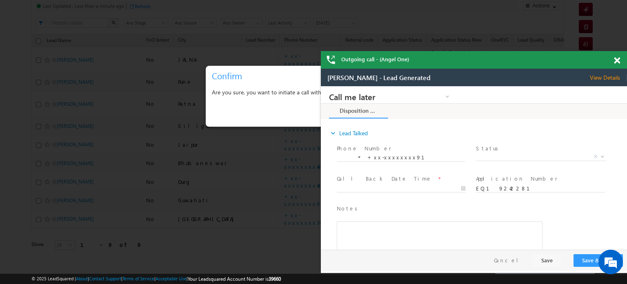
click at [618, 60] on span at bounding box center [617, 60] width 6 height 7
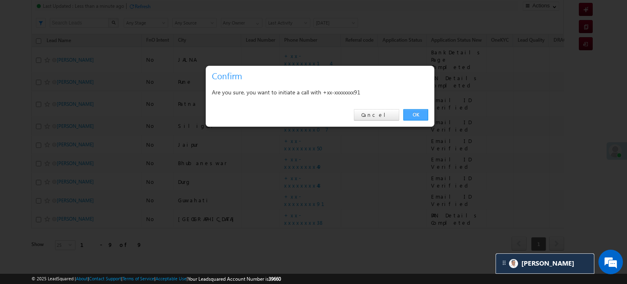
click at [417, 117] on link "OK" at bounding box center [415, 114] width 25 height 11
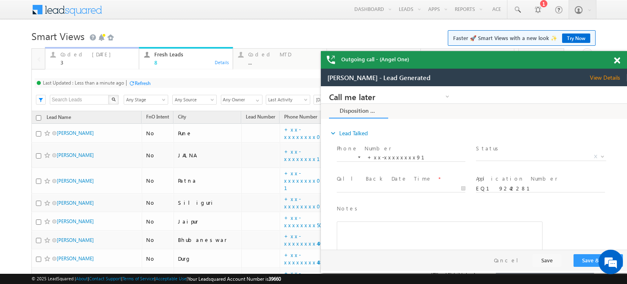
click at [87, 59] on div "3" at bounding box center [96, 62] width 73 height 6
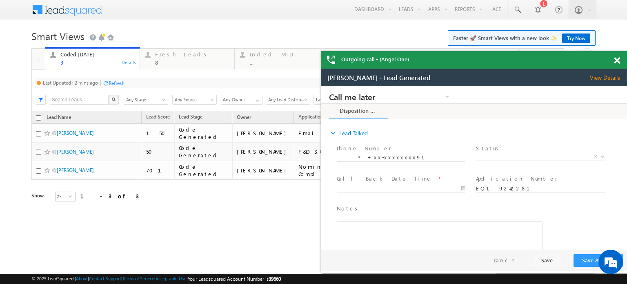
click at [124, 85] on div "Refresh" at bounding box center [117, 83] width 16 height 6
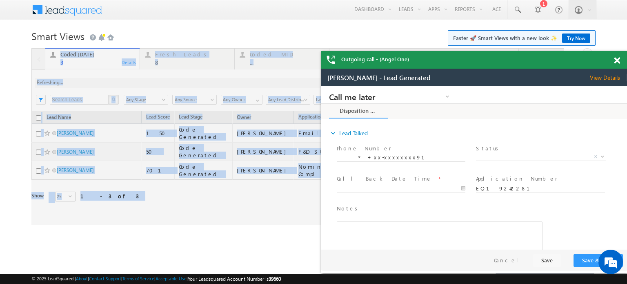
click at [125, 85] on div at bounding box center [297, 136] width 533 height 176
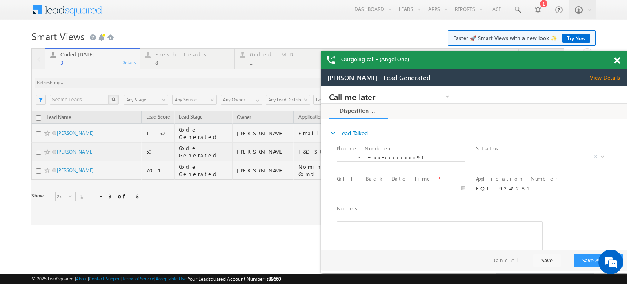
click at [619, 61] on span at bounding box center [617, 60] width 6 height 7
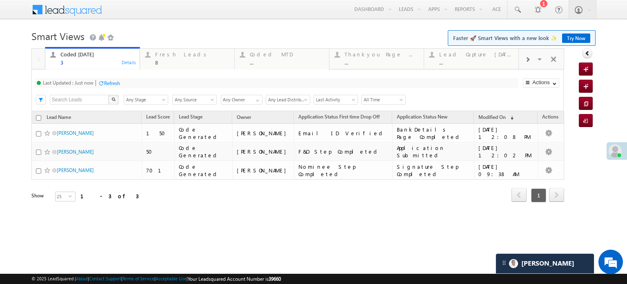
click at [167, 57] on div "Fresh Leads" at bounding box center [192, 54] width 74 height 7
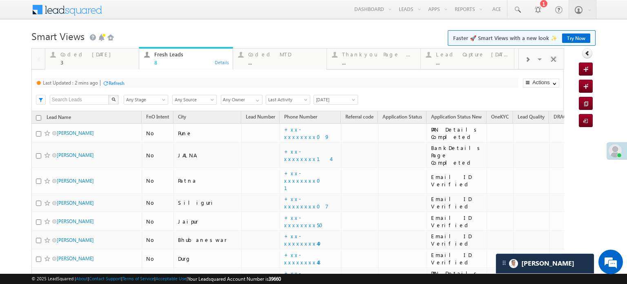
click at [121, 87] on div "Last Updated : 2 mins ago Refresh Refreshing..." at bounding box center [277, 83] width 484 height 10
click at [121, 84] on div "Refresh" at bounding box center [117, 83] width 16 height 6
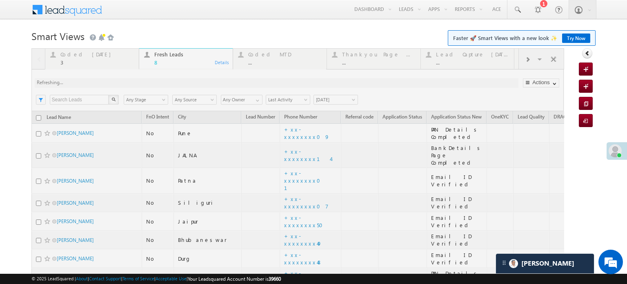
click at [202, 24] on body "Menu Priya Rathore priya .rath ore@a ngelb rokin g.com" at bounding box center [313, 165] width 627 height 331
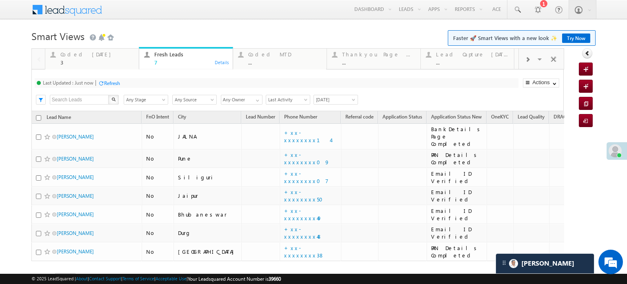
click at [88, 55] on div "Coded [DATE]" at bounding box center [96, 54] width 73 height 7
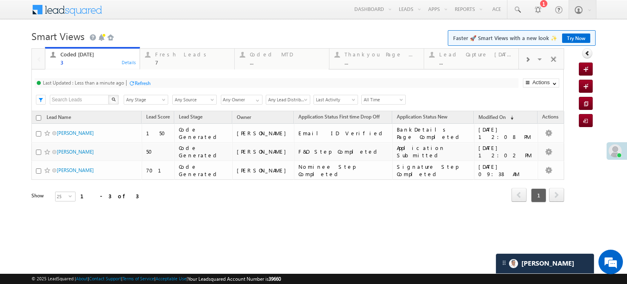
click at [133, 84] on div at bounding box center [132, 83] width 6 height 6
click at [111, 80] on div "Refresh" at bounding box center [112, 83] width 16 height 6
click at [108, 82] on div "Refresh" at bounding box center [112, 83] width 16 height 6
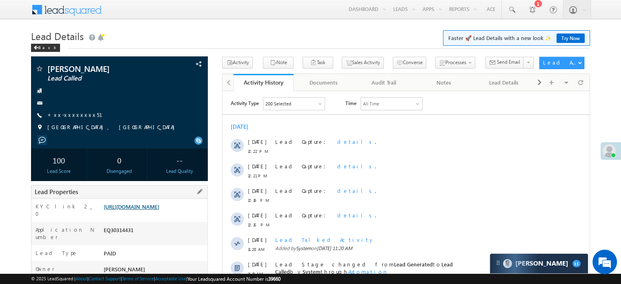
click at [158, 207] on link "[URL][DOMAIN_NAME]" at bounding box center [132, 206] width 56 height 7
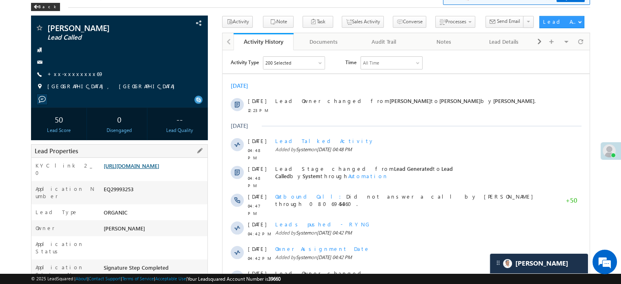
click at [159, 169] on link "[URL][DOMAIN_NAME]" at bounding box center [132, 165] width 56 height 7
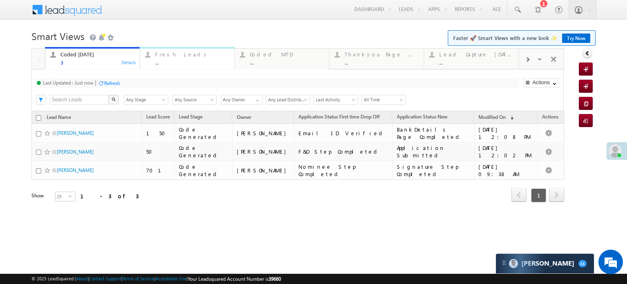
click at [188, 58] on div "Fresh Leads ..." at bounding box center [192, 57] width 74 height 16
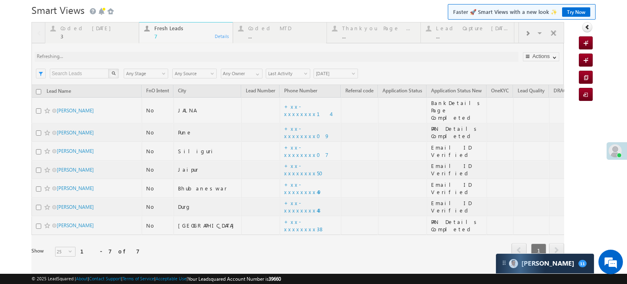
scroll to position [40, 0]
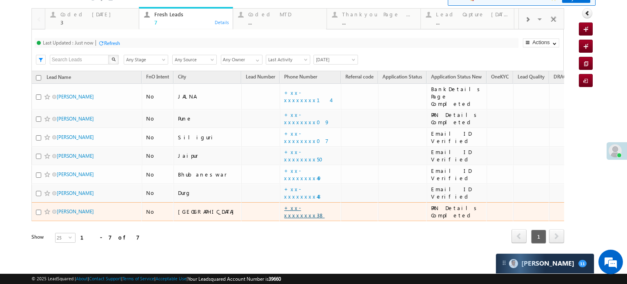
click at [284, 205] on link "+xx-xxxxxxxx38" at bounding box center [304, 211] width 40 height 14
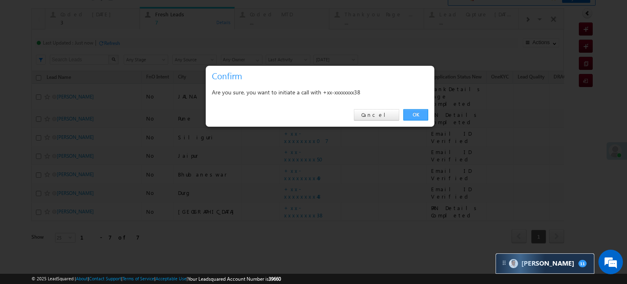
click at [404, 115] on link "OK" at bounding box center [415, 114] width 25 height 11
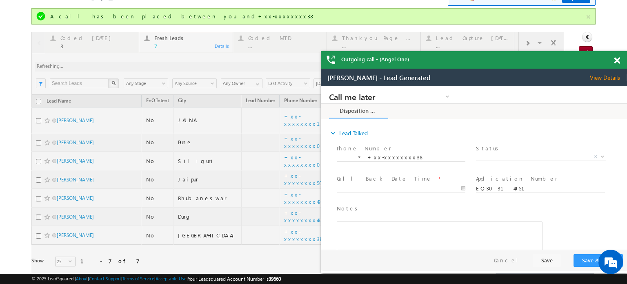
scroll to position [0, 0]
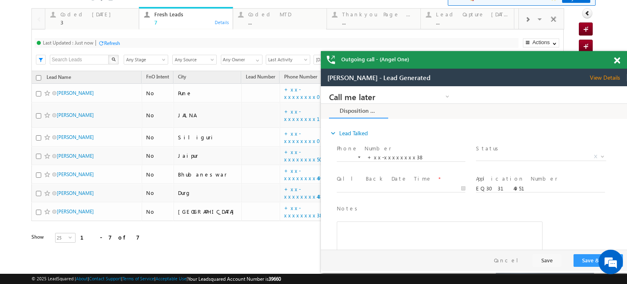
click at [619, 58] on span at bounding box center [617, 60] width 6 height 7
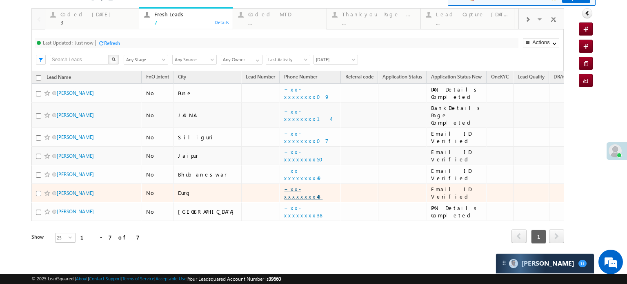
click at [284, 187] on link "+xx-xxxxxxxx48" at bounding box center [303, 192] width 38 height 14
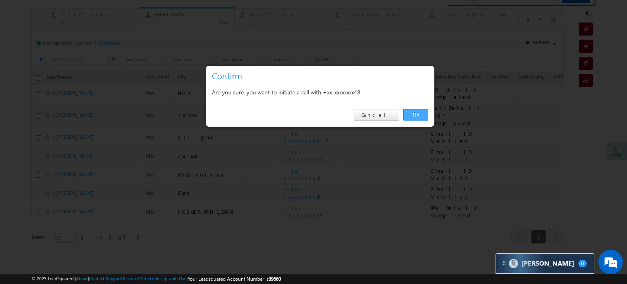
click at [421, 110] on link "OK" at bounding box center [415, 114] width 25 height 11
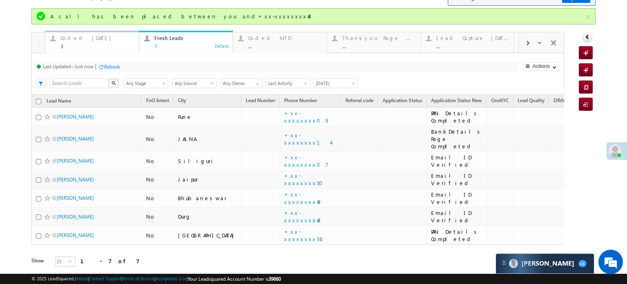
click at [90, 20] on div "A call has been placed between you and+xx-xxxxxxxx48" at bounding box center [313, 16] width 564 height 16
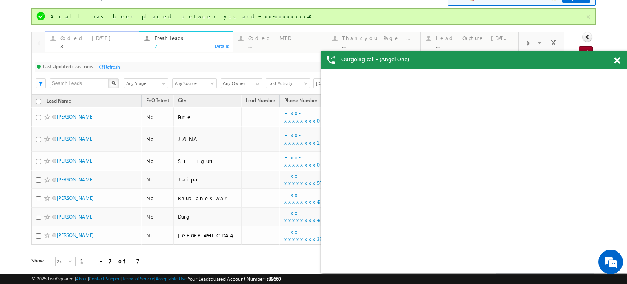
click at [81, 37] on div "Coded [DATE]" at bounding box center [96, 38] width 73 height 7
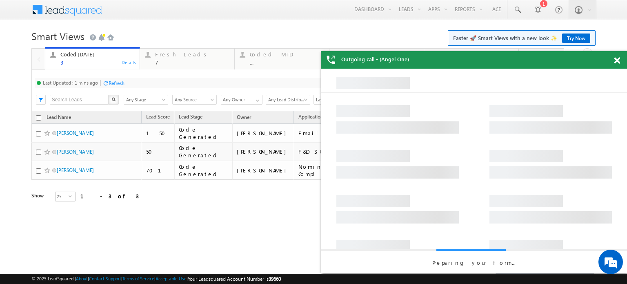
click at [112, 81] on div "Refresh" at bounding box center [117, 83] width 16 height 6
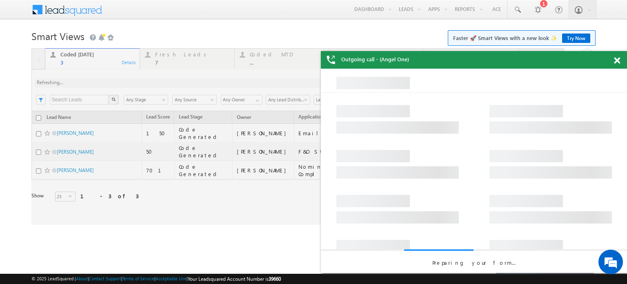
click at [112, 81] on div at bounding box center [297, 136] width 533 height 176
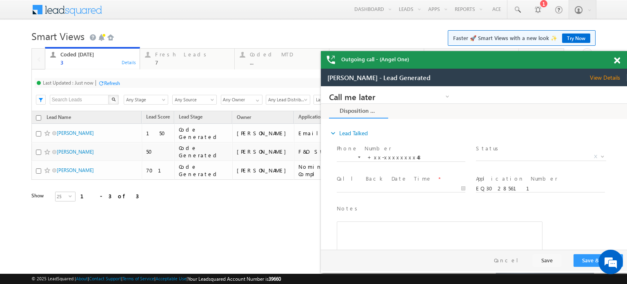
click at [614, 60] on span at bounding box center [617, 60] width 6 height 7
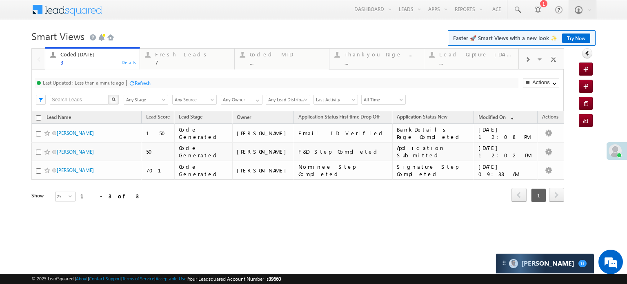
click at [142, 80] on div "Refresh" at bounding box center [143, 83] width 16 height 6
click at [146, 81] on div "Refresh" at bounding box center [143, 83] width 16 height 6
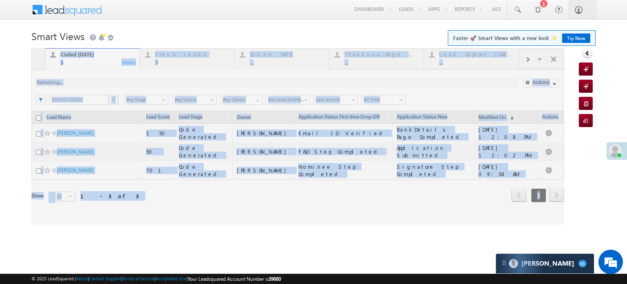
click at [146, 81] on div at bounding box center [297, 136] width 533 height 176
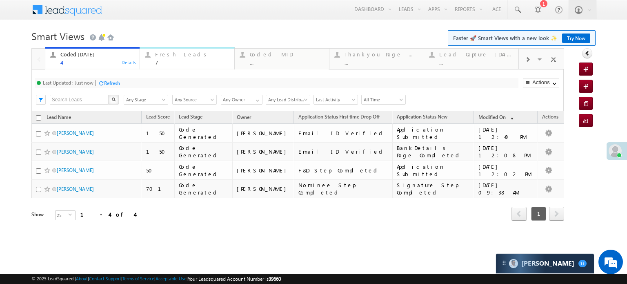
click at [171, 58] on div "Fresh Leads 7" at bounding box center [192, 57] width 74 height 16
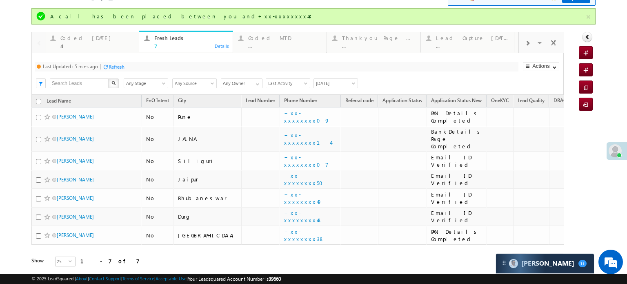
click at [124, 65] on div "Refresh" at bounding box center [117, 67] width 16 height 6
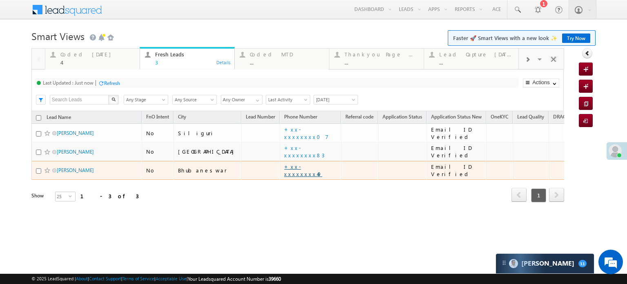
click at [284, 168] on link "+xx-xxxxxxxx49" at bounding box center [303, 170] width 38 height 14
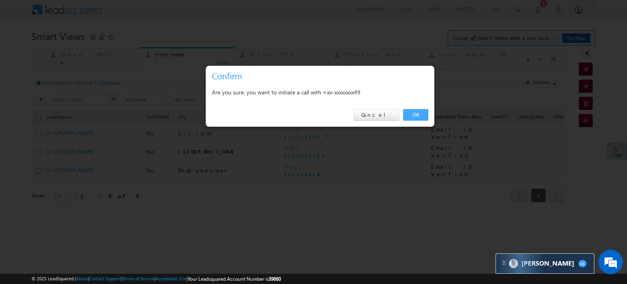
click at [410, 113] on link "OK" at bounding box center [415, 114] width 25 height 11
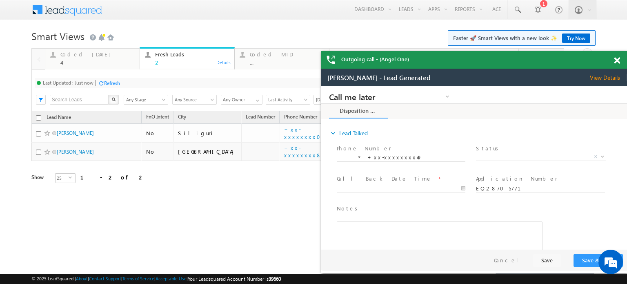
click at [614, 62] on span at bounding box center [617, 60] width 6 height 7
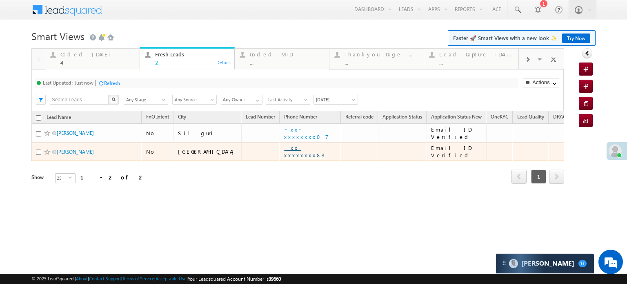
click at [284, 153] on link "+xx-xxxxxxxx83" at bounding box center [304, 151] width 40 height 14
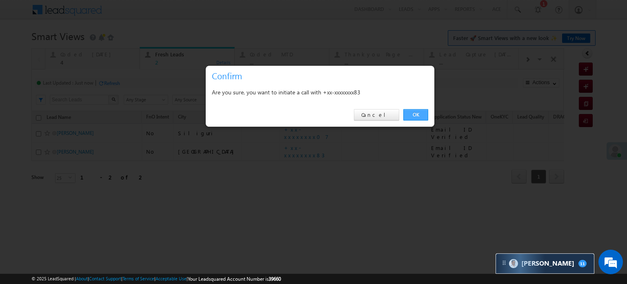
click at [410, 112] on link "OK" at bounding box center [415, 114] width 25 height 11
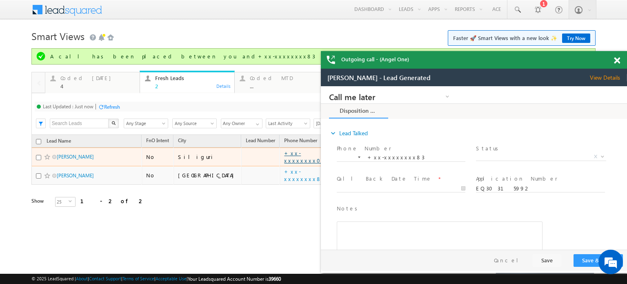
click at [284, 155] on link "+xx-xxxxxxxx07" at bounding box center [306, 156] width 44 height 14
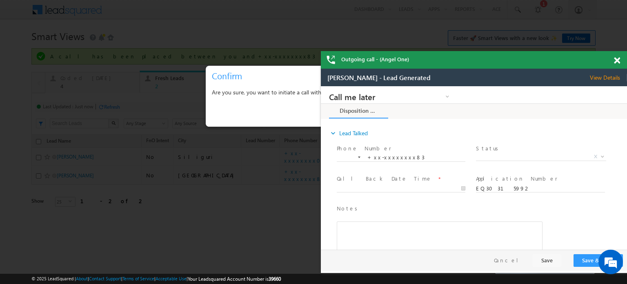
click at [614, 58] on span at bounding box center [617, 60] width 6 height 7
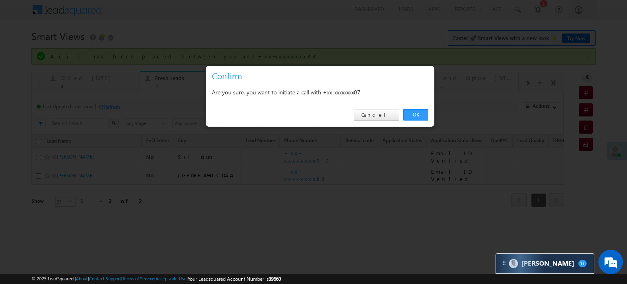
click at [428, 112] on div "OK Cancel" at bounding box center [320, 114] width 229 height 23
click at [424, 112] on link "OK" at bounding box center [415, 114] width 25 height 11
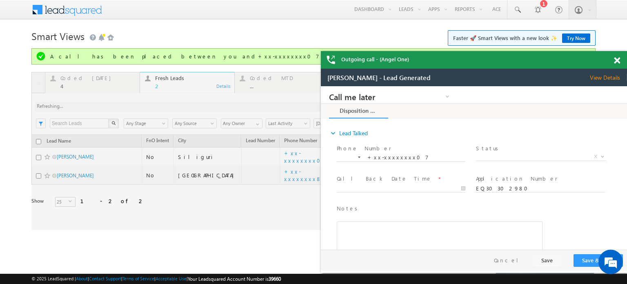
click at [620, 61] on div at bounding box center [621, 59] width 11 height 16
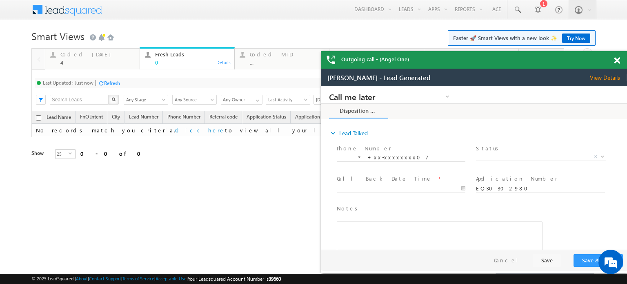
click at [616, 61] on span at bounding box center [617, 60] width 6 height 7
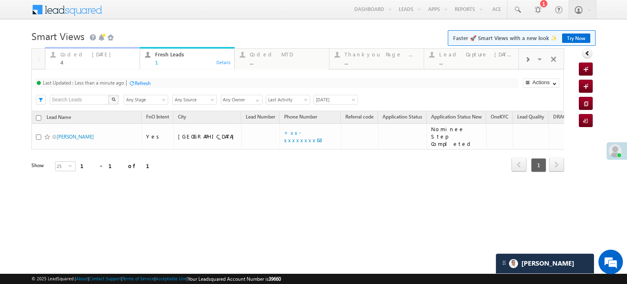
click at [91, 57] on div "Coded Today" at bounding box center [97, 54] width 74 height 7
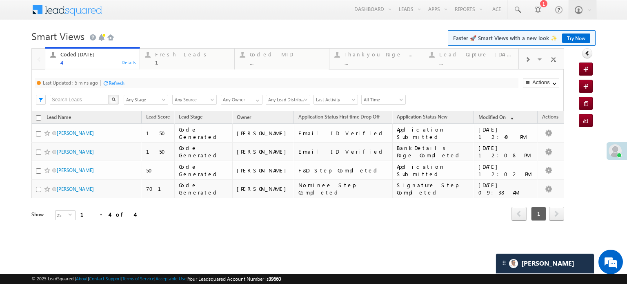
click at [116, 84] on div "Refresh" at bounding box center [117, 83] width 16 height 6
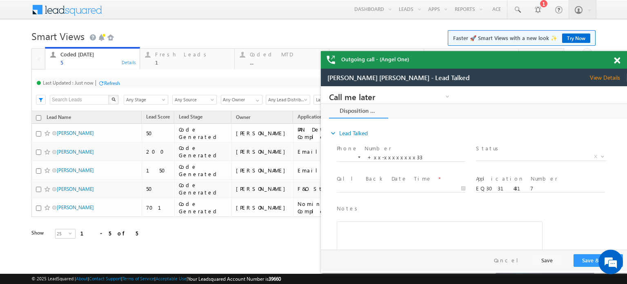
click at [616, 62] on span at bounding box center [617, 60] width 6 height 7
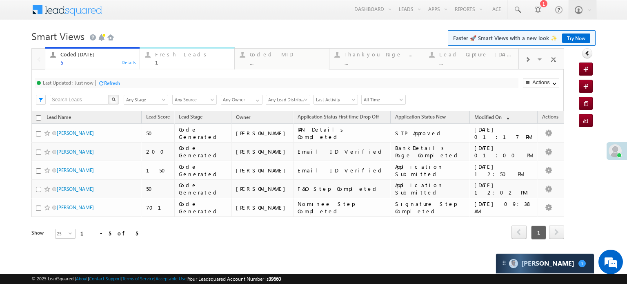
click at [168, 59] on div "Fresh Leads 1" at bounding box center [192, 57] width 74 height 16
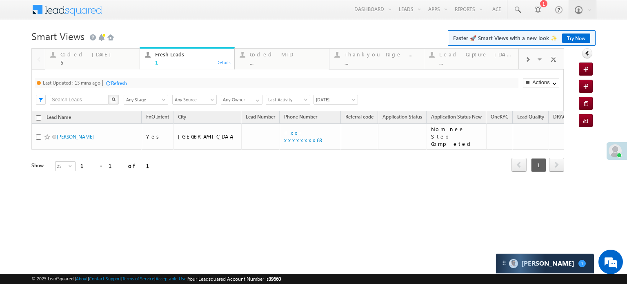
click at [112, 84] on div "Refresh" at bounding box center [119, 83] width 16 height 6
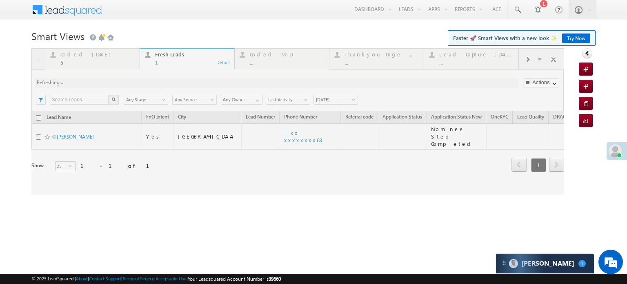
click at [112, 84] on div at bounding box center [297, 121] width 533 height 146
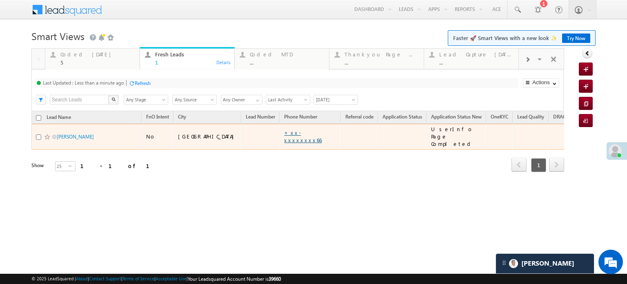
click at [284, 133] on link "+xx-xxxxxxxx66" at bounding box center [303, 136] width 38 height 14
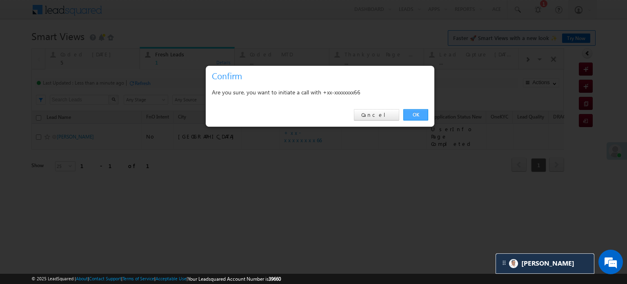
click at [416, 119] on link "OK" at bounding box center [415, 114] width 25 height 11
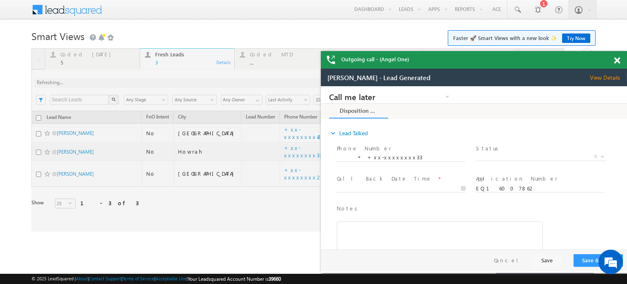
click at [619, 62] on span at bounding box center [617, 60] width 6 height 7
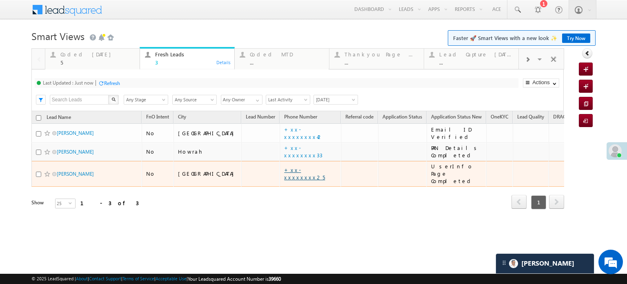
click at [284, 172] on link "+xx-xxxxxxxx25" at bounding box center [304, 173] width 41 height 14
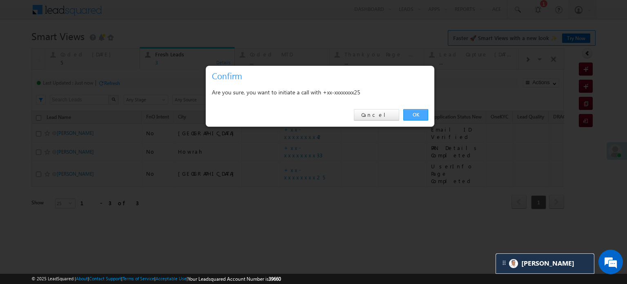
click at [421, 116] on link "OK" at bounding box center [415, 114] width 25 height 11
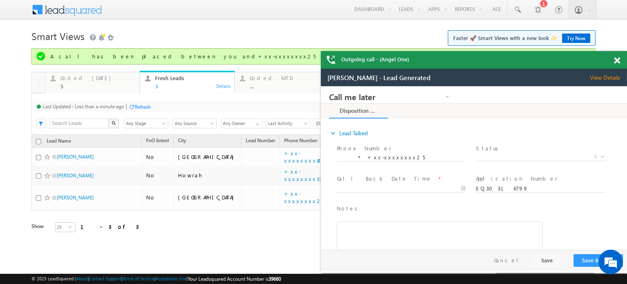
click at [617, 57] on span at bounding box center [617, 60] width 6 height 7
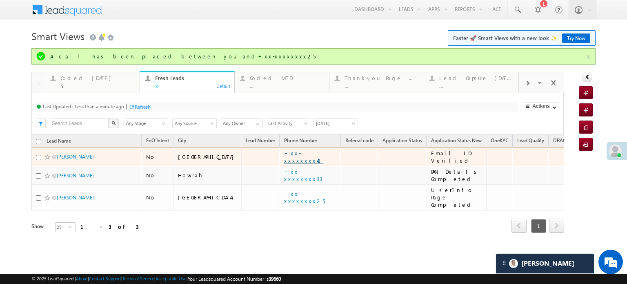
click at [284, 158] on link "+xx-xxxxxxxx42" at bounding box center [303, 156] width 39 height 14
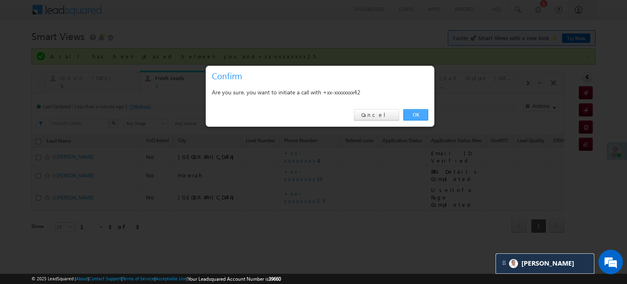
click at [411, 109] on link "OK" at bounding box center [415, 114] width 25 height 11
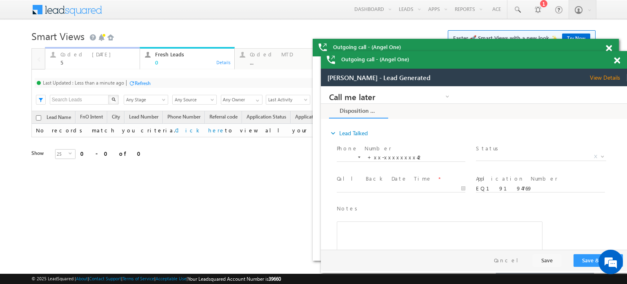
click at [80, 55] on div "Coded Today" at bounding box center [97, 54] width 74 height 7
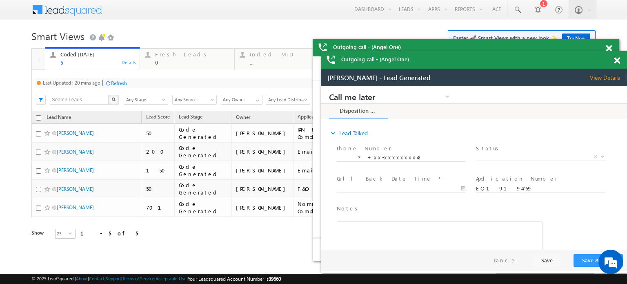
click at [125, 84] on div "Refresh" at bounding box center [119, 83] width 16 height 6
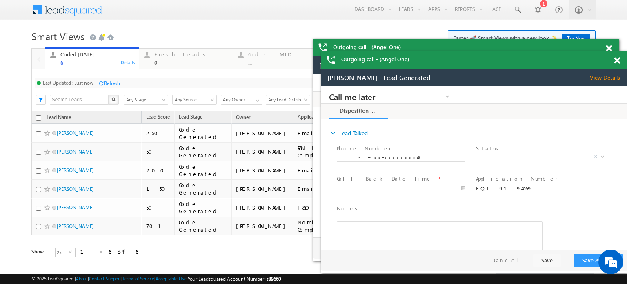
click at [619, 60] on span at bounding box center [617, 60] width 6 height 7
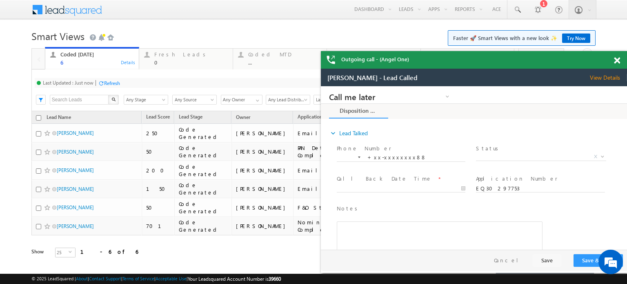
click at [619, 60] on span at bounding box center [617, 60] width 6 height 7
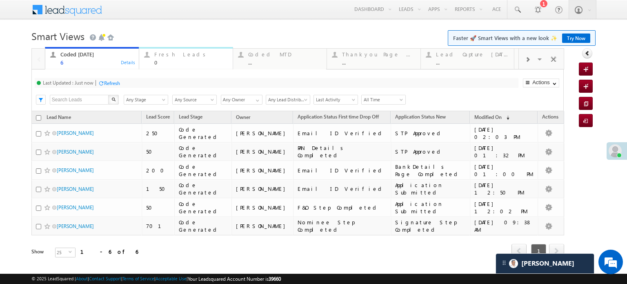
click at [176, 62] on div "0" at bounding box center [190, 62] width 73 height 6
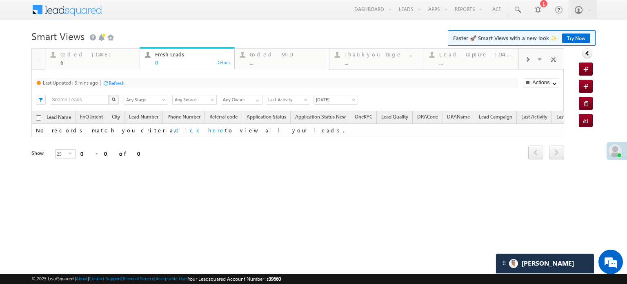
click at [108, 81] on div at bounding box center [105, 83] width 6 height 6
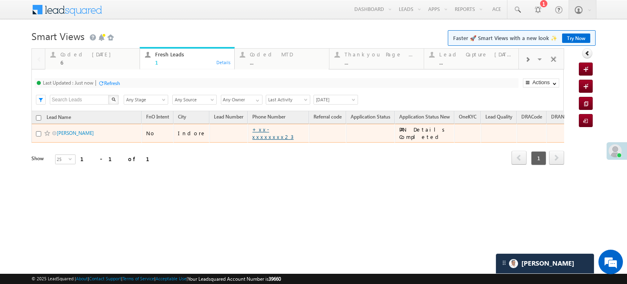
click at [270, 130] on link "+xx-xxxxxxxx23" at bounding box center [272, 133] width 41 height 14
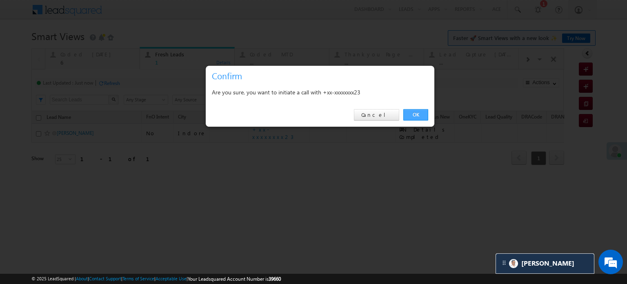
click at [426, 117] on link "OK" at bounding box center [415, 114] width 25 height 11
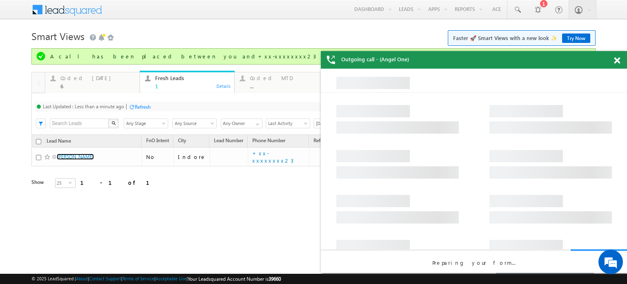
click at [620, 58] on div at bounding box center [621, 59] width 11 height 16
click at [620, 59] on div at bounding box center [621, 59] width 11 height 16
click at [618, 59] on span at bounding box center [617, 60] width 6 height 7
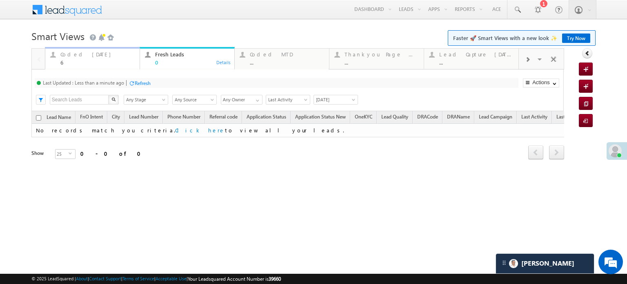
click at [81, 58] on div "Coded Today 6" at bounding box center [97, 57] width 74 height 16
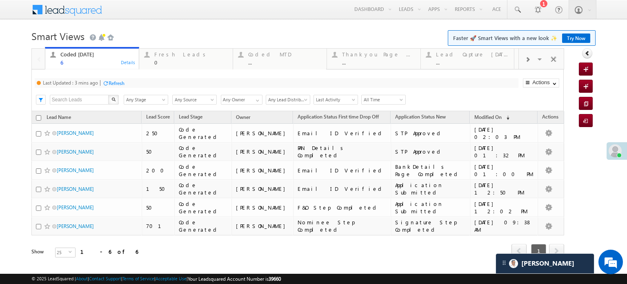
click at [111, 81] on div "Refresh" at bounding box center [117, 83] width 16 height 6
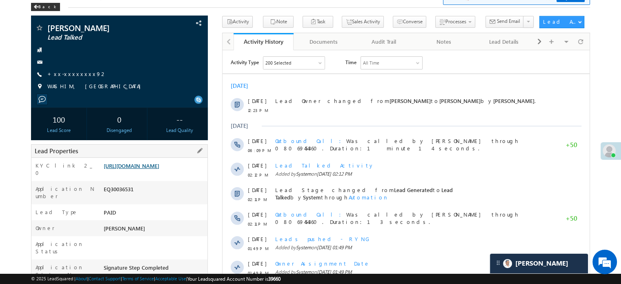
click at [159, 169] on link "[URL][DOMAIN_NAME]" at bounding box center [132, 165] width 56 height 7
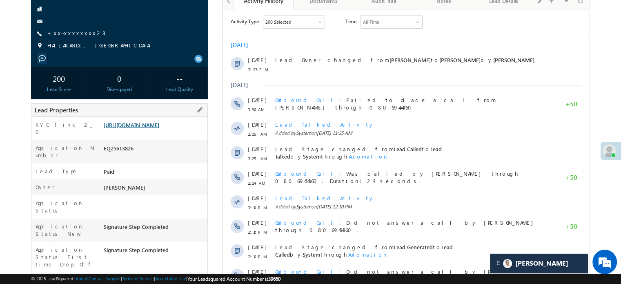
click at [158, 128] on link "[URL][DOMAIN_NAME]" at bounding box center [132, 124] width 56 height 7
click at [74, 36] on link "+xx-xxxxxxxx23" at bounding box center [76, 32] width 58 height 7
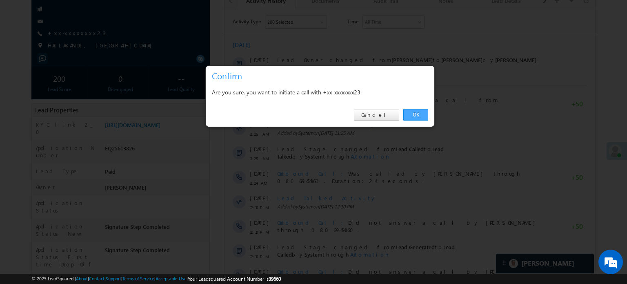
click at [407, 114] on link "OK" at bounding box center [415, 114] width 25 height 11
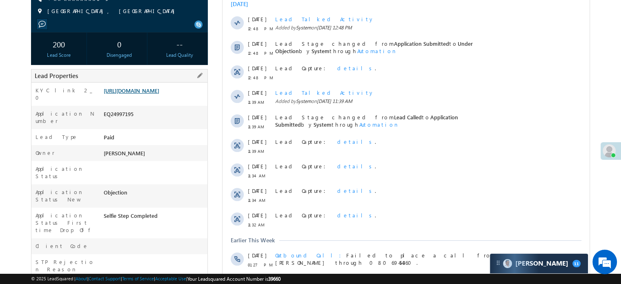
click at [154, 87] on link "[URL][DOMAIN_NAME]" at bounding box center [132, 90] width 56 height 7
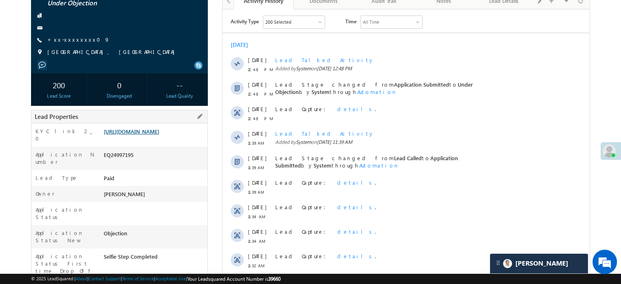
drag, startPoint x: 147, startPoint y: 97, endPoint x: 136, endPoint y: 126, distance: 31.4
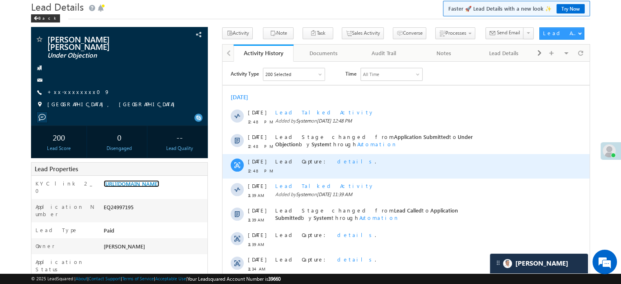
scroll to position [0, 0]
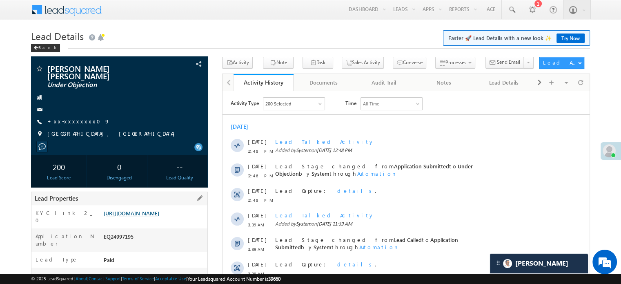
click at [159, 211] on link "[URL][DOMAIN_NAME]" at bounding box center [132, 212] width 56 height 7
click at [158, 212] on link "[URL][DOMAIN_NAME]" at bounding box center [132, 212] width 56 height 7
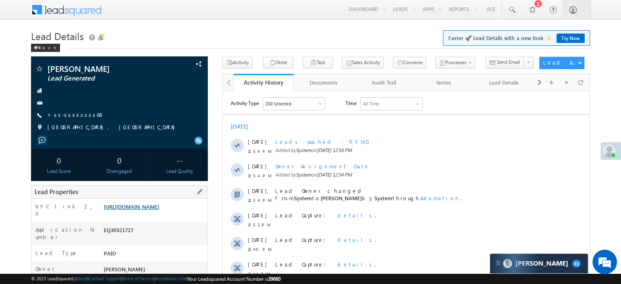
click at [158, 210] on link "[URL][DOMAIN_NAME]" at bounding box center [132, 206] width 56 height 7
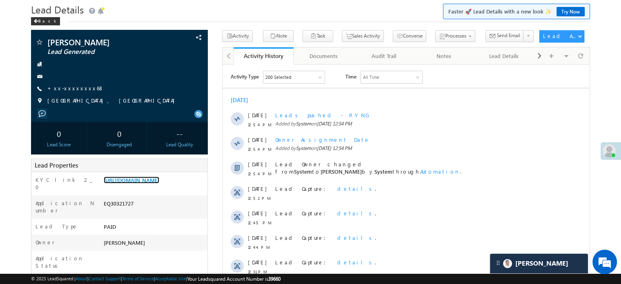
scroll to position [41, 0]
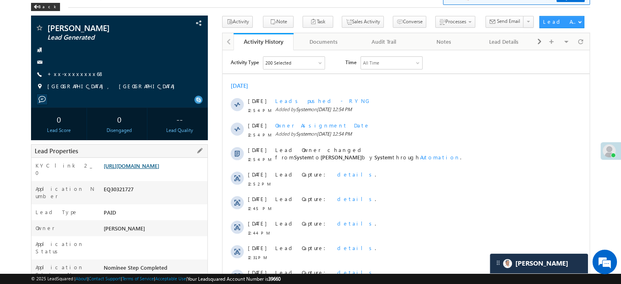
click at [150, 169] on link "[URL][DOMAIN_NAME]" at bounding box center [132, 165] width 56 height 7
click at [79, 71] on link "+xx-xxxxxxxx68" at bounding box center [75, 73] width 57 height 7
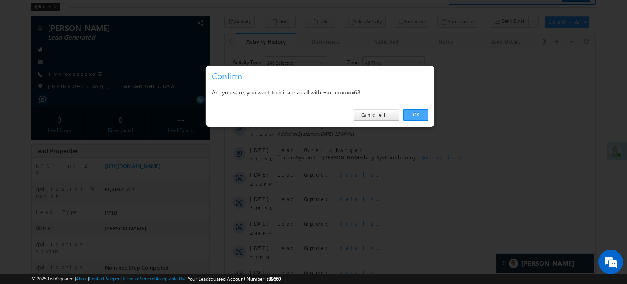
click at [407, 117] on link "OK" at bounding box center [415, 114] width 25 height 11
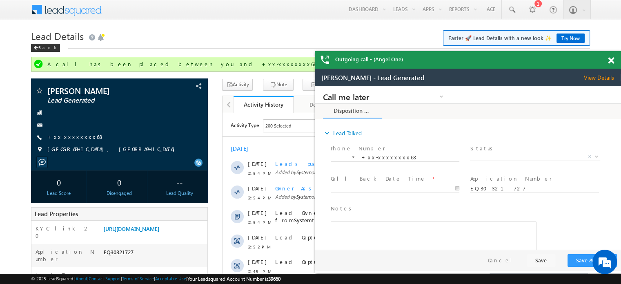
scroll to position [0, 0]
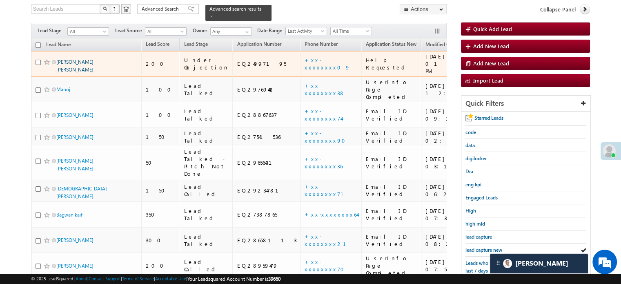
drag, startPoint x: 0, startPoint y: 0, endPoint x: 73, endPoint y: 56, distance: 91.4
click at [73, 59] on link "[PERSON_NAME] [PERSON_NAME]" at bounding box center [74, 66] width 37 height 14
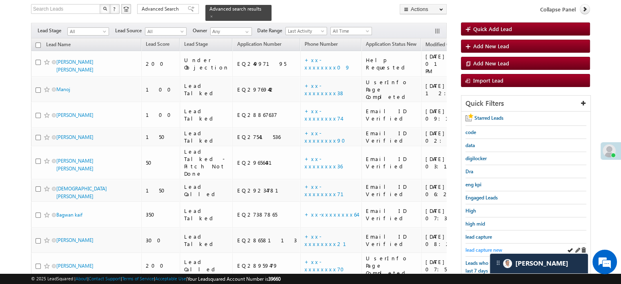
click at [478, 247] on span "lead capture new" at bounding box center [483, 250] width 37 height 6
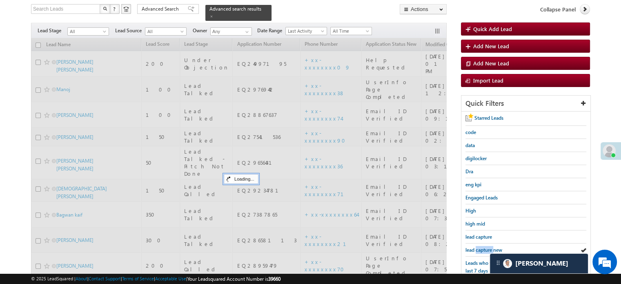
click at [478, 247] on span "lead capture new" at bounding box center [483, 250] width 37 height 6
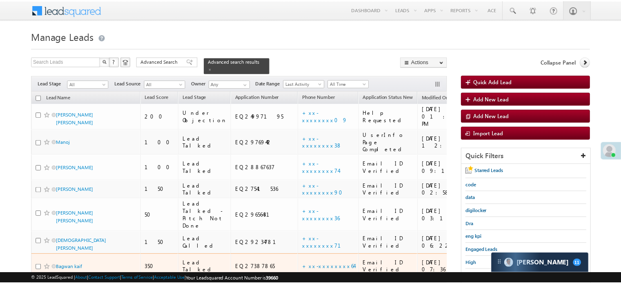
scroll to position [41, 0]
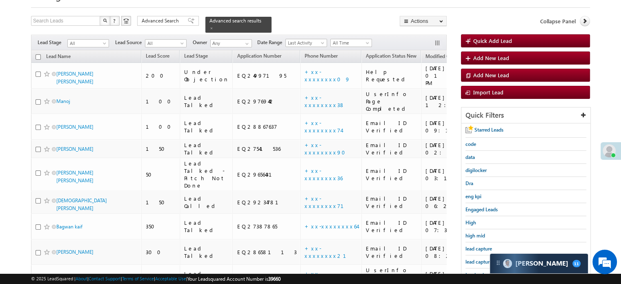
click at [472, 255] on div "lead capture new" at bounding box center [525, 261] width 121 height 13
click at [472, 258] on span "lead capture new" at bounding box center [483, 261] width 37 height 6
click at [476, 258] on span "lead capture new" at bounding box center [483, 261] width 37 height 6
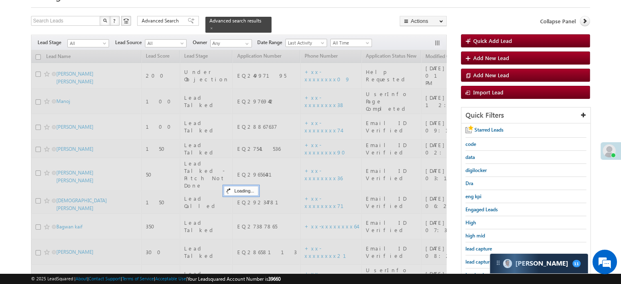
click at [476, 258] on span "lead capture new" at bounding box center [483, 261] width 37 height 6
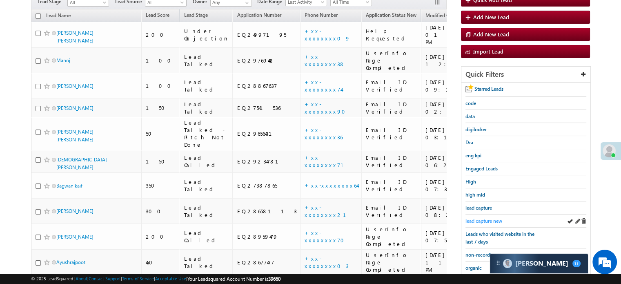
click at [482, 219] on span "lead capture new" at bounding box center [483, 221] width 37 height 6
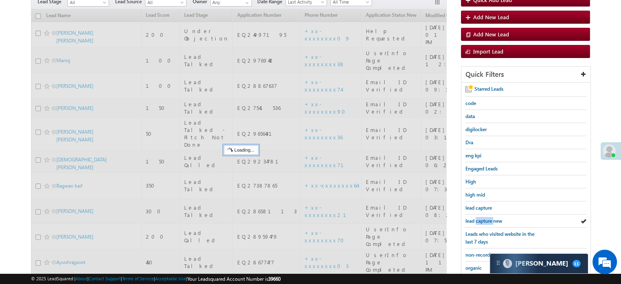
click at [482, 219] on span "lead capture new" at bounding box center [483, 221] width 37 height 6
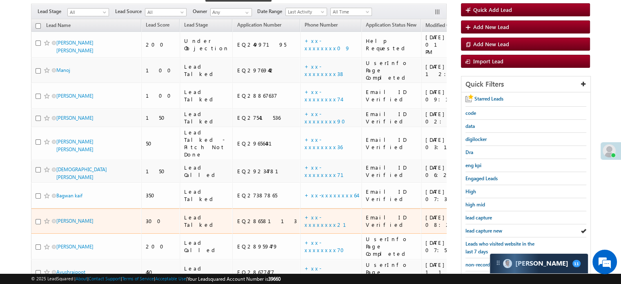
scroll to position [122, 0]
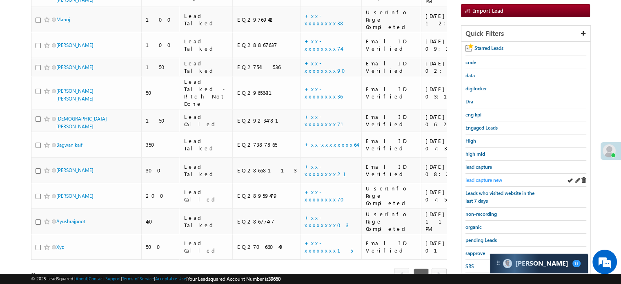
click at [479, 177] on span "lead capture new" at bounding box center [483, 180] width 37 height 6
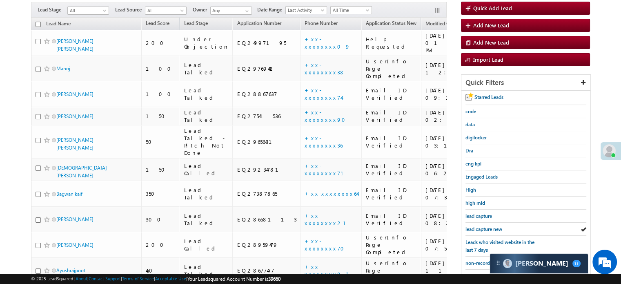
scroll to position [163, 0]
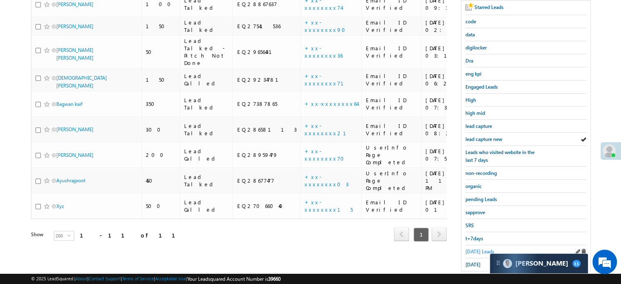
click at [479, 248] on span "[DATE] Leads" at bounding box center [479, 251] width 29 height 6
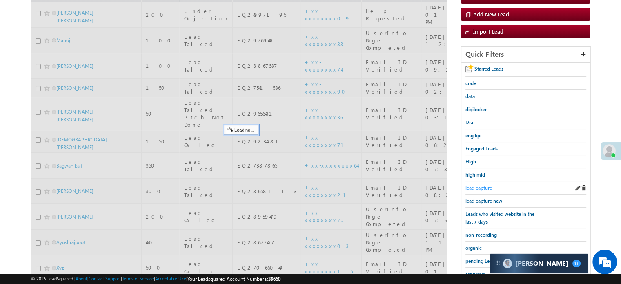
scroll to position [41, 0]
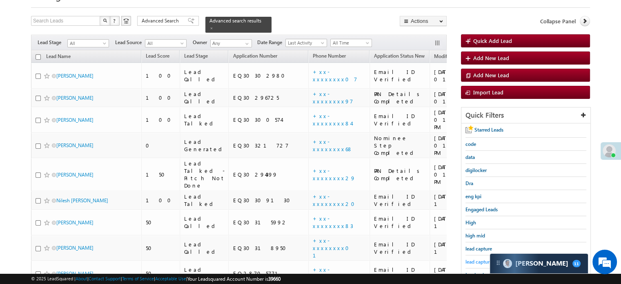
click at [476, 258] on span "lead capture new" at bounding box center [483, 261] width 37 height 6
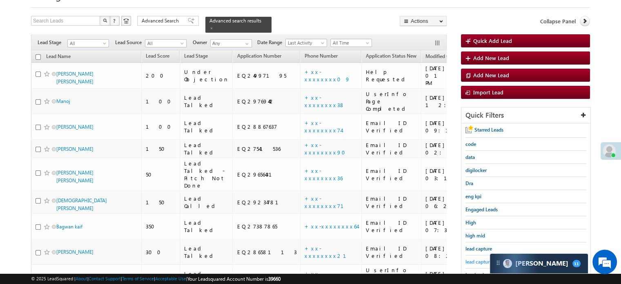
click at [476, 260] on span "lead capture new" at bounding box center [483, 261] width 37 height 6
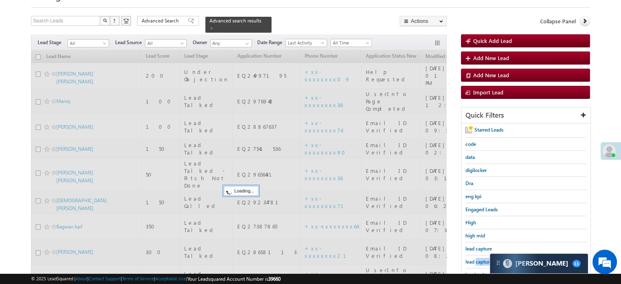
click at [476, 260] on span "lead capture new" at bounding box center [483, 261] width 37 height 6
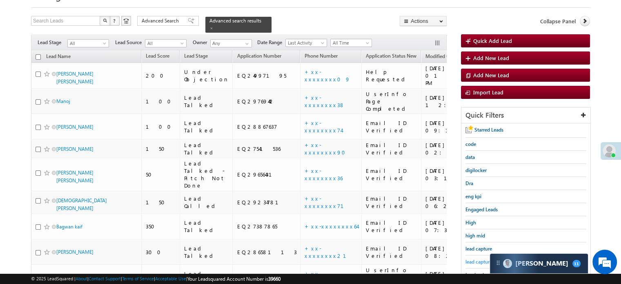
click at [475, 258] on span "lead capture new" at bounding box center [483, 261] width 37 height 6
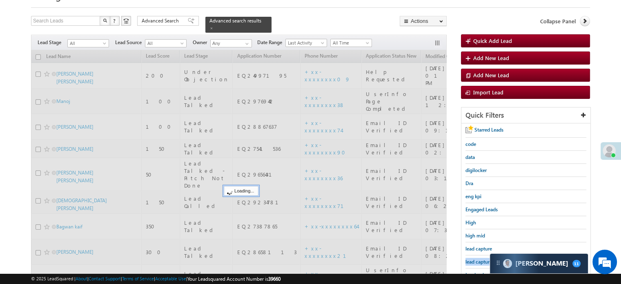
click at [475, 258] on span "lead capture new" at bounding box center [483, 261] width 37 height 6
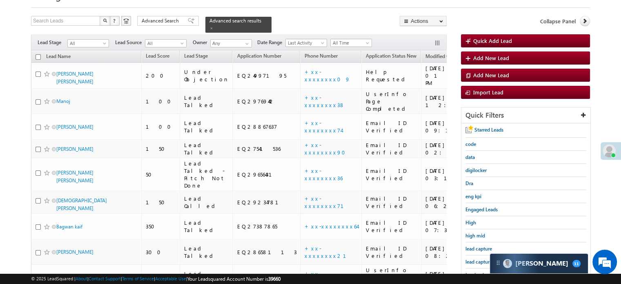
click at [475, 258] on span "lead capture new" at bounding box center [483, 261] width 37 height 6
click at [483, 255] on div "lead capture new" at bounding box center [525, 261] width 121 height 13
click at [482, 258] on span "lead capture new" at bounding box center [483, 261] width 37 height 6
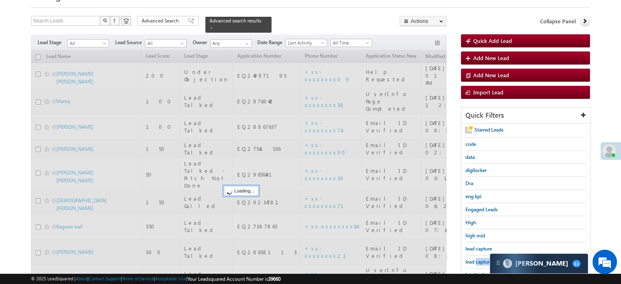
click at [482, 258] on span "lead capture new" at bounding box center [483, 261] width 37 height 6
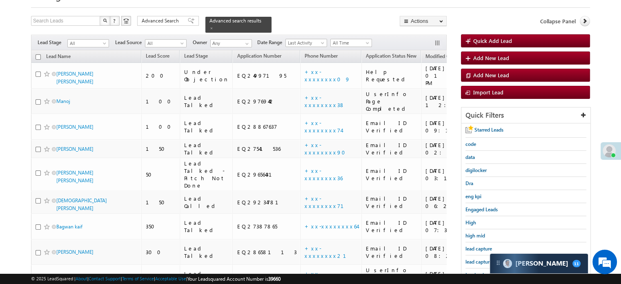
click at [482, 258] on span "lead capture new" at bounding box center [483, 261] width 37 height 6
click at [467, 261] on span "lead capture new" at bounding box center [483, 261] width 37 height 6
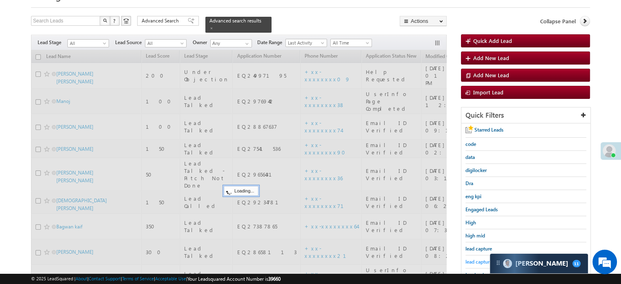
click at [470, 259] on span "lead capture new" at bounding box center [483, 261] width 37 height 6
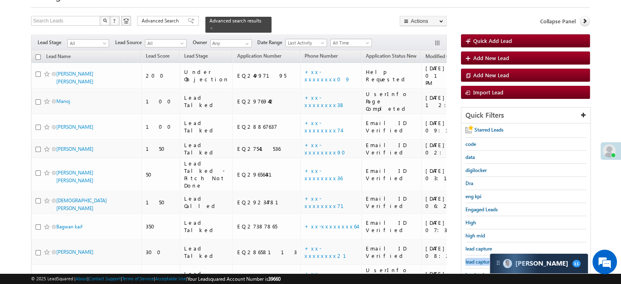
click at [470, 259] on span "lead capture new" at bounding box center [483, 261] width 37 height 6
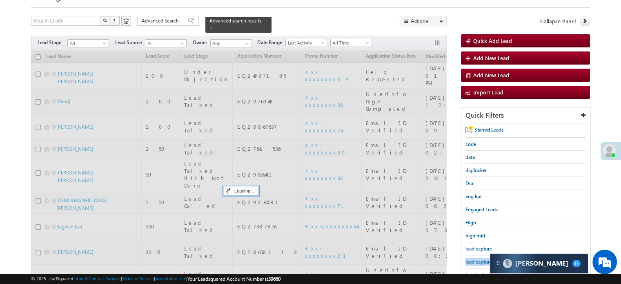
click at [470, 259] on span "lead capture new" at bounding box center [483, 261] width 37 height 6
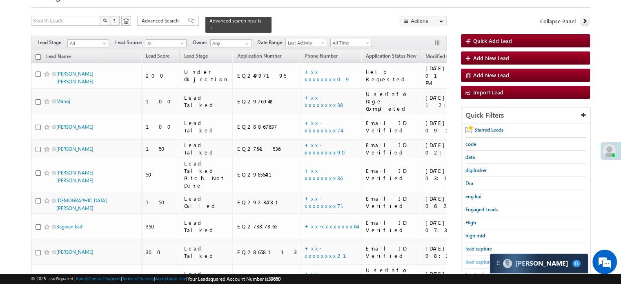
click at [471, 259] on span "lead capture new" at bounding box center [483, 261] width 37 height 6
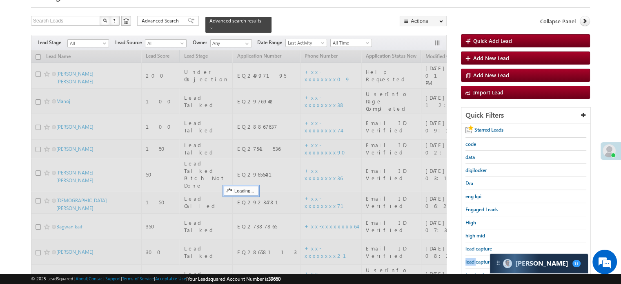
click at [471, 259] on span "lead capture new" at bounding box center [483, 261] width 37 height 6
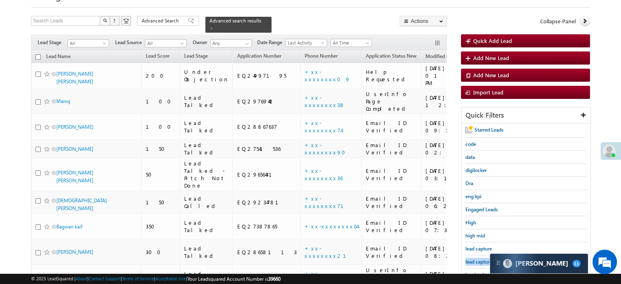
click at [471, 259] on span "lead capture new" at bounding box center [483, 261] width 37 height 6
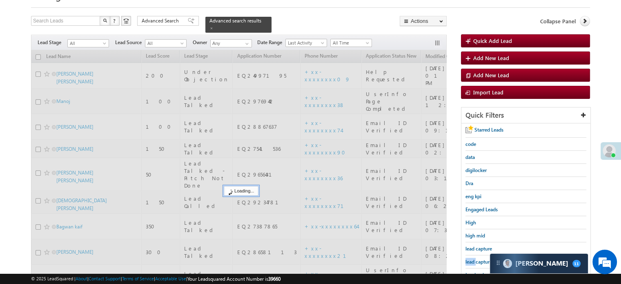
click at [471, 259] on span "lead capture new" at bounding box center [483, 261] width 37 height 6
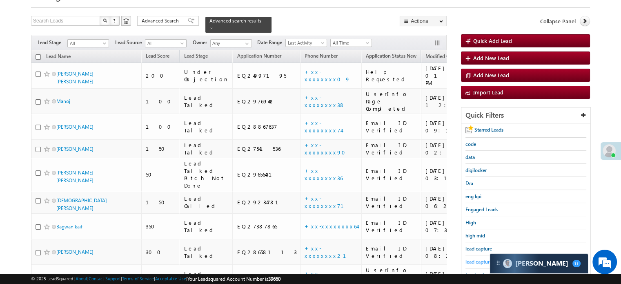
click at [471, 258] on span "lead capture new" at bounding box center [483, 261] width 37 height 6
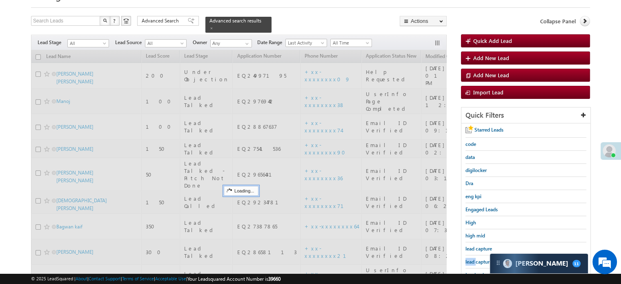
click at [471, 258] on span "lead capture new" at bounding box center [483, 261] width 37 height 6
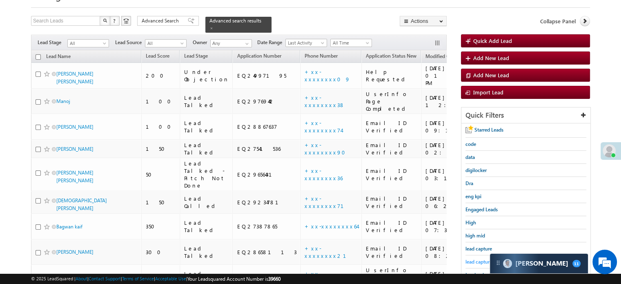
click at [484, 260] on span "lead capture new" at bounding box center [483, 261] width 37 height 6
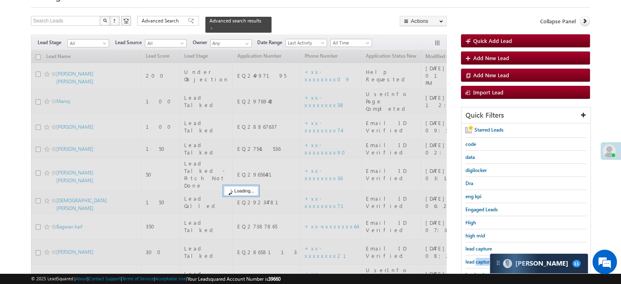
click at [484, 260] on span "lead capture new" at bounding box center [483, 261] width 37 height 6
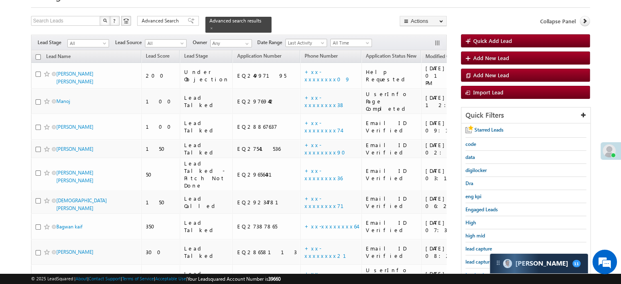
scroll to position [163, 0]
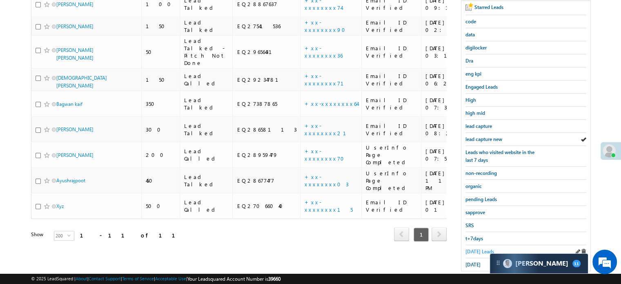
click at [479, 248] on span "[DATE] Leads" at bounding box center [479, 251] width 29 height 6
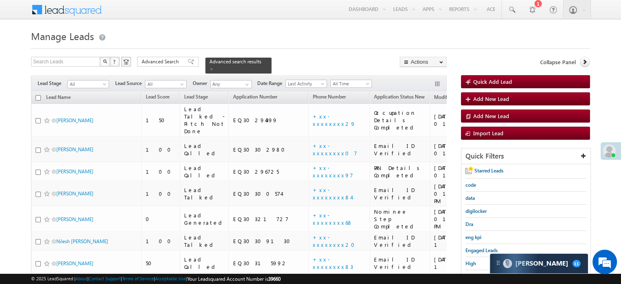
scroll to position [122, 0]
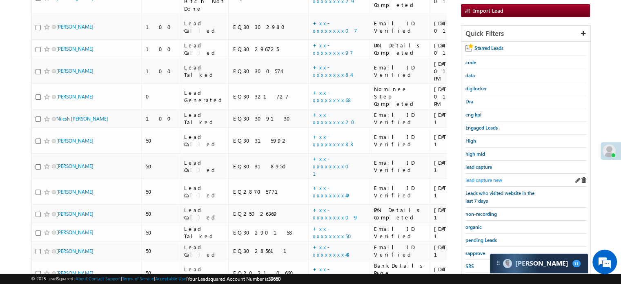
click at [482, 178] on span "lead capture new" at bounding box center [483, 180] width 37 height 6
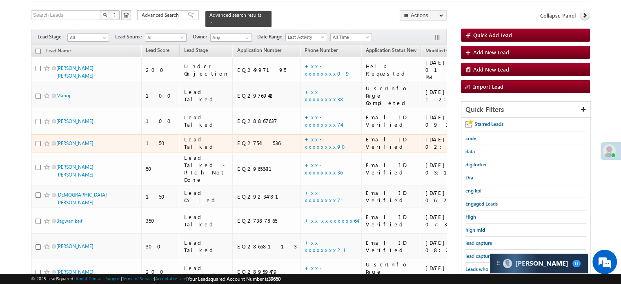
scroll to position [82, 0]
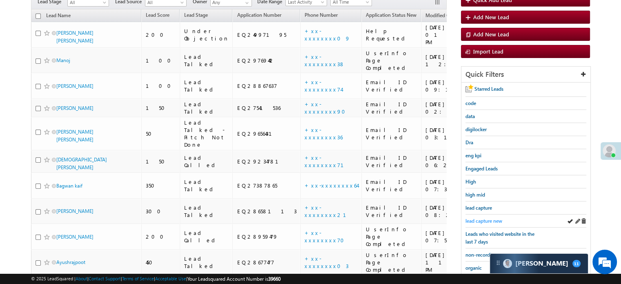
click at [481, 218] on span "lead capture new" at bounding box center [483, 221] width 37 height 6
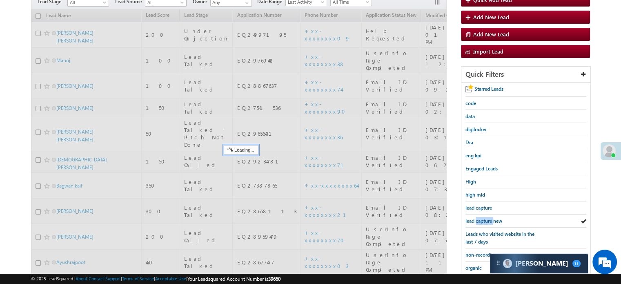
click at [481, 218] on span "lead capture new" at bounding box center [483, 221] width 37 height 6
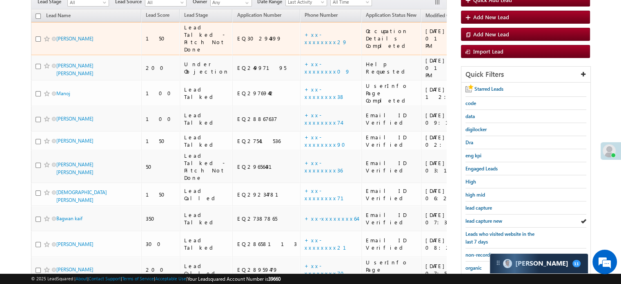
click at [94, 42] on td "[PERSON_NAME]" at bounding box center [86, 38] width 110 height 33
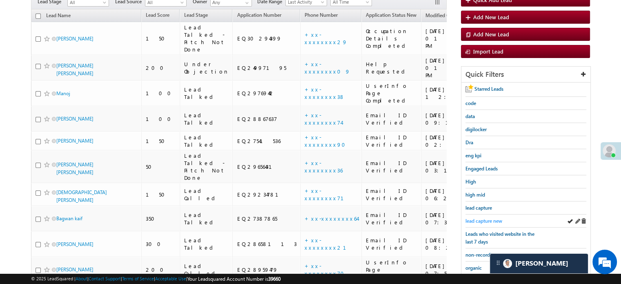
click at [485, 219] on span "lead capture new" at bounding box center [483, 221] width 37 height 6
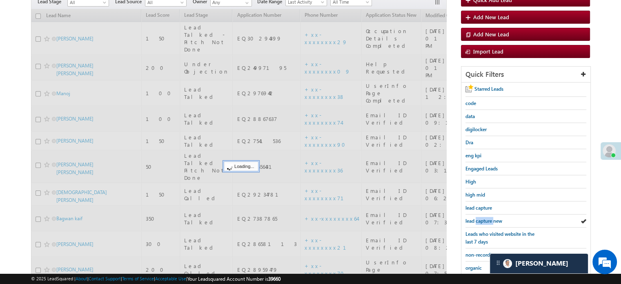
click at [485, 219] on span "lead capture new" at bounding box center [483, 221] width 37 height 6
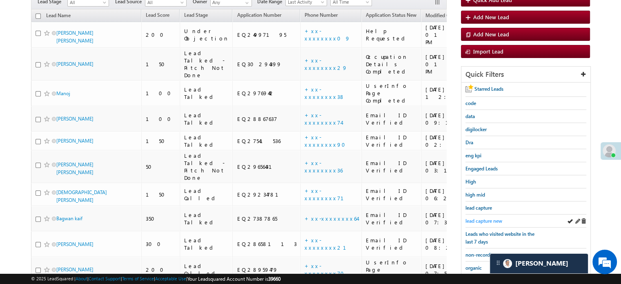
click at [494, 219] on span "lead capture new" at bounding box center [483, 221] width 37 height 6
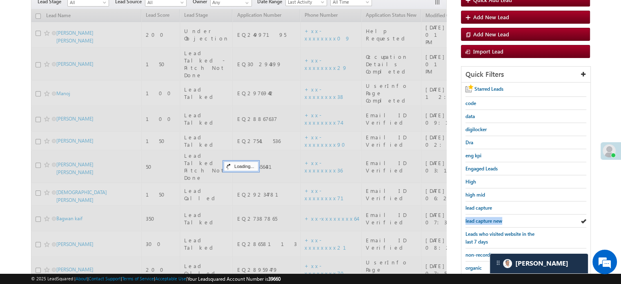
click at [494, 219] on span "lead capture new" at bounding box center [483, 221] width 37 height 6
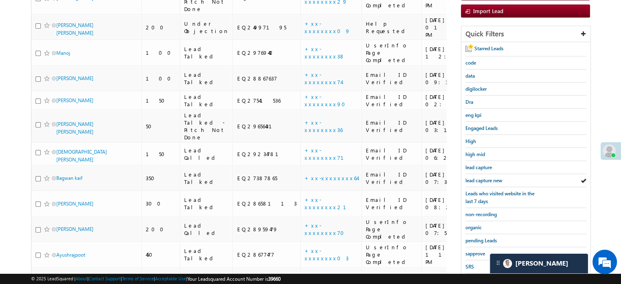
scroll to position [175, 0]
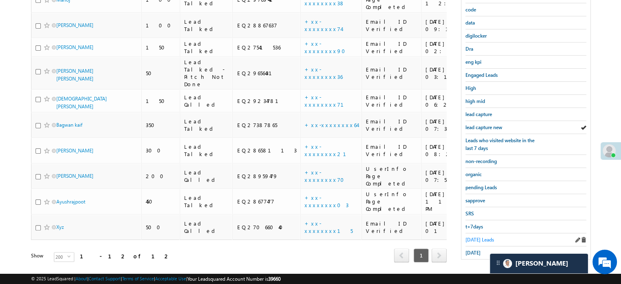
click at [480, 236] on span "Today's Leads" at bounding box center [479, 239] width 29 height 6
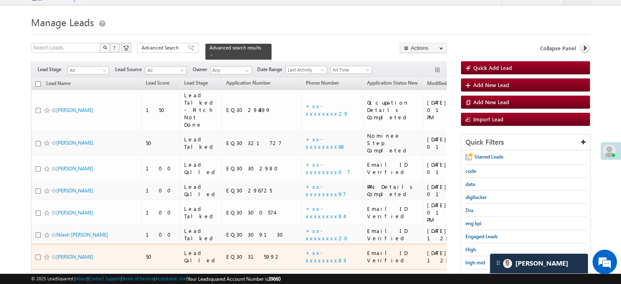
scroll to position [82, 0]
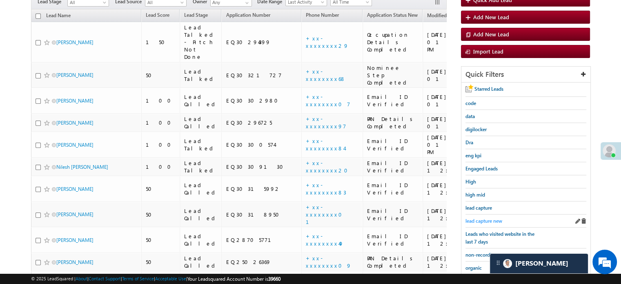
click at [483, 218] on span "lead capture new" at bounding box center [483, 221] width 37 height 6
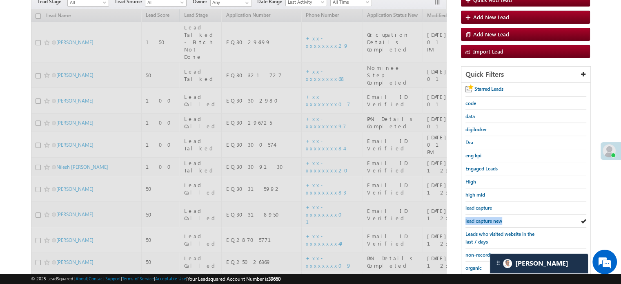
click at [483, 218] on span "lead capture new" at bounding box center [483, 221] width 37 height 6
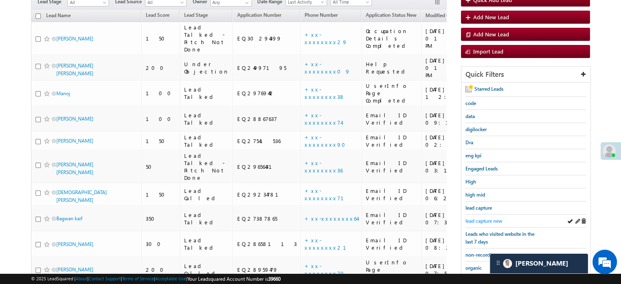
click at [484, 218] on span "lead capture new" at bounding box center [483, 221] width 37 height 6
click at [487, 218] on span "lead capture new" at bounding box center [483, 221] width 37 height 6
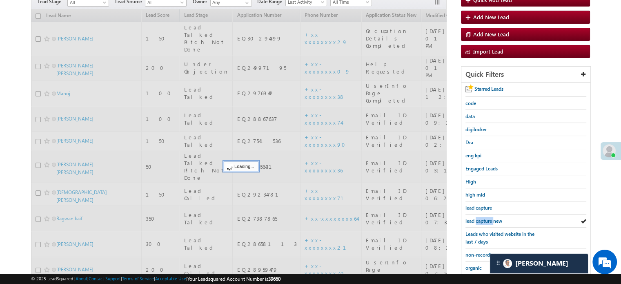
click at [487, 218] on span "lead capture new" at bounding box center [483, 221] width 37 height 6
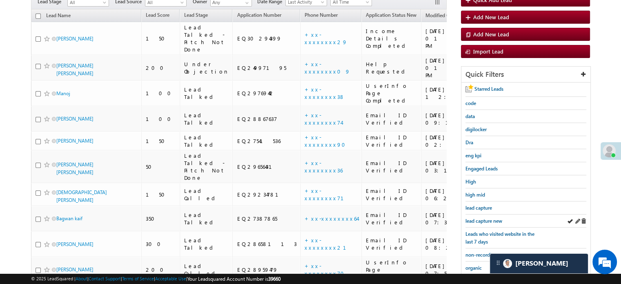
click at [487, 214] on div "lead capture new" at bounding box center [525, 220] width 121 height 13
click at [492, 218] on span "lead capture new" at bounding box center [483, 221] width 37 height 6
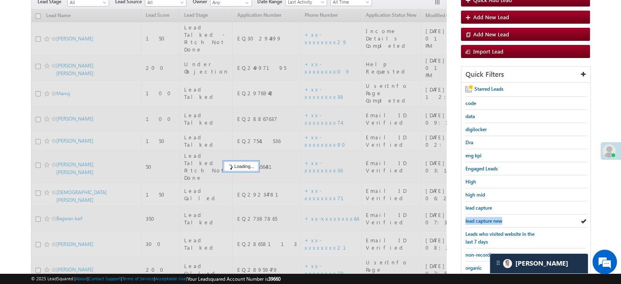
click at [492, 218] on span "lead capture new" at bounding box center [483, 221] width 37 height 6
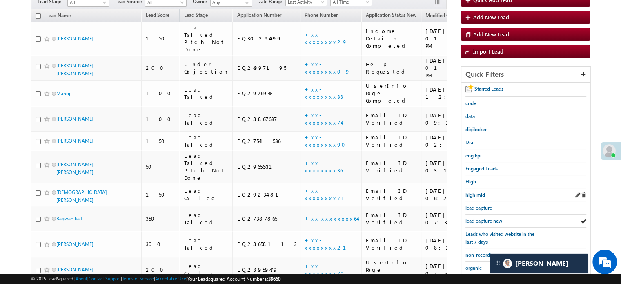
click at [489, 197] on div "high mid" at bounding box center [525, 194] width 121 height 13
click at [491, 219] on span "lead capture new" at bounding box center [483, 221] width 37 height 6
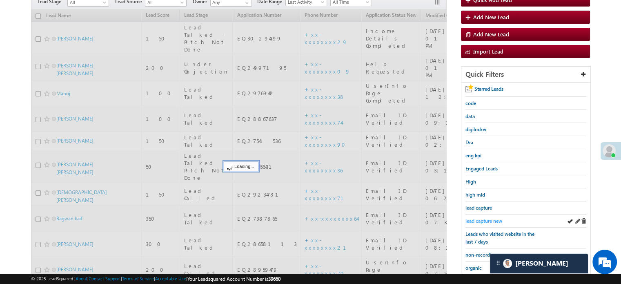
click at [483, 218] on span "lead capture new" at bounding box center [483, 221] width 37 height 6
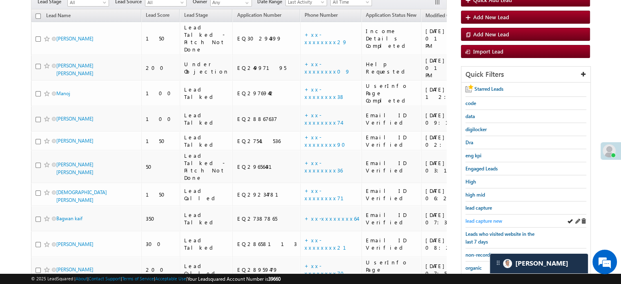
click at [482, 218] on span "lead capture new" at bounding box center [483, 221] width 37 height 6
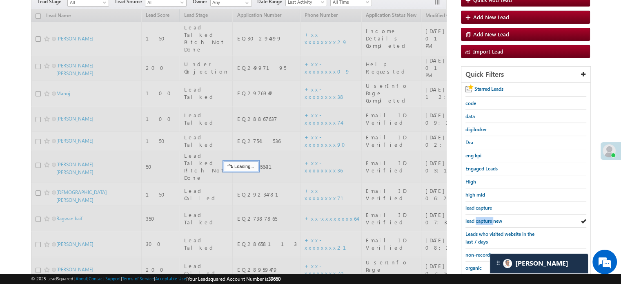
click at [482, 218] on span "lead capture new" at bounding box center [483, 221] width 37 height 6
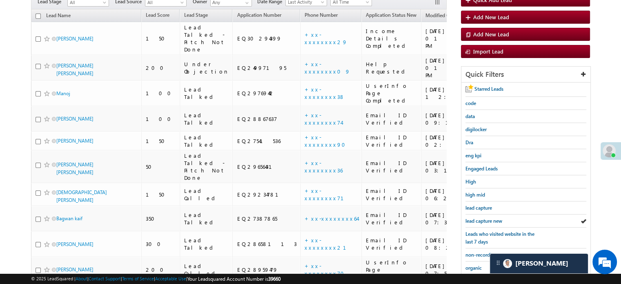
click at [461, 266] on div "Starred Leads code data digilocker Dra eng kpi Engaged Leads High high mid lead…" at bounding box center [525, 217] width 129 height 270
click at [488, 219] on span "lead capture new" at bounding box center [483, 221] width 37 height 6
click at [482, 220] on span "lead capture new" at bounding box center [483, 221] width 37 height 6
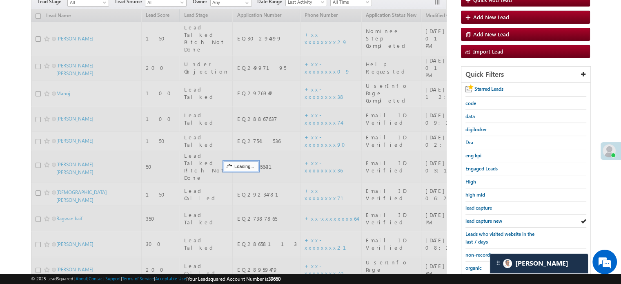
click at [482, 220] on span "lead capture new" at bounding box center [483, 221] width 37 height 6
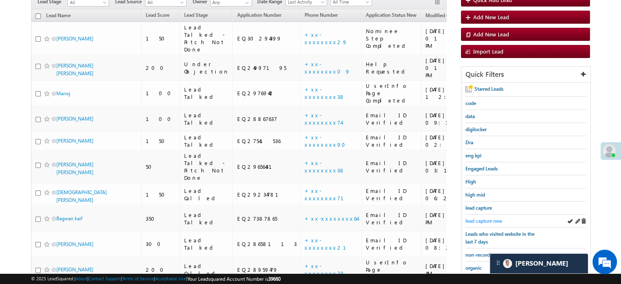
click at [470, 220] on span "lead capture new" at bounding box center [483, 221] width 37 height 6
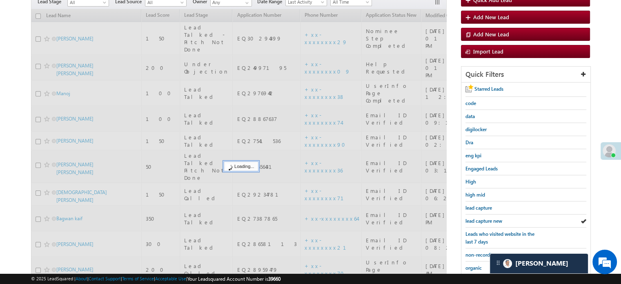
click at [470, 220] on span "lead capture new" at bounding box center [483, 221] width 37 height 6
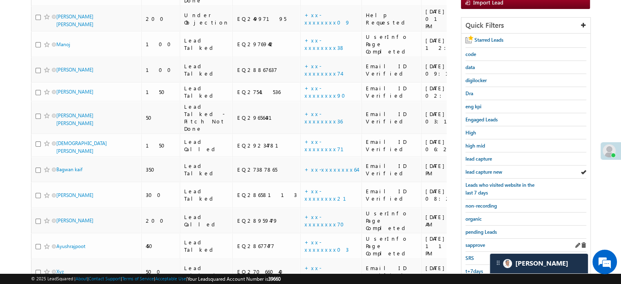
scroll to position [163, 0]
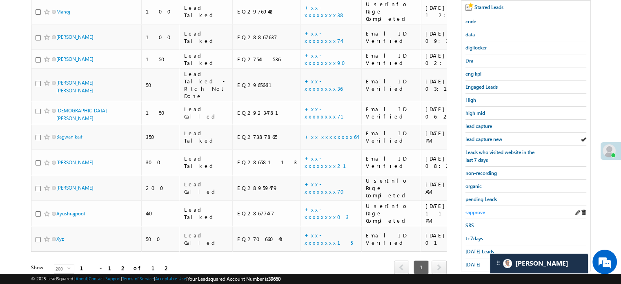
click at [475, 210] on span "sapprove" at bounding box center [475, 212] width 20 height 6
click at [483, 139] on span "lead capture new" at bounding box center [483, 139] width 37 height 6
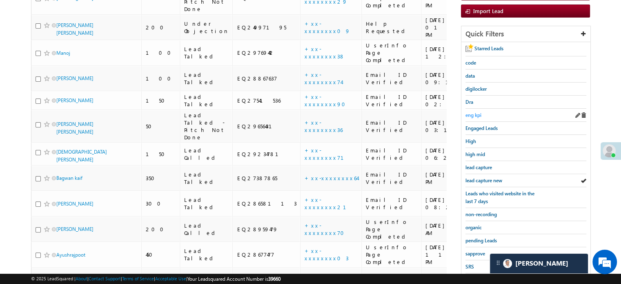
scroll to position [175, 0]
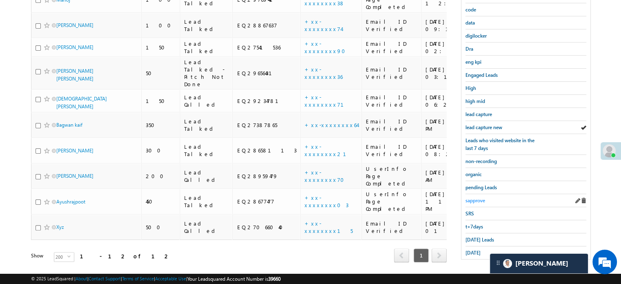
click at [478, 197] on span "sapprove" at bounding box center [475, 200] width 20 height 6
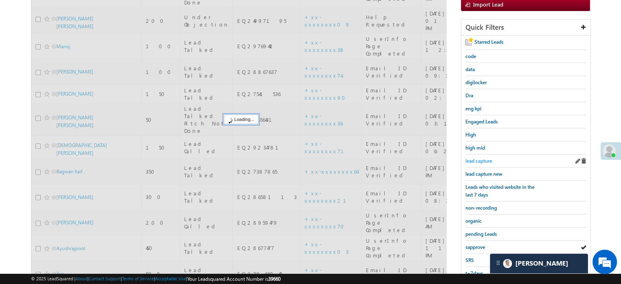
scroll to position [93, 0]
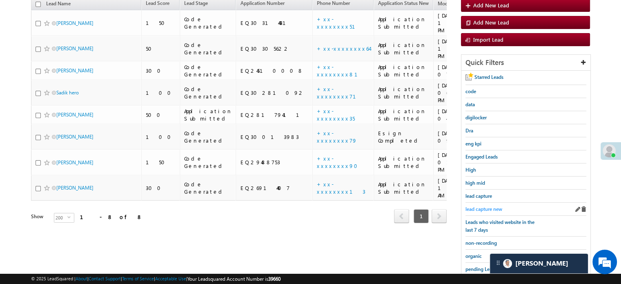
click at [484, 205] on link "lead capture new" at bounding box center [483, 209] width 37 height 8
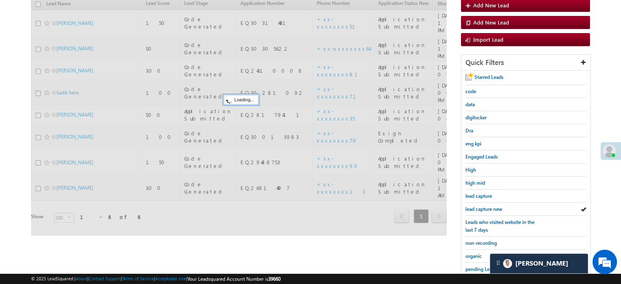
click at [484, 205] on link "lead capture new" at bounding box center [483, 209] width 37 height 8
click at [484, 206] on span "lead capture new" at bounding box center [483, 209] width 37 height 6
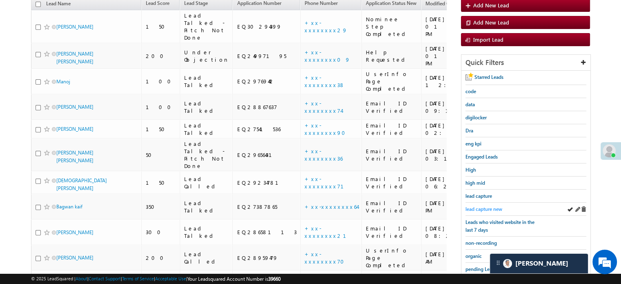
click at [488, 206] on span "lead capture new" at bounding box center [483, 209] width 37 height 6
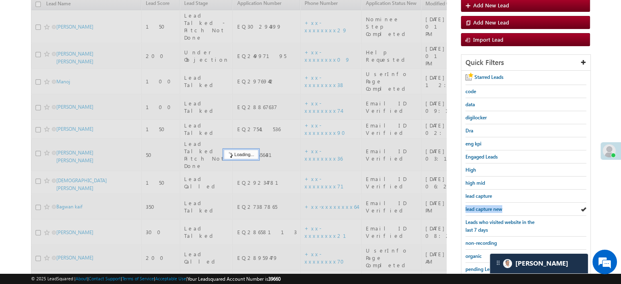
click at [488, 206] on span "lead capture new" at bounding box center [483, 209] width 37 height 6
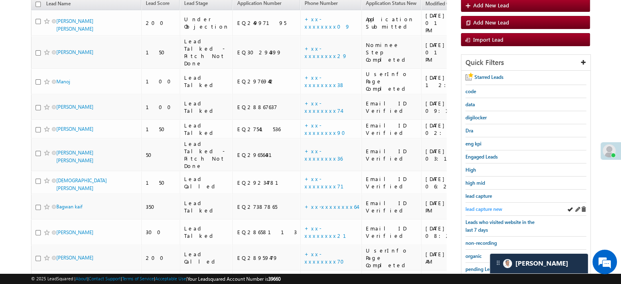
click at [484, 206] on span "lead capture new" at bounding box center [483, 209] width 37 height 6
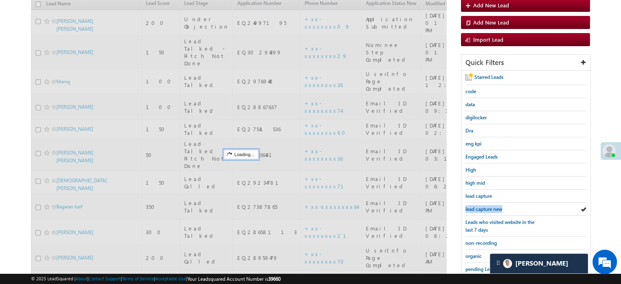
click at [484, 206] on span "lead capture new" at bounding box center [483, 209] width 37 height 6
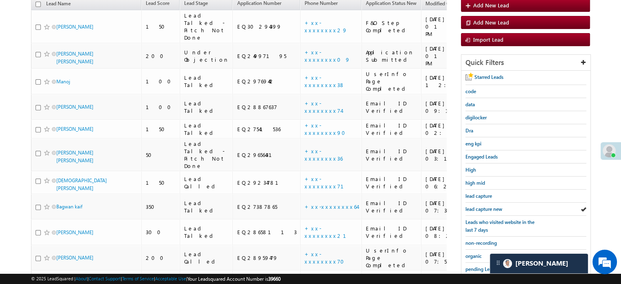
click at [484, 206] on span "lead capture new" at bounding box center [483, 209] width 37 height 6
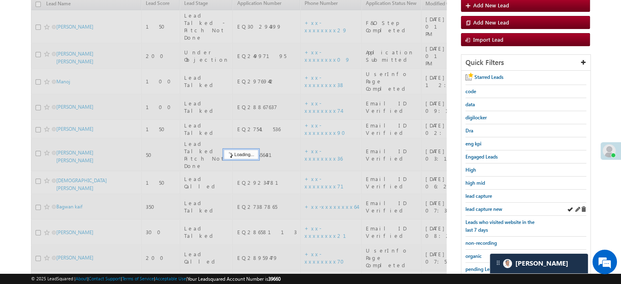
scroll to position [134, 0]
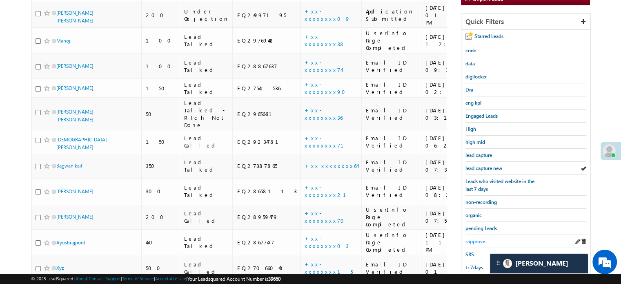
click at [480, 238] on span "sapprove" at bounding box center [475, 241] width 20 height 6
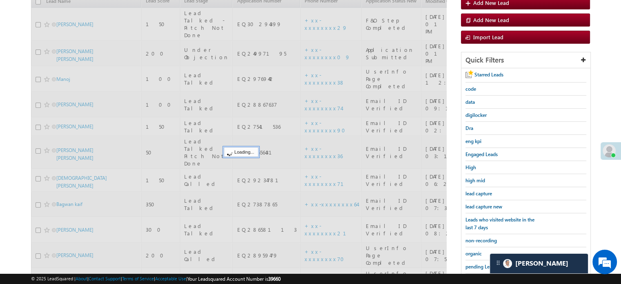
scroll to position [53, 0]
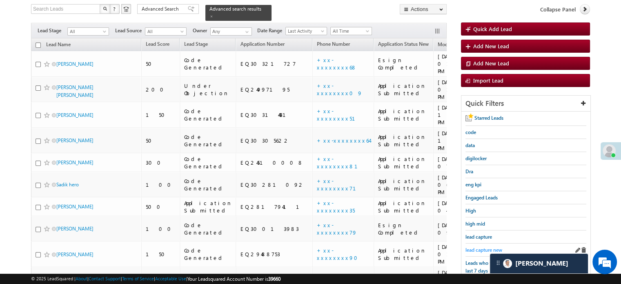
click at [480, 246] on link "lead capture new" at bounding box center [483, 250] width 37 height 8
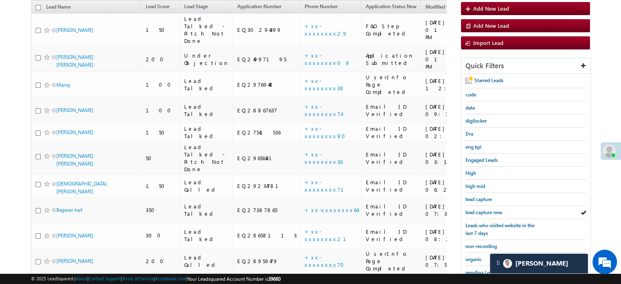
scroll to position [175, 0]
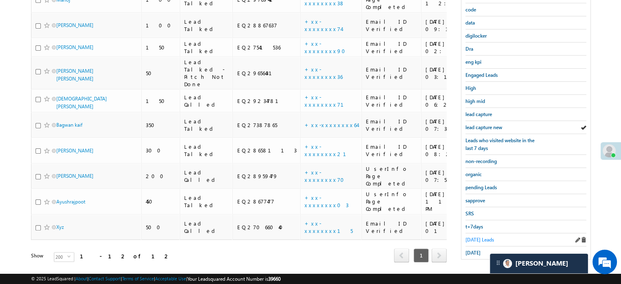
click at [482, 236] on span "[DATE] Leads" at bounding box center [479, 239] width 29 height 6
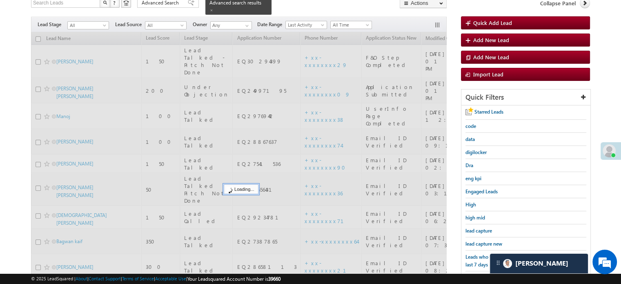
scroll to position [53, 0]
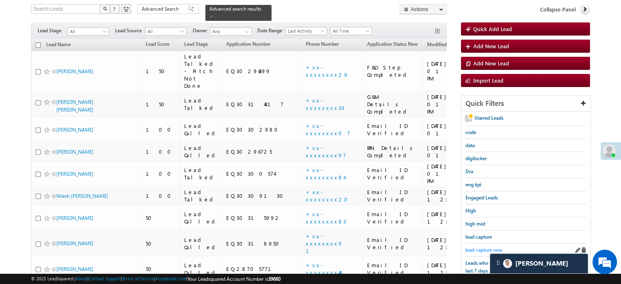
click at [487, 248] on span "lead capture new" at bounding box center [483, 250] width 37 height 6
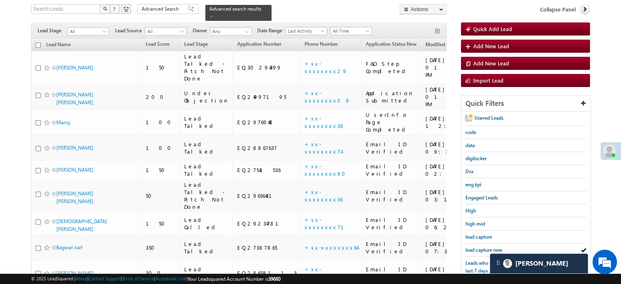
click at [487, 248] on span "lead capture new" at bounding box center [483, 250] width 37 height 6
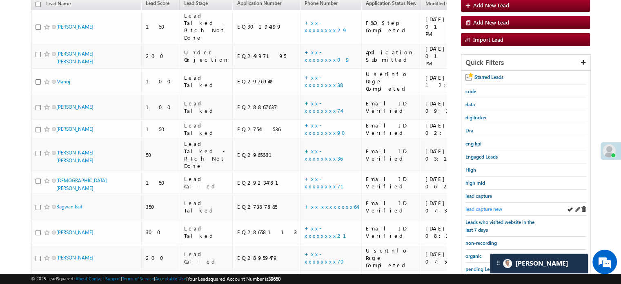
click at [487, 208] on span "lead capture new" at bounding box center [483, 209] width 37 height 6
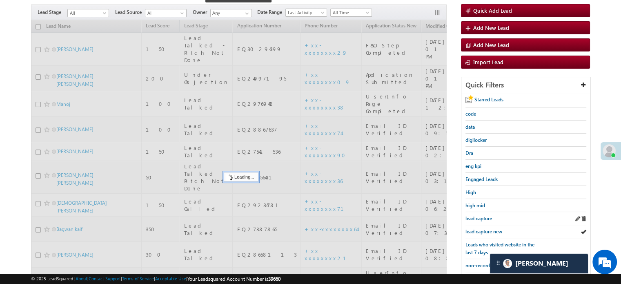
scroll to position [12, 0]
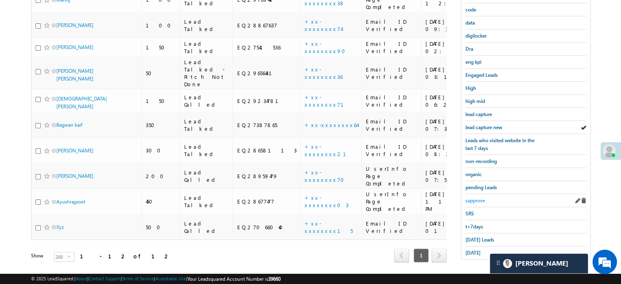
click at [476, 197] on span "sapprove" at bounding box center [475, 200] width 20 height 6
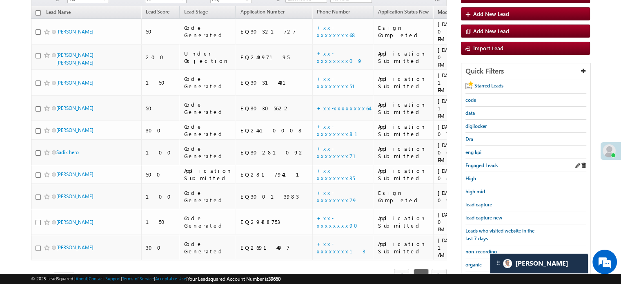
scroll to position [93, 0]
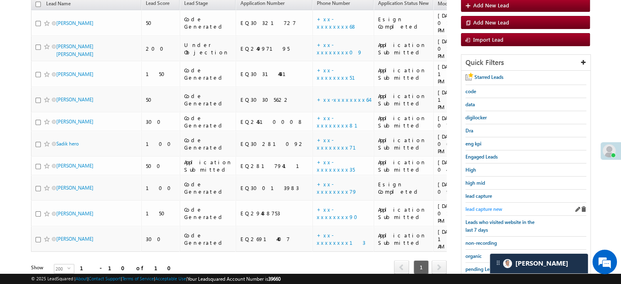
click at [485, 206] on span "lead capture new" at bounding box center [483, 209] width 37 height 6
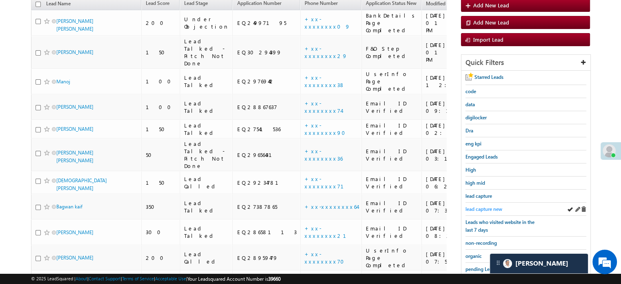
click at [492, 206] on span "lead capture new" at bounding box center [483, 209] width 37 height 6
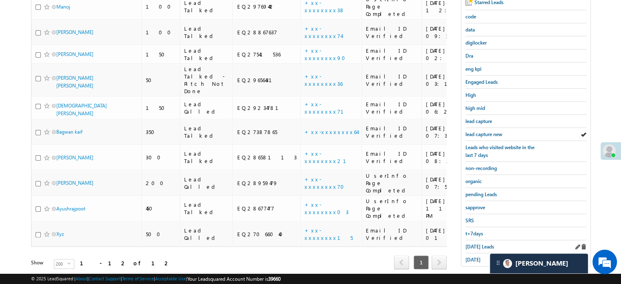
scroll to position [175, 0]
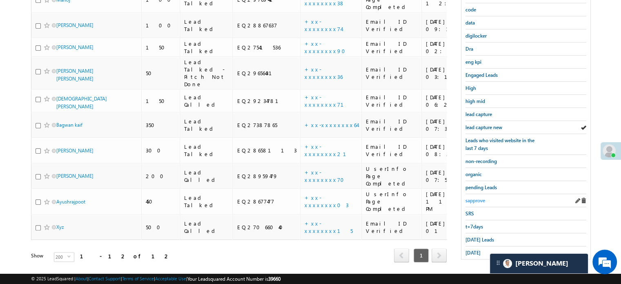
click at [477, 198] on span "sapprove" at bounding box center [475, 200] width 20 height 6
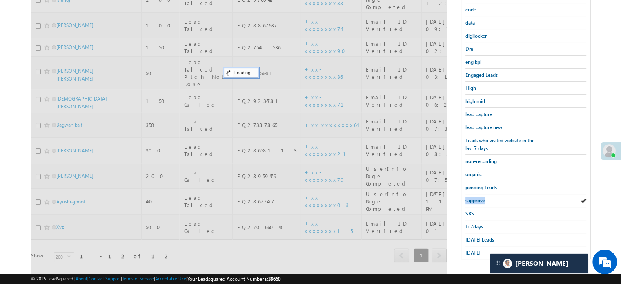
click at [477, 198] on span "sapprove" at bounding box center [475, 200] width 20 height 6
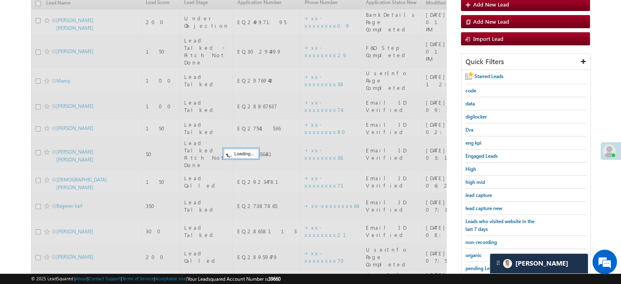
scroll to position [93, 0]
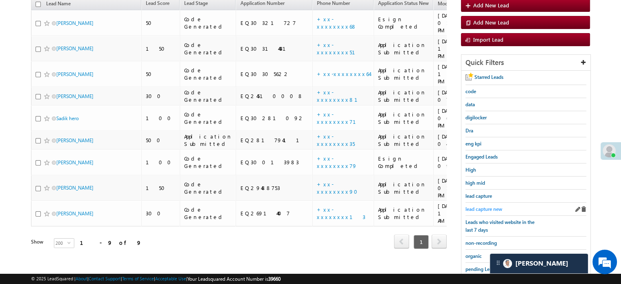
click at [479, 206] on span "lead capture new" at bounding box center [483, 209] width 37 height 6
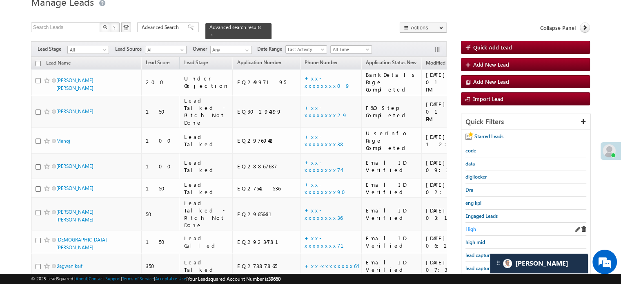
scroll to position [82, 0]
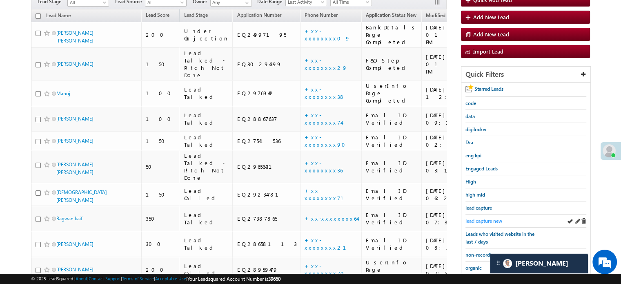
click at [485, 218] on span "lead capture new" at bounding box center [483, 221] width 37 height 6
click at [475, 218] on span "lead capture new" at bounding box center [483, 221] width 37 height 6
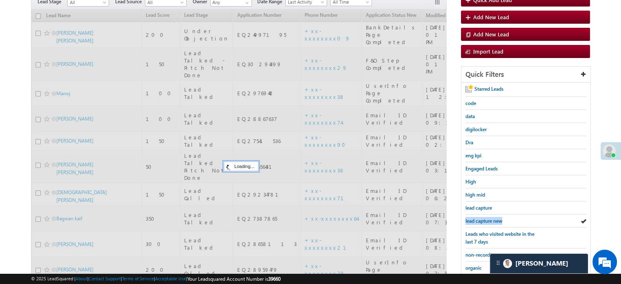
click at [475, 218] on span "lead capture new" at bounding box center [483, 221] width 37 height 6
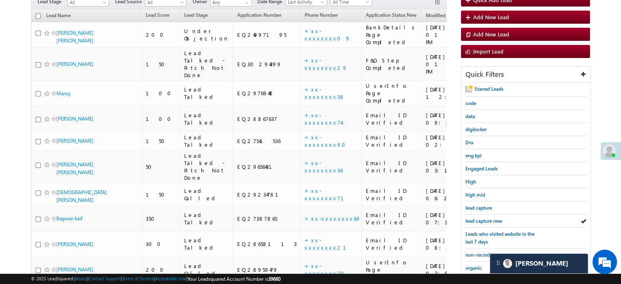
click at [475, 218] on span "lead capture new" at bounding box center [483, 221] width 37 height 6
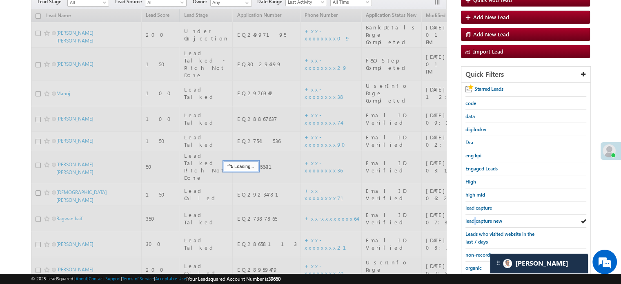
click at [475, 218] on span "lead capture new" at bounding box center [483, 221] width 37 height 6
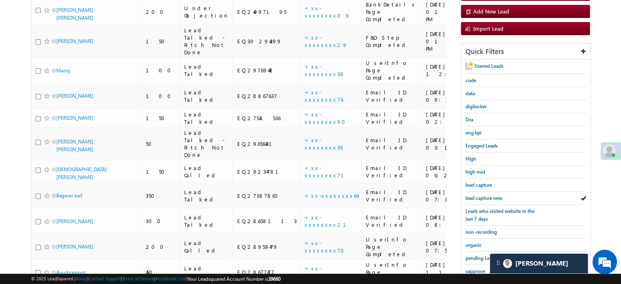
scroll to position [175, 0]
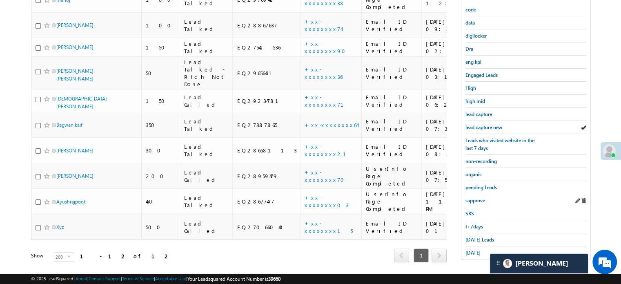
click at [475, 201] on div "sapprove" at bounding box center [525, 200] width 121 height 13
click at [476, 198] on span "sapprove" at bounding box center [475, 200] width 20 height 6
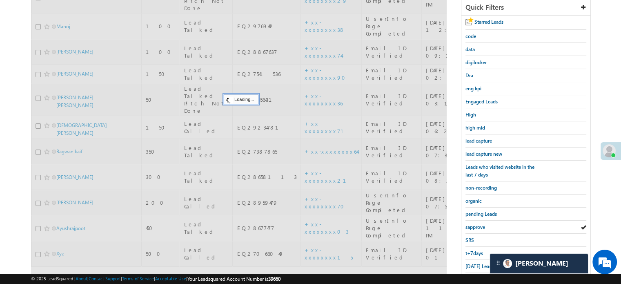
scroll to position [134, 0]
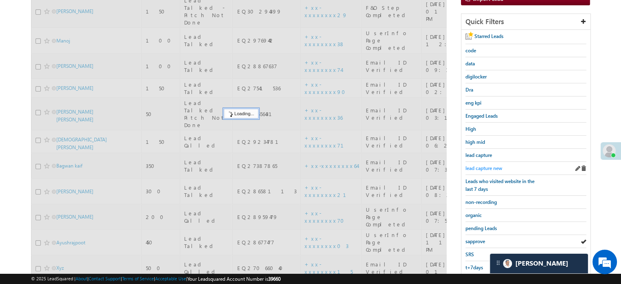
click at [484, 166] on span "lead capture new" at bounding box center [483, 168] width 37 height 6
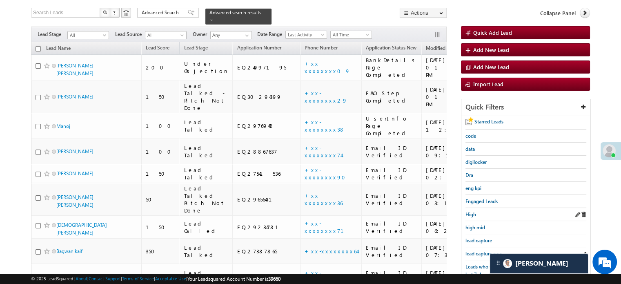
scroll to position [175, 0]
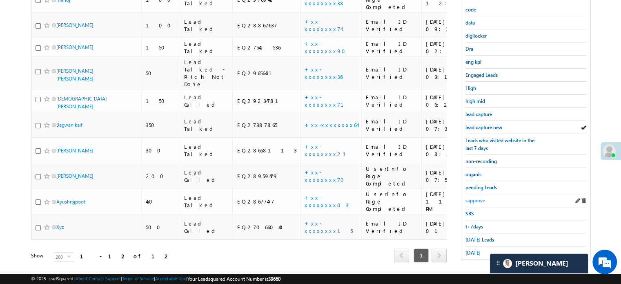
click at [480, 197] on span "sapprove" at bounding box center [475, 200] width 20 height 6
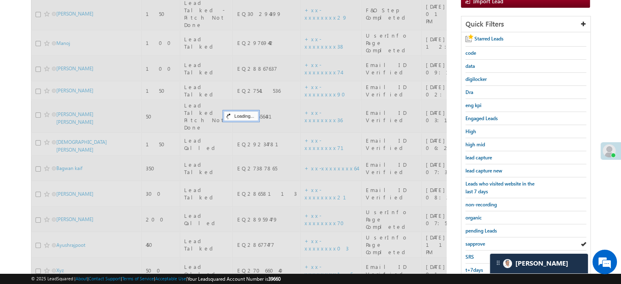
scroll to position [12, 0]
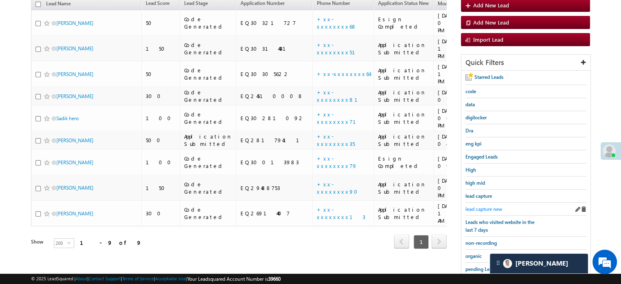
click at [482, 207] on span "lead capture new" at bounding box center [483, 209] width 37 height 6
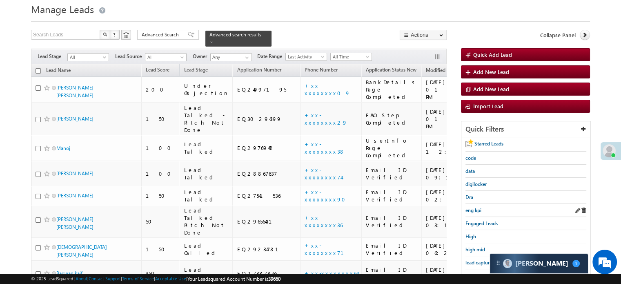
scroll to position [53, 0]
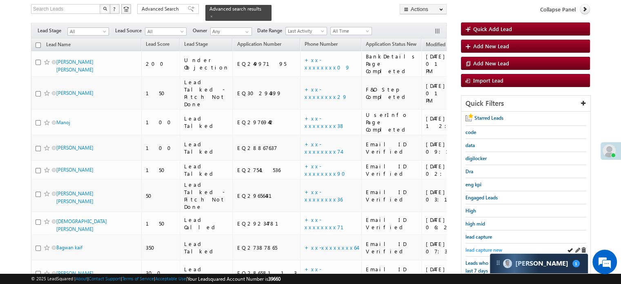
click at [487, 247] on span "lead capture new" at bounding box center [483, 250] width 37 height 6
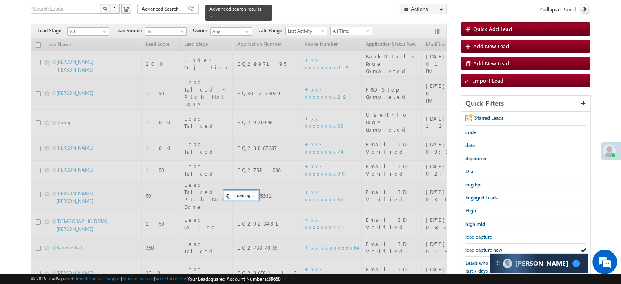
click at [487, 247] on span "lead capture new" at bounding box center [483, 250] width 37 height 6
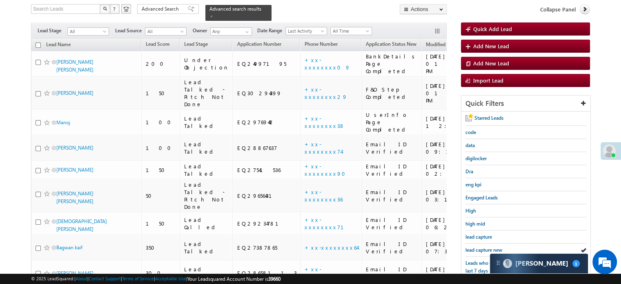
click at [487, 247] on span "lead capture new" at bounding box center [483, 250] width 37 height 6
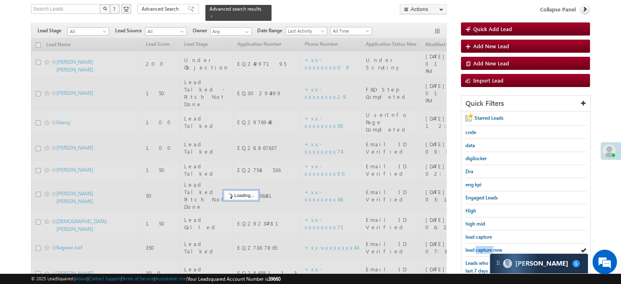
click at [487, 247] on span "lead capture new" at bounding box center [483, 250] width 37 height 6
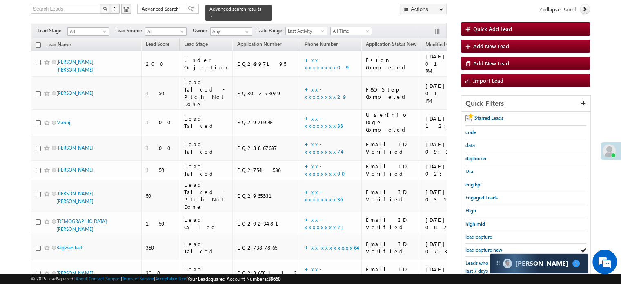
click at [487, 247] on span "lead capture new" at bounding box center [483, 250] width 37 height 6
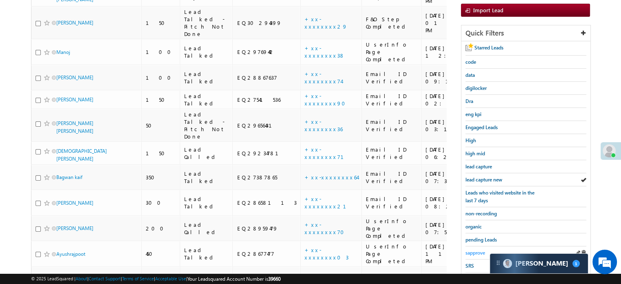
scroll to position [134, 0]
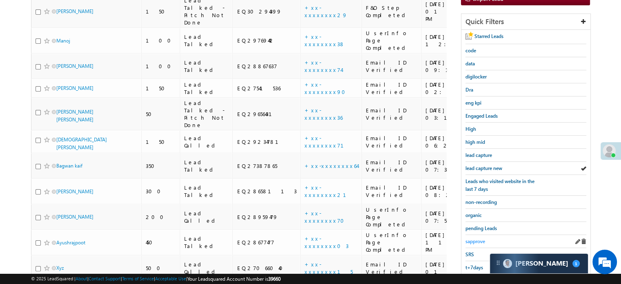
click at [479, 238] on span "sapprove" at bounding box center [475, 241] width 20 height 6
click at [475, 238] on span "sapprove" at bounding box center [475, 241] width 20 height 6
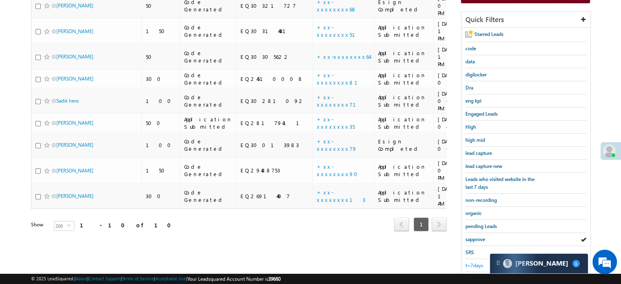
scroll to position [53, 0]
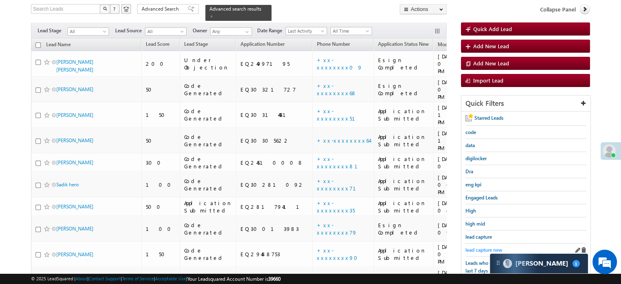
click at [483, 247] on span "lead capture new" at bounding box center [483, 250] width 37 height 6
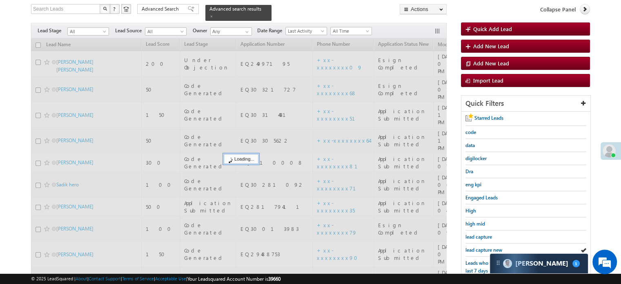
click at [483, 247] on span "lead capture new" at bounding box center [483, 250] width 37 height 6
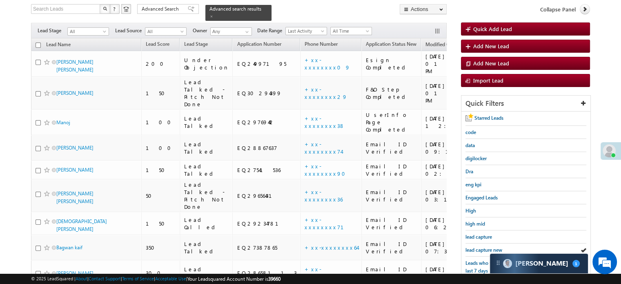
click at [483, 247] on span "lead capture new" at bounding box center [483, 250] width 37 height 6
click at [487, 247] on span "lead capture new" at bounding box center [483, 250] width 37 height 6
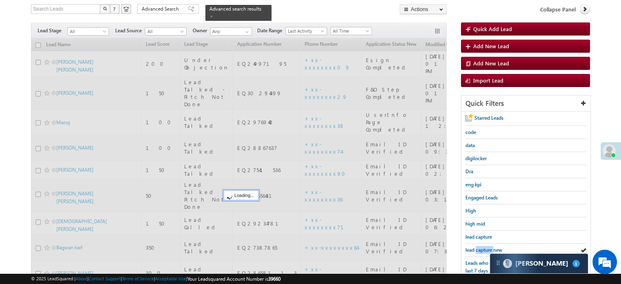
click at [487, 247] on span "lead capture new" at bounding box center [483, 250] width 37 height 6
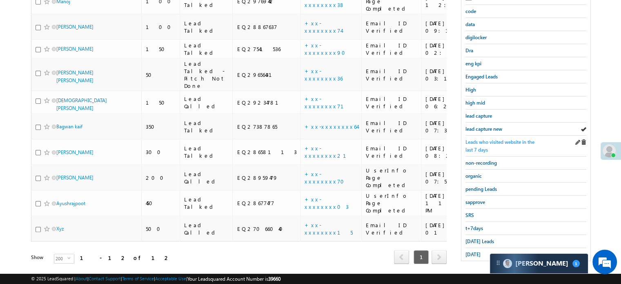
scroll to position [175, 0]
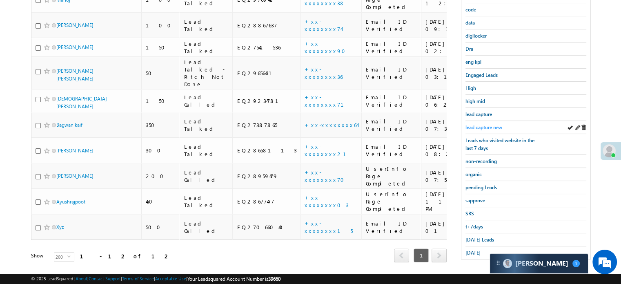
click at [482, 127] on span "lead capture new" at bounding box center [483, 127] width 37 height 6
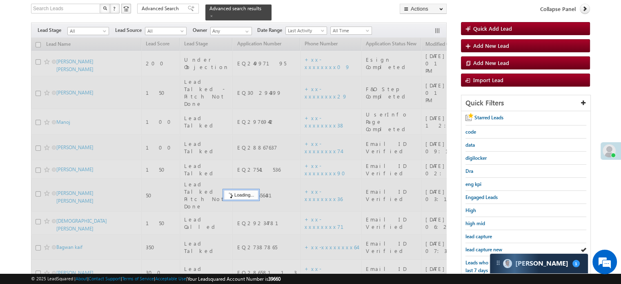
scroll to position [53, 0]
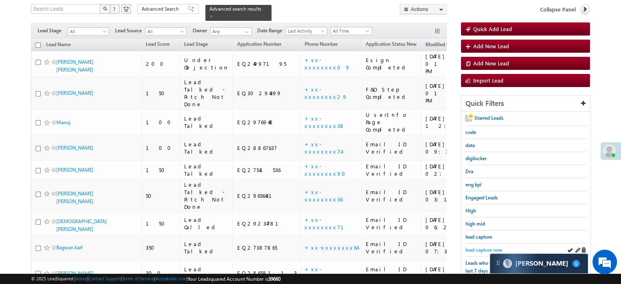
click at [490, 247] on span "lead capture new" at bounding box center [483, 250] width 37 height 6
click at [482, 247] on span "lead capture new" at bounding box center [483, 250] width 37 height 6
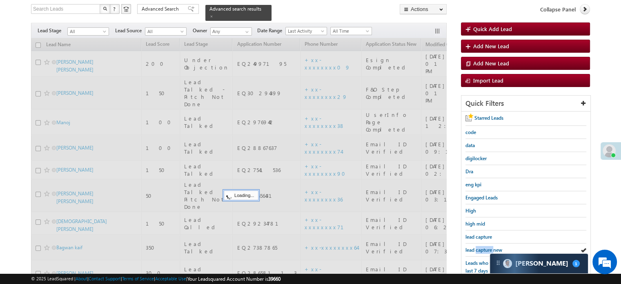
click at [482, 247] on span "lead capture new" at bounding box center [483, 250] width 37 height 6
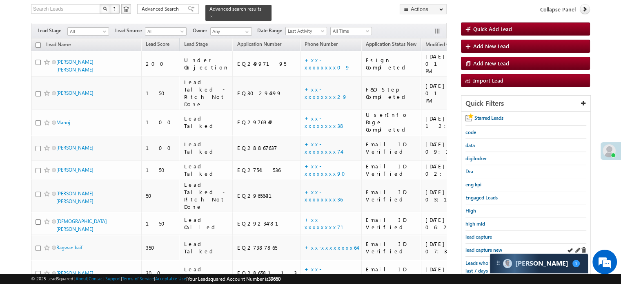
click at [481, 243] on div "lead capture new" at bounding box center [525, 249] width 121 height 13
click at [480, 247] on span "lead capture new" at bounding box center [483, 250] width 37 height 6
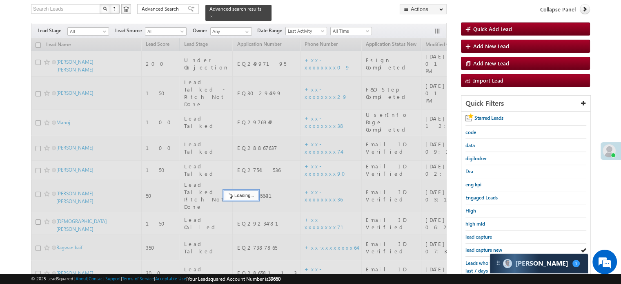
click at [480, 247] on span "lead capture new" at bounding box center [483, 250] width 37 height 6
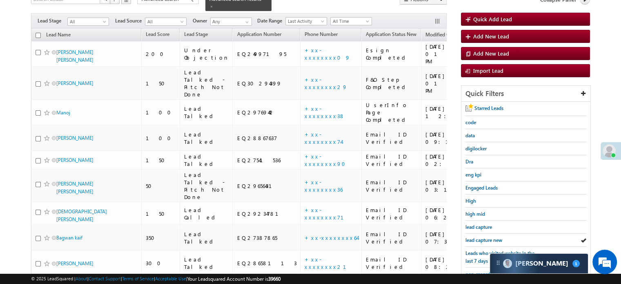
scroll to position [93, 0]
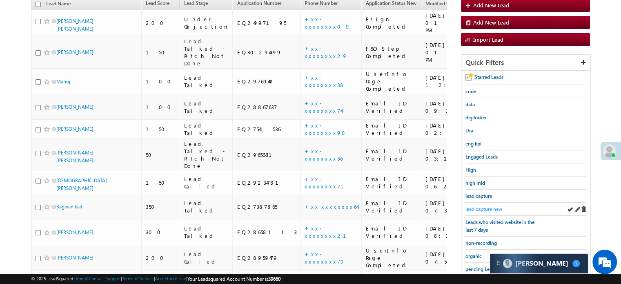
click at [484, 205] on link "lead capture new" at bounding box center [483, 209] width 37 height 8
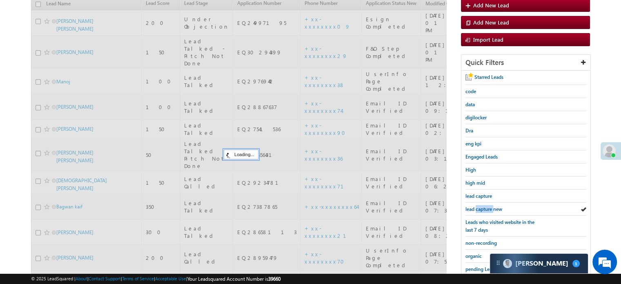
click at [484, 205] on link "lead capture new" at bounding box center [483, 209] width 37 height 8
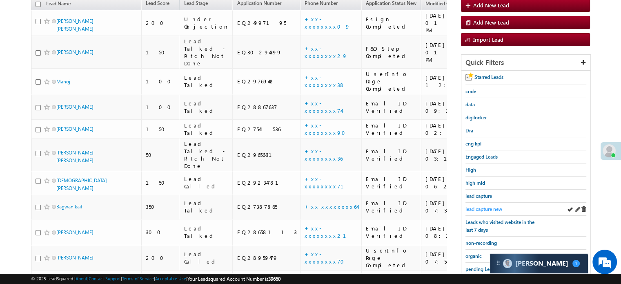
click at [486, 206] on span "lead capture new" at bounding box center [483, 209] width 37 height 6
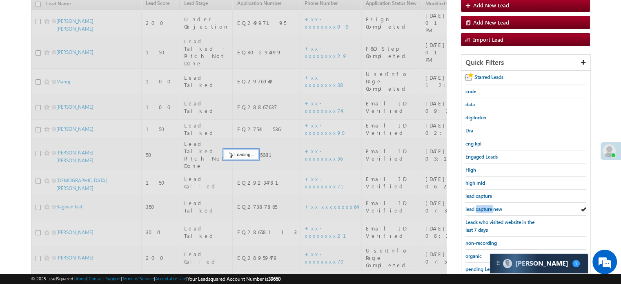
click at [486, 206] on span "lead capture new" at bounding box center [483, 209] width 37 height 6
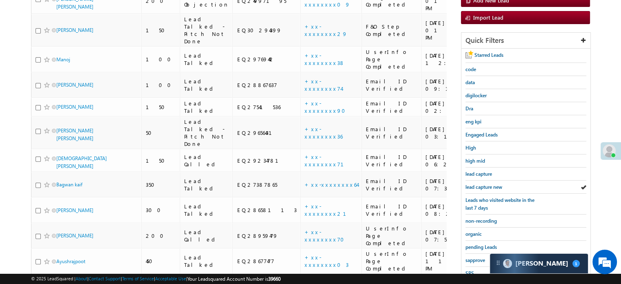
scroll to position [175, 0]
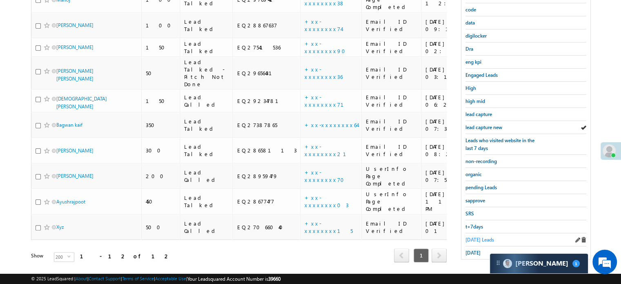
click at [478, 236] on span "[DATE] Leads" at bounding box center [479, 239] width 29 height 6
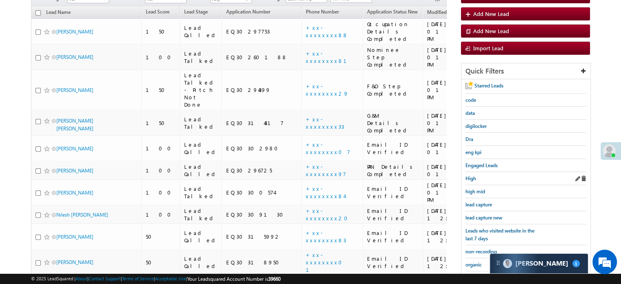
scroll to position [93, 0]
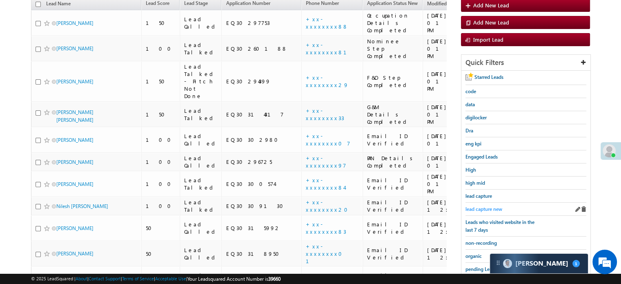
click at [489, 206] on span "lead capture new" at bounding box center [483, 209] width 37 height 6
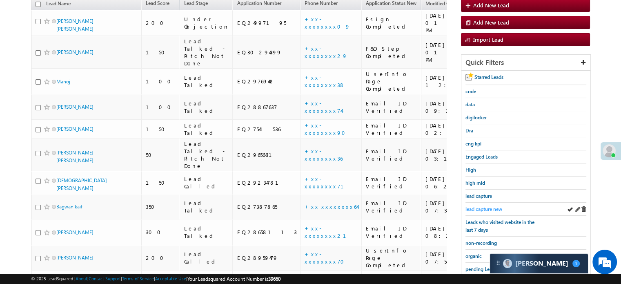
click at [489, 205] on link "lead capture new" at bounding box center [483, 209] width 37 height 8
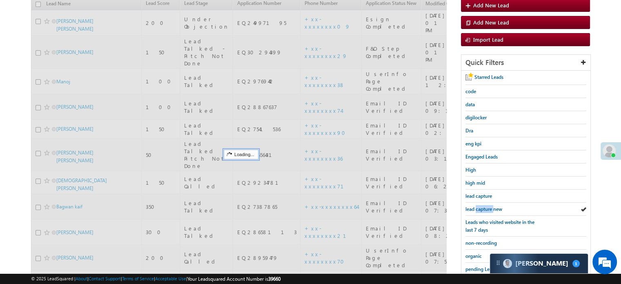
click at [489, 205] on link "lead capture new" at bounding box center [483, 209] width 37 height 8
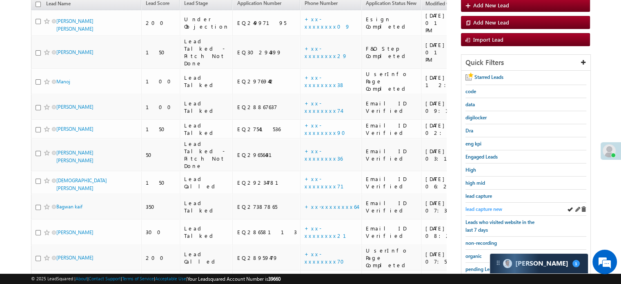
click at [487, 208] on span "lead capture new" at bounding box center [483, 209] width 37 height 6
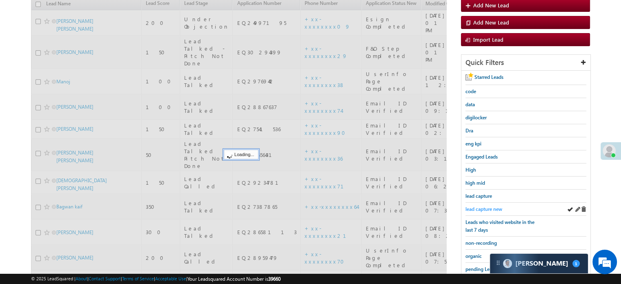
click at [484, 205] on link "lead capture new" at bounding box center [483, 209] width 37 height 8
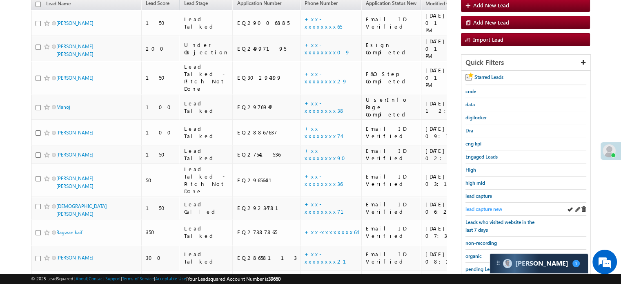
scroll to position [53, 0]
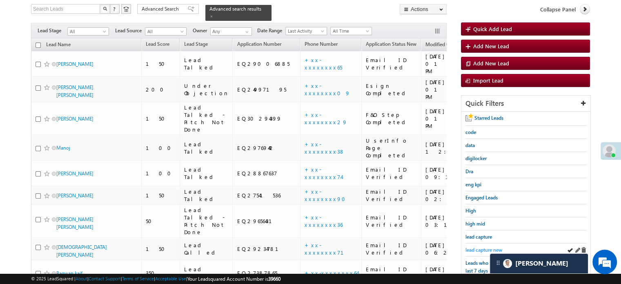
click at [479, 247] on span "lead capture new" at bounding box center [483, 250] width 37 height 6
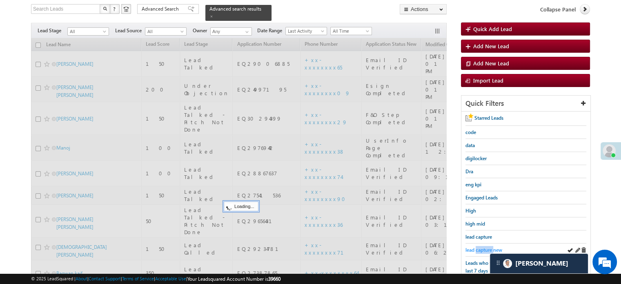
click at [479, 247] on span "lead capture new" at bounding box center [483, 250] width 37 height 6
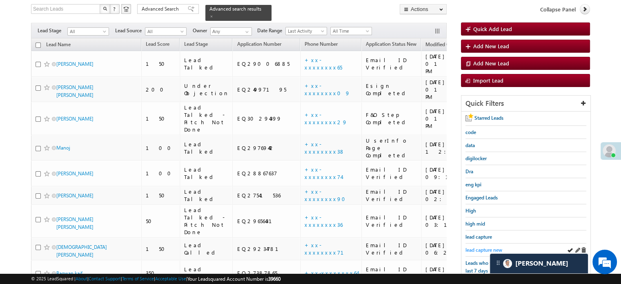
click at [489, 247] on span "lead capture new" at bounding box center [483, 250] width 37 height 6
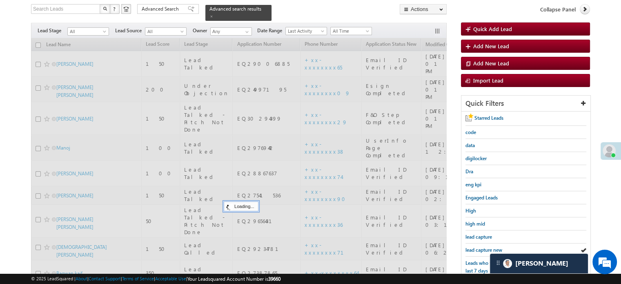
click at [489, 247] on span "lead capture new" at bounding box center [483, 250] width 37 height 6
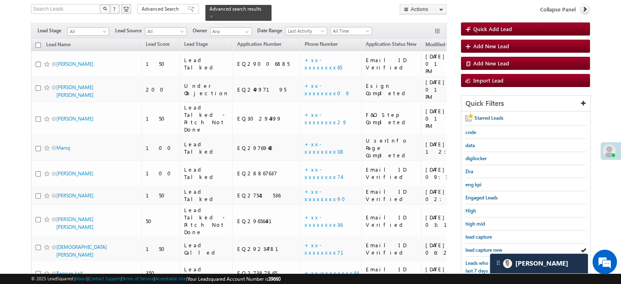
click at [489, 247] on span "lead capture new" at bounding box center [483, 250] width 37 height 6
click at [488, 247] on span "lead capture new" at bounding box center [483, 250] width 37 height 6
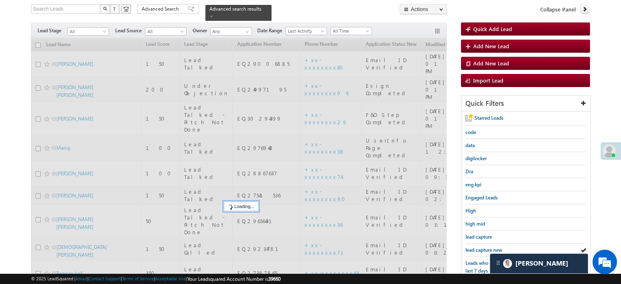
click at [488, 247] on span "lead capture new" at bounding box center [483, 250] width 37 height 6
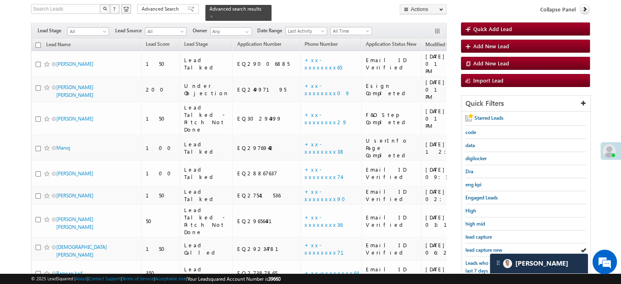
click at [488, 247] on span "lead capture new" at bounding box center [483, 250] width 37 height 6
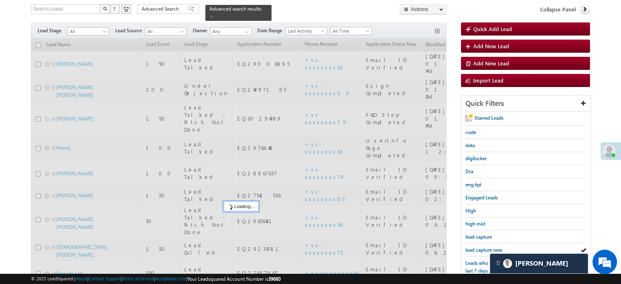
click at [488, 247] on span "lead capture new" at bounding box center [483, 250] width 37 height 6
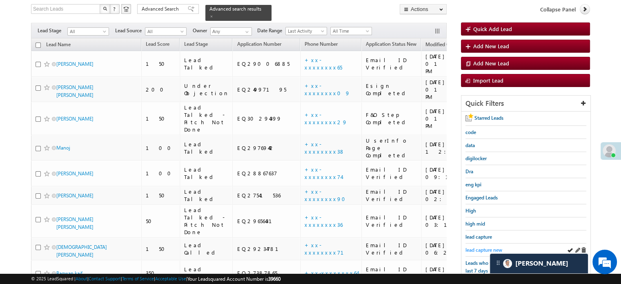
click at [487, 247] on span "lead capture new" at bounding box center [483, 250] width 37 height 6
click at [469, 247] on span "lead capture new" at bounding box center [483, 250] width 37 height 6
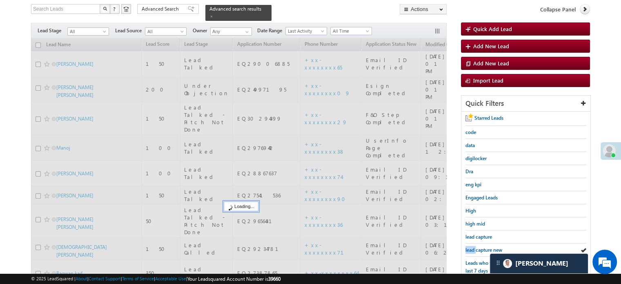
click at [469, 247] on span "lead capture new" at bounding box center [483, 250] width 37 height 6
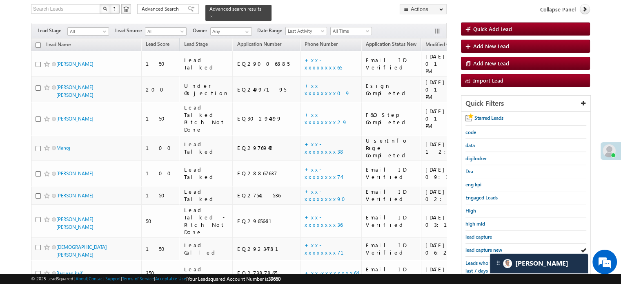
click at [469, 247] on span "lead capture new" at bounding box center [483, 250] width 37 height 6
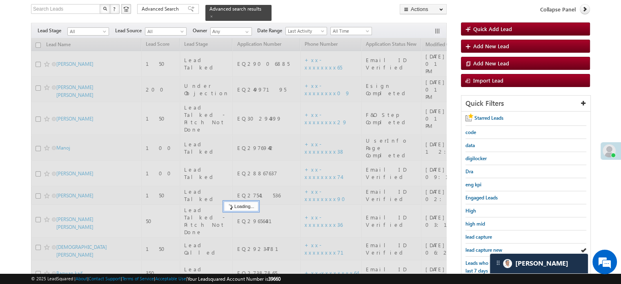
click at [469, 247] on span "lead capture new" at bounding box center [483, 250] width 37 height 6
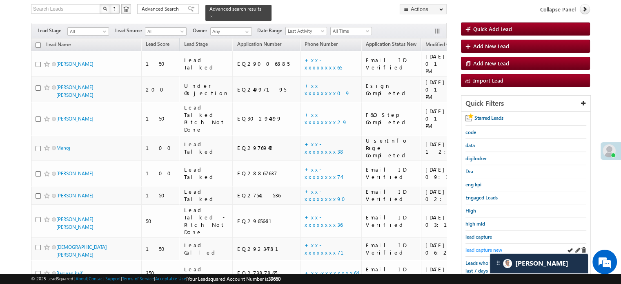
click at [478, 248] on span "lead capture new" at bounding box center [483, 250] width 37 height 6
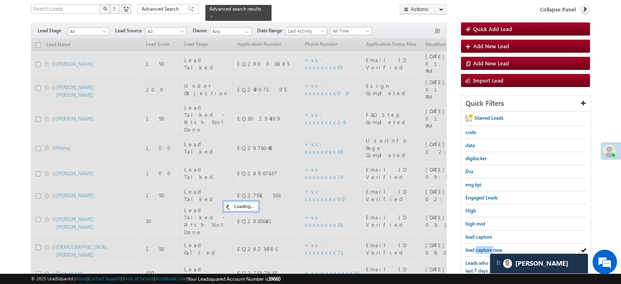
click at [478, 248] on span "lead capture new" at bounding box center [483, 250] width 37 height 6
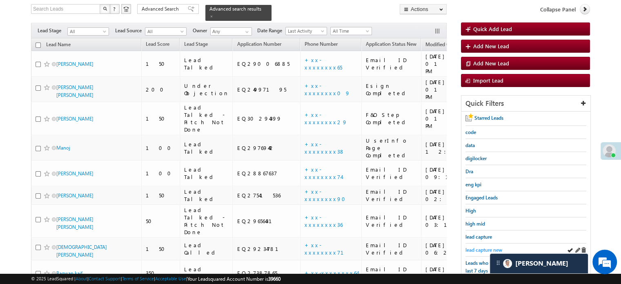
click at [478, 247] on span "lead capture new" at bounding box center [483, 250] width 37 height 6
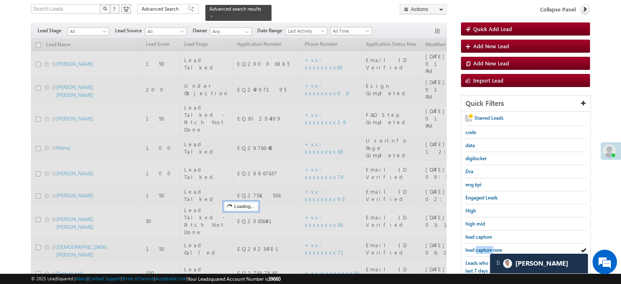
click at [478, 247] on span "lead capture new" at bounding box center [483, 250] width 37 height 6
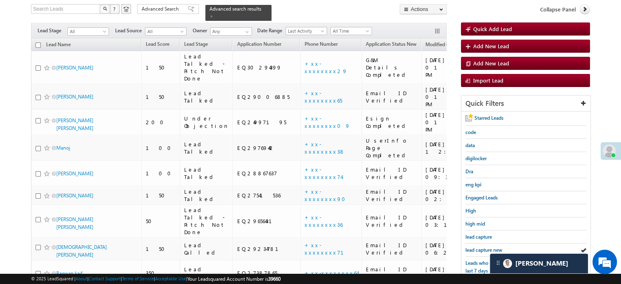
click at [478, 247] on span "lead capture new" at bounding box center [483, 250] width 37 height 6
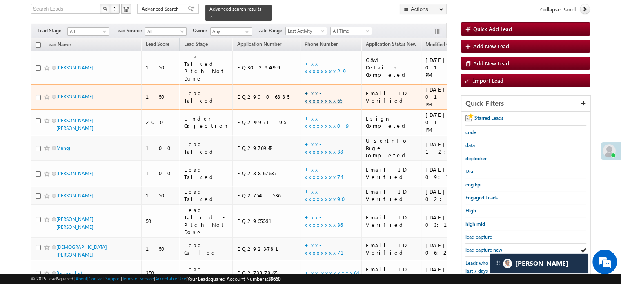
click at [304, 91] on link "+xx-xxxxxxxx65" at bounding box center [323, 96] width 38 height 14
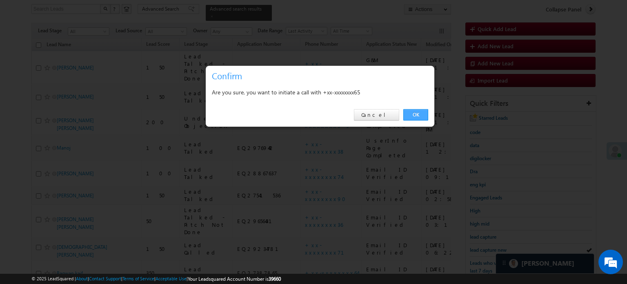
click at [417, 118] on link "OK" at bounding box center [415, 114] width 25 height 11
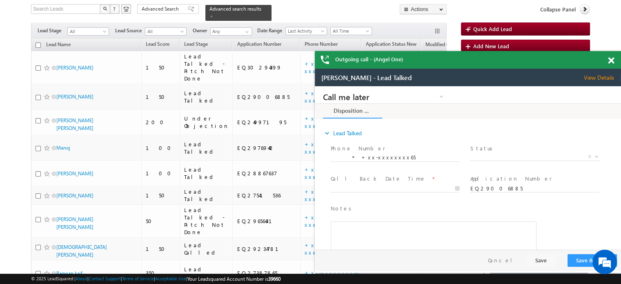
scroll to position [0, 0]
click at [606, 57] on div "Outgoing call - (Angel One)" at bounding box center [468, 60] width 306 height 18
click at [612, 65] on div at bounding box center [615, 59] width 11 height 16
click at [611, 63] on span at bounding box center [611, 60] width 6 height 7
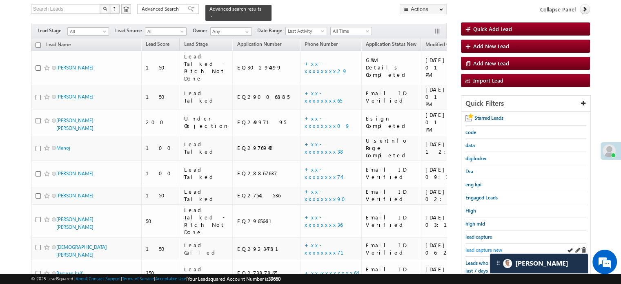
click at [480, 247] on span "lead capture new" at bounding box center [483, 250] width 37 height 6
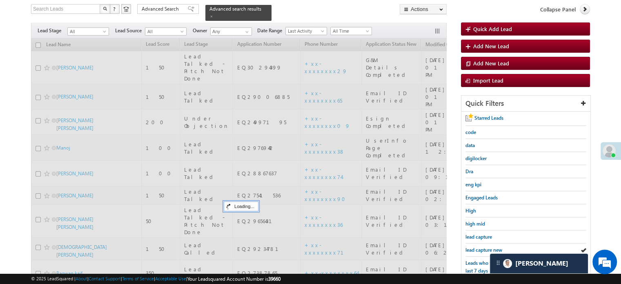
click at [480, 247] on span "lead capture new" at bounding box center [483, 250] width 37 height 6
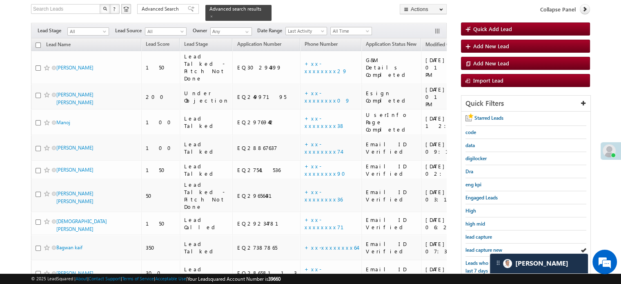
click at [480, 247] on span "lead capture new" at bounding box center [483, 250] width 37 height 6
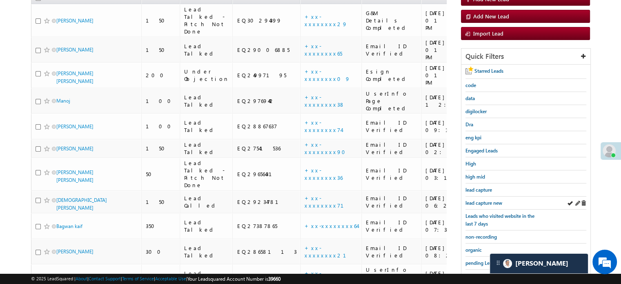
scroll to position [134, 0]
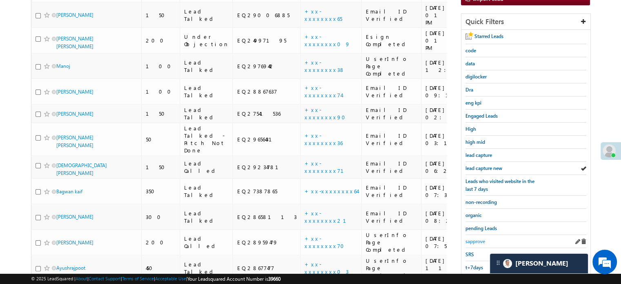
click at [480, 238] on span "sapprove" at bounding box center [475, 241] width 20 height 6
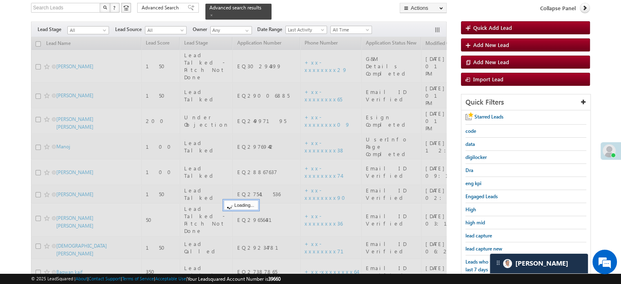
scroll to position [53, 0]
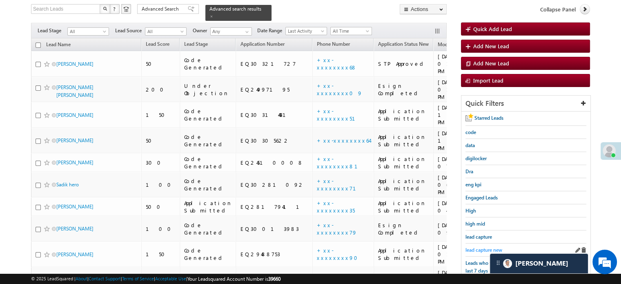
click at [479, 247] on span "lead capture new" at bounding box center [483, 250] width 37 height 6
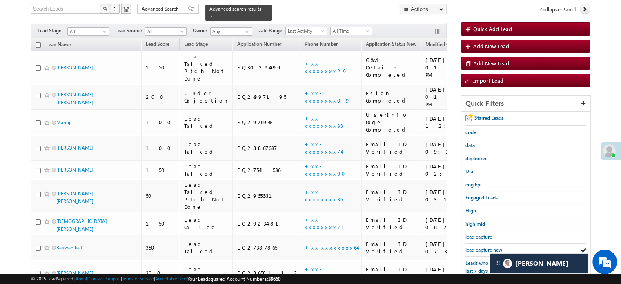
click at [479, 247] on span "lead capture new" at bounding box center [483, 250] width 37 height 6
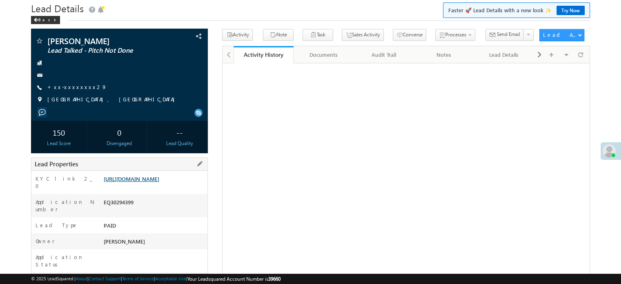
scroll to position [82, 0]
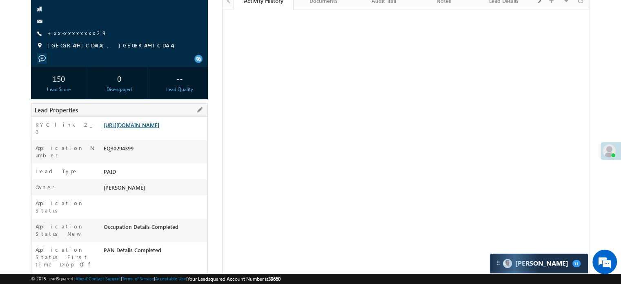
click at [151, 128] on link "[URL][DOMAIN_NAME]" at bounding box center [132, 124] width 56 height 7
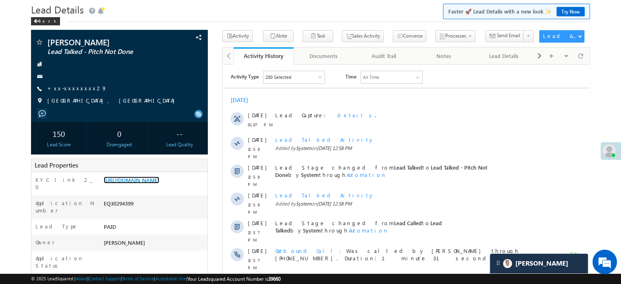
scroll to position [41, 0]
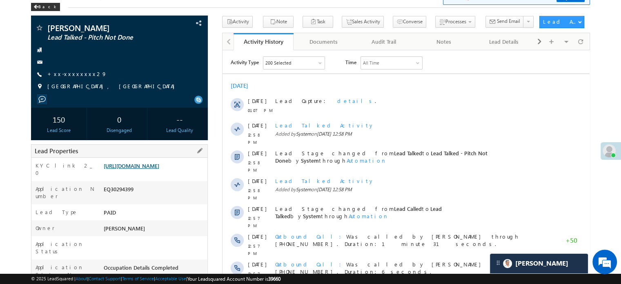
click at [158, 169] on link "[URL][DOMAIN_NAME]" at bounding box center [132, 165] width 56 height 7
click at [142, 169] on link "[URL][DOMAIN_NAME]" at bounding box center [132, 165] width 56 height 7
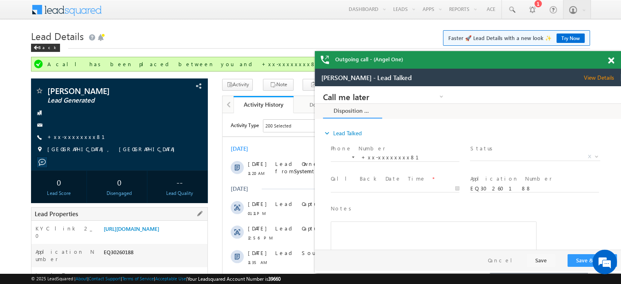
drag, startPoint x: 102, startPoint y: 229, endPoint x: 198, endPoint y: 243, distance: 96.2
click at [198, 236] on div "[URL][DOMAIN_NAME]" at bounding box center [155, 229] width 106 height 11
copy link "[URL][DOMAIN_NAME]"
click at [321, 38] on h1 "Lead Details Faster 🚀 Lead Details with a new look ✨ Try Now" at bounding box center [310, 35] width 559 height 16
click at [140, 232] on link "[URL][DOMAIN_NAME]" at bounding box center [132, 228] width 56 height 7
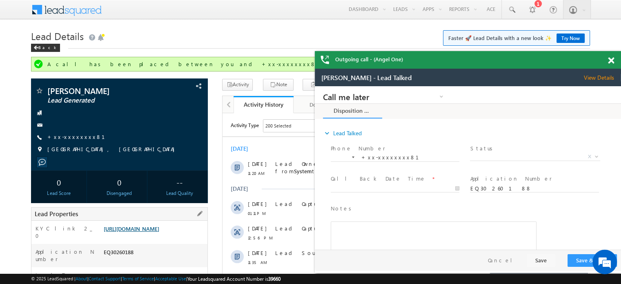
click at [159, 232] on link "[URL][DOMAIN_NAME]" at bounding box center [132, 228] width 56 height 7
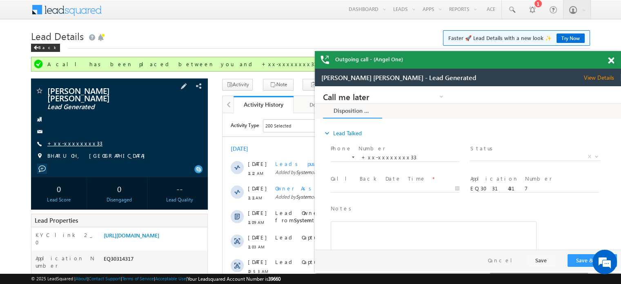
click at [73, 140] on link "+xx-xxxxxxxx33" at bounding box center [74, 143] width 55 height 7
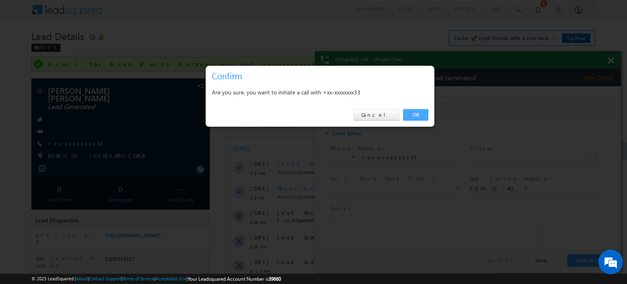
click at [406, 111] on link "OK" at bounding box center [415, 114] width 25 height 11
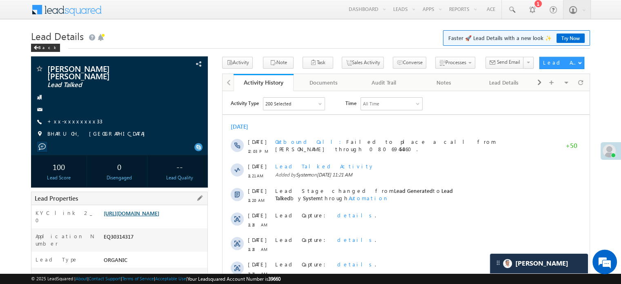
click at [159, 216] on link "[URL][DOMAIN_NAME]" at bounding box center [132, 212] width 56 height 7
click at [131, 216] on link "[URL][DOMAIN_NAME]" at bounding box center [132, 212] width 56 height 7
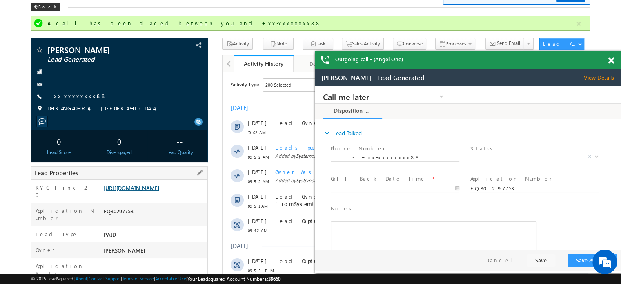
click at [140, 191] on link "[URL][DOMAIN_NAME]" at bounding box center [132, 187] width 56 height 7
click at [71, 99] on link "+xx-xxxxxxxx88" at bounding box center [76, 95] width 59 height 7
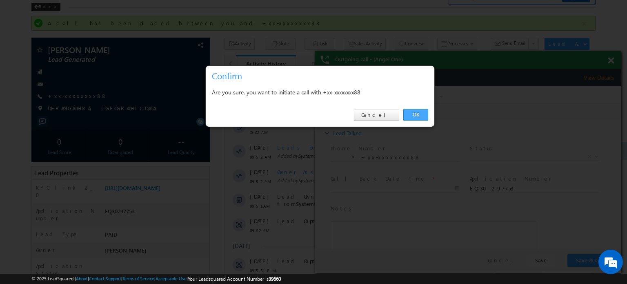
click at [411, 116] on link "OK" at bounding box center [415, 114] width 25 height 11
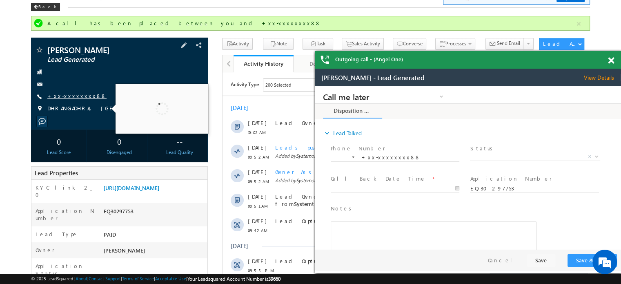
click at [69, 94] on link "+xx-xxxxxxxx88" at bounding box center [76, 95] width 59 height 7
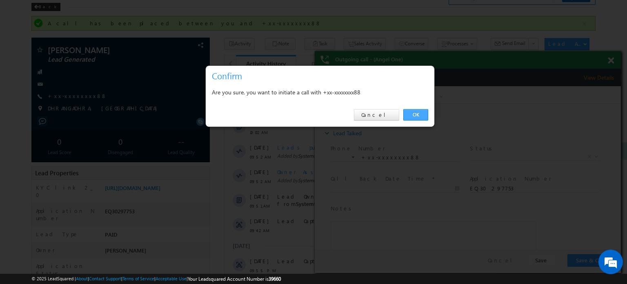
click at [411, 112] on link "OK" at bounding box center [415, 114] width 25 height 11
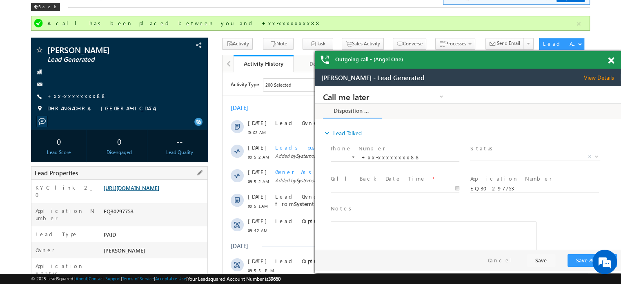
click at [159, 191] on link "[URL][DOMAIN_NAME]" at bounding box center [132, 187] width 56 height 7
drag, startPoint x: 156, startPoint y: 182, endPoint x: 159, endPoint y: 190, distance: 8.0
click at [158, 187] on div "KYC link 2_0 [URL][DOMAIN_NAME]" at bounding box center [119, 191] width 176 height 23
click at [159, 191] on link "[URL][DOMAIN_NAME]" at bounding box center [132, 187] width 56 height 7
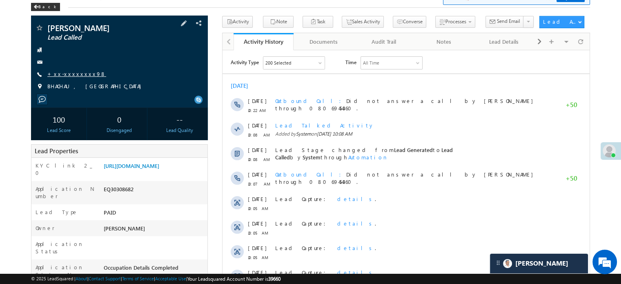
click at [78, 73] on link "+xx-xxxxxxxx98" at bounding box center [76, 73] width 59 height 7
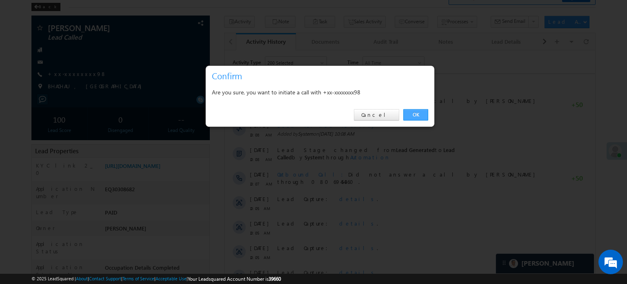
click at [410, 114] on link "OK" at bounding box center [415, 114] width 25 height 11
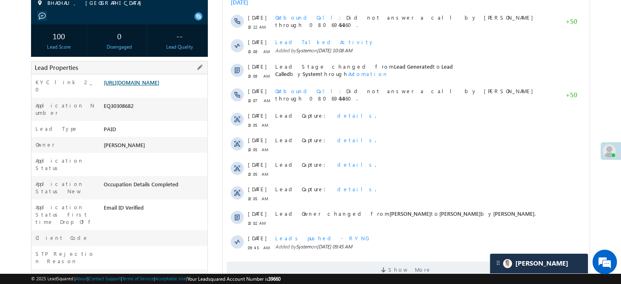
scroll to position [41, 0]
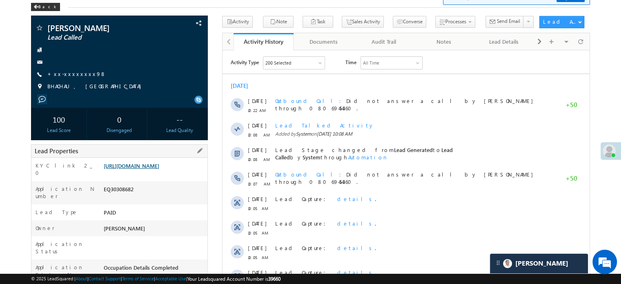
click at [150, 169] on link "[URL][DOMAIN_NAME]" at bounding box center [132, 165] width 56 height 7
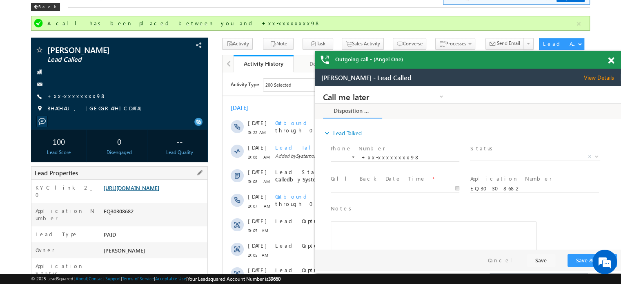
scroll to position [0, 0]
click at [159, 191] on link "[URL][DOMAIN_NAME]" at bounding box center [132, 187] width 56 height 7
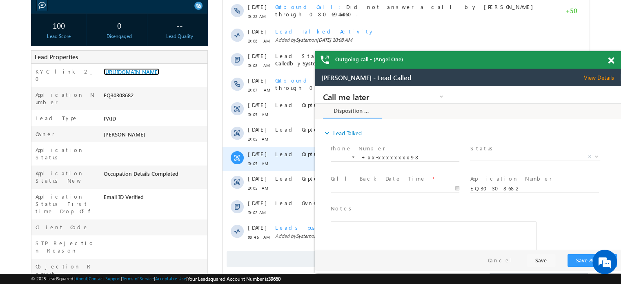
scroll to position [204, 0]
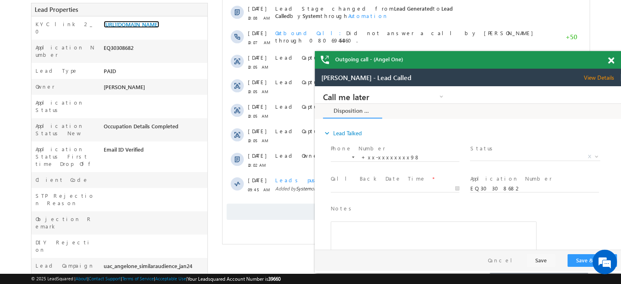
click at [611, 61] on span at bounding box center [611, 60] width 6 height 7
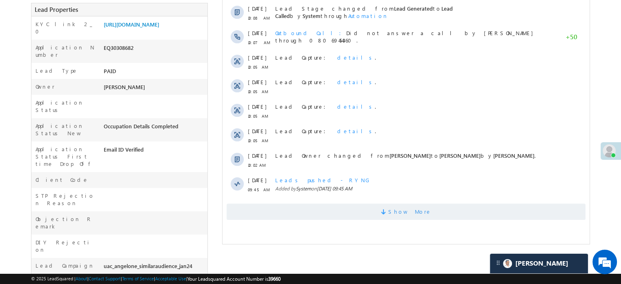
click at [330, 214] on span "Show More" at bounding box center [406, 211] width 359 height 16
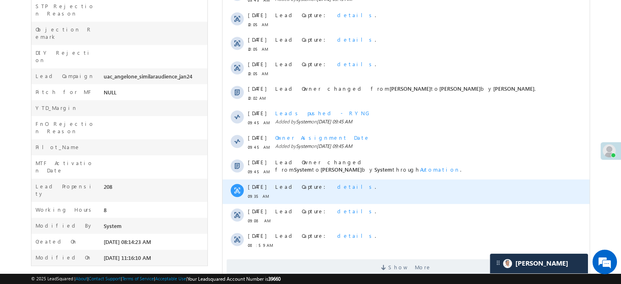
scroll to position [418, 0]
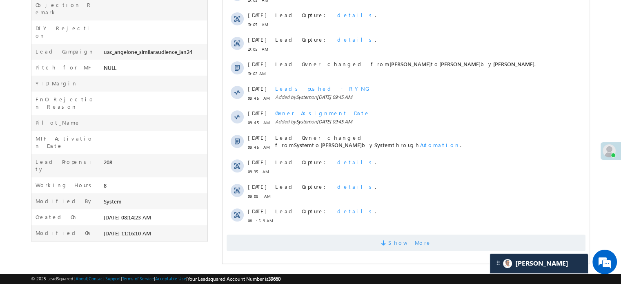
click at [320, 249] on span "Show More" at bounding box center [406, 242] width 359 height 16
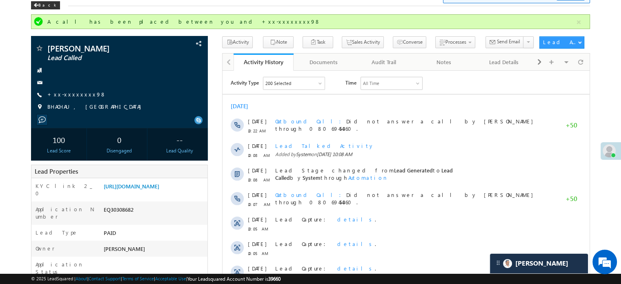
scroll to position [0, 0]
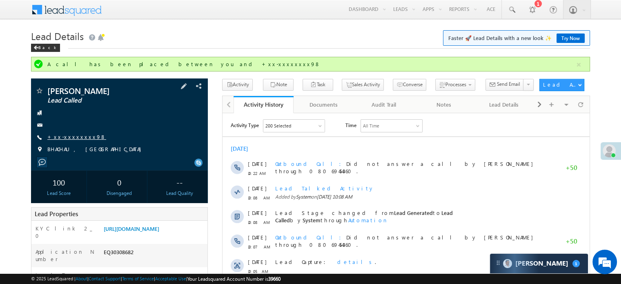
click at [73, 138] on link "+xx-xxxxxxxx98" at bounding box center [76, 136] width 59 height 7
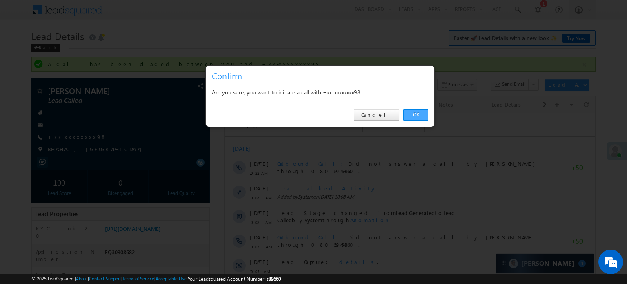
click at [407, 116] on link "OK" at bounding box center [415, 114] width 25 height 11
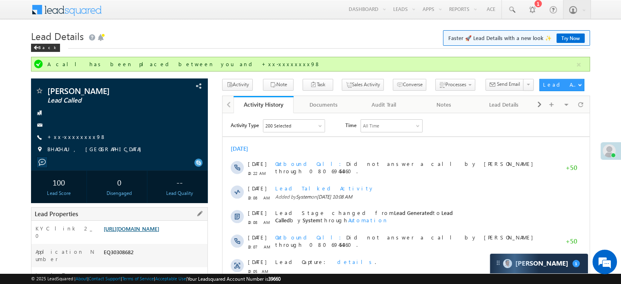
click at [158, 232] on link "[URL][DOMAIN_NAME]" at bounding box center [132, 228] width 56 height 7
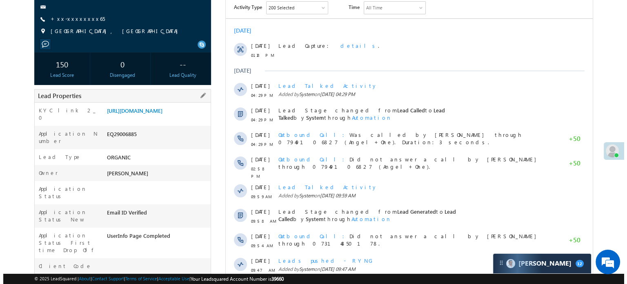
scroll to position [82, 0]
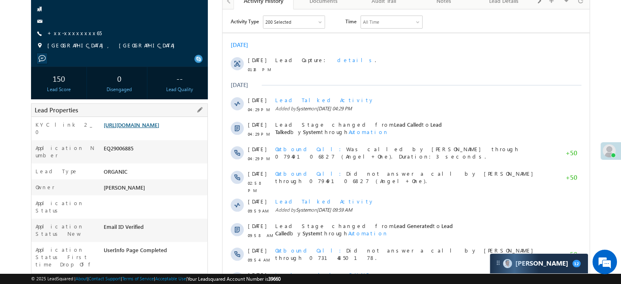
click at [150, 128] on link "[URL][DOMAIN_NAME]" at bounding box center [132, 124] width 56 height 7
click at [73, 36] on link "+xx-xxxxxxxx65" at bounding box center [74, 32] width 54 height 7
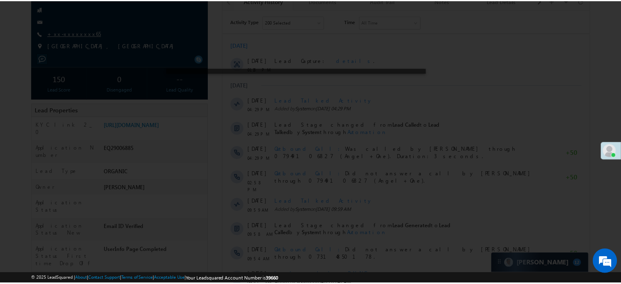
scroll to position [0, 0]
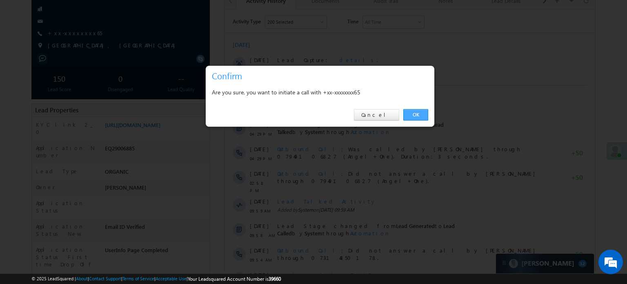
drag, startPoint x: 411, startPoint y: 111, endPoint x: 187, endPoint y: 101, distance: 224.7
click at [411, 111] on link "OK" at bounding box center [415, 114] width 25 height 11
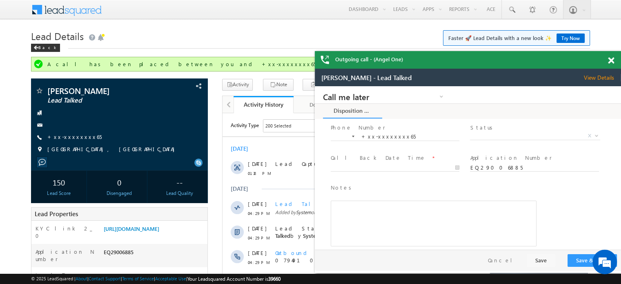
scroll to position [30, 0]
click at [609, 63] on span at bounding box center [611, 60] width 6 height 7
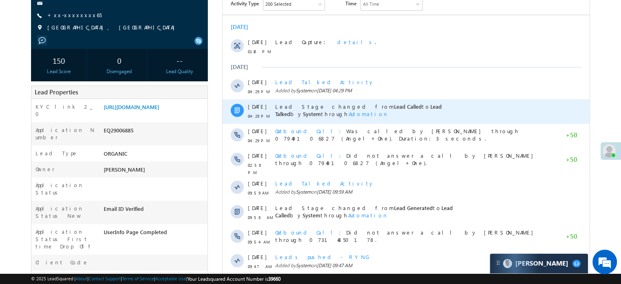
scroll to position [163, 0]
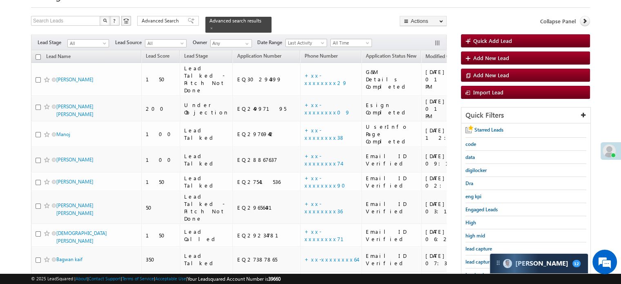
scroll to position [122, 0]
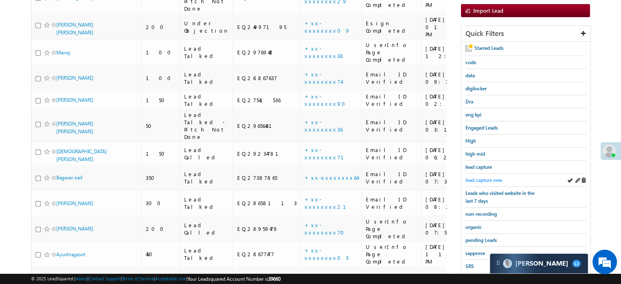
click at [490, 178] on span "lead capture new" at bounding box center [483, 180] width 37 height 6
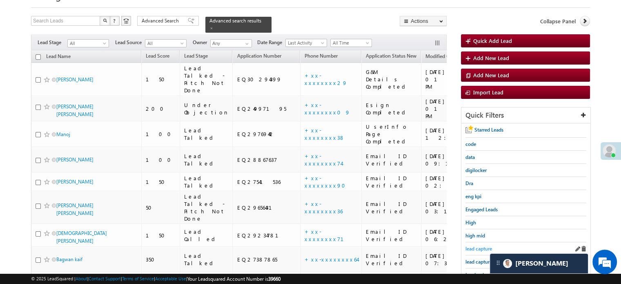
scroll to position [82, 0]
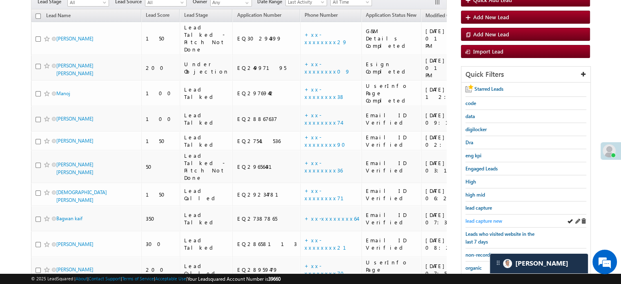
click at [479, 218] on span "lead capture new" at bounding box center [483, 221] width 37 height 6
click at [489, 220] on span "lead capture new" at bounding box center [483, 221] width 37 height 6
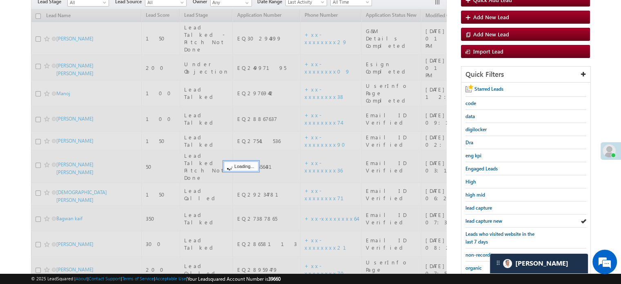
click at [489, 220] on span "lead capture new" at bounding box center [483, 221] width 37 height 6
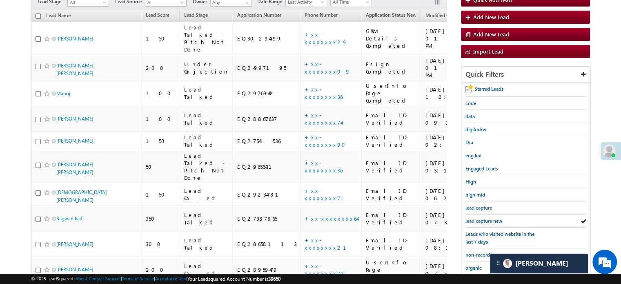
click at [489, 220] on span "lead capture new" at bounding box center [483, 221] width 37 height 6
click at [493, 218] on span "lead capture new" at bounding box center [483, 221] width 37 height 6
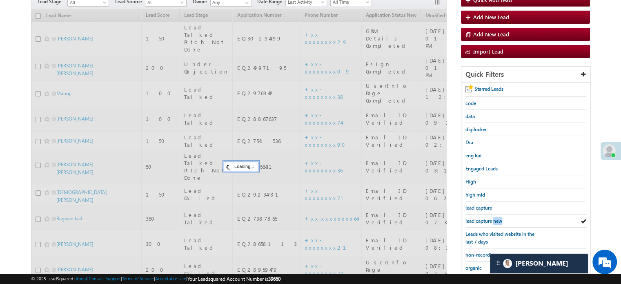
click at [493, 218] on span "lead capture new" at bounding box center [483, 221] width 37 height 6
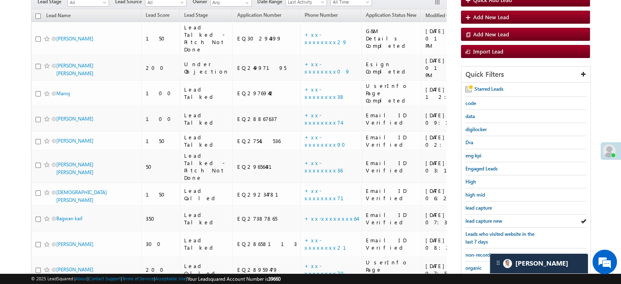
click at [493, 218] on span "lead capture new" at bounding box center [483, 221] width 37 height 6
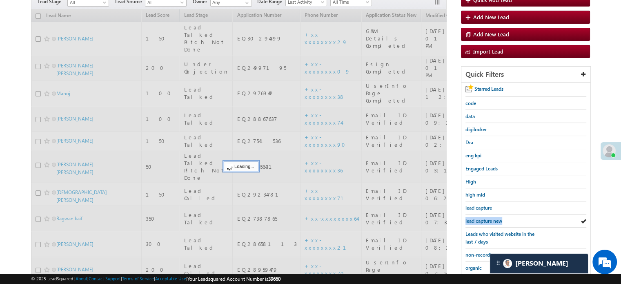
click at [493, 218] on span "lead capture new" at bounding box center [483, 221] width 37 height 6
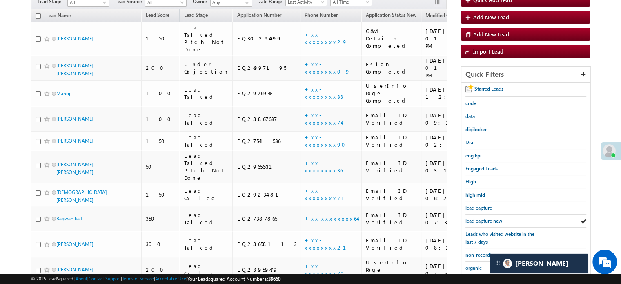
click at [493, 218] on span "lead capture new" at bounding box center [483, 221] width 37 height 6
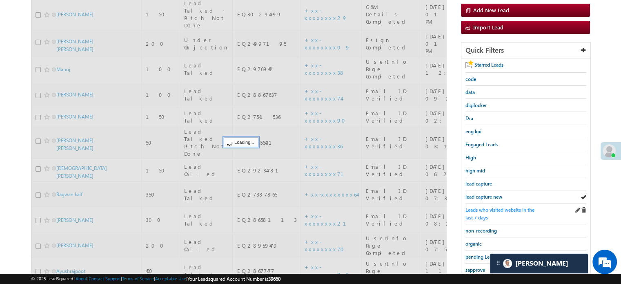
scroll to position [163, 0]
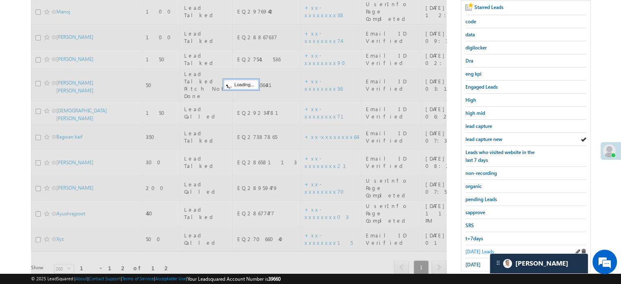
click at [474, 248] on span "[DATE] Leads" at bounding box center [479, 251] width 29 height 6
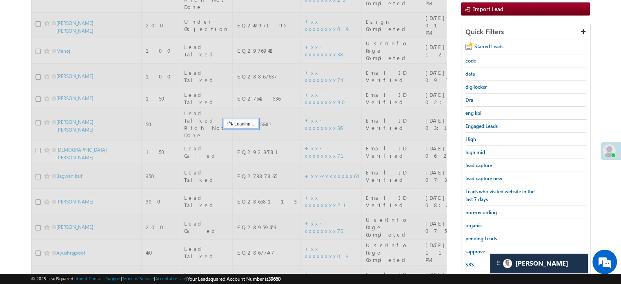
scroll to position [82, 0]
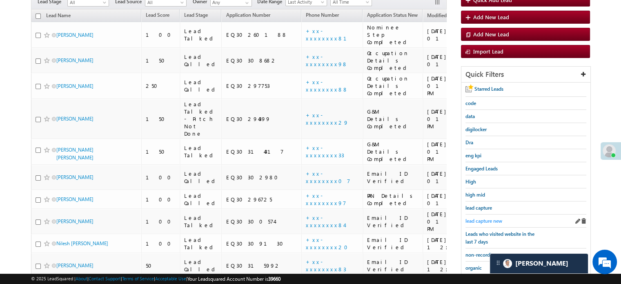
click at [480, 218] on span "lead capture new" at bounding box center [483, 221] width 37 height 6
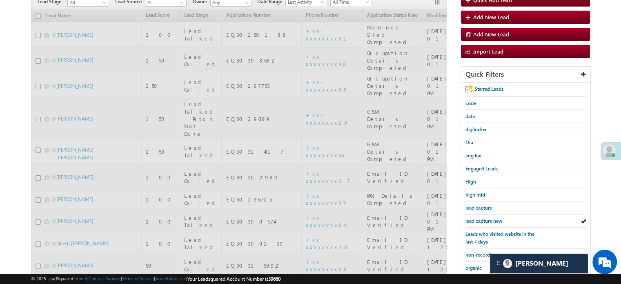
click at [480, 218] on span "lead capture new" at bounding box center [483, 221] width 37 height 6
click at [483, 218] on span "lead capture new" at bounding box center [483, 221] width 37 height 6
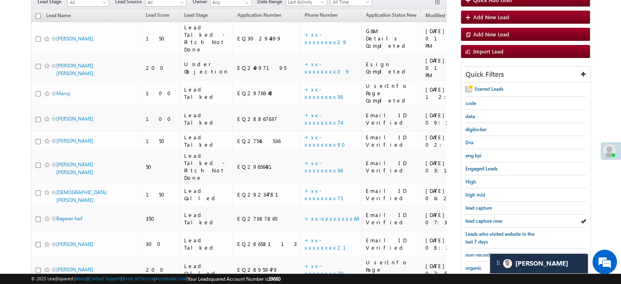
click at [483, 218] on span "lead capture new" at bounding box center [483, 221] width 37 height 6
click at [487, 218] on span "lead capture new" at bounding box center [483, 221] width 37 height 6
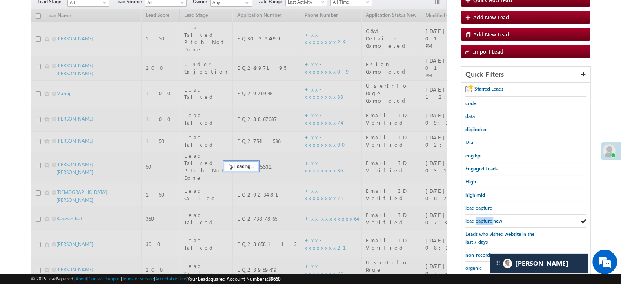
click at [487, 218] on span "lead capture new" at bounding box center [483, 221] width 37 height 6
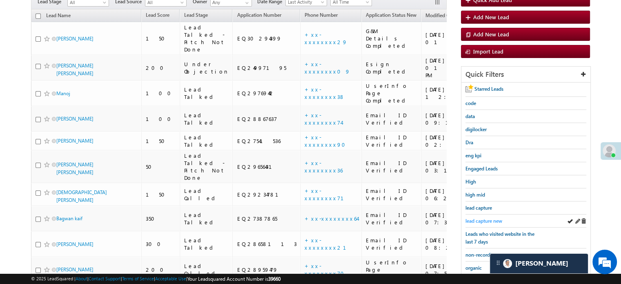
click at [485, 218] on span "lead capture new" at bounding box center [483, 221] width 37 height 6
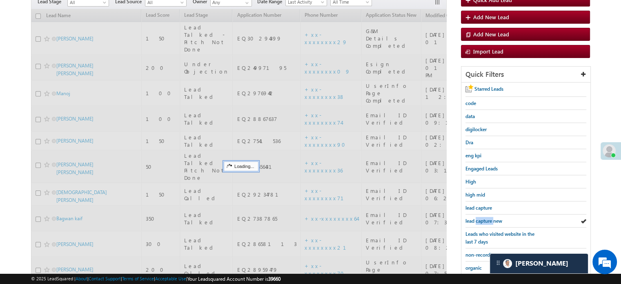
click at [485, 218] on span "lead capture new" at bounding box center [483, 221] width 37 height 6
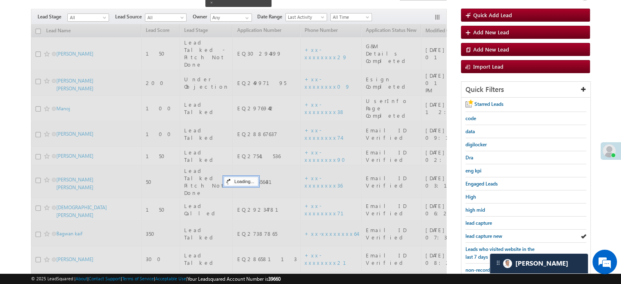
scroll to position [41, 0]
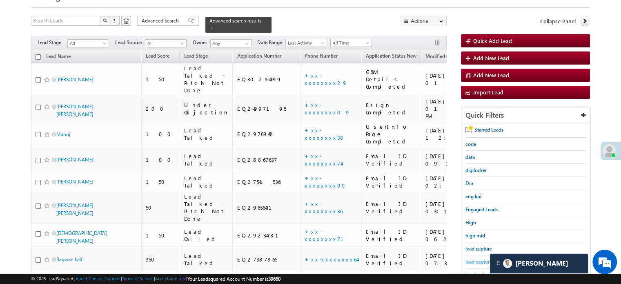
click at [471, 258] on span "lead capture new" at bounding box center [483, 261] width 37 height 6
click at [480, 258] on span "lead capture new" at bounding box center [483, 261] width 37 height 6
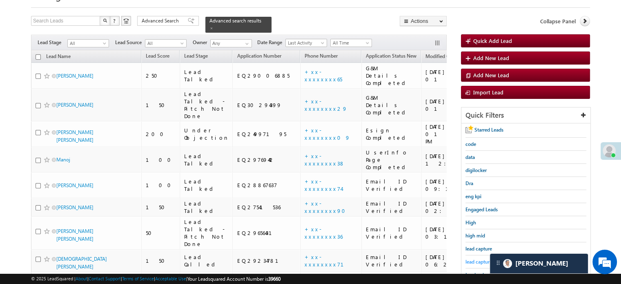
click at [478, 259] on span "lead capture new" at bounding box center [483, 261] width 37 height 6
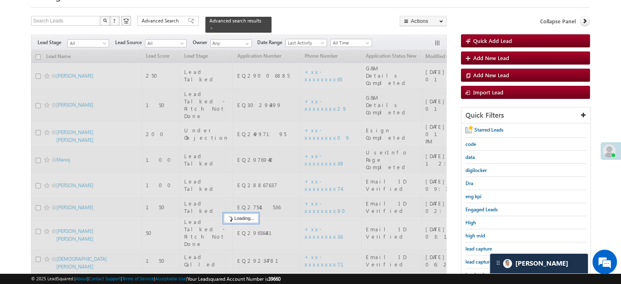
click at [478, 259] on span "lead capture new" at bounding box center [483, 261] width 37 height 6
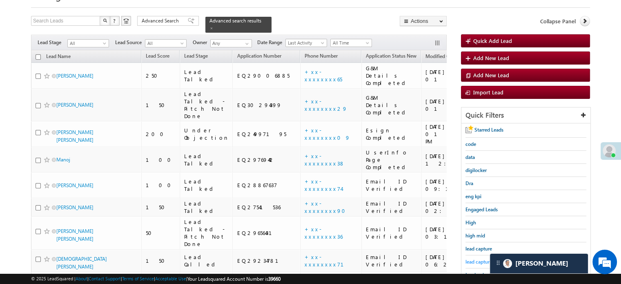
click at [469, 258] on span "lead capture new" at bounding box center [483, 261] width 37 height 6
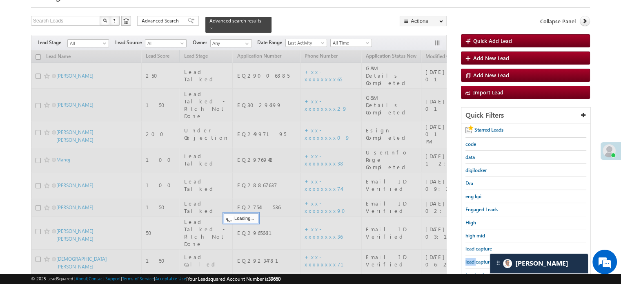
click at [469, 258] on span "lead capture new" at bounding box center [483, 261] width 37 height 6
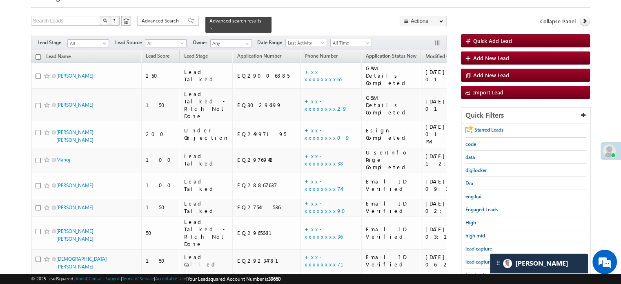
click at [469, 258] on span "lead capture new" at bounding box center [483, 261] width 37 height 6
click at [473, 258] on span "lead capture new" at bounding box center [483, 261] width 37 height 6
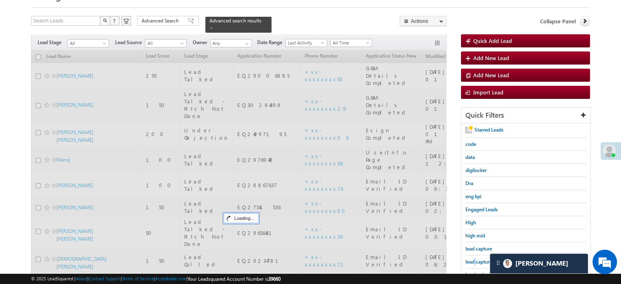
click at [473, 258] on span "lead capture new" at bounding box center [483, 261] width 37 height 6
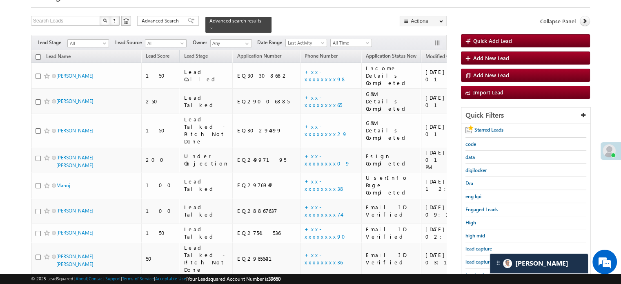
click at [473, 258] on span "lead capture new" at bounding box center [483, 261] width 37 height 6
click at [478, 255] on div "lead capture new" at bounding box center [525, 261] width 121 height 13
click at [478, 258] on span "lead capture new" at bounding box center [483, 261] width 37 height 6
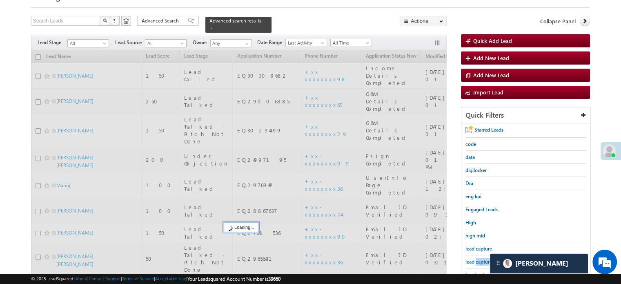
click at [478, 258] on span "lead capture new" at bounding box center [483, 261] width 37 height 6
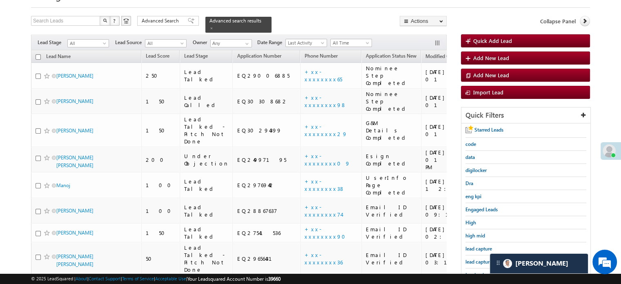
click at [478, 258] on span "lead capture new" at bounding box center [483, 261] width 37 height 6
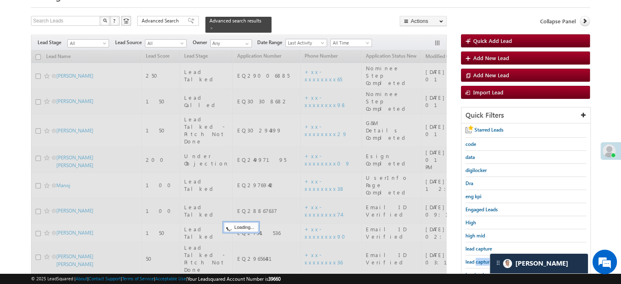
click at [478, 258] on span "lead capture new" at bounding box center [483, 261] width 37 height 6
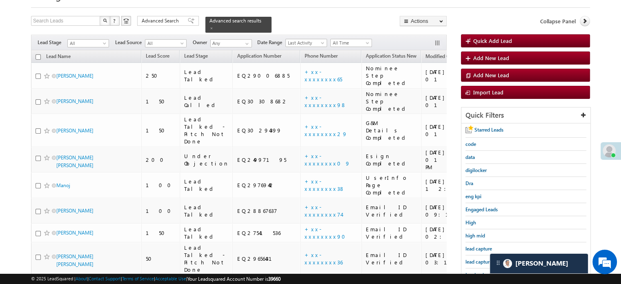
click at [478, 258] on span "lead capture new" at bounding box center [483, 261] width 37 height 6
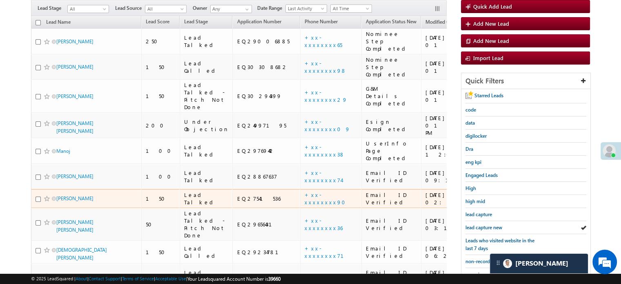
scroll to position [122, 0]
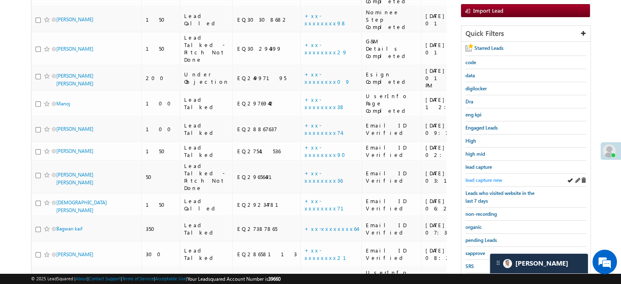
click at [472, 178] on span "lead capture new" at bounding box center [483, 180] width 37 height 6
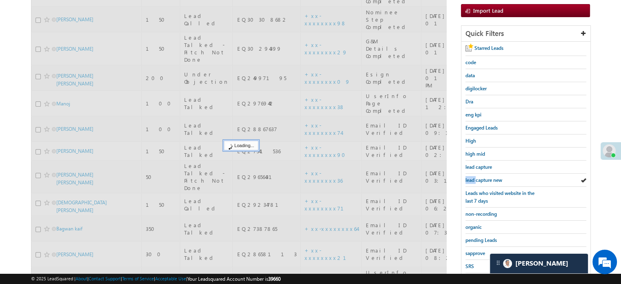
click at [472, 178] on span "lead capture new" at bounding box center [483, 180] width 37 height 6
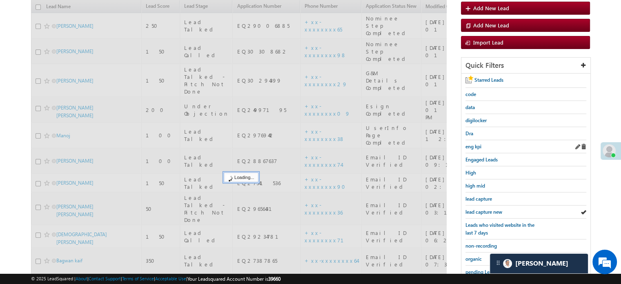
scroll to position [41, 0]
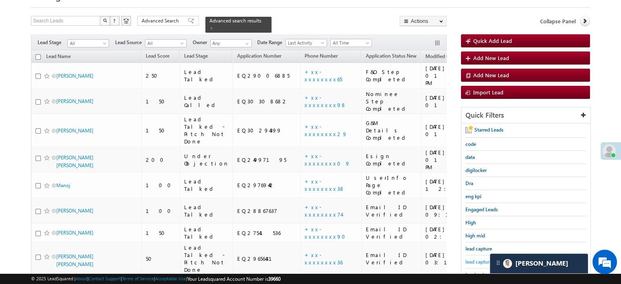
click at [480, 261] on span "lead capture new" at bounding box center [483, 261] width 37 height 6
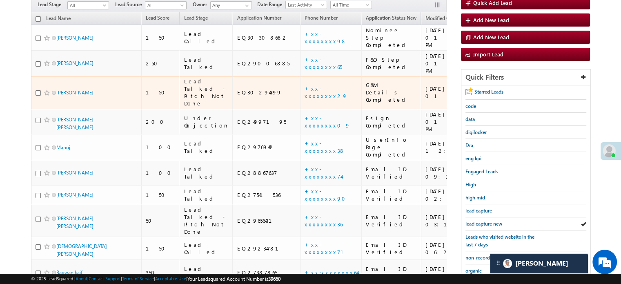
scroll to position [122, 0]
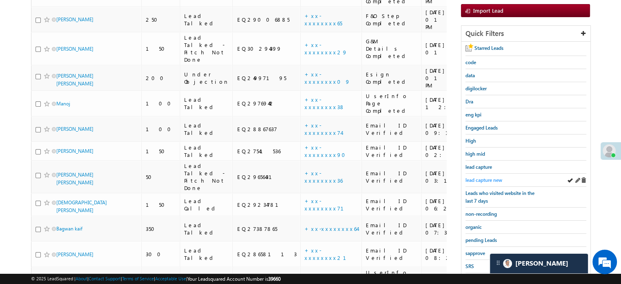
click at [485, 178] on span "lead capture new" at bounding box center [483, 180] width 37 height 6
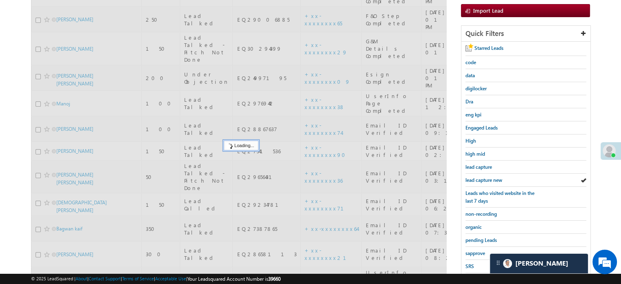
click at [485, 178] on span "lead capture new" at bounding box center [483, 180] width 37 height 6
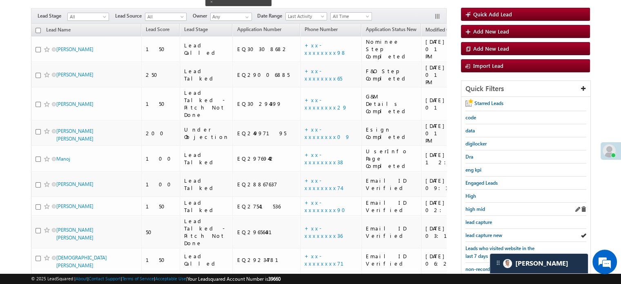
scroll to position [82, 0]
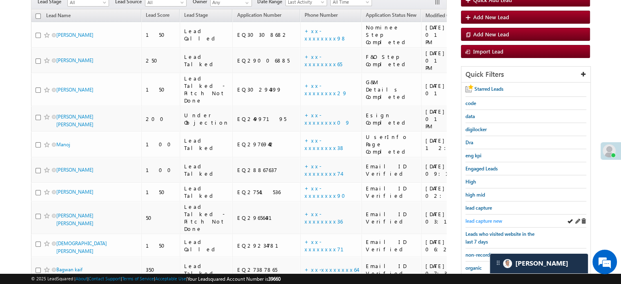
click at [490, 218] on span "lead capture new" at bounding box center [483, 221] width 37 height 6
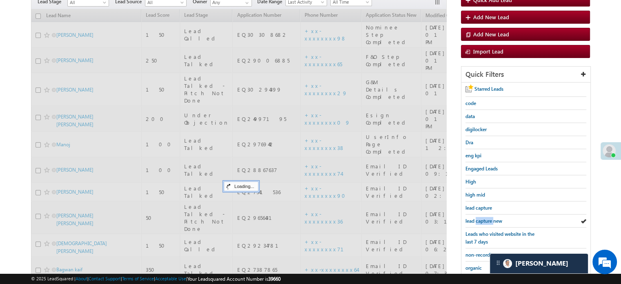
click at [490, 218] on span "lead capture new" at bounding box center [483, 221] width 37 height 6
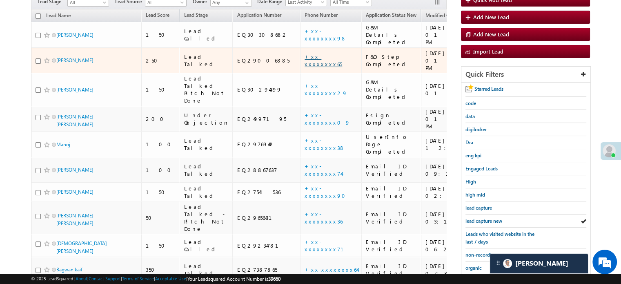
click at [304, 53] on link "+xx-xxxxxxxx65" at bounding box center [323, 60] width 38 height 14
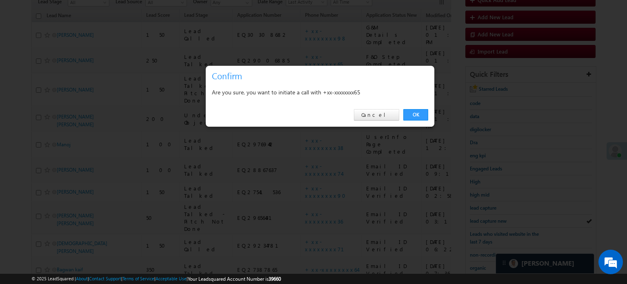
click at [421, 108] on div "OK Cancel" at bounding box center [320, 114] width 229 height 23
click at [420, 113] on link "OK" at bounding box center [415, 114] width 25 height 11
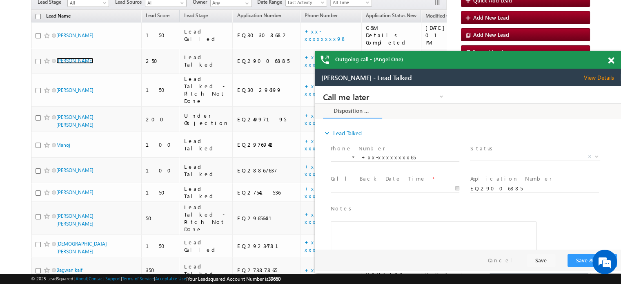
scroll to position [0, 0]
click at [612, 63] on span at bounding box center [611, 60] width 6 height 7
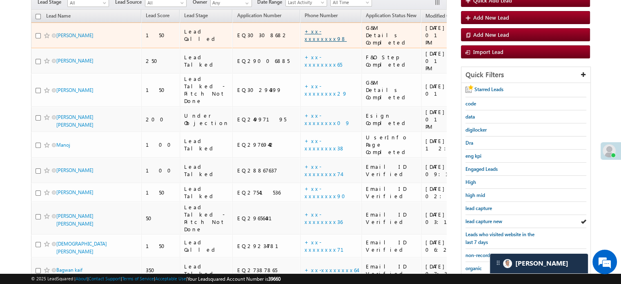
click at [304, 28] on link "+xx-xxxxxxxx98" at bounding box center [325, 35] width 42 height 14
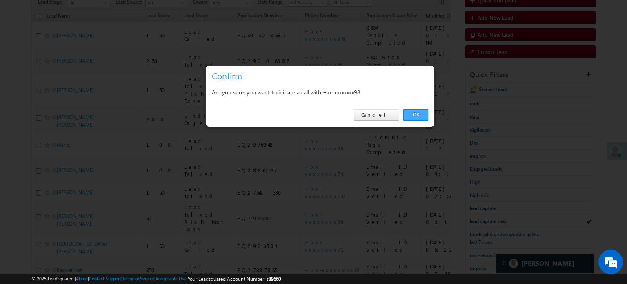
click at [414, 113] on link "OK" at bounding box center [415, 114] width 25 height 11
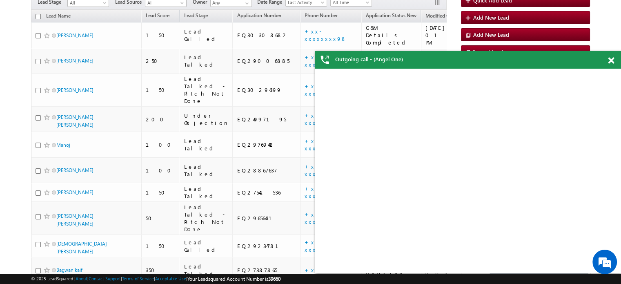
click at [607, 62] on div "Outgoing call - (Angel One)" at bounding box center [468, 60] width 306 height 18
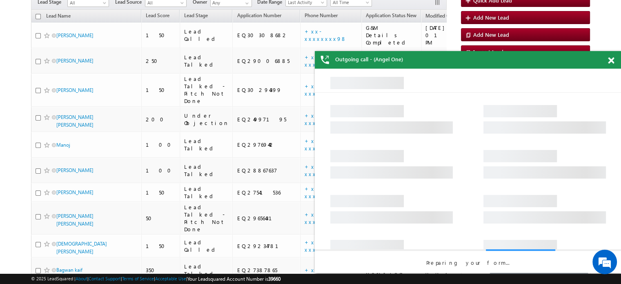
click at [611, 60] on span at bounding box center [611, 60] width 6 height 7
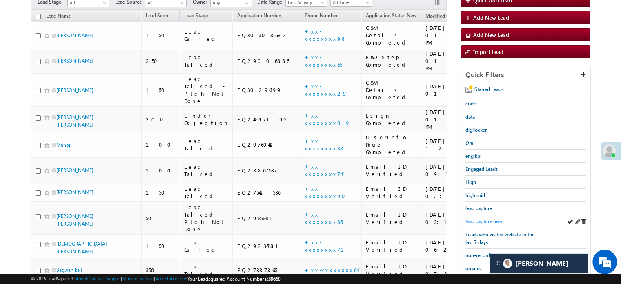
click at [483, 220] on span "lead capture new" at bounding box center [483, 221] width 37 height 6
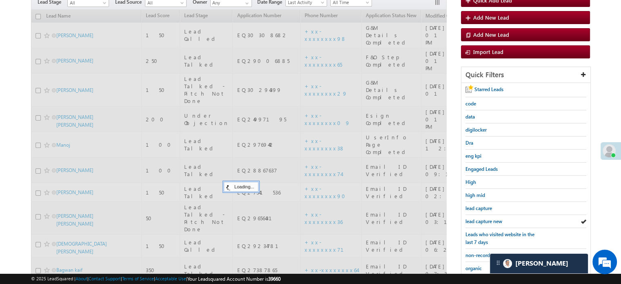
click at [483, 220] on span "lead capture new" at bounding box center [483, 221] width 37 height 6
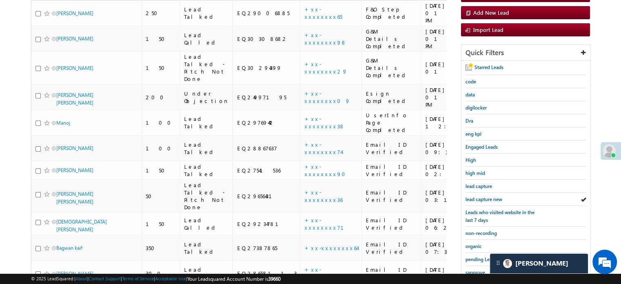
scroll to position [82, 0]
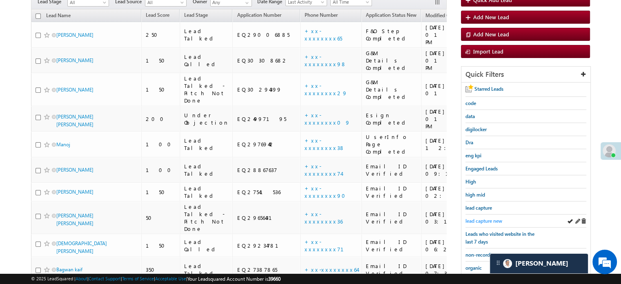
click at [489, 218] on span "lead capture new" at bounding box center [483, 221] width 37 height 6
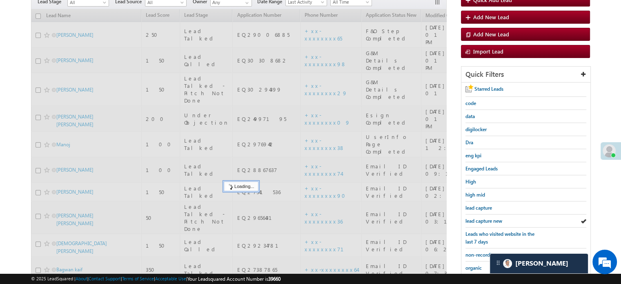
click at [489, 218] on span "lead capture new" at bounding box center [483, 221] width 37 height 6
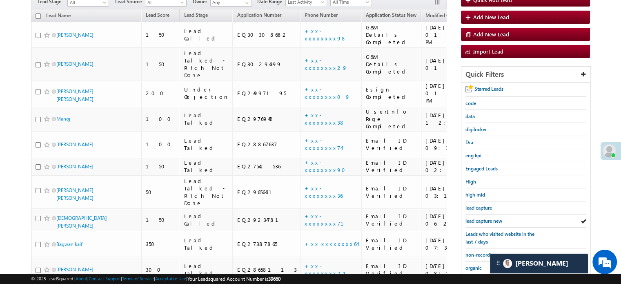
click at [489, 218] on span "lead capture new" at bounding box center [483, 221] width 37 height 6
click at [478, 218] on span "lead capture new" at bounding box center [483, 221] width 37 height 6
click at [477, 218] on span "lead capture new" at bounding box center [483, 221] width 37 height 6
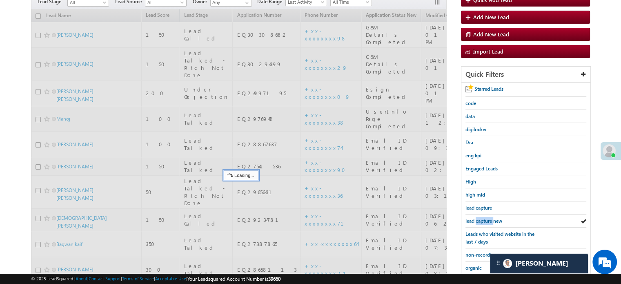
click at [477, 218] on span "lead capture new" at bounding box center [483, 221] width 37 height 6
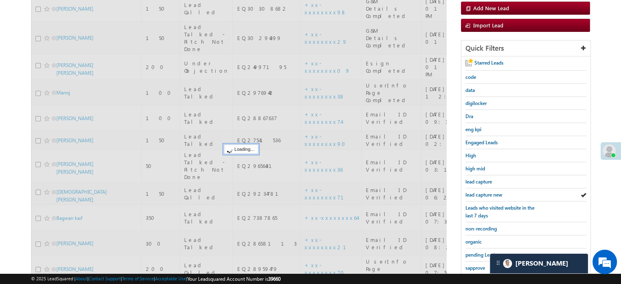
scroll to position [122, 0]
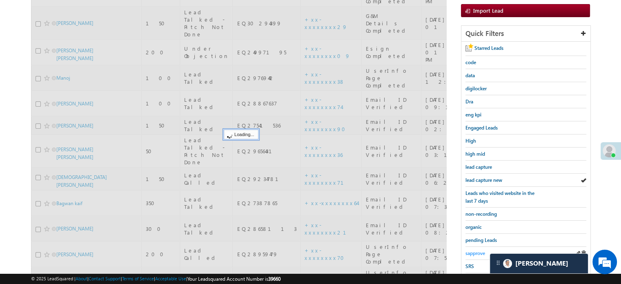
click at [472, 250] on span "sapprove" at bounding box center [475, 253] width 20 height 6
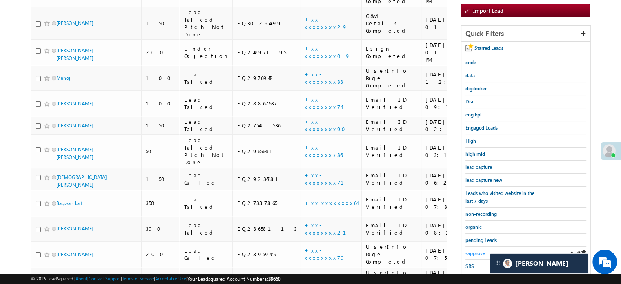
click at [476, 250] on span "sapprove" at bounding box center [475, 253] width 20 height 6
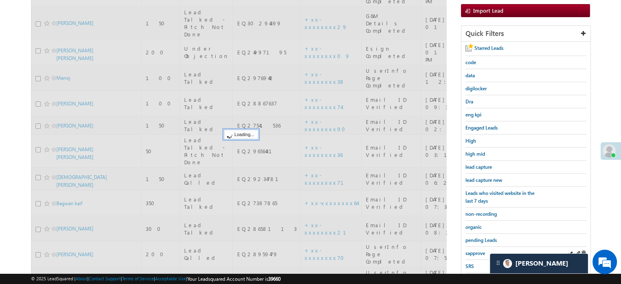
scroll to position [82, 0]
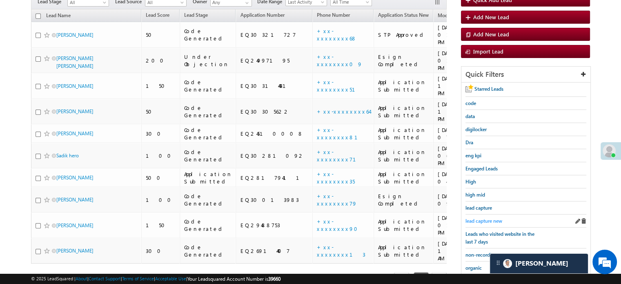
click at [487, 218] on span "lead capture new" at bounding box center [483, 221] width 37 height 6
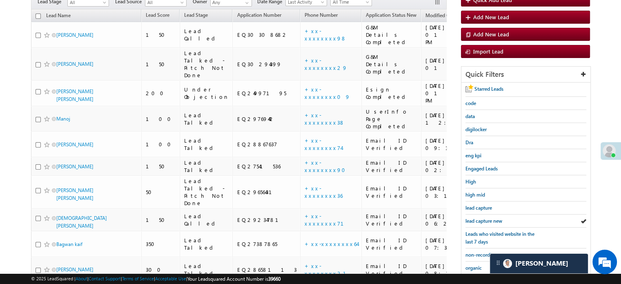
click at [487, 218] on span "lead capture new" at bounding box center [483, 221] width 37 height 6
click at [473, 217] on link "lead capture new" at bounding box center [483, 221] width 37 height 8
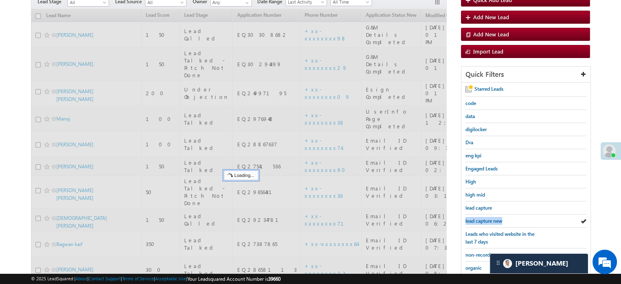
click at [473, 217] on link "lead capture new" at bounding box center [483, 221] width 37 height 8
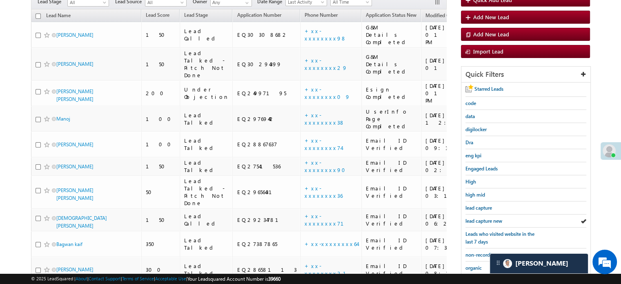
click at [473, 217] on link "lead capture new" at bounding box center [483, 221] width 37 height 8
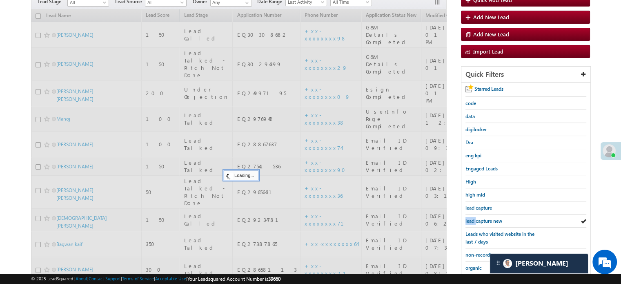
click at [473, 217] on link "lead capture new" at bounding box center [483, 221] width 37 height 8
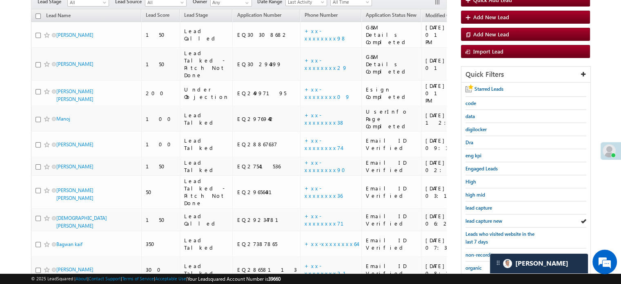
click at [473, 217] on link "lead capture new" at bounding box center [483, 221] width 37 height 8
click at [476, 218] on span "lead capture new" at bounding box center [483, 221] width 37 height 6
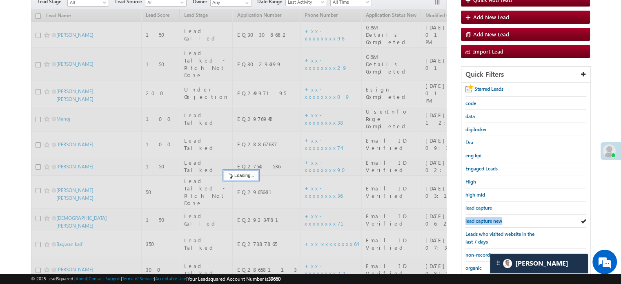
click at [476, 218] on span "lead capture new" at bounding box center [483, 221] width 37 height 6
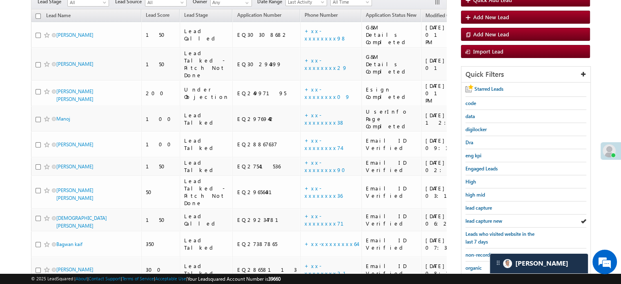
click at [476, 218] on span "lead capture new" at bounding box center [483, 221] width 37 height 6
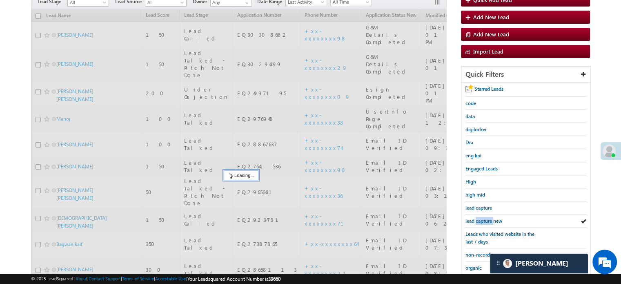
click at [476, 218] on span "lead capture new" at bounding box center [483, 221] width 37 height 6
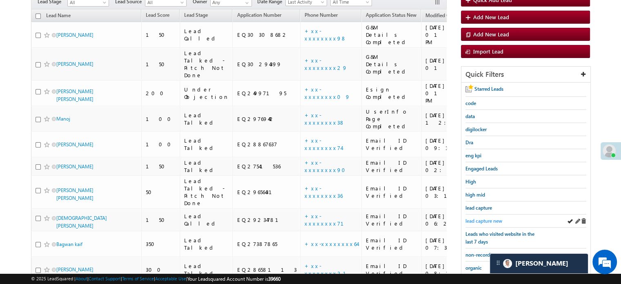
click at [488, 218] on span "lead capture new" at bounding box center [483, 221] width 37 height 6
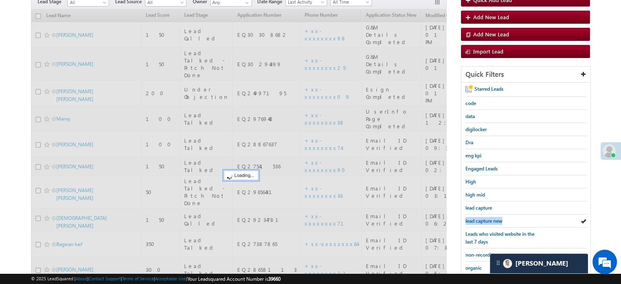
click at [488, 218] on span "lead capture new" at bounding box center [483, 221] width 37 height 6
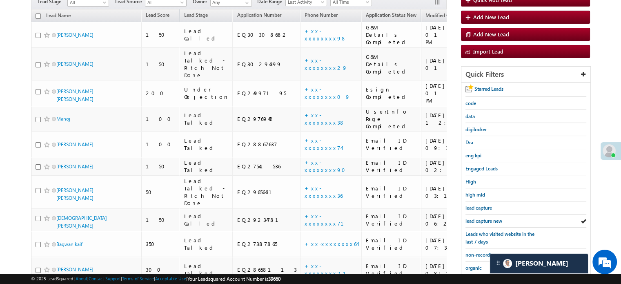
click at [488, 218] on span "lead capture new" at bounding box center [483, 221] width 37 height 6
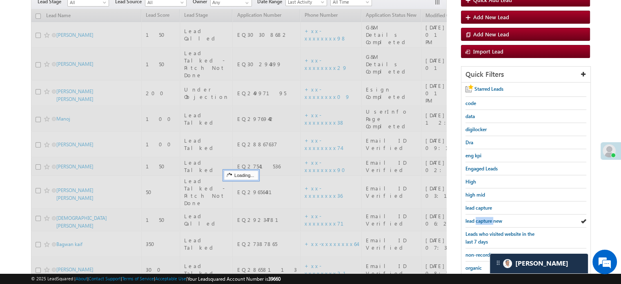
click at [488, 218] on span "lead capture new" at bounding box center [483, 221] width 37 height 6
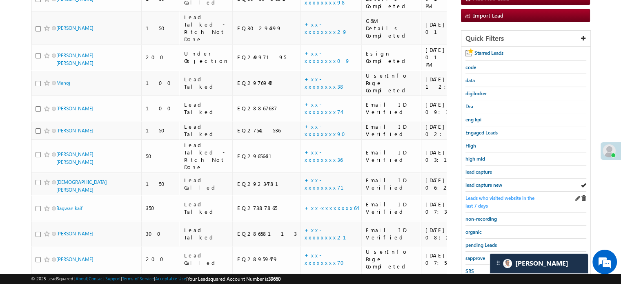
scroll to position [122, 0]
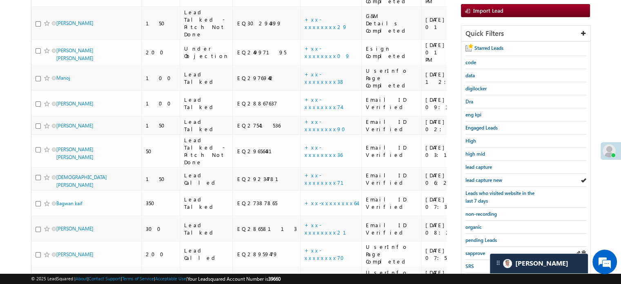
click at [479, 247] on div "sapprove" at bounding box center [525, 253] width 121 height 13
click at [478, 250] on span "sapprove" at bounding box center [475, 253] width 20 height 6
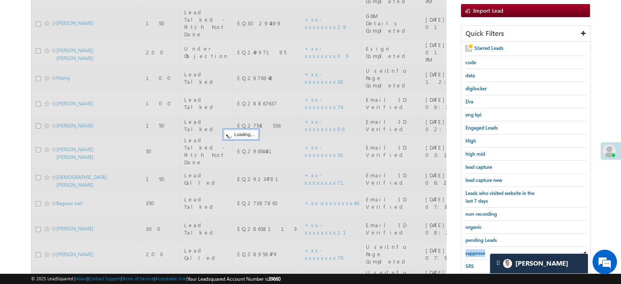
click at [478, 250] on span "sapprove" at bounding box center [475, 253] width 20 height 6
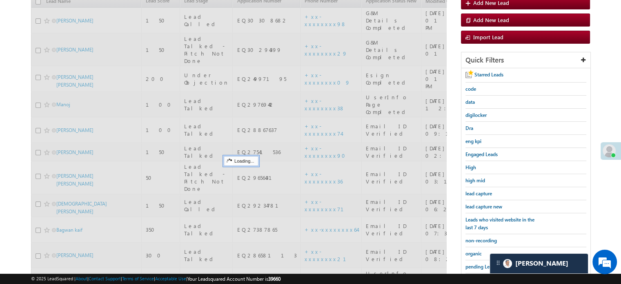
scroll to position [82, 0]
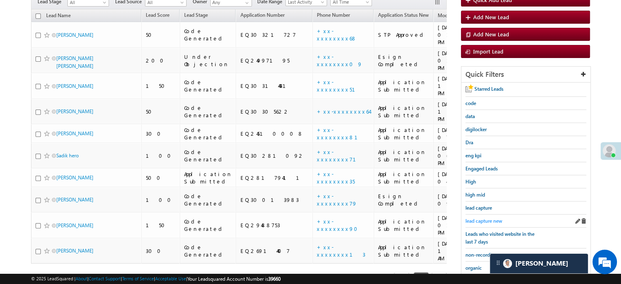
click at [485, 220] on span "lead capture new" at bounding box center [483, 221] width 37 height 6
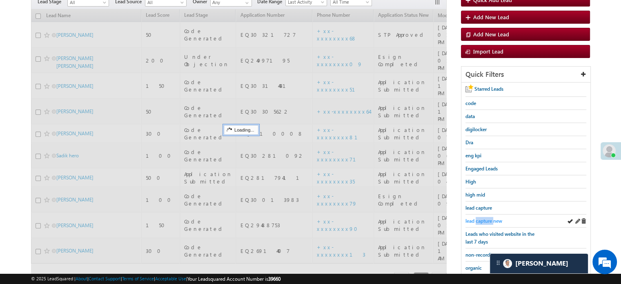
click at [485, 220] on span "lead capture new" at bounding box center [483, 221] width 37 height 6
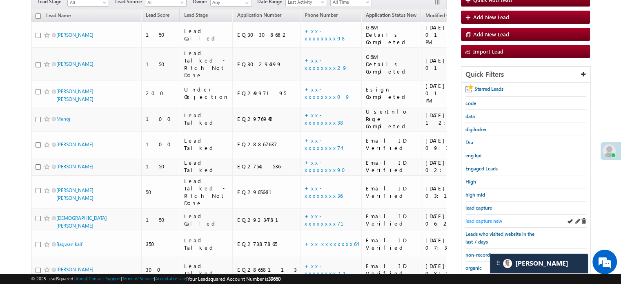
click at [467, 218] on span "lead capture new" at bounding box center [483, 221] width 37 height 6
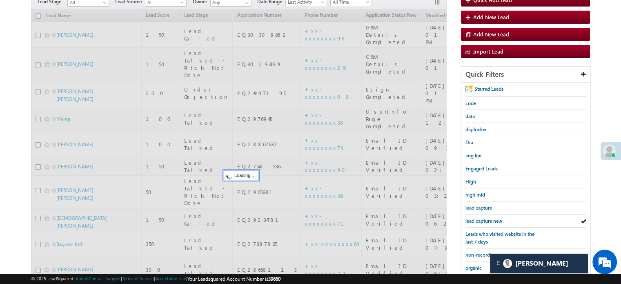
click at [469, 218] on span "lead capture new" at bounding box center [483, 221] width 37 height 6
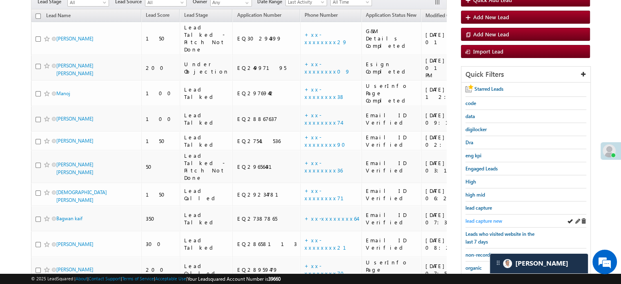
click at [482, 218] on span "lead capture new" at bounding box center [483, 221] width 37 height 6
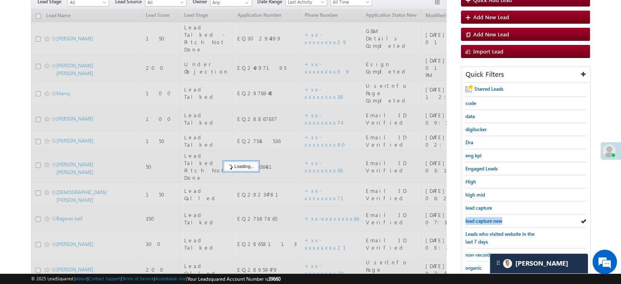
click at [482, 218] on span "lead capture new" at bounding box center [483, 221] width 37 height 6
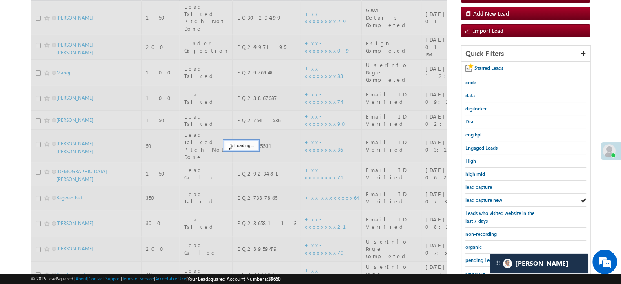
scroll to position [122, 0]
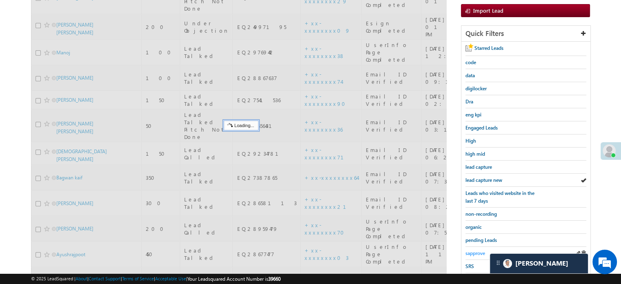
click at [478, 250] on span "sapprove" at bounding box center [475, 253] width 20 height 6
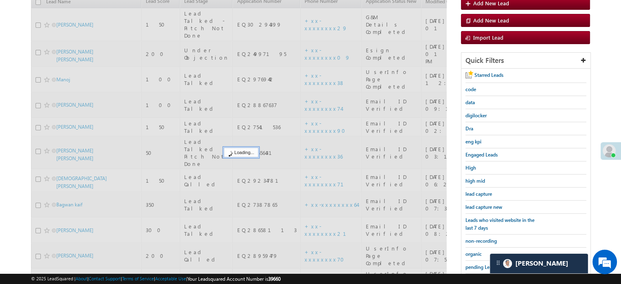
scroll to position [82, 0]
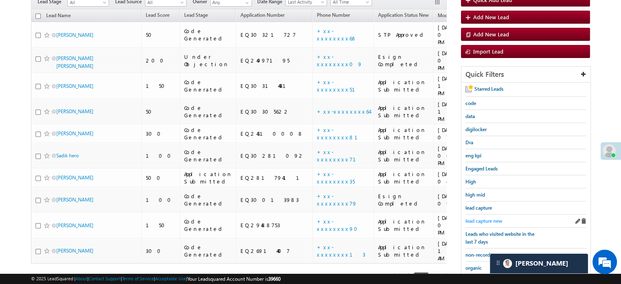
click at [476, 220] on span "lead capture new" at bounding box center [483, 221] width 37 height 6
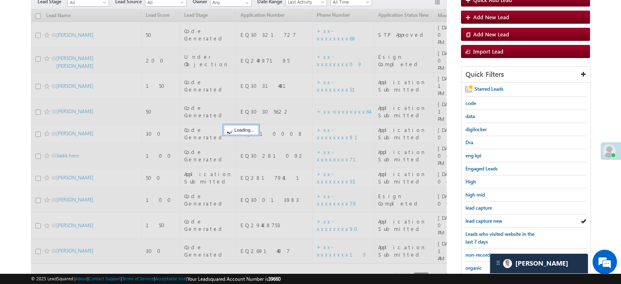
click at [476, 220] on span "lead capture new" at bounding box center [483, 221] width 37 height 6
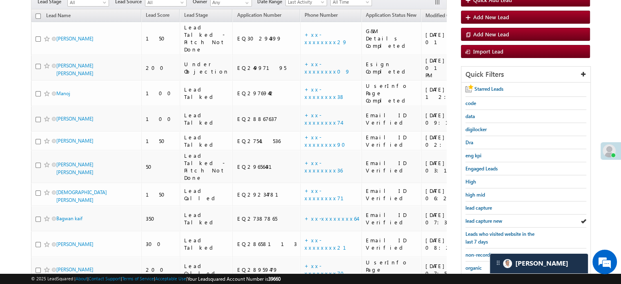
click at [476, 220] on span "lead capture new" at bounding box center [483, 221] width 37 height 6
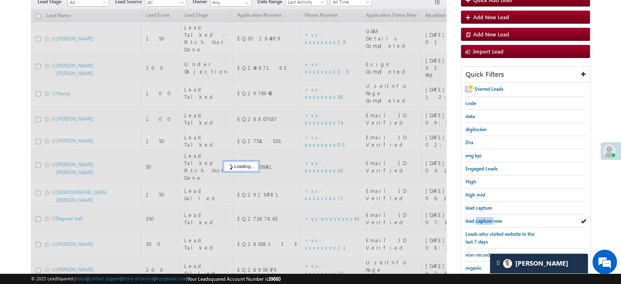
click at [476, 220] on span "lead capture new" at bounding box center [483, 221] width 37 height 6
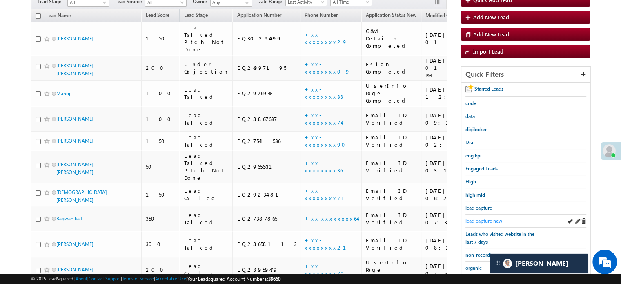
click at [480, 218] on span "lead capture new" at bounding box center [483, 221] width 37 height 6
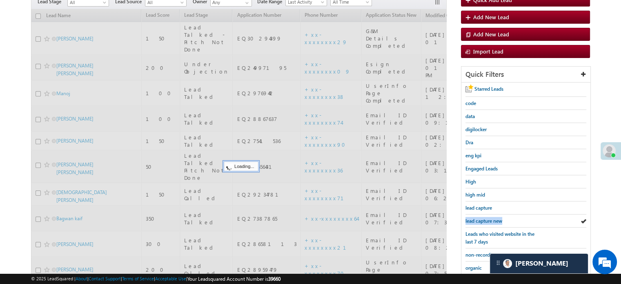
click at [480, 218] on span "lead capture new" at bounding box center [483, 221] width 37 height 6
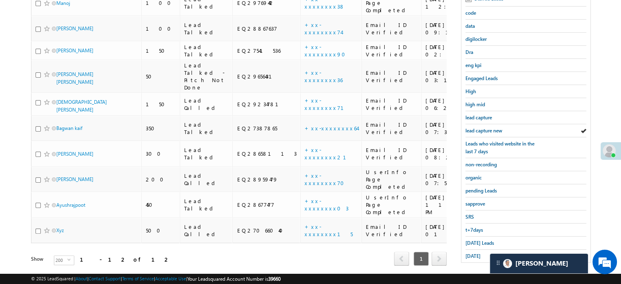
scroll to position [175, 0]
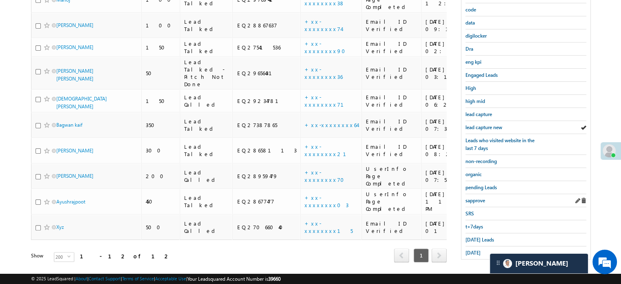
click at [472, 194] on div "sapprove" at bounding box center [525, 200] width 121 height 13
click at [473, 197] on span "sapprove" at bounding box center [475, 200] width 20 height 6
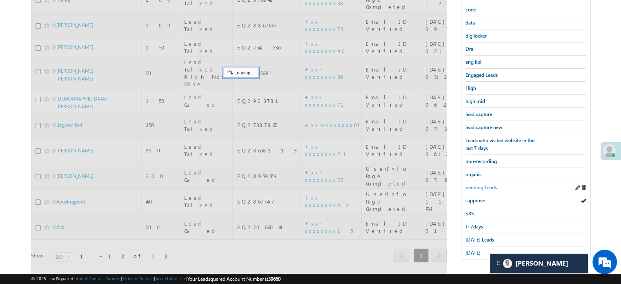
scroll to position [93, 0]
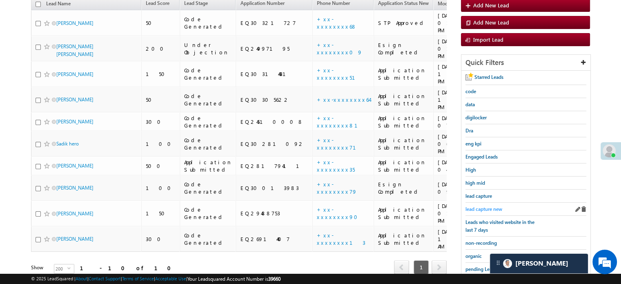
click at [487, 208] on span "lead capture new" at bounding box center [483, 209] width 37 height 6
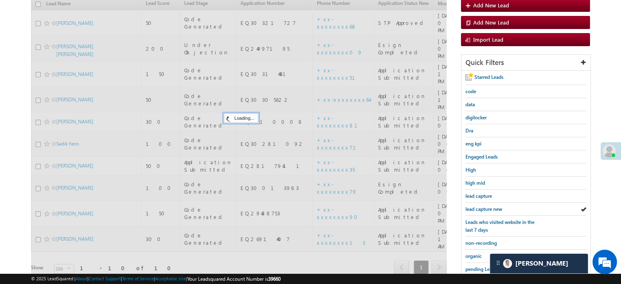
click at [487, 208] on span "lead capture new" at bounding box center [483, 209] width 37 height 6
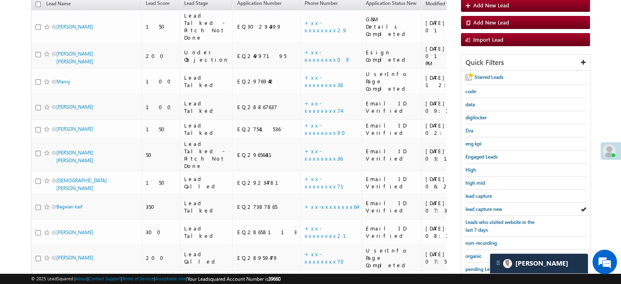
click at [487, 208] on span "lead capture new" at bounding box center [483, 209] width 37 height 6
click at [487, 209] on span "lead capture new" at bounding box center [483, 209] width 37 height 6
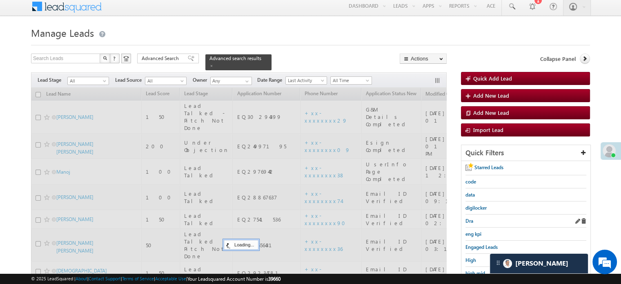
scroll to position [0, 0]
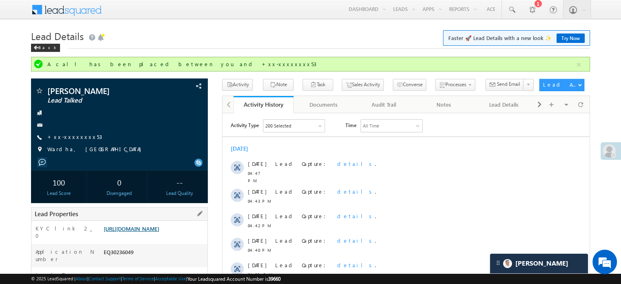
click at [159, 232] on link "https://angelbroking1-pk3em7sa.customui-test.leadsquared.com?leadId=fa0e3378-2f…" at bounding box center [132, 228] width 56 height 7
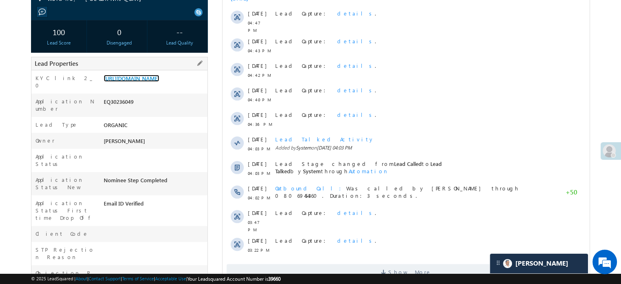
scroll to position [82, 0]
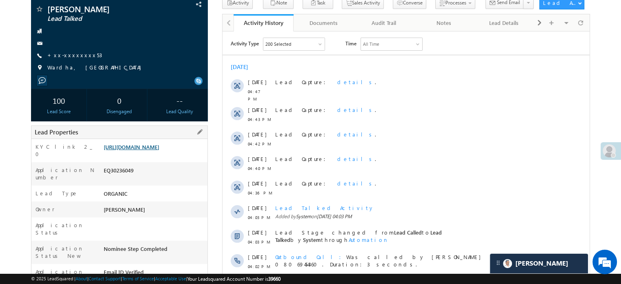
click at [135, 150] on link "https://angelbroking1-pk3em7sa.customui-test.leadsquared.com?leadId=fa0e3378-2f…" at bounding box center [132, 146] width 56 height 7
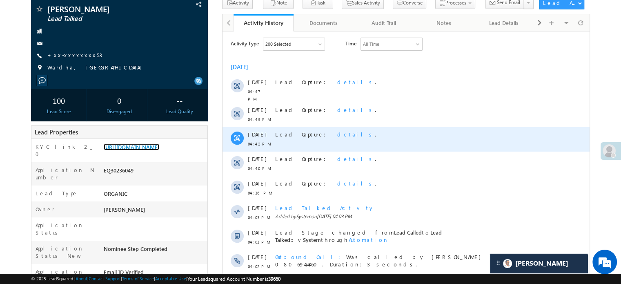
scroll to position [204, 0]
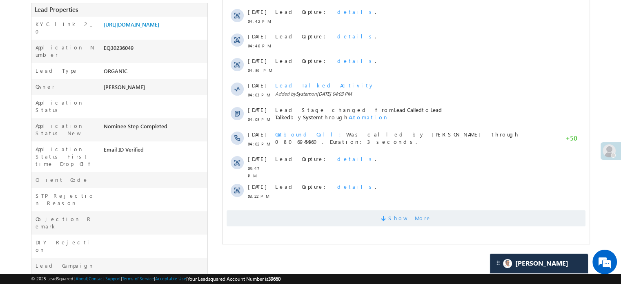
click at [322, 210] on span "Show More" at bounding box center [406, 218] width 359 height 16
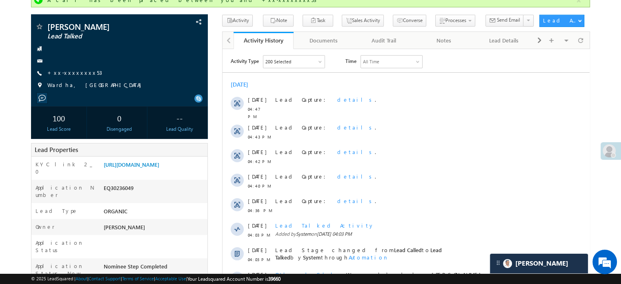
scroll to position [0, 0]
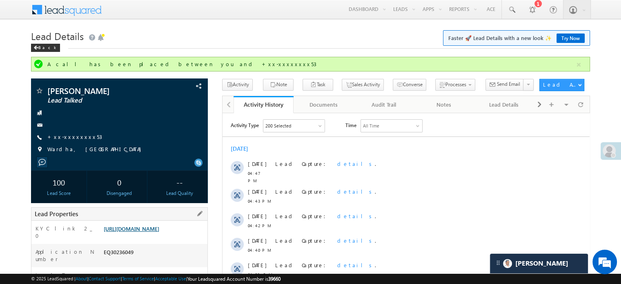
click at [152, 227] on link "https://angelbroking1-pk3em7sa.customui-test.leadsquared.com?leadId=fa0e3378-2f…" at bounding box center [132, 228] width 56 height 7
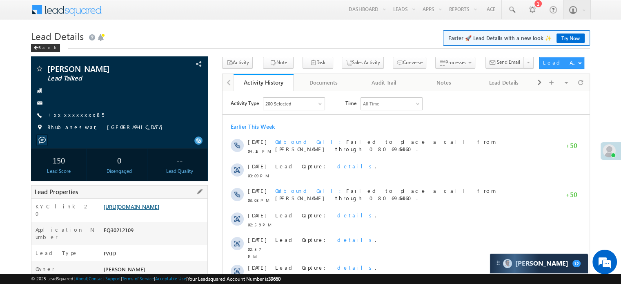
click at [126, 210] on link "https://angelbroking1-pk3em7sa.customui-test.leadsquared.com?leadId=a3df6703-41…" at bounding box center [132, 206] width 56 height 7
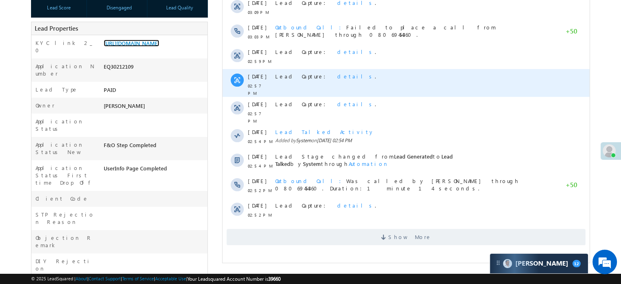
scroll to position [204, 0]
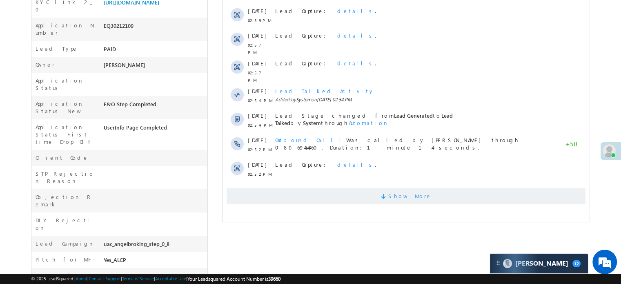
click at [363, 195] on span "Show More" at bounding box center [406, 196] width 359 height 16
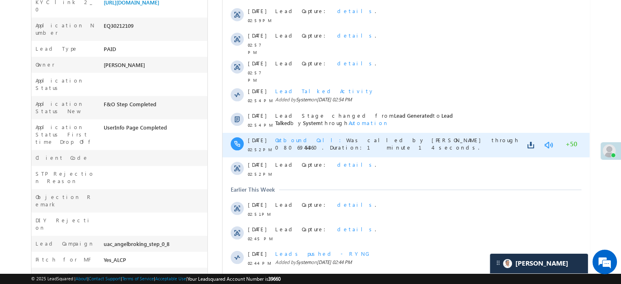
click at [552, 141] on link at bounding box center [548, 145] width 10 height 8
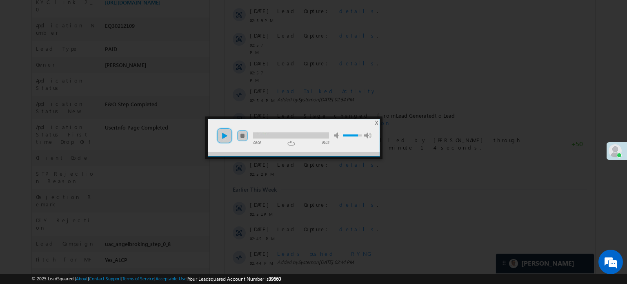
click at [222, 135] on link "play" at bounding box center [224, 135] width 16 height 16
click at [286, 140] on link "repeat" at bounding box center [291, 143] width 10 height 7
click at [288, 136] on div at bounding box center [291, 135] width 76 height 6
click at [227, 135] on link "pause" at bounding box center [224, 135] width 16 height 16
click at [265, 102] on div at bounding box center [313, 142] width 627 height 284
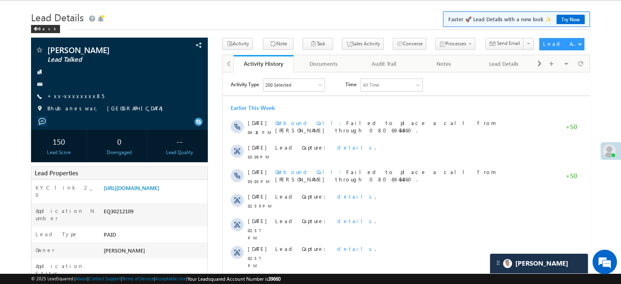
scroll to position [0, 0]
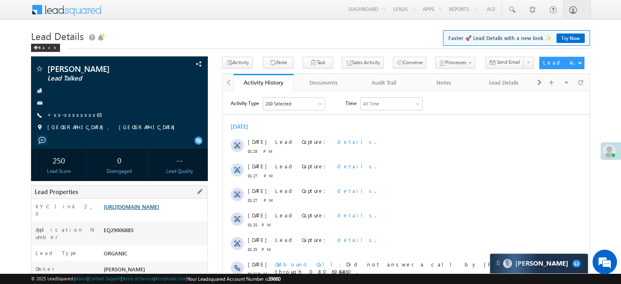
click at [156, 210] on link "https://angelbroking1-pk3em7sa.customui-test.leadsquared.com?leadId=dc342115-0e…" at bounding box center [132, 206] width 56 height 7
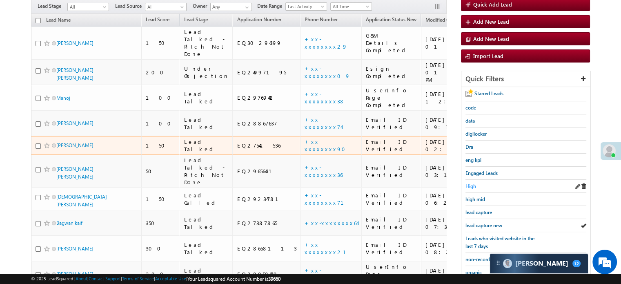
scroll to position [82, 0]
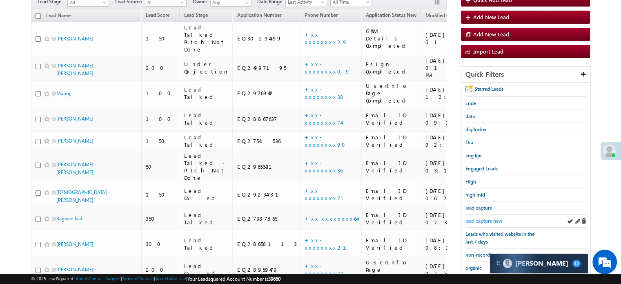
click at [481, 221] on span "lead capture new" at bounding box center [483, 221] width 37 height 6
click at [491, 220] on span "lead capture new" at bounding box center [483, 221] width 37 height 6
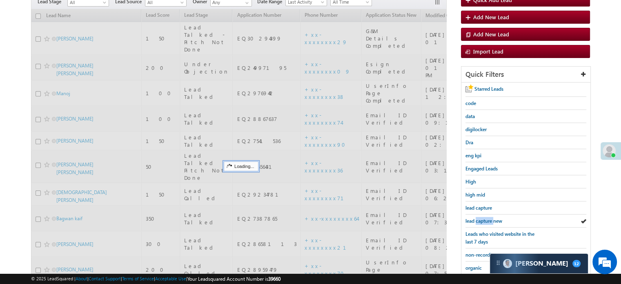
click at [491, 220] on span "lead capture new" at bounding box center [483, 221] width 37 height 6
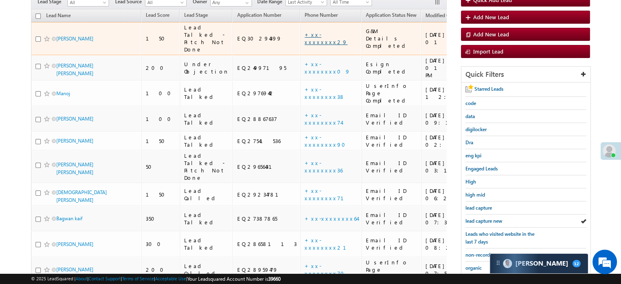
click at [304, 33] on link "+xx-xxxxxxxx29" at bounding box center [325, 38] width 43 height 14
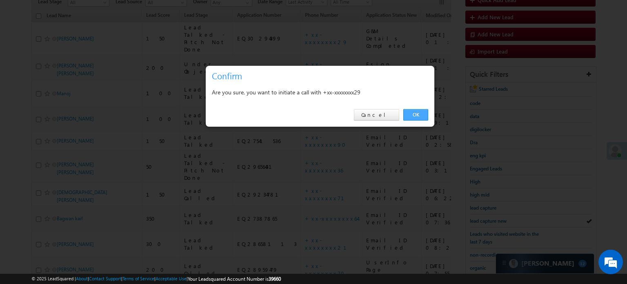
click at [412, 116] on link "OK" at bounding box center [415, 114] width 25 height 11
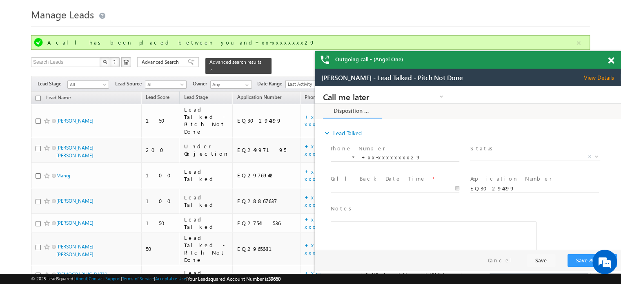
scroll to position [0, 0]
click at [608, 59] on span at bounding box center [611, 60] width 6 height 7
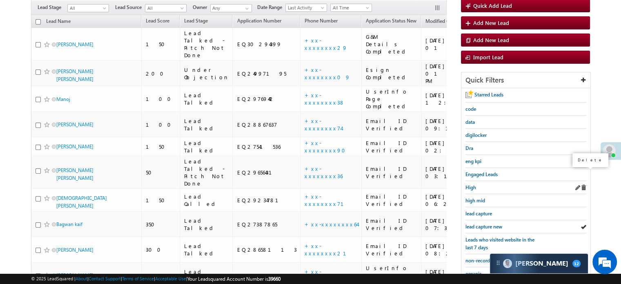
scroll to position [103, 0]
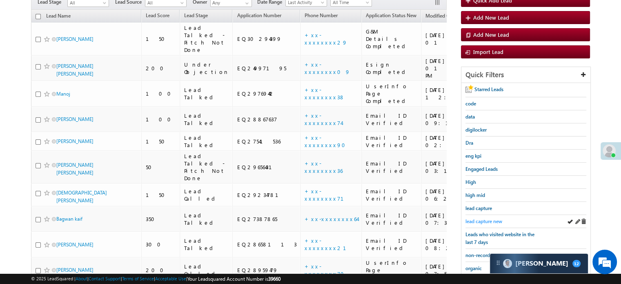
click at [491, 218] on span "lead capture new" at bounding box center [483, 221] width 37 height 6
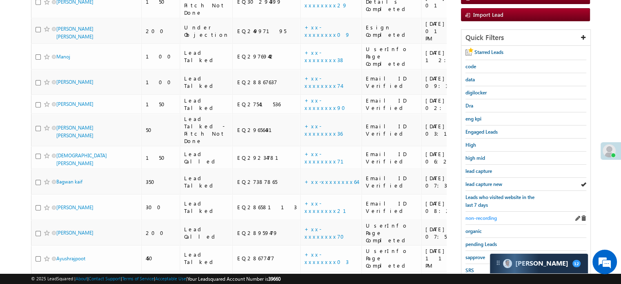
scroll to position [122, 0]
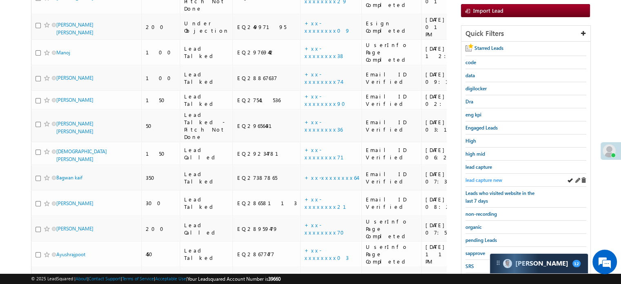
click at [486, 180] on span "lead capture new" at bounding box center [483, 180] width 37 height 6
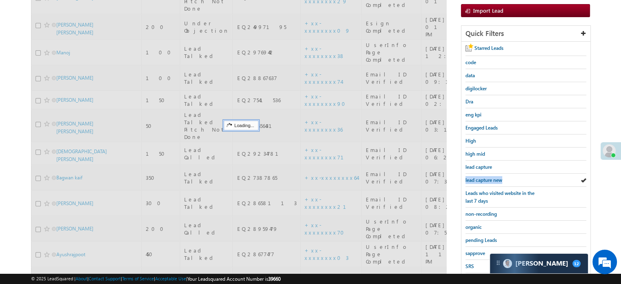
click at [486, 180] on span "lead capture new" at bounding box center [483, 180] width 37 height 6
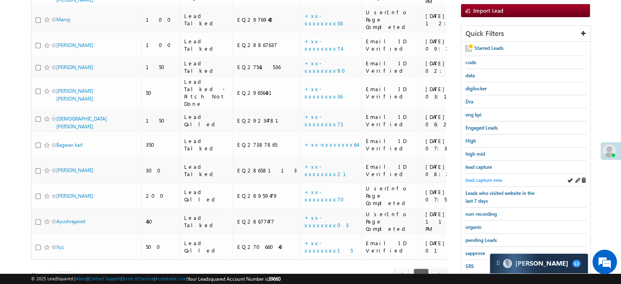
click at [487, 178] on span "lead capture new" at bounding box center [483, 180] width 37 height 6
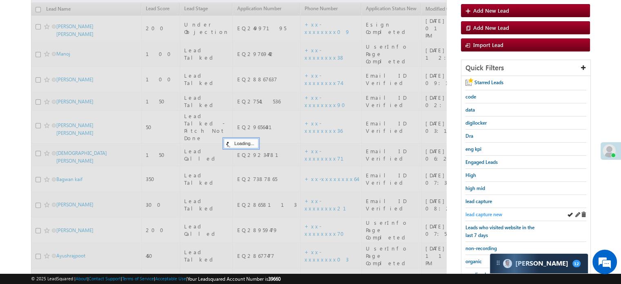
scroll to position [41, 0]
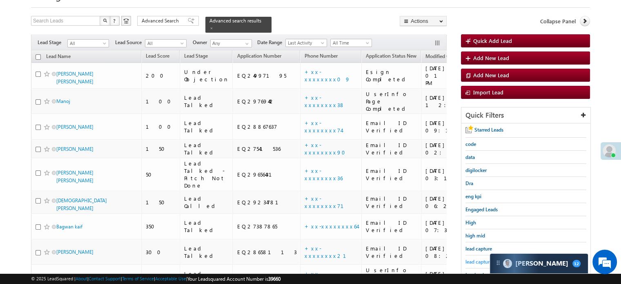
click at [482, 258] on span "lead capture new" at bounding box center [483, 261] width 37 height 6
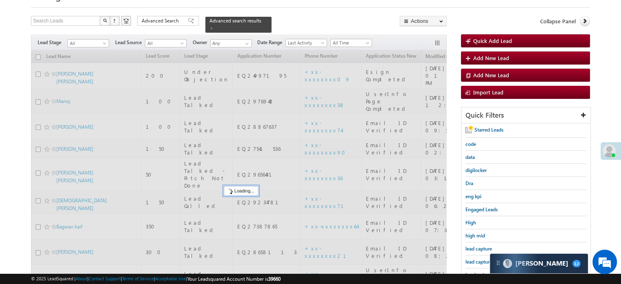
click at [482, 258] on span "lead capture new" at bounding box center [483, 261] width 37 height 6
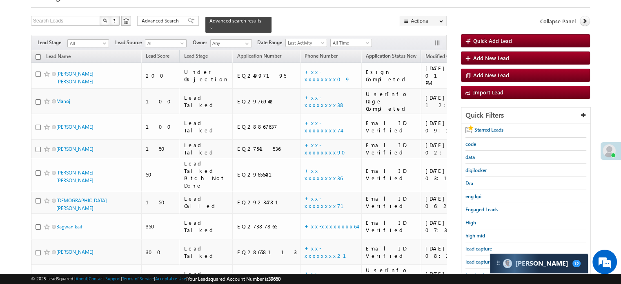
click at [482, 258] on span "lead capture new" at bounding box center [483, 261] width 37 height 6
click at [478, 261] on span "lead capture new" at bounding box center [483, 261] width 37 height 6
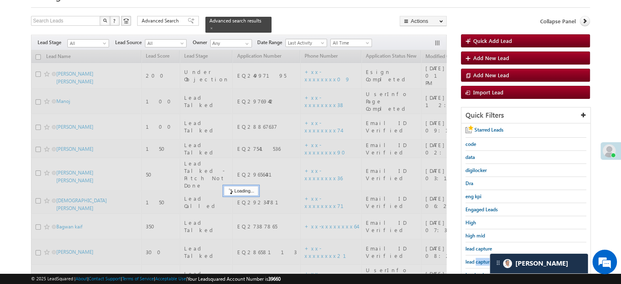
click at [478, 261] on span "lead capture new" at bounding box center [483, 261] width 37 height 6
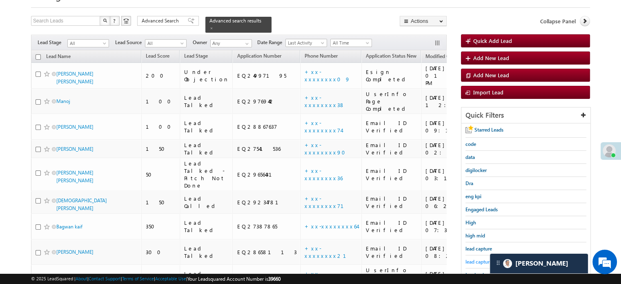
click at [480, 258] on span "lead capture new" at bounding box center [483, 261] width 37 height 6
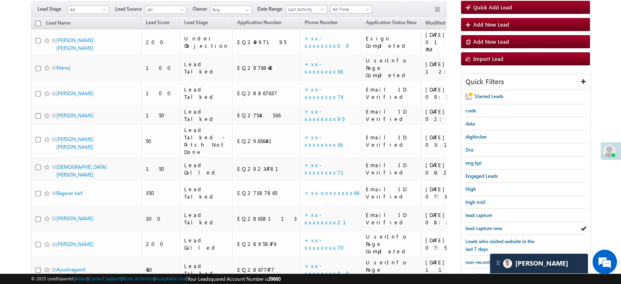
scroll to position [122, 0]
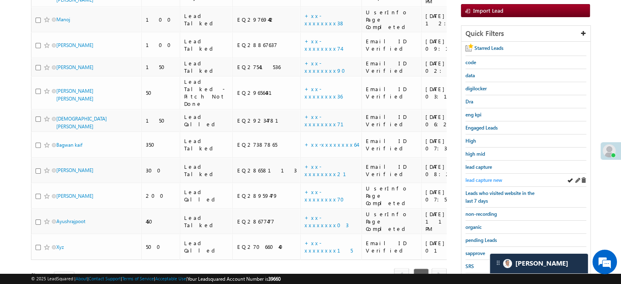
click at [484, 177] on span "lead capture new" at bounding box center [483, 180] width 37 height 6
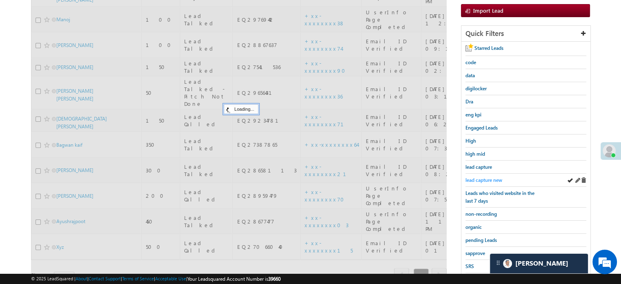
scroll to position [82, 0]
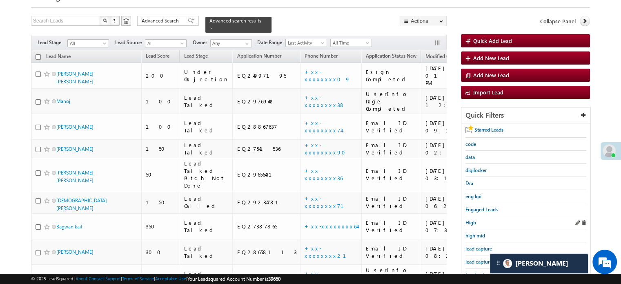
click at [473, 216] on div "High" at bounding box center [525, 222] width 121 height 13
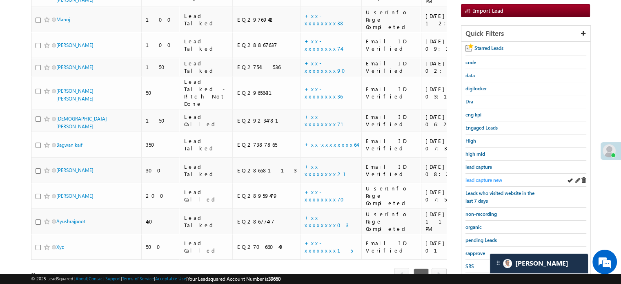
click at [483, 179] on span "lead capture new" at bounding box center [483, 180] width 37 height 6
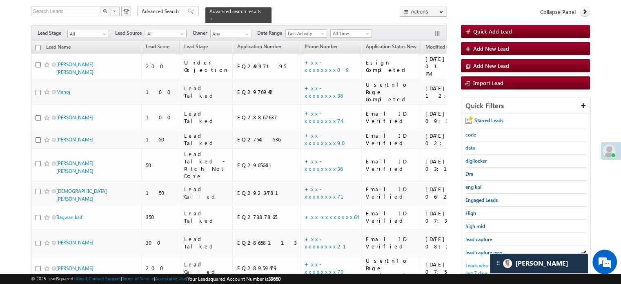
scroll to position [163, 0]
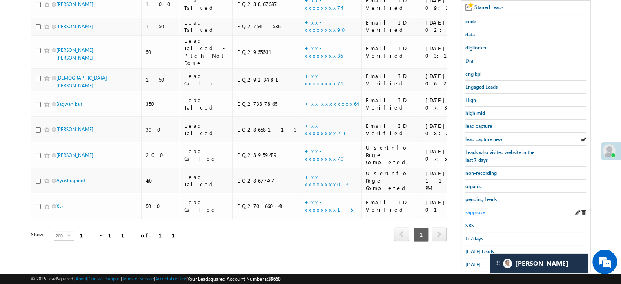
click at [476, 212] on span "sapprove" at bounding box center [475, 212] width 20 height 6
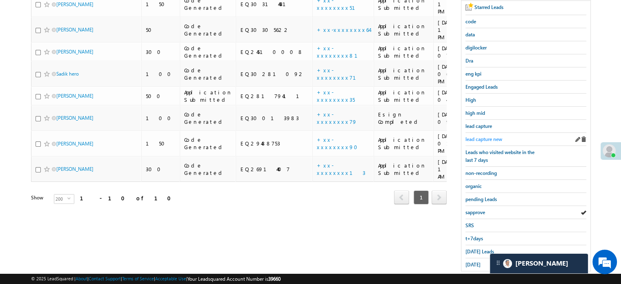
click at [482, 135] on link "lead capture new" at bounding box center [483, 139] width 37 height 8
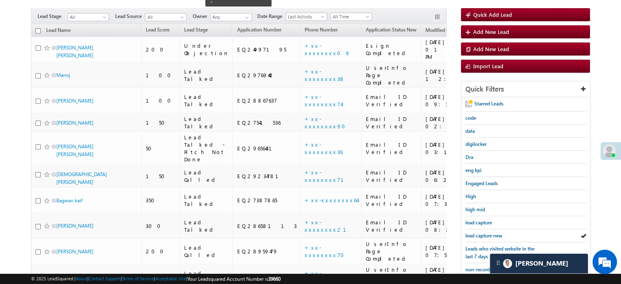
scroll to position [82, 0]
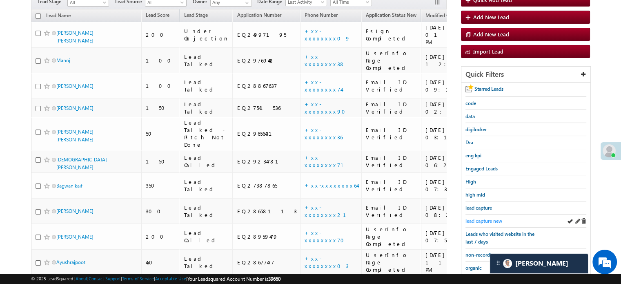
click at [488, 218] on span "lead capture new" at bounding box center [483, 221] width 37 height 6
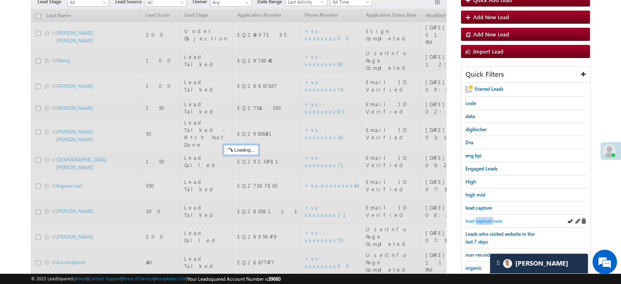
click at [488, 218] on span "lead capture new" at bounding box center [483, 221] width 37 height 6
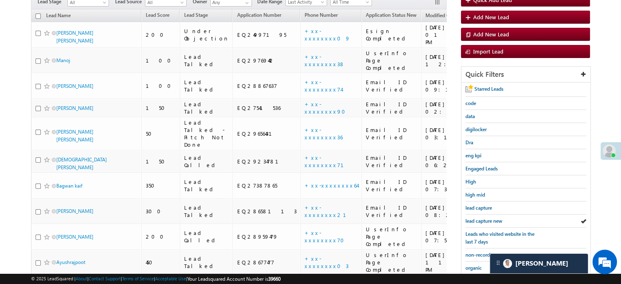
click at [488, 218] on span "lead capture new" at bounding box center [483, 221] width 37 height 6
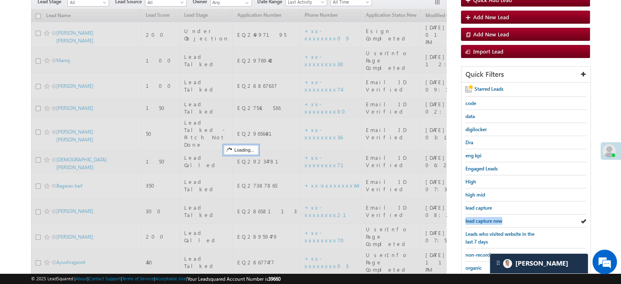
click at [488, 218] on span "lead capture new" at bounding box center [483, 221] width 37 height 6
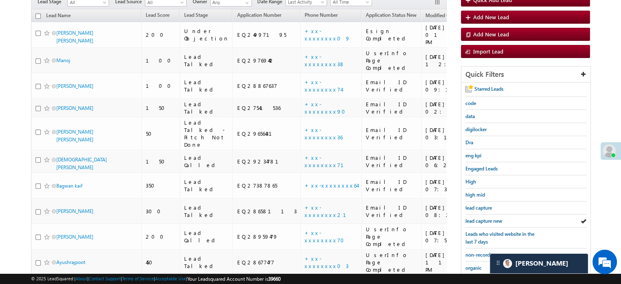
click at [488, 218] on span "lead capture new" at bounding box center [483, 221] width 37 height 6
click at [478, 218] on span "lead capture new" at bounding box center [483, 221] width 37 height 6
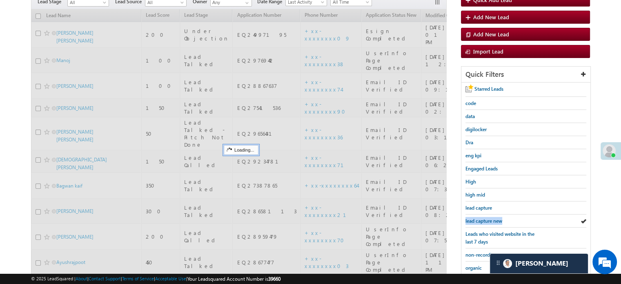
click at [478, 218] on span "lead capture new" at bounding box center [483, 221] width 37 height 6
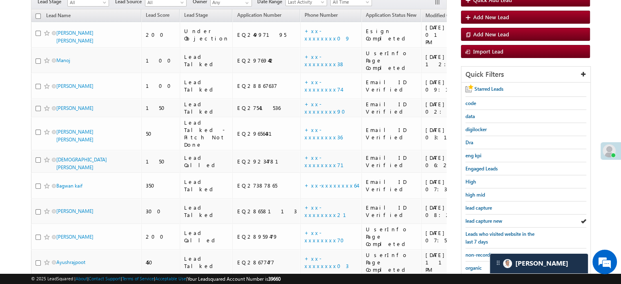
click at [478, 218] on span "lead capture new" at bounding box center [483, 221] width 37 height 6
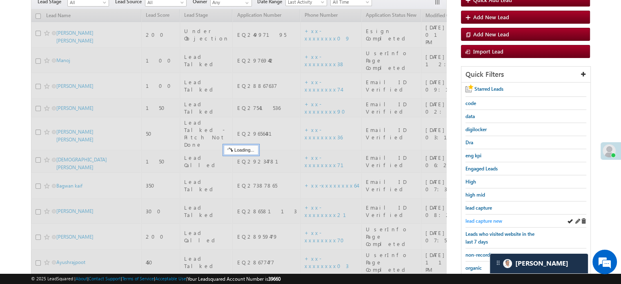
click at [478, 218] on span "lead capture new" at bounding box center [483, 221] width 37 height 6
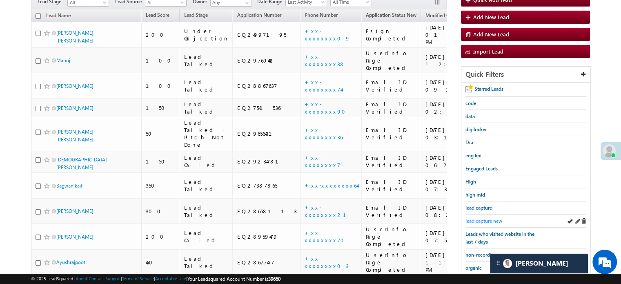
click at [493, 220] on span "lead capture new" at bounding box center [483, 221] width 37 height 6
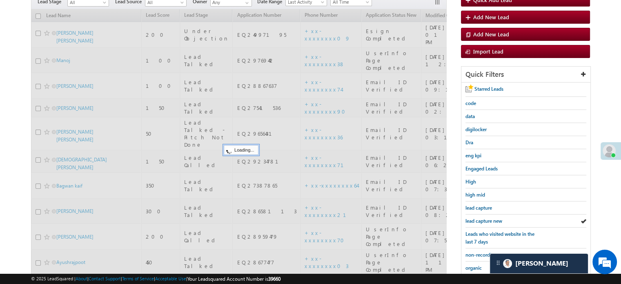
click at [493, 220] on span "lead capture new" at bounding box center [483, 221] width 37 height 6
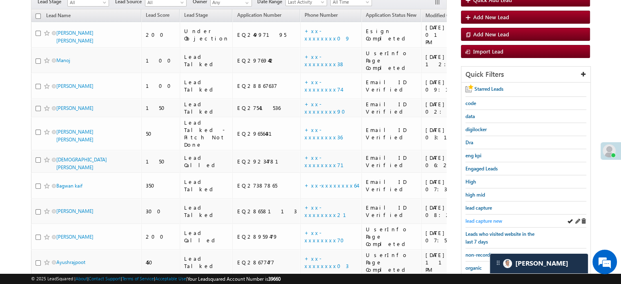
click at [487, 218] on span "lead capture new" at bounding box center [483, 221] width 37 height 6
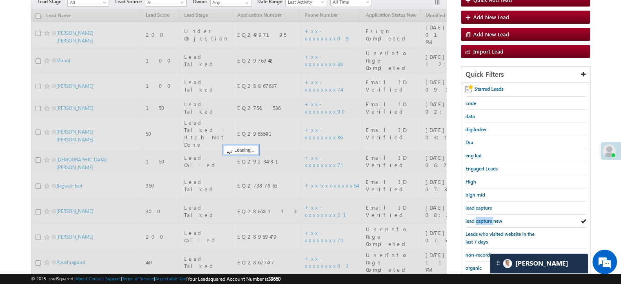
click at [487, 218] on span "lead capture new" at bounding box center [483, 221] width 37 height 6
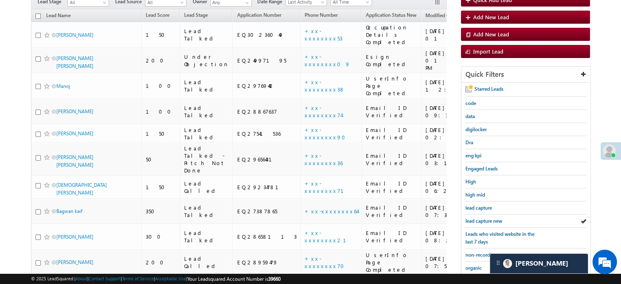
click at [487, 218] on span "lead capture new" at bounding box center [483, 221] width 37 height 6
click at [486, 218] on span "lead capture new" at bounding box center [483, 221] width 37 height 6
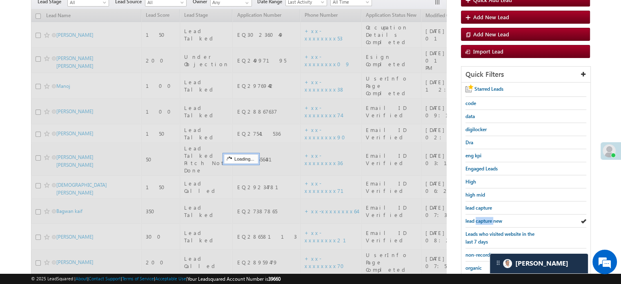
click at [486, 218] on span "lead capture new" at bounding box center [483, 221] width 37 height 6
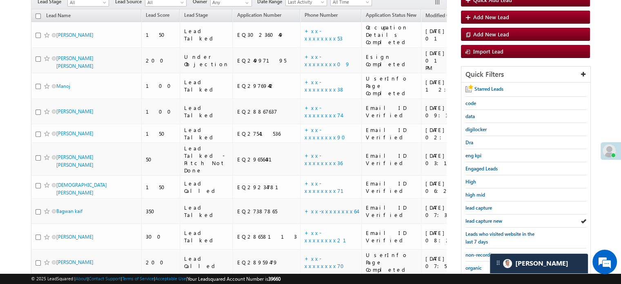
click at [486, 218] on span "lead capture new" at bounding box center [483, 221] width 37 height 6
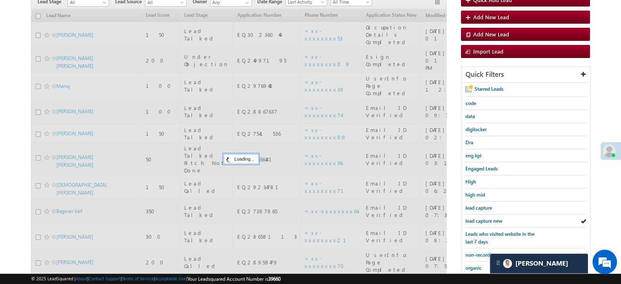
click at [486, 218] on span "lead capture new" at bounding box center [483, 221] width 37 height 6
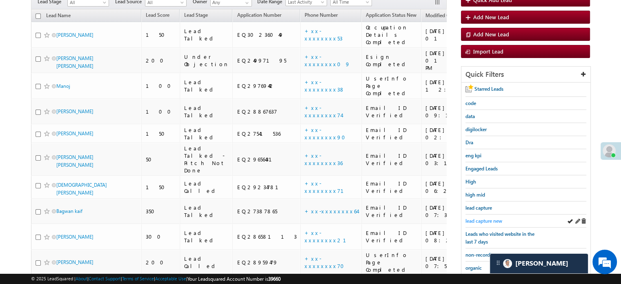
click at [486, 223] on div "lead capture new" at bounding box center [525, 220] width 121 height 13
click at [487, 218] on span "lead capture new" at bounding box center [483, 221] width 37 height 6
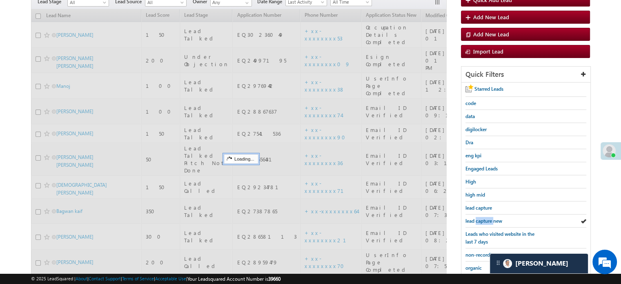
click at [487, 218] on span "lead capture new" at bounding box center [483, 221] width 37 height 6
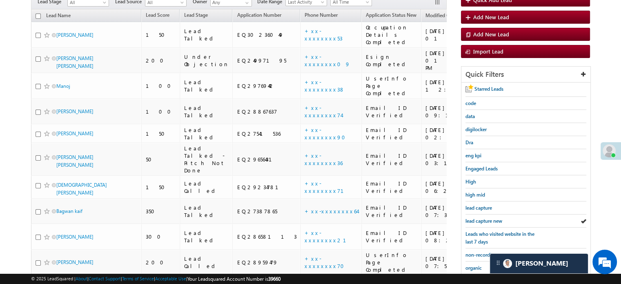
click at [487, 218] on span "lead capture new" at bounding box center [483, 221] width 37 height 6
click at [488, 218] on span "lead capture new" at bounding box center [483, 221] width 37 height 6
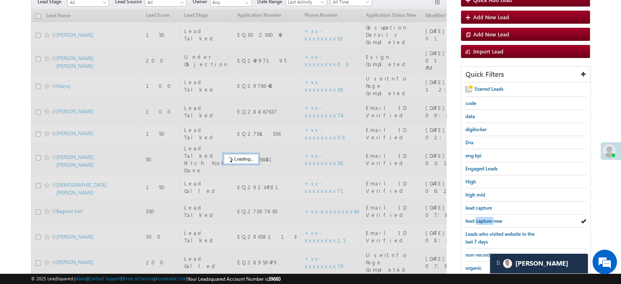
click at [488, 218] on span "lead capture new" at bounding box center [483, 221] width 37 height 6
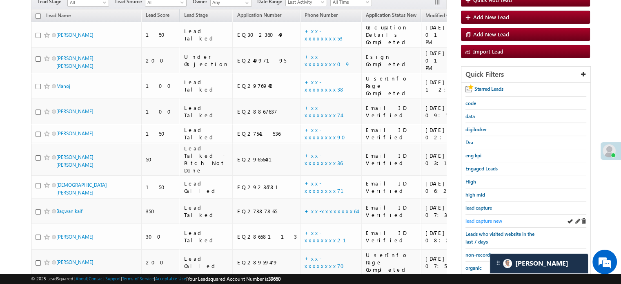
click at [489, 218] on span "lead capture new" at bounding box center [483, 221] width 37 height 6
click at [488, 218] on span "lead capture new" at bounding box center [483, 221] width 37 height 6
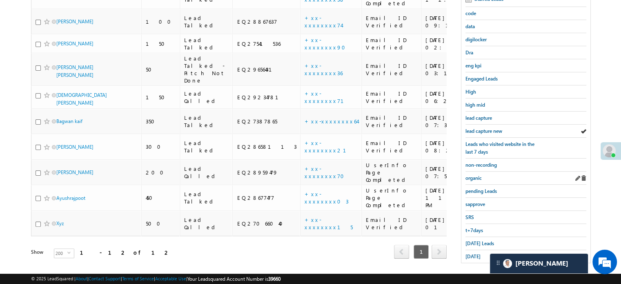
scroll to position [175, 0]
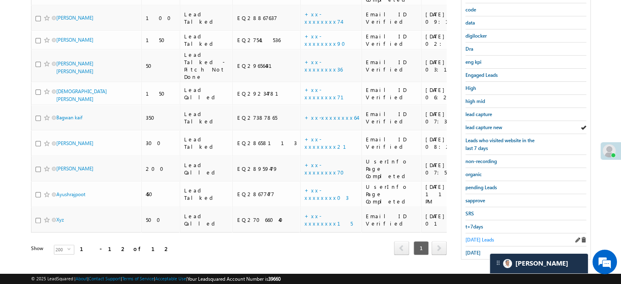
click at [471, 236] on span "[DATE] Leads" at bounding box center [479, 239] width 29 height 6
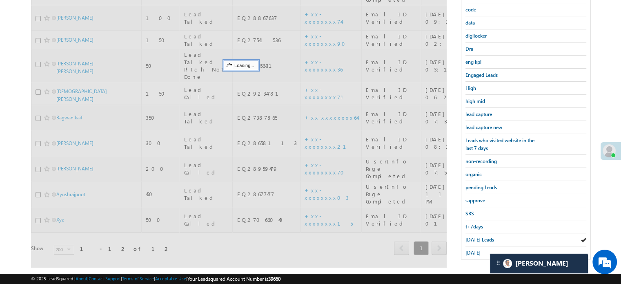
click at [473, 236] on span "[DATE] Leads" at bounding box center [479, 239] width 29 height 6
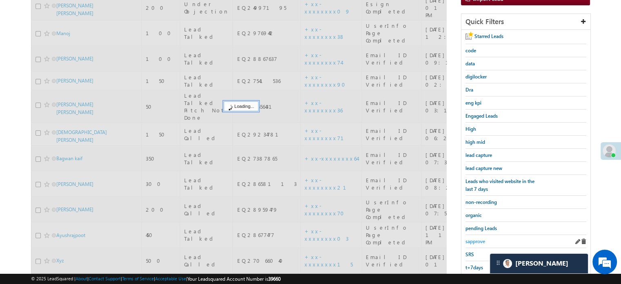
click at [473, 238] on span "sapprove" at bounding box center [475, 241] width 20 height 6
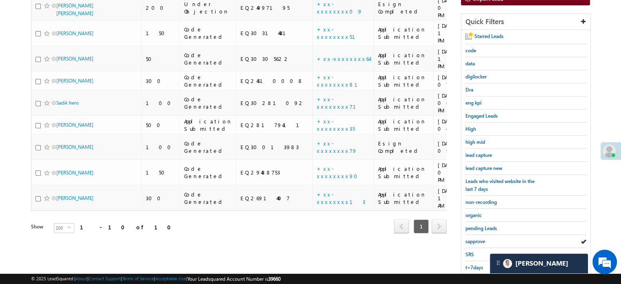
scroll to position [53, 0]
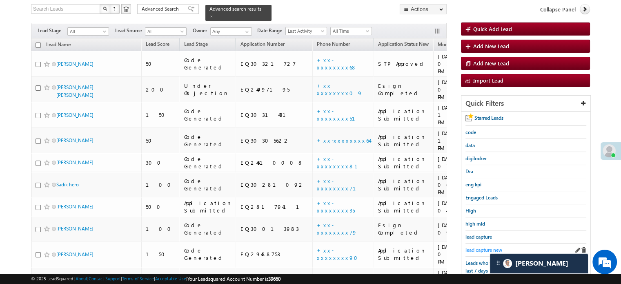
click at [483, 247] on span "lead capture new" at bounding box center [483, 250] width 37 height 6
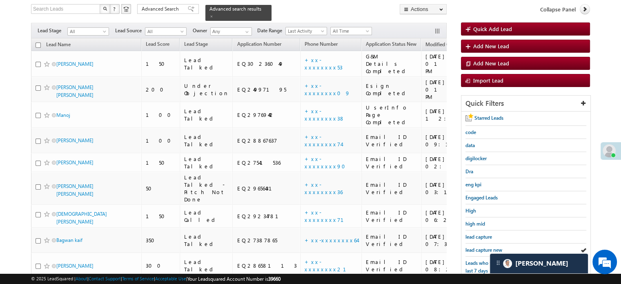
click at [483, 247] on span "lead capture new" at bounding box center [483, 250] width 37 height 6
click at [480, 243] on div "lead capture new" at bounding box center [525, 249] width 121 height 13
click at [481, 243] on div "lead capture new" at bounding box center [525, 249] width 121 height 13
click at [482, 247] on span "lead capture new" at bounding box center [483, 250] width 37 height 6
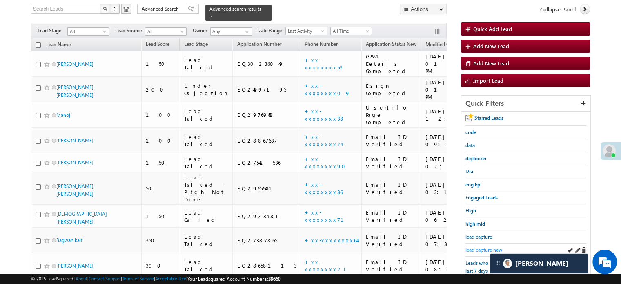
click at [472, 247] on span "lead capture new" at bounding box center [483, 250] width 37 height 6
click at [481, 247] on span "lead capture new" at bounding box center [483, 250] width 37 height 6
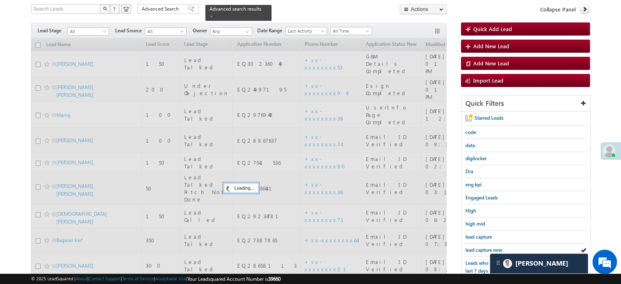
click at [481, 247] on span "lead capture new" at bounding box center [483, 250] width 37 height 6
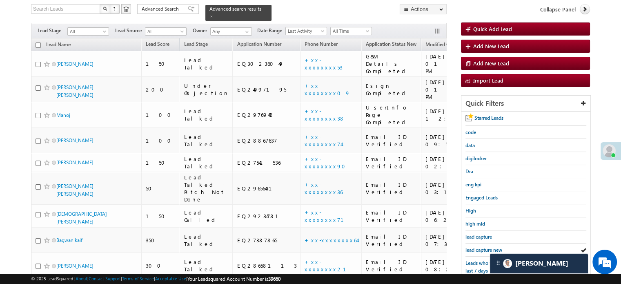
click at [481, 247] on span "lead capture new" at bounding box center [483, 250] width 37 height 6
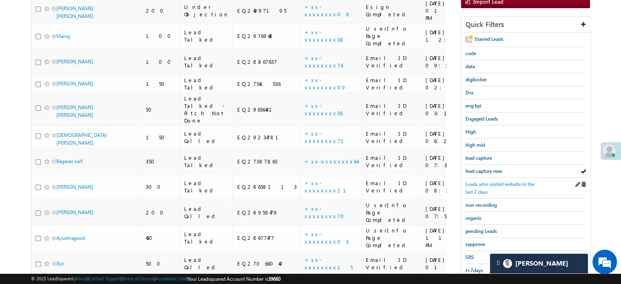
scroll to position [134, 0]
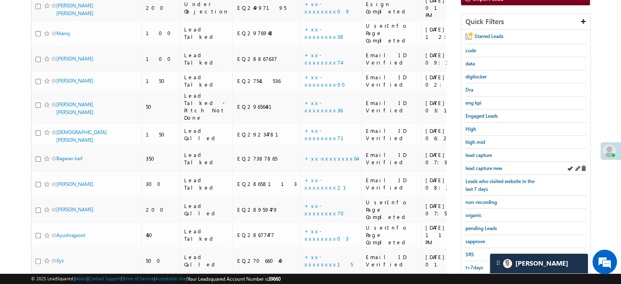
drag, startPoint x: 480, startPoint y: 174, endPoint x: 481, endPoint y: 170, distance: 4.1
click at [480, 175] on div "Leads who visited website in the last 7 days" at bounding box center [525, 185] width 121 height 21
click at [481, 170] on div "lead capture new" at bounding box center [525, 168] width 121 height 13
click at [481, 168] on span "lead capture new" at bounding box center [483, 168] width 37 height 6
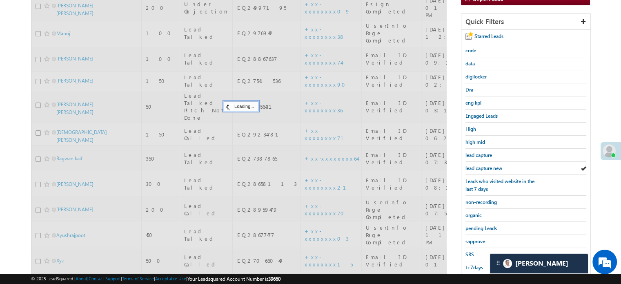
click at [481, 168] on span "lead capture new" at bounding box center [483, 168] width 37 height 6
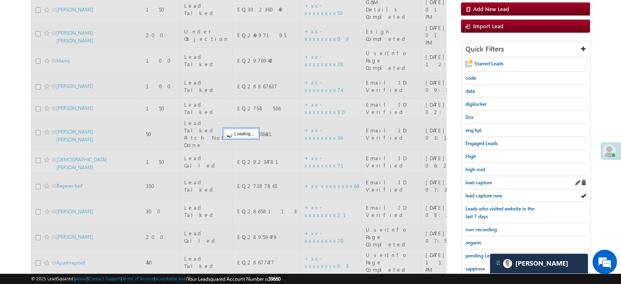
scroll to position [53, 0]
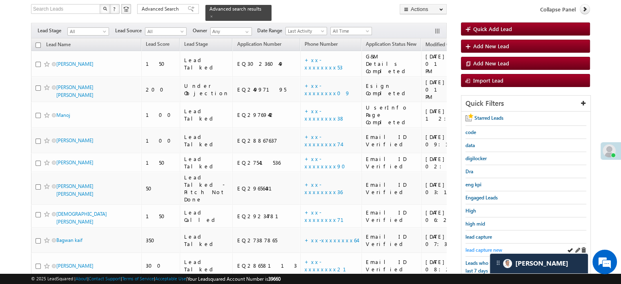
click at [493, 247] on span "lead capture new" at bounding box center [483, 250] width 37 height 6
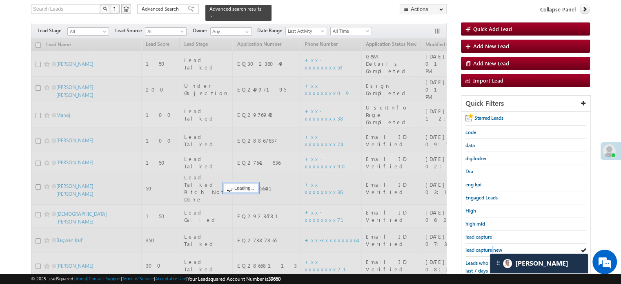
click at [493, 247] on span "lead capture new" at bounding box center [483, 250] width 37 height 6
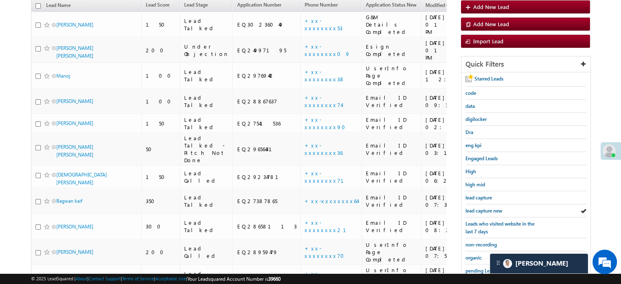
scroll to position [134, 0]
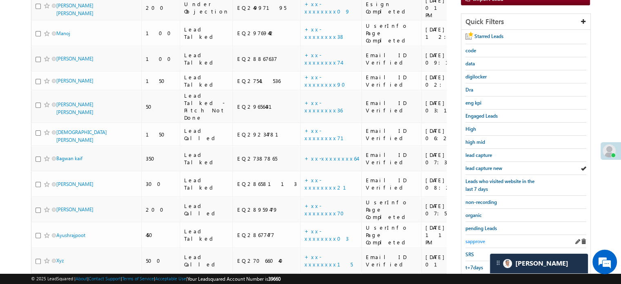
click at [478, 241] on span "sapprove" at bounding box center [475, 241] width 20 height 6
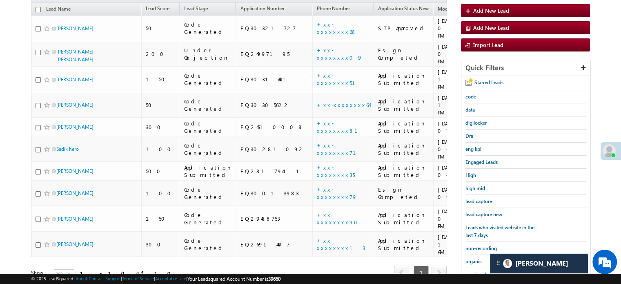
scroll to position [53, 0]
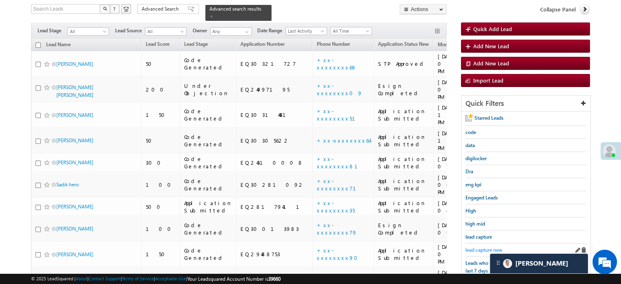
click at [482, 247] on span "lead capture new" at bounding box center [483, 250] width 37 height 6
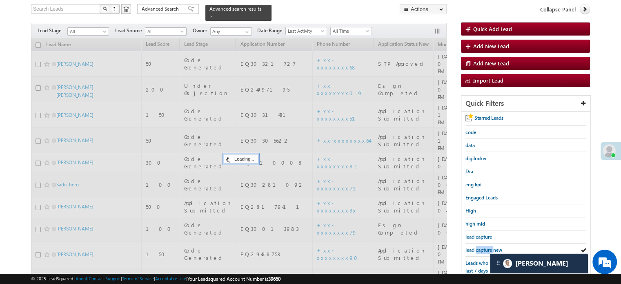
click at [482, 247] on span "lead capture new" at bounding box center [483, 250] width 37 height 6
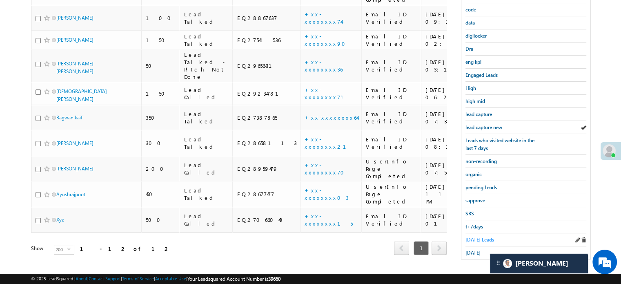
click at [477, 236] on span "[DATE] Leads" at bounding box center [479, 239] width 29 height 6
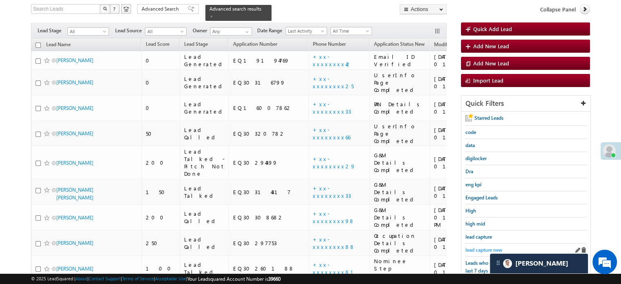
click at [479, 246] on link "lead capture new" at bounding box center [483, 250] width 37 height 8
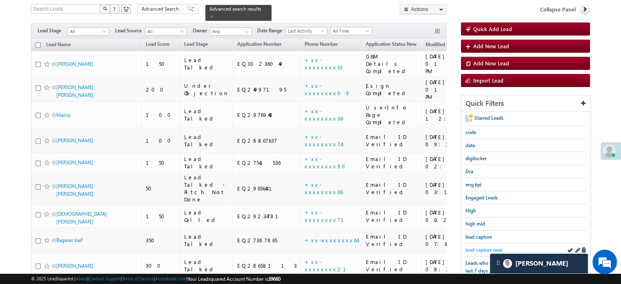
click at [473, 247] on span "lead capture new" at bounding box center [483, 250] width 37 height 6
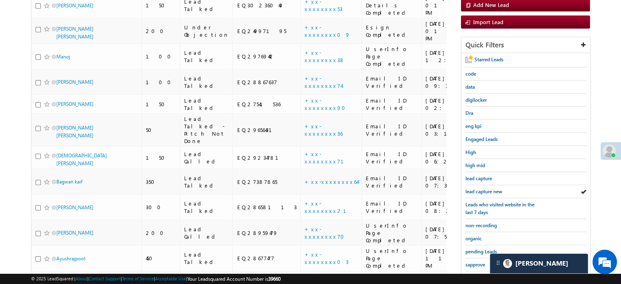
scroll to position [175, 0]
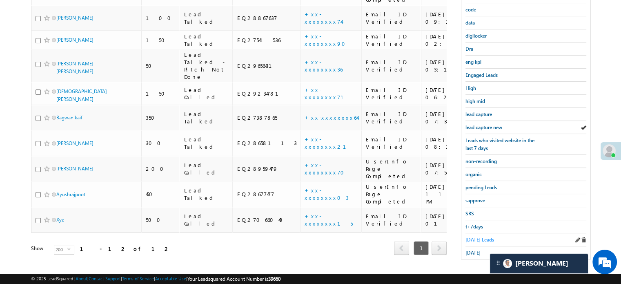
click at [469, 236] on span "[DATE] Leads" at bounding box center [479, 239] width 29 height 6
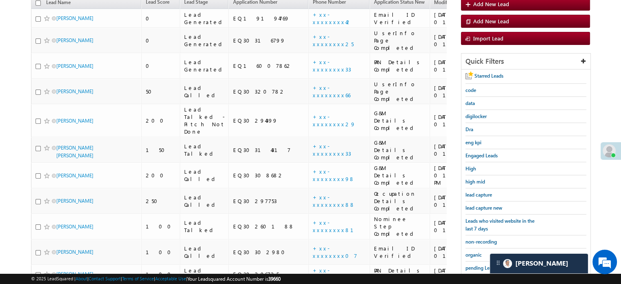
scroll to position [93, 0]
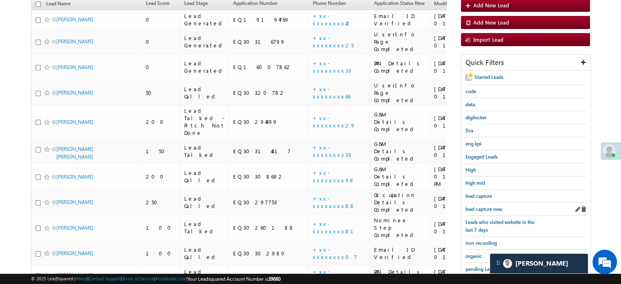
click at [491, 205] on link "lead capture new" at bounding box center [483, 209] width 37 height 8
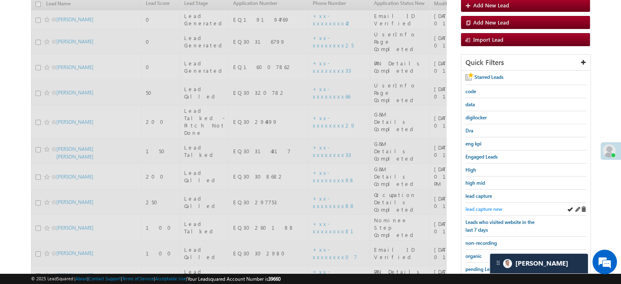
click at [491, 207] on span "lead capture new" at bounding box center [483, 209] width 37 height 6
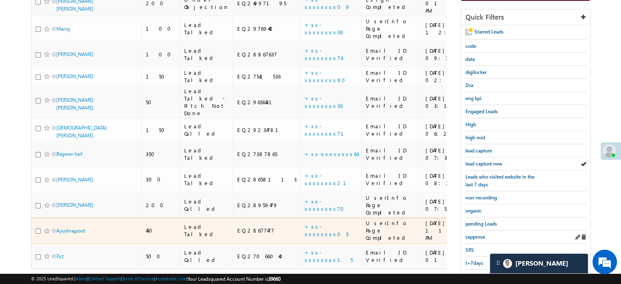
scroll to position [175, 0]
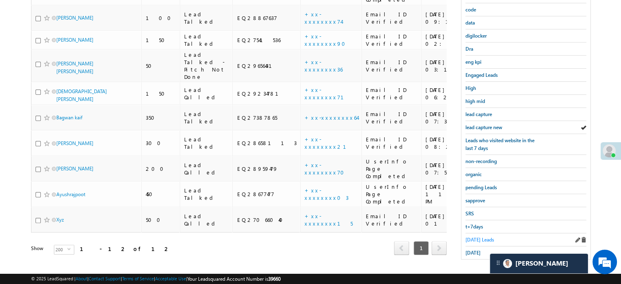
click at [489, 236] on span "[DATE] Leads" at bounding box center [479, 239] width 29 height 6
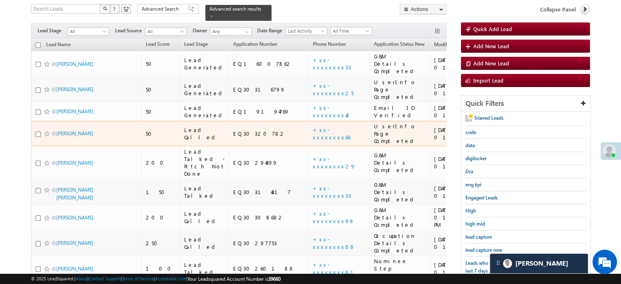
scroll to position [93, 0]
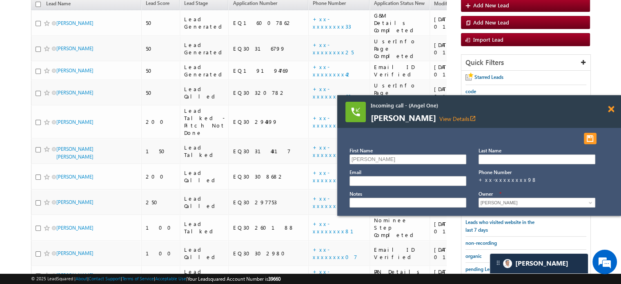
click at [610, 111] on span at bounding box center [611, 109] width 6 height 7
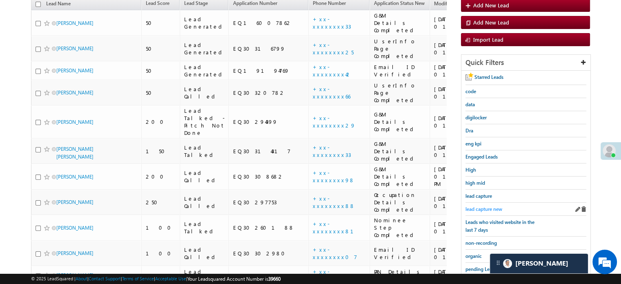
click at [481, 206] on span "lead capture new" at bounding box center [483, 209] width 37 height 6
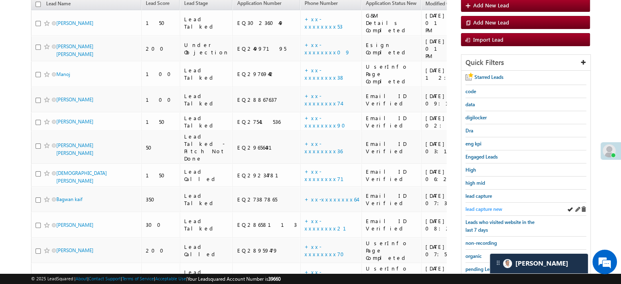
click at [473, 206] on span "lead capture new" at bounding box center [483, 209] width 37 height 6
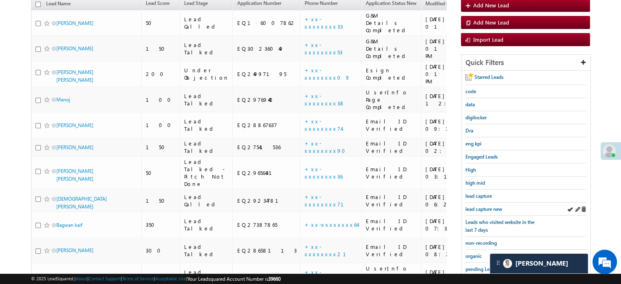
click at [476, 202] on div "lead capture new" at bounding box center [525, 208] width 121 height 13
click at [478, 206] on span "lead capture new" at bounding box center [483, 209] width 37 height 6
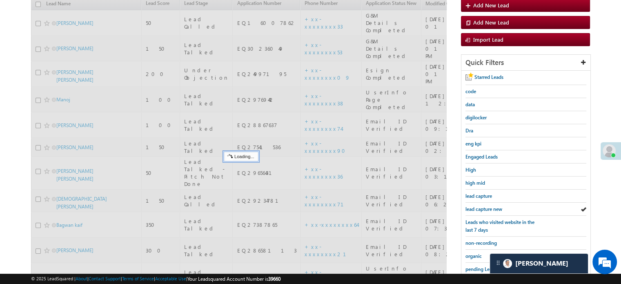
click at [478, 206] on span "lead capture new" at bounding box center [483, 209] width 37 height 6
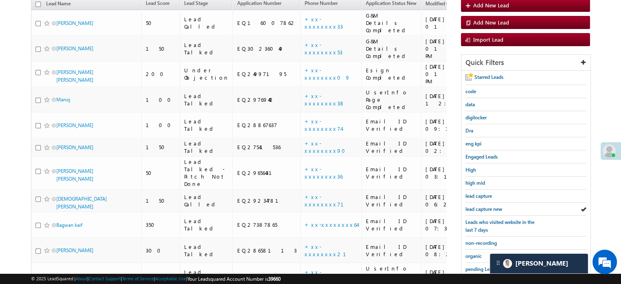
click at [478, 206] on span "lead capture new" at bounding box center [483, 209] width 37 height 6
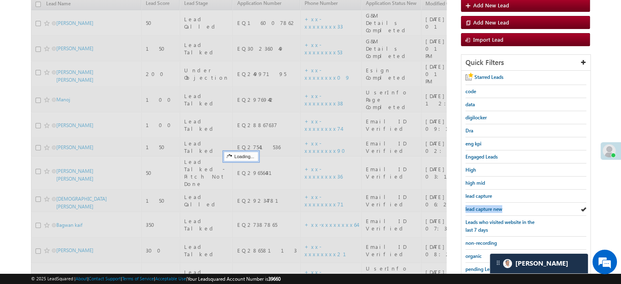
click at [478, 206] on span "lead capture new" at bounding box center [483, 209] width 37 height 6
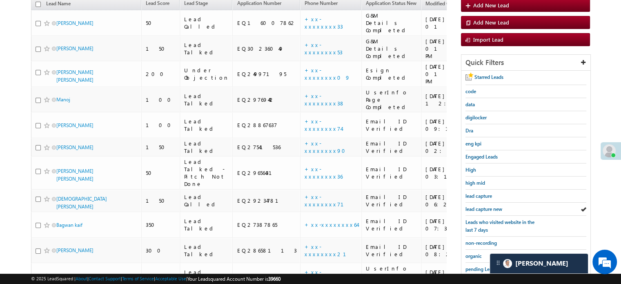
click at [478, 206] on span "lead capture new" at bounding box center [483, 209] width 37 height 6
click at [473, 206] on span "lead capture new" at bounding box center [483, 209] width 37 height 6
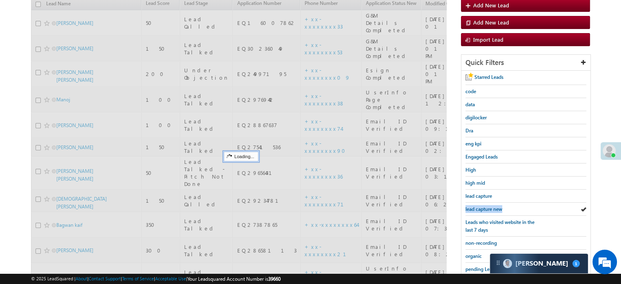
click at [473, 206] on span "lead capture new" at bounding box center [483, 209] width 37 height 6
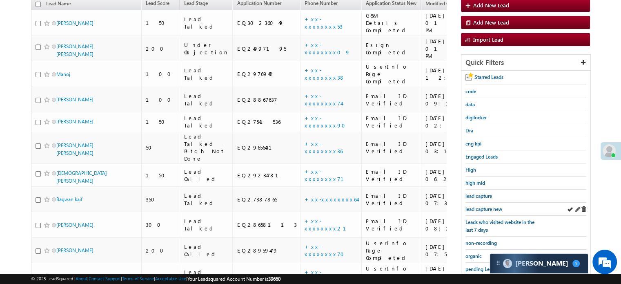
click at [485, 202] on div "lead capture new" at bounding box center [525, 208] width 121 height 13
click at [484, 202] on div "lead capture new" at bounding box center [525, 208] width 121 height 13
click at [483, 202] on div "lead capture new" at bounding box center [525, 208] width 121 height 13
click at [483, 206] on span "lead capture new" at bounding box center [483, 209] width 37 height 6
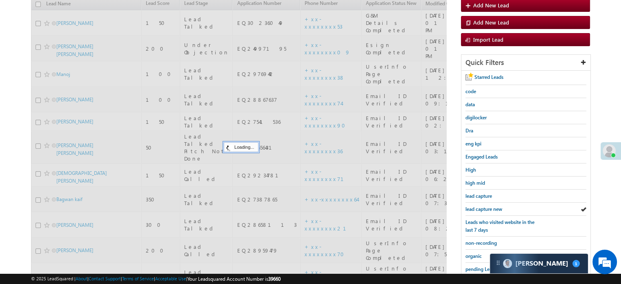
click at [483, 206] on span "lead capture new" at bounding box center [483, 209] width 37 height 6
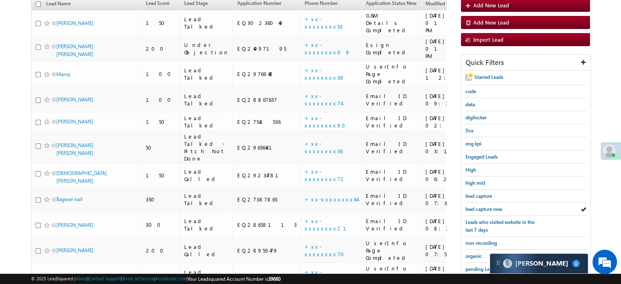
click at [366, 92] on div "Email ID Verified" at bounding box center [391, 99] width 51 height 15
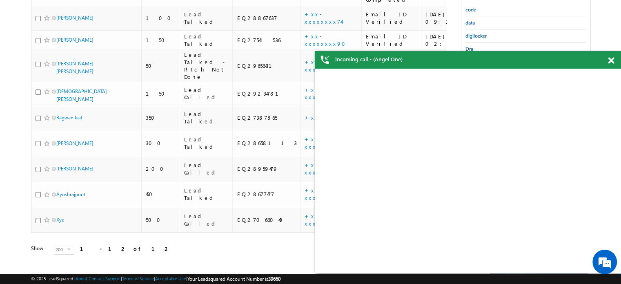
scroll to position [0, 0]
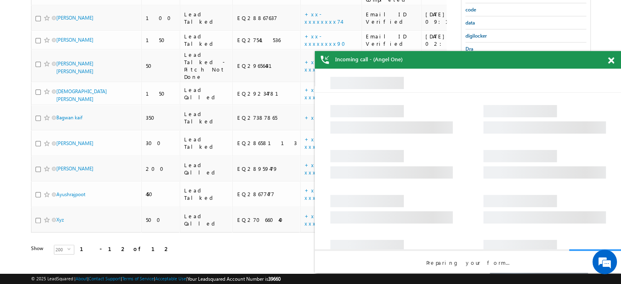
click at [609, 59] on span at bounding box center [611, 60] width 6 height 7
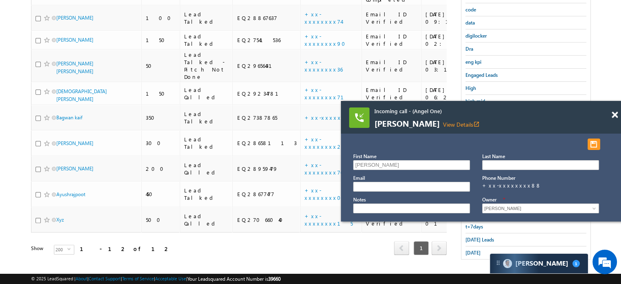
click at [518, 124] on span "[PERSON_NAME] View Details open_in_new" at bounding box center [472, 123] width 196 height 9
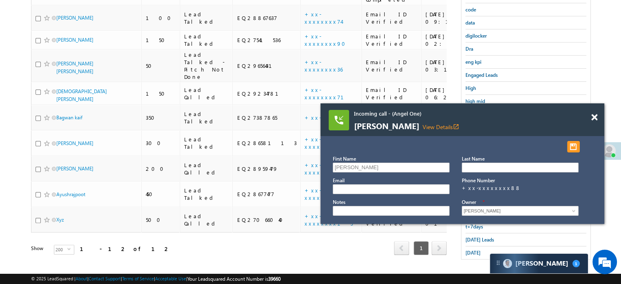
drag, startPoint x: 518, startPoint y: 124, endPoint x: 491, endPoint y: 121, distance: 27.1
click at [491, 122] on span "[PERSON_NAME] View Details open_in_new" at bounding box center [452, 126] width 196 height 9
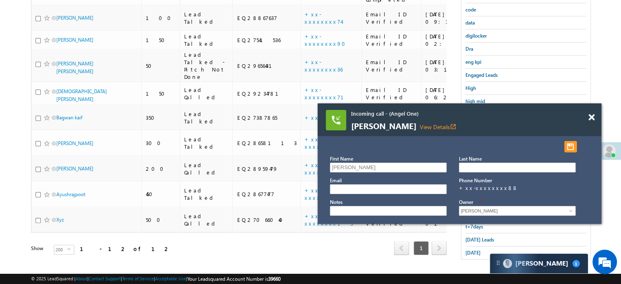
click at [491, 122] on span "[PERSON_NAME] View Details open_in_new" at bounding box center [449, 126] width 196 height 9
click at [591, 115] on span at bounding box center [591, 117] width 6 height 7
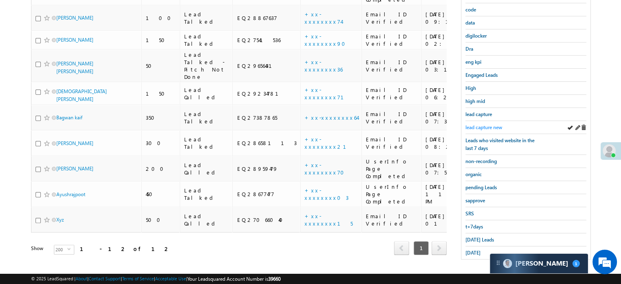
click at [491, 127] on span "lead capture new" at bounding box center [483, 127] width 37 height 6
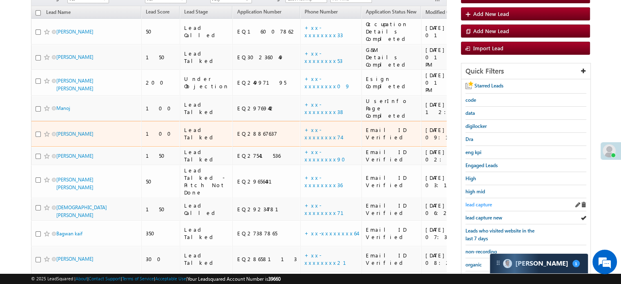
scroll to position [134, 0]
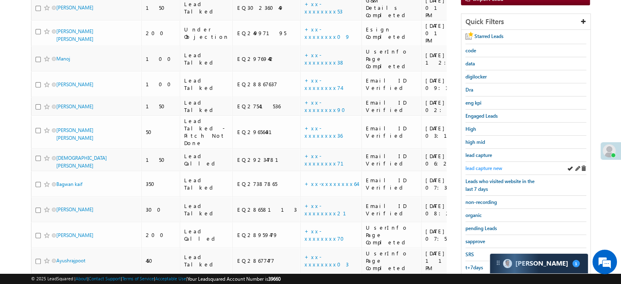
click at [477, 165] on span "lead capture new" at bounding box center [483, 168] width 37 height 6
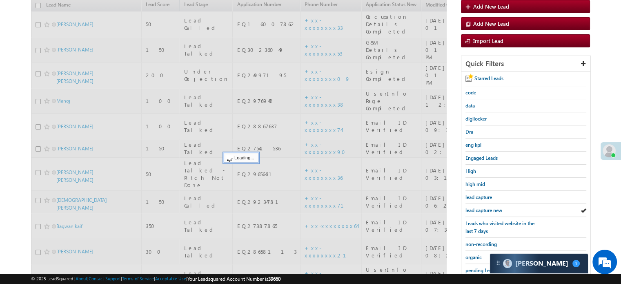
scroll to position [53, 0]
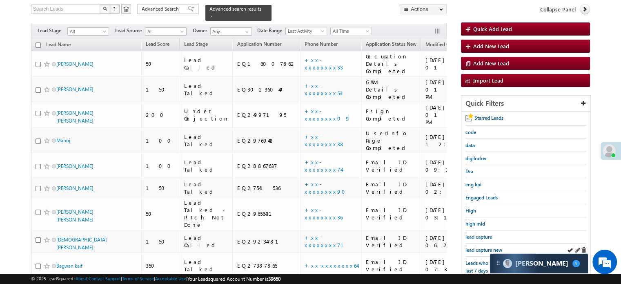
click at [474, 243] on div "lead capture new" at bounding box center [525, 249] width 121 height 13
click at [477, 247] on span "lead capture new" at bounding box center [483, 250] width 37 height 6
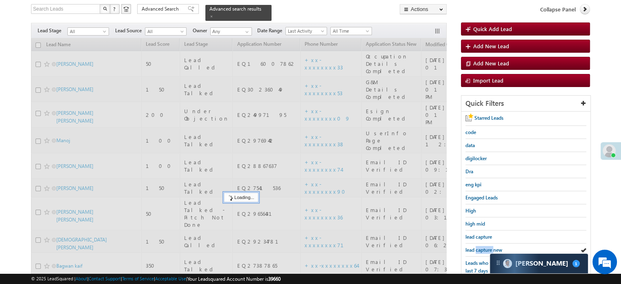
click at [477, 247] on span "lead capture new" at bounding box center [483, 250] width 37 height 6
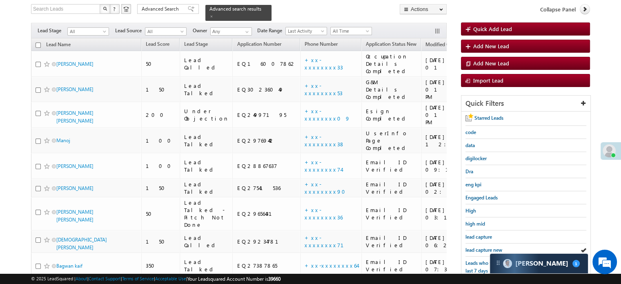
click at [477, 247] on span "lead capture new" at bounding box center [483, 250] width 37 height 6
click at [479, 247] on span "lead capture new" at bounding box center [483, 250] width 37 height 6
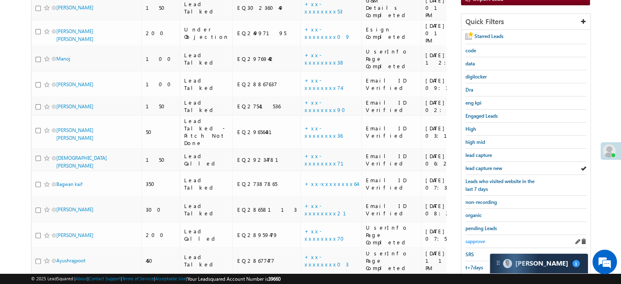
click at [471, 238] on span "sapprove" at bounding box center [475, 241] width 20 height 6
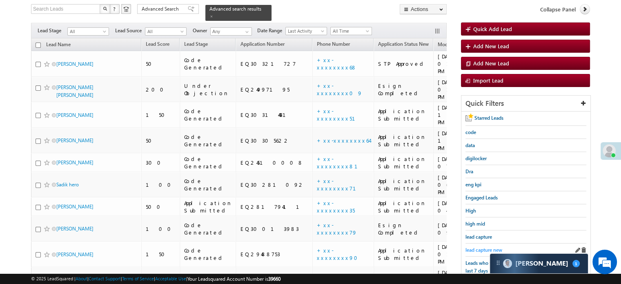
click at [480, 250] on span "lead capture new" at bounding box center [483, 250] width 37 height 6
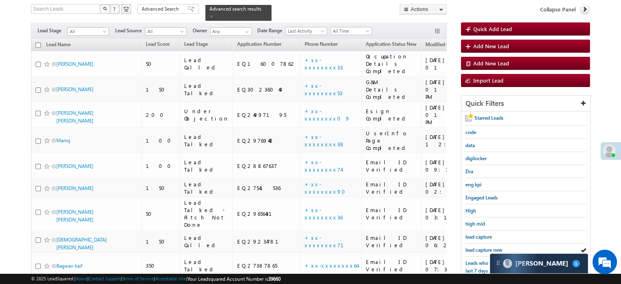
click at [480, 250] on span "lead capture new" at bounding box center [483, 250] width 37 height 6
click at [484, 249] on span "lead capture new" at bounding box center [483, 250] width 37 height 6
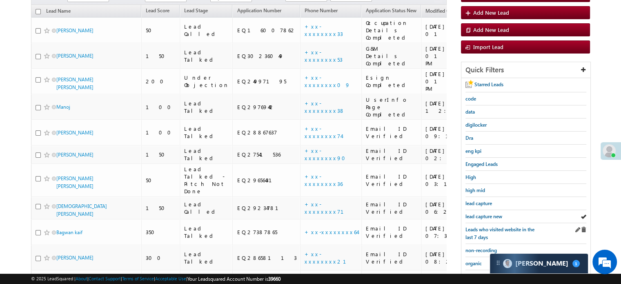
scroll to position [134, 0]
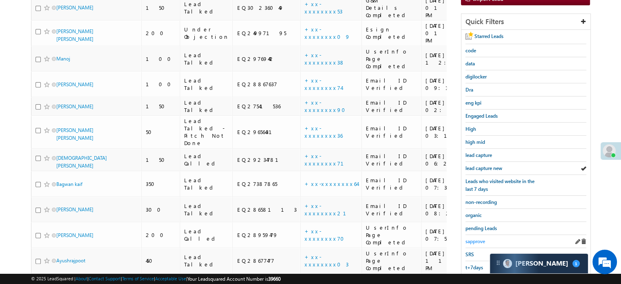
click at [476, 241] on span "sapprove" at bounding box center [475, 241] width 20 height 6
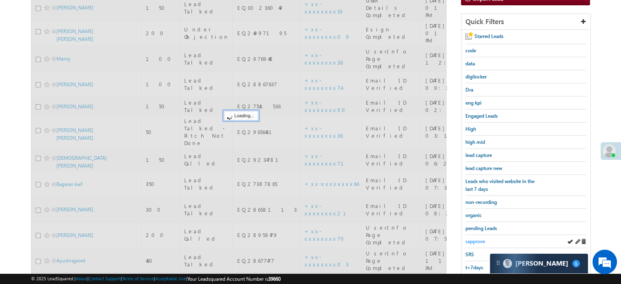
click at [476, 238] on span "sapprove" at bounding box center [475, 241] width 20 height 6
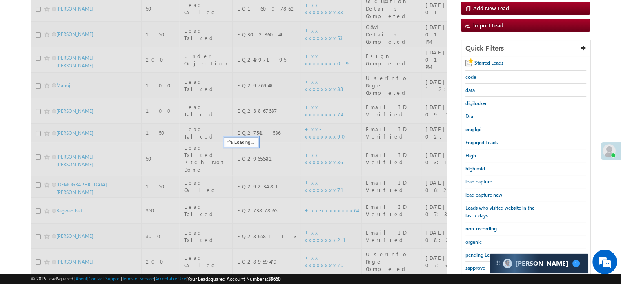
scroll to position [93, 0]
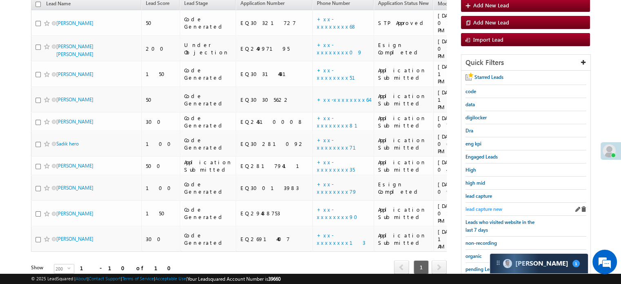
click at [489, 206] on span "lead capture new" at bounding box center [483, 209] width 37 height 6
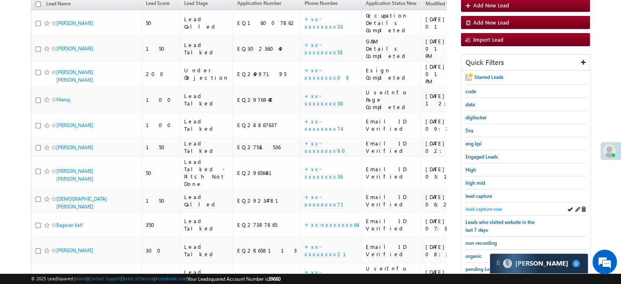
click at [484, 206] on span "lead capture new" at bounding box center [483, 209] width 37 height 6
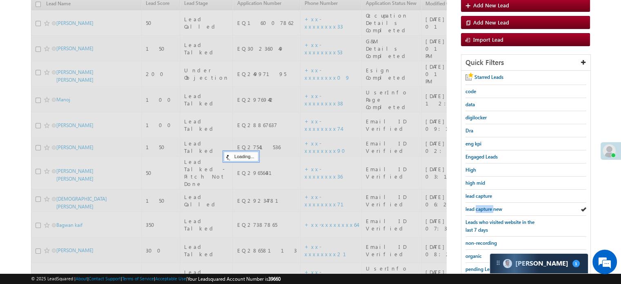
click at [484, 206] on span "lead capture new" at bounding box center [483, 209] width 37 height 6
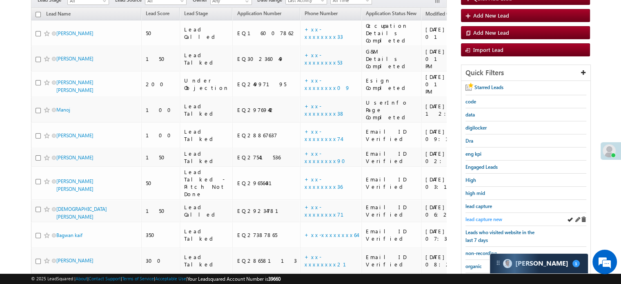
scroll to position [134, 0]
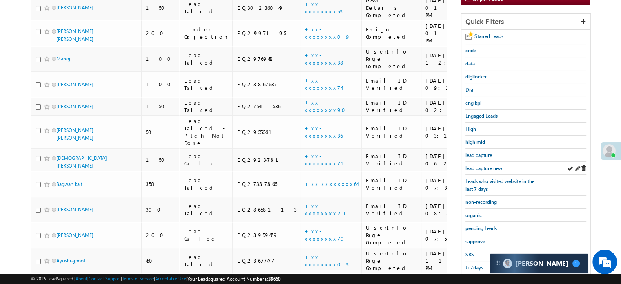
click at [494, 169] on div "lead capture new" at bounding box center [525, 168] width 121 height 13
click at [489, 168] on span "lead capture new" at bounding box center [483, 168] width 37 height 6
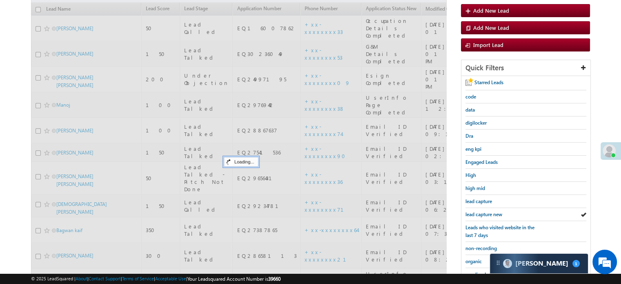
scroll to position [53, 0]
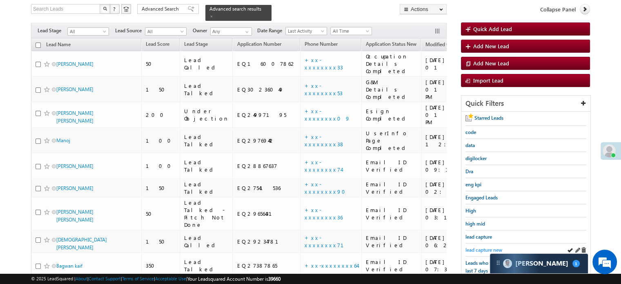
click at [481, 248] on span "lead capture new" at bounding box center [483, 250] width 37 height 6
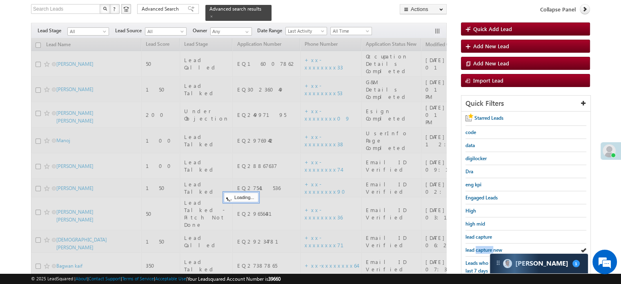
click at [481, 248] on span "lead capture new" at bounding box center [483, 250] width 37 height 6
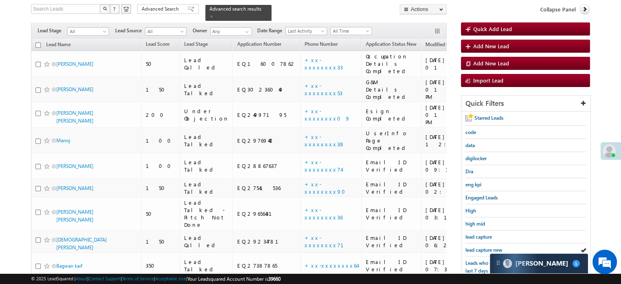
click at [481, 248] on span "lead capture new" at bounding box center [483, 250] width 37 height 6
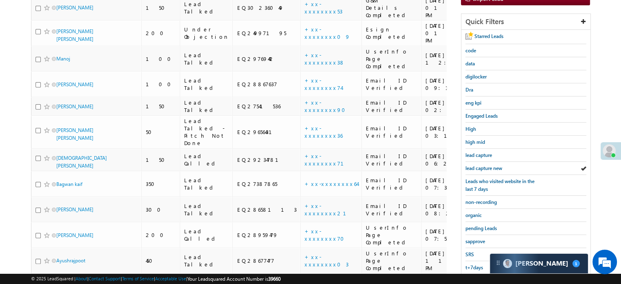
scroll to position [175, 0]
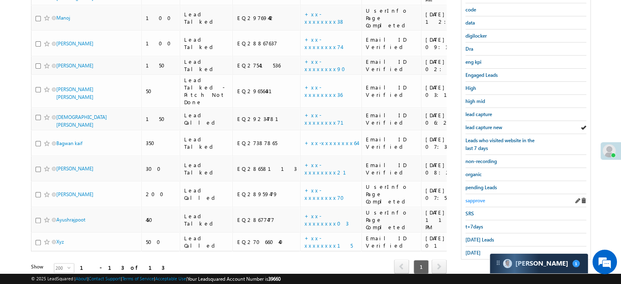
click at [472, 197] on span "sapprove" at bounding box center [475, 200] width 20 height 6
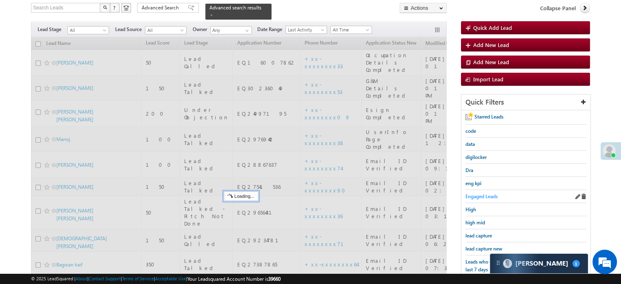
scroll to position [53, 0]
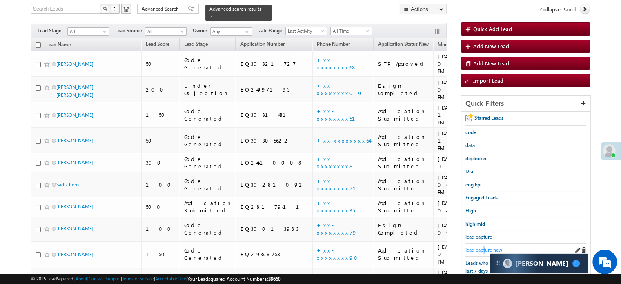
click at [484, 248] on span "lead capture new" at bounding box center [483, 250] width 37 height 6
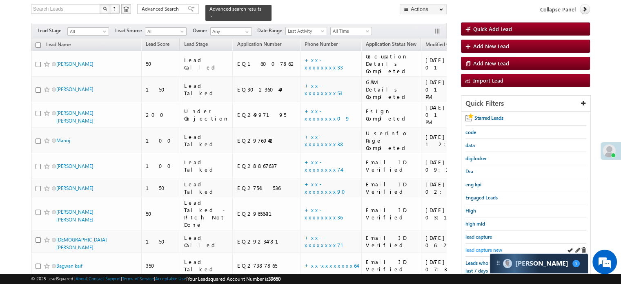
click at [485, 247] on span "lead capture new" at bounding box center [483, 250] width 37 height 6
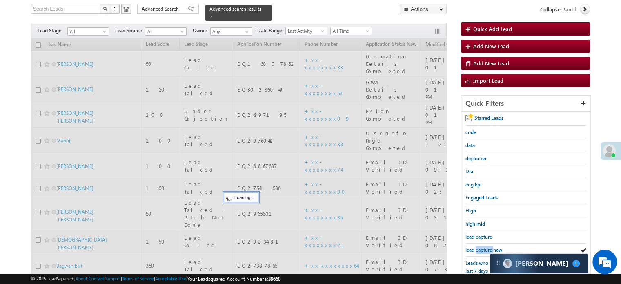
click at [485, 247] on span "lead capture new" at bounding box center [483, 250] width 37 height 6
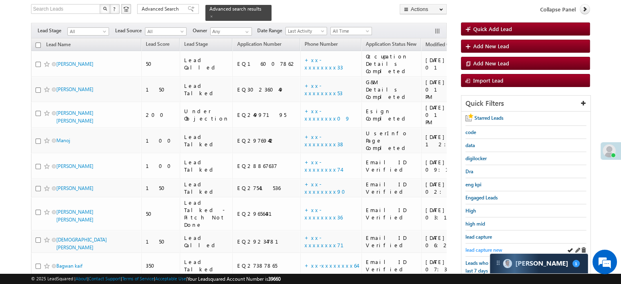
click at [476, 247] on span "lead capture new" at bounding box center [483, 250] width 37 height 6
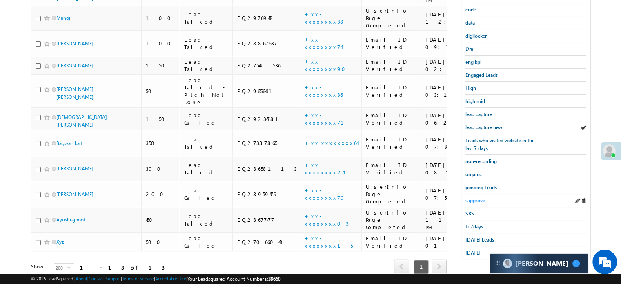
click at [473, 197] on span "sapprove" at bounding box center [475, 200] width 20 height 6
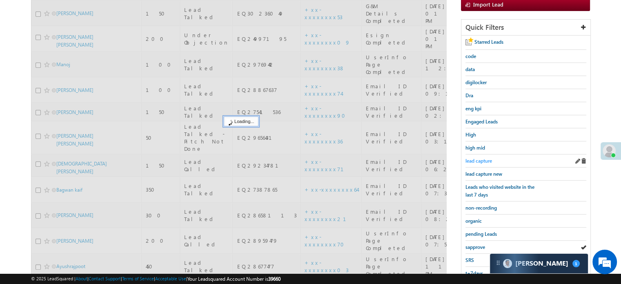
scroll to position [93, 0]
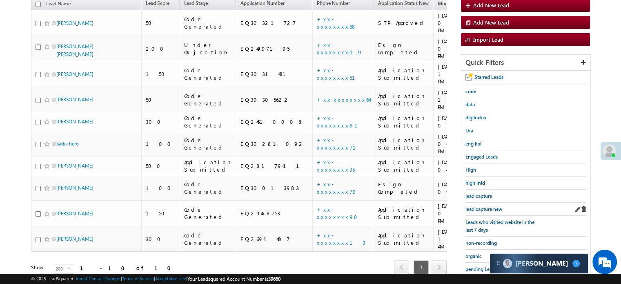
click at [482, 202] on div "lead capture new" at bounding box center [525, 208] width 121 height 13
click at [483, 206] on span "lead capture new" at bounding box center [483, 209] width 37 height 6
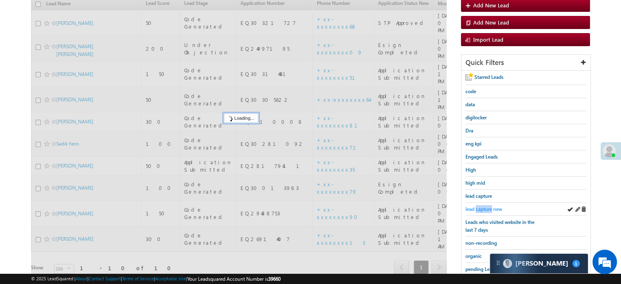
click at [483, 206] on span "lead capture new" at bounding box center [483, 209] width 37 height 6
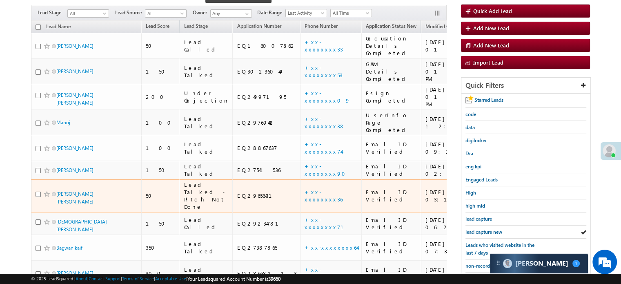
scroll to position [53, 0]
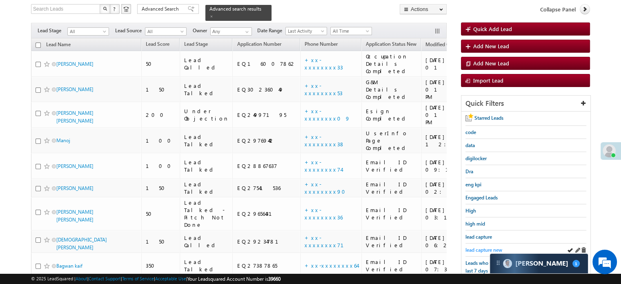
click at [487, 243] on div "lead capture new" at bounding box center [525, 249] width 121 height 13
click at [484, 247] on span "lead capture new" at bounding box center [483, 250] width 37 height 6
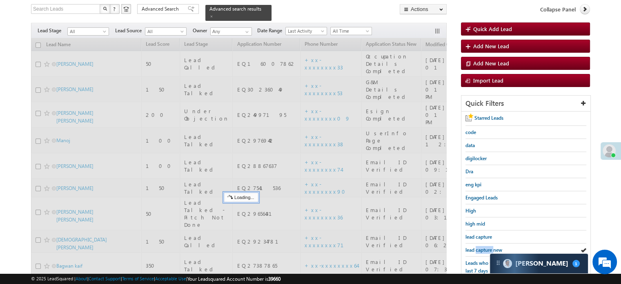
click at [484, 247] on span "lead capture new" at bounding box center [483, 250] width 37 height 6
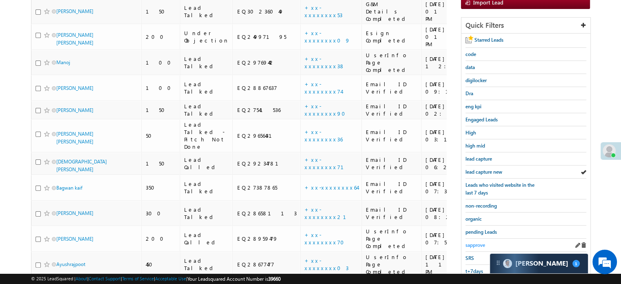
scroll to position [134, 0]
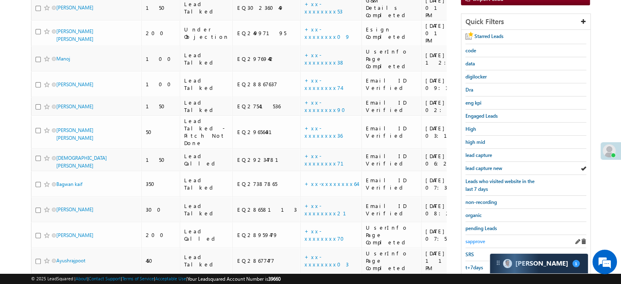
click at [480, 238] on span "sapprove" at bounding box center [475, 241] width 20 height 6
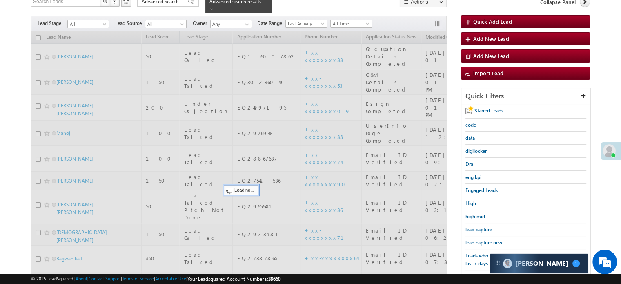
scroll to position [53, 0]
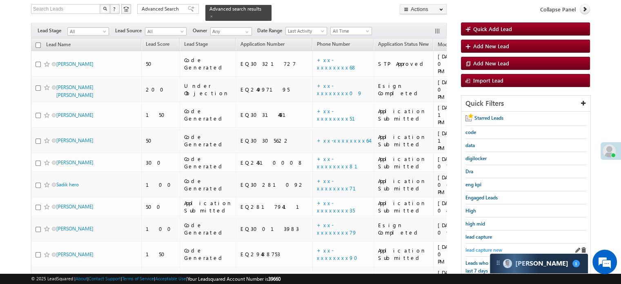
click at [478, 247] on span "lead capture new" at bounding box center [483, 250] width 37 height 6
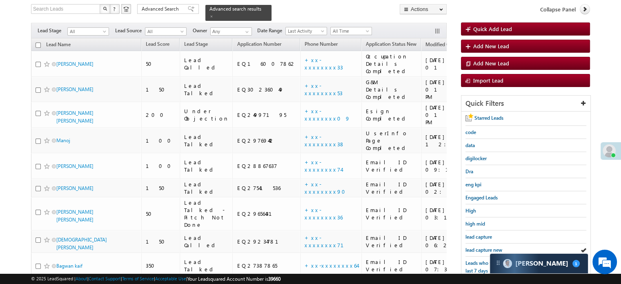
click at [478, 247] on span "lead capture new" at bounding box center [483, 250] width 37 height 6
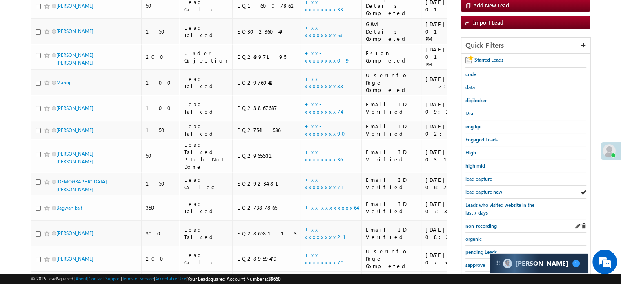
scroll to position [134, 0]
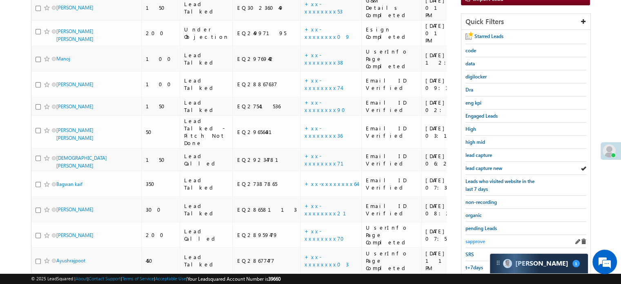
click at [473, 238] on span "sapprove" at bounding box center [475, 241] width 20 height 6
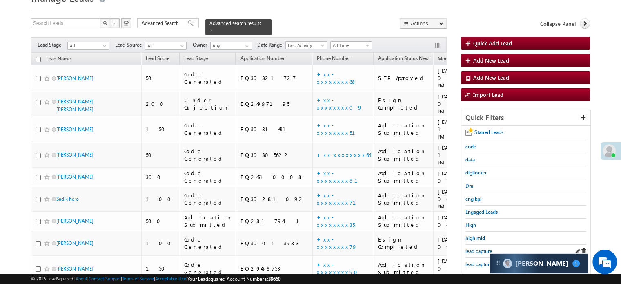
scroll to position [53, 0]
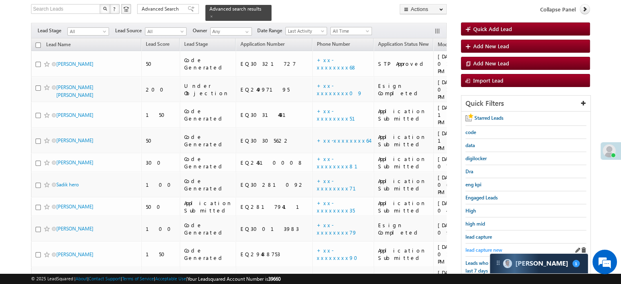
click at [473, 247] on span "lead capture new" at bounding box center [483, 250] width 37 height 6
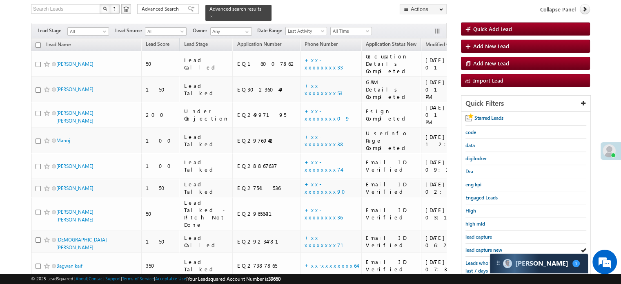
click at [473, 247] on span "lead capture new" at bounding box center [483, 250] width 37 height 6
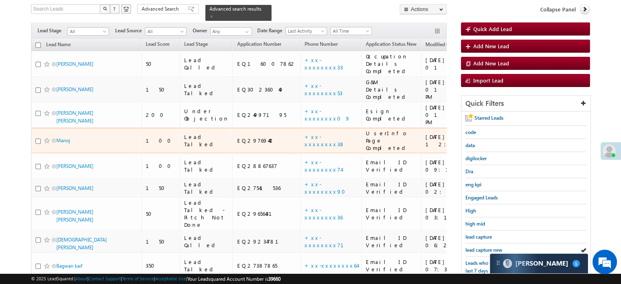
scroll to position [93, 0]
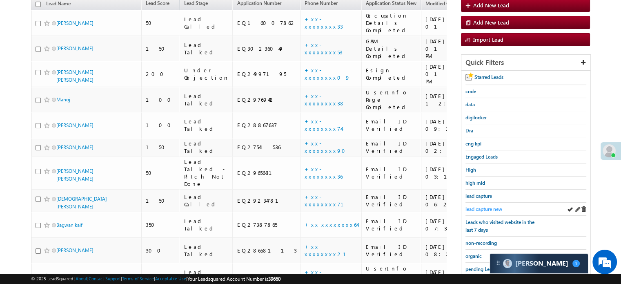
click at [473, 208] on span "lead capture new" at bounding box center [483, 209] width 37 height 6
click at [485, 205] on link "lead capture new" at bounding box center [483, 209] width 37 height 8
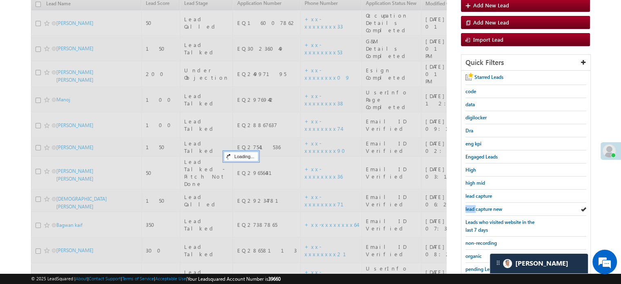
click at [485, 205] on link "lead capture new" at bounding box center [483, 209] width 37 height 8
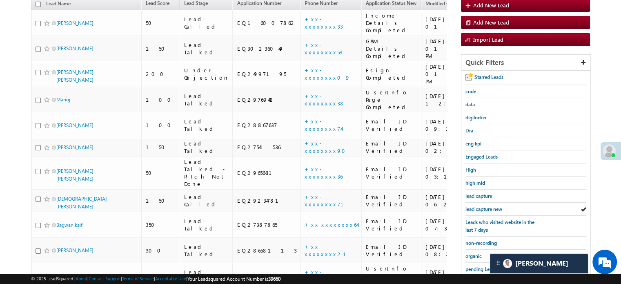
click at [485, 205] on link "lead capture new" at bounding box center [483, 209] width 37 height 8
click at [485, 207] on span "lead capture new" at bounding box center [483, 209] width 37 height 6
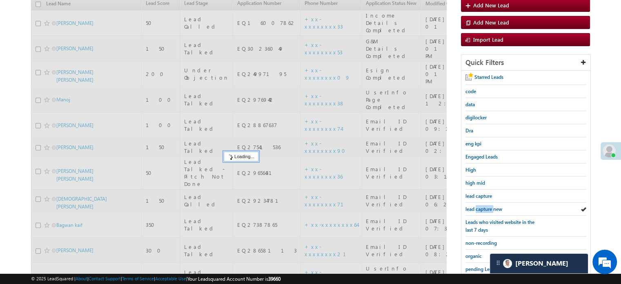
click at [485, 207] on span "lead capture new" at bounding box center [483, 209] width 37 height 6
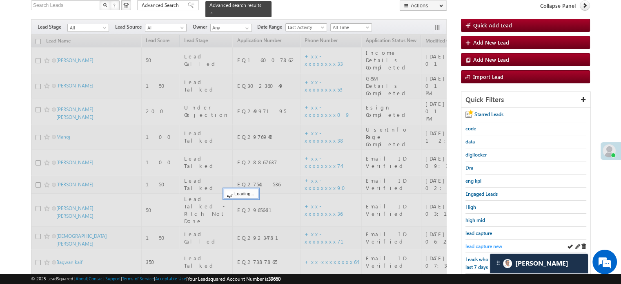
scroll to position [12, 0]
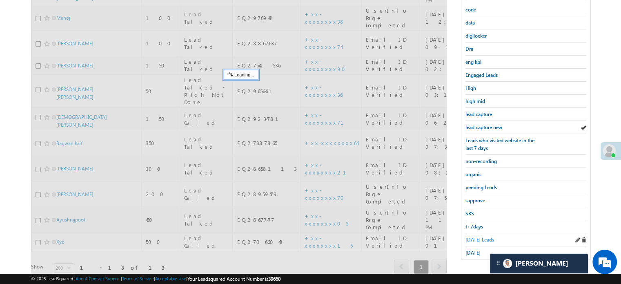
click at [478, 237] on span "[DATE] Leads" at bounding box center [479, 239] width 29 height 6
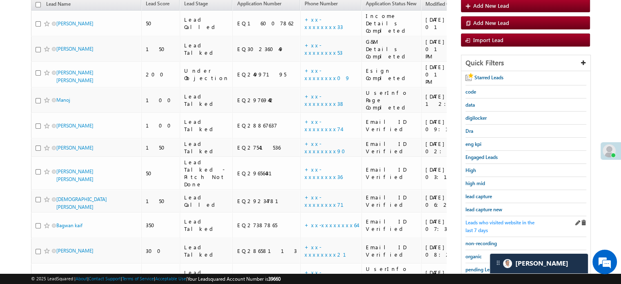
scroll to position [93, 0]
click at [476, 207] on span "lead capture new" at bounding box center [483, 209] width 37 height 6
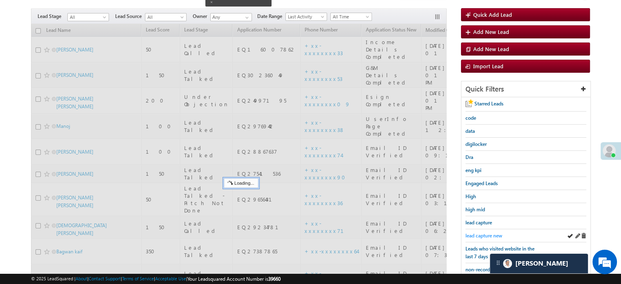
scroll to position [53, 0]
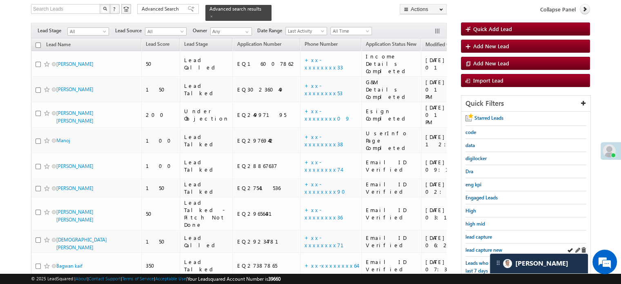
click at [478, 252] on div "lead capture new" at bounding box center [525, 249] width 121 height 13
click at [481, 247] on span "lead capture new" at bounding box center [483, 250] width 37 height 6
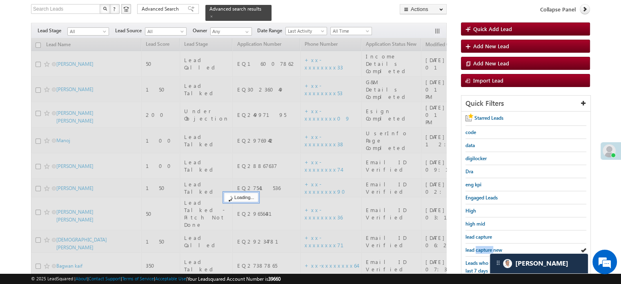
click at [481, 247] on span "lead capture new" at bounding box center [483, 250] width 37 height 6
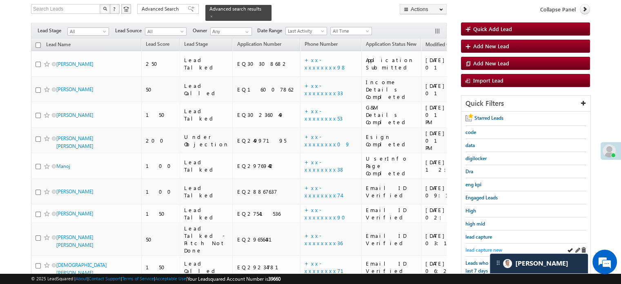
click at [472, 249] on span "lead capture new" at bounding box center [483, 250] width 37 height 6
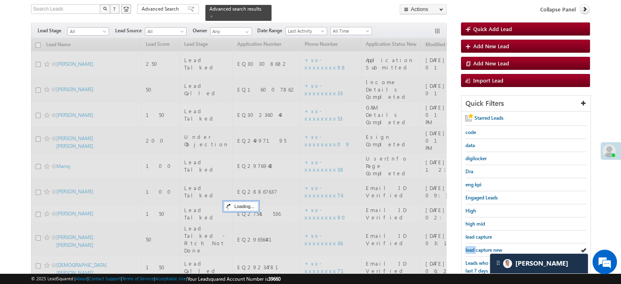
click at [472, 249] on span "lead capture new" at bounding box center [483, 250] width 37 height 6
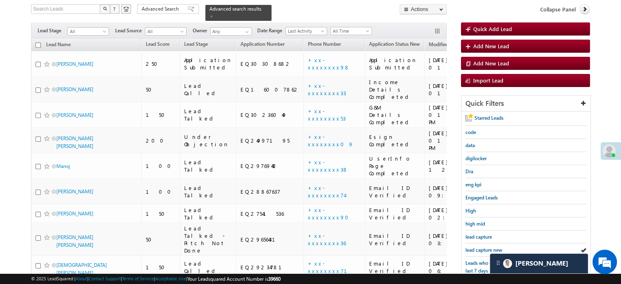
click at [472, 249] on span "lead capture new" at bounding box center [483, 250] width 37 height 6
click at [491, 247] on span "lead capture new" at bounding box center [483, 250] width 37 height 6
click at [489, 243] on div "lead capture new" at bounding box center [525, 249] width 121 height 13
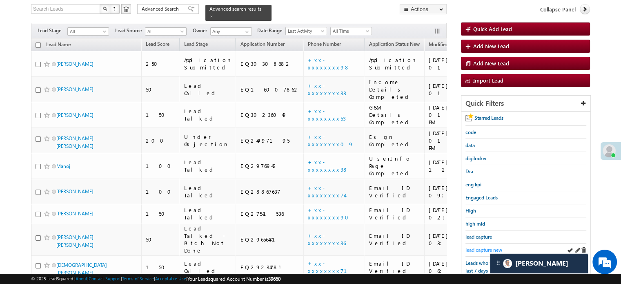
click at [484, 246] on link "lead capture new" at bounding box center [483, 250] width 37 height 8
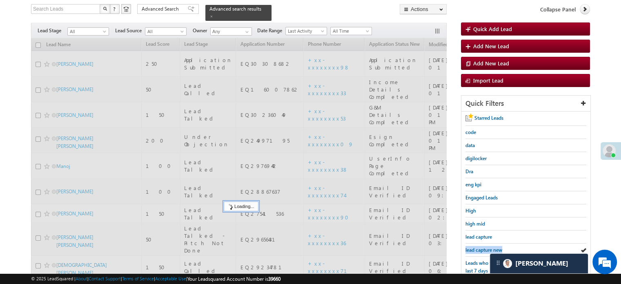
click at [484, 246] on link "lead capture new" at bounding box center [483, 250] width 37 height 8
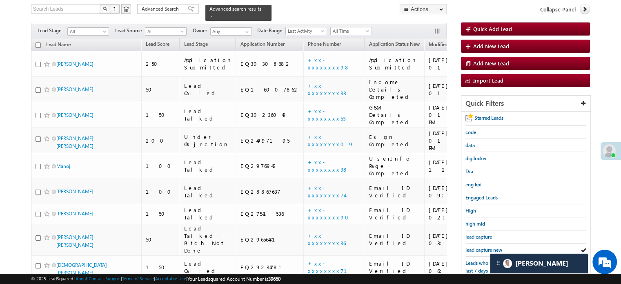
click at [484, 246] on link "lead capture new" at bounding box center [483, 250] width 37 height 8
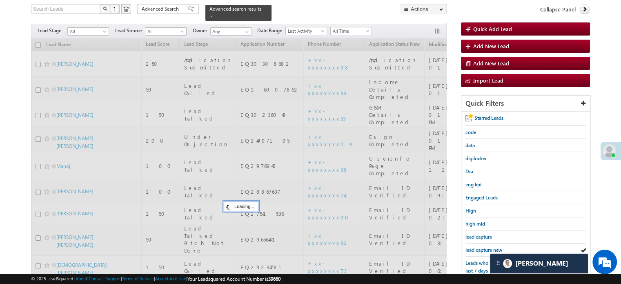
click at [484, 246] on link "lead capture new" at bounding box center [483, 250] width 37 height 8
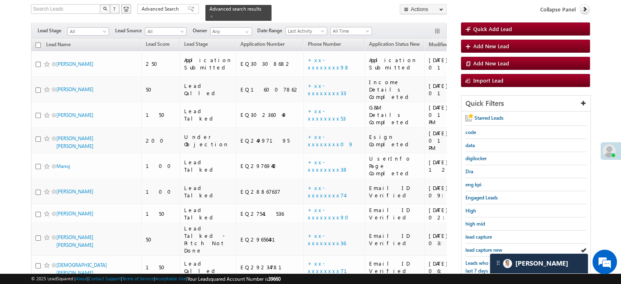
scroll to position [134, 0]
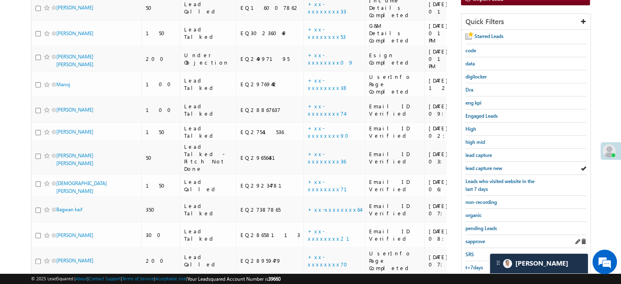
click at [476, 244] on div "sapprove" at bounding box center [525, 241] width 121 height 13
click at [476, 238] on span "sapprove" at bounding box center [475, 241] width 20 height 6
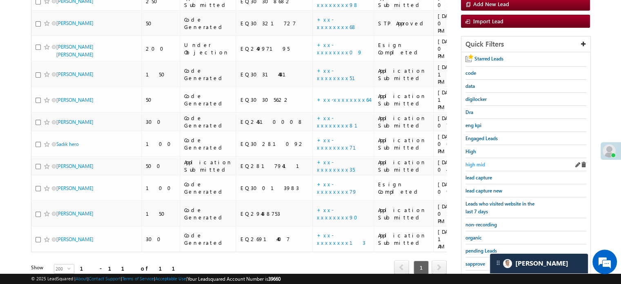
scroll to position [53, 0]
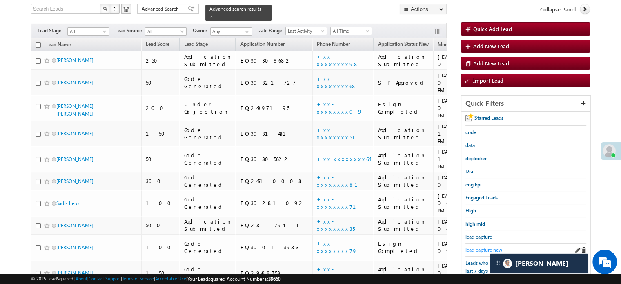
click at [474, 247] on span "lead capture new" at bounding box center [483, 250] width 37 height 6
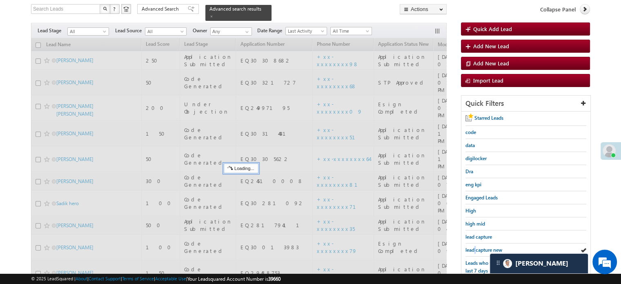
click at [474, 247] on span "lead capture new" at bounding box center [483, 250] width 37 height 6
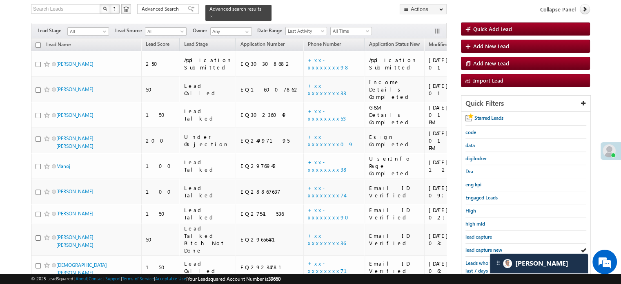
click at [474, 247] on span "lead capture new" at bounding box center [483, 250] width 37 height 6
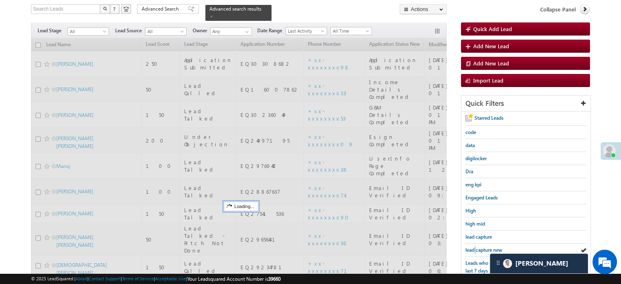
click at [474, 247] on span "lead capture new" at bounding box center [483, 250] width 37 height 6
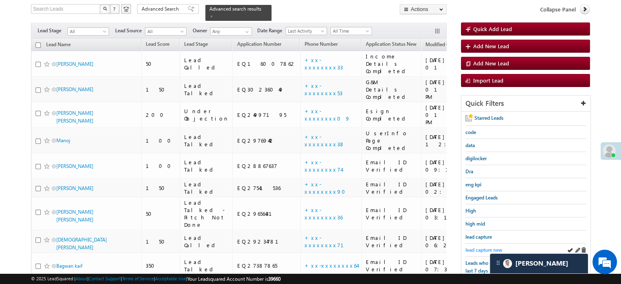
click at [469, 247] on span "lead capture new" at bounding box center [483, 250] width 37 height 6
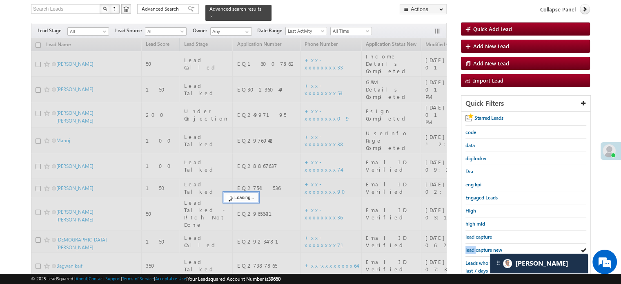
click at [469, 247] on span "lead capture new" at bounding box center [483, 250] width 37 height 6
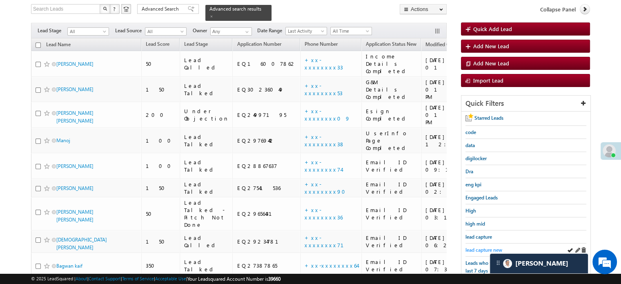
click at [479, 248] on span "lead capture new" at bounding box center [483, 250] width 37 height 6
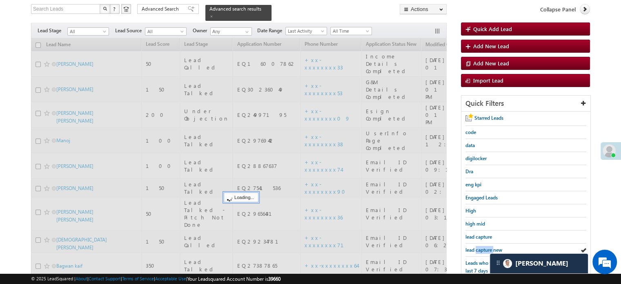
click at [479, 248] on span "lead capture new" at bounding box center [483, 250] width 37 height 6
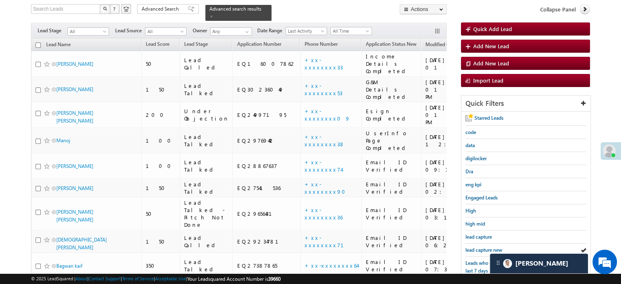
click at [479, 248] on span "lead capture new" at bounding box center [483, 250] width 37 height 6
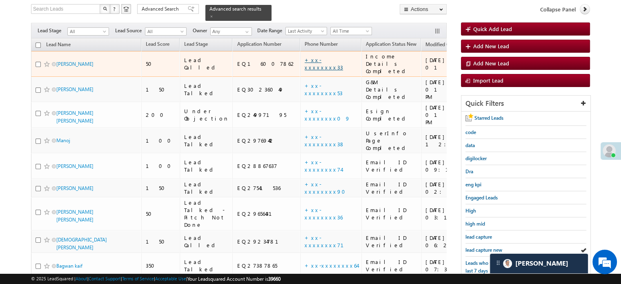
click at [304, 56] on link "+xx-xxxxxxxx33" at bounding box center [323, 63] width 38 height 14
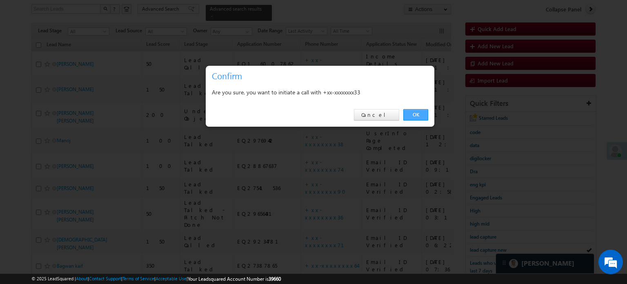
click at [422, 113] on link "OK" at bounding box center [415, 114] width 25 height 11
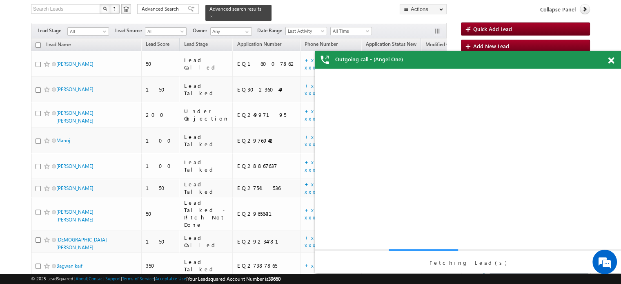
scroll to position [0, 0]
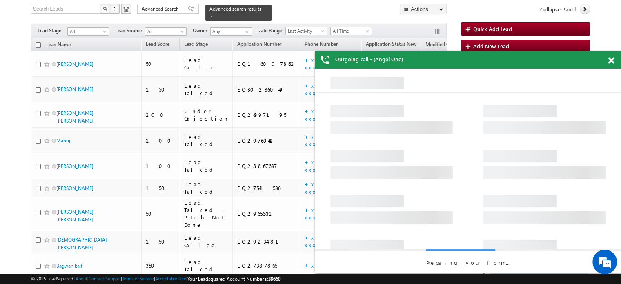
click at [608, 62] on span at bounding box center [611, 60] width 6 height 7
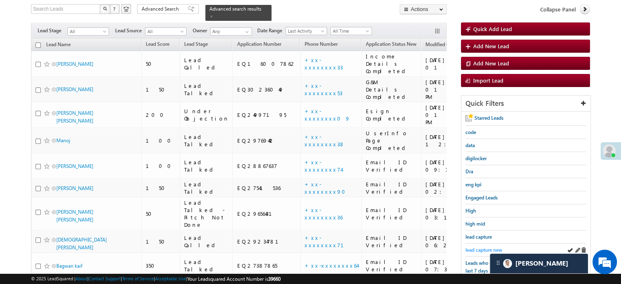
click at [482, 248] on span "lead capture new" at bounding box center [483, 250] width 37 height 6
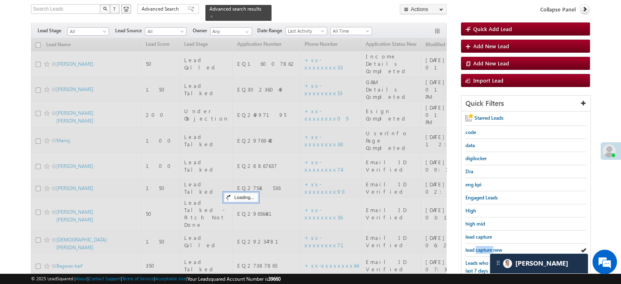
click at [482, 248] on span "lead capture new" at bounding box center [483, 250] width 37 height 6
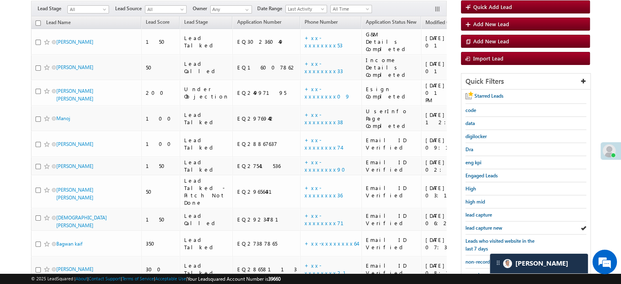
scroll to position [53, 0]
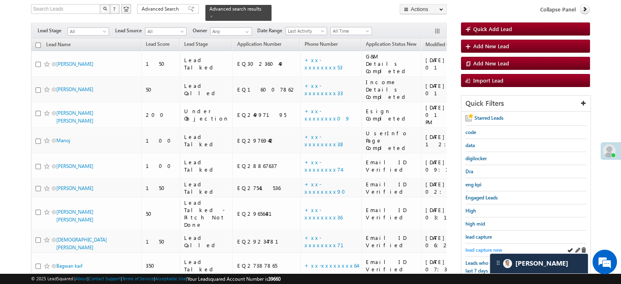
click at [482, 247] on span "lead capture new" at bounding box center [483, 250] width 37 height 6
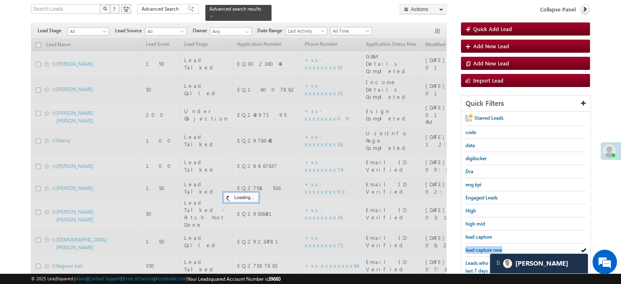
click at [482, 247] on span "lead capture new" at bounding box center [483, 250] width 37 height 6
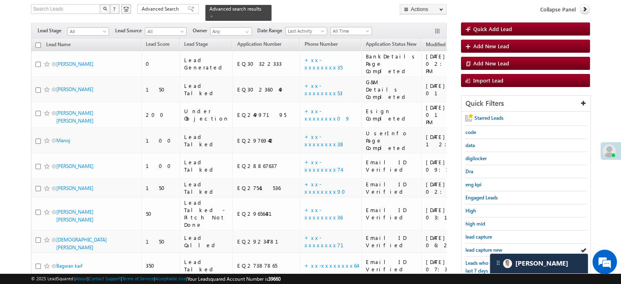
click at [482, 247] on span "lead capture new" at bounding box center [483, 250] width 37 height 6
click at [487, 248] on span "lead capture new" at bounding box center [483, 250] width 37 height 6
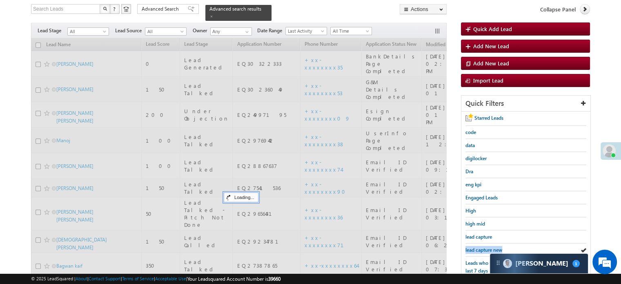
click at [487, 248] on span "lead capture new" at bounding box center [483, 250] width 37 height 6
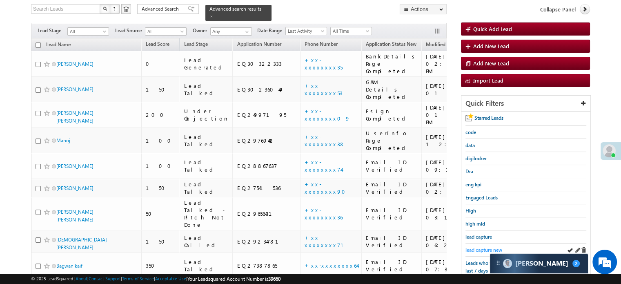
click at [473, 247] on span "lead capture new" at bounding box center [483, 250] width 37 height 6
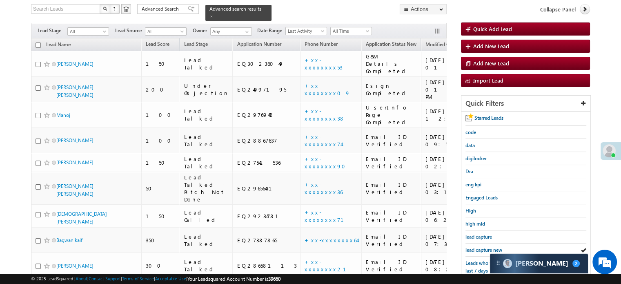
click at [473, 247] on span "lead capture new" at bounding box center [483, 250] width 37 height 6
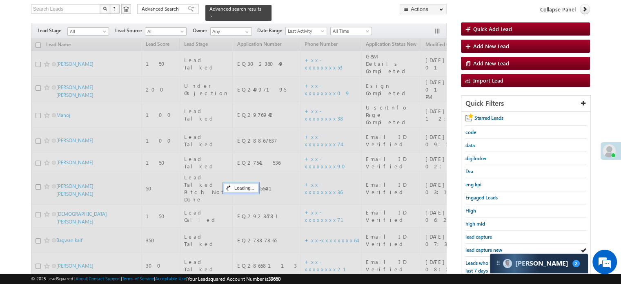
click at [473, 247] on span "lead capture new" at bounding box center [483, 250] width 37 height 6
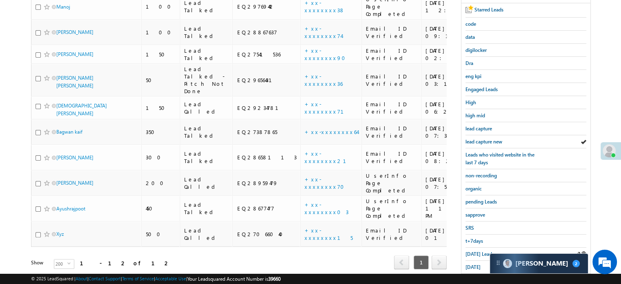
scroll to position [175, 0]
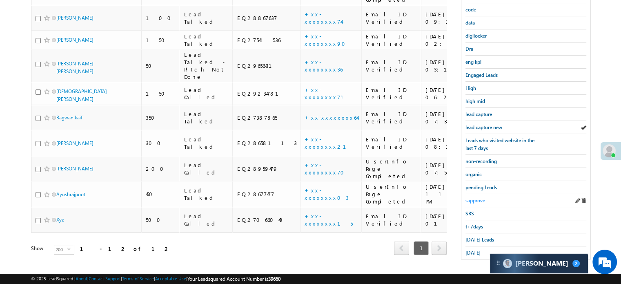
click at [474, 198] on span "sapprove" at bounding box center [475, 200] width 20 height 6
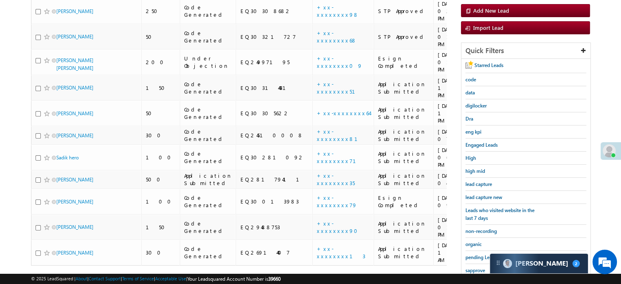
scroll to position [93, 0]
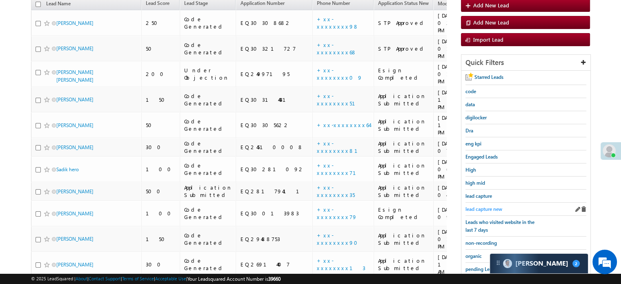
click at [489, 207] on span "lead capture new" at bounding box center [483, 209] width 37 height 6
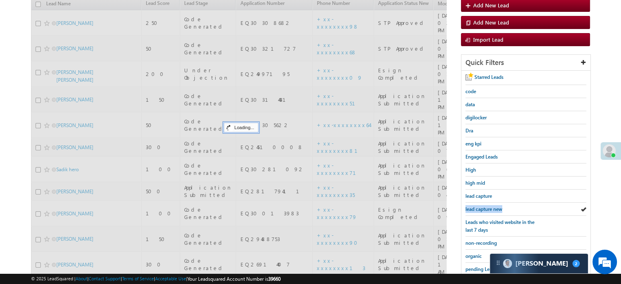
click at [489, 207] on span "lead capture new" at bounding box center [483, 209] width 37 height 6
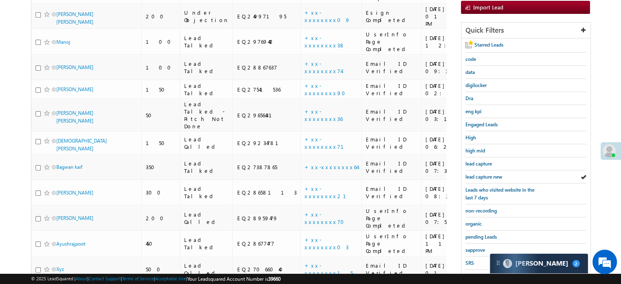
scroll to position [175, 0]
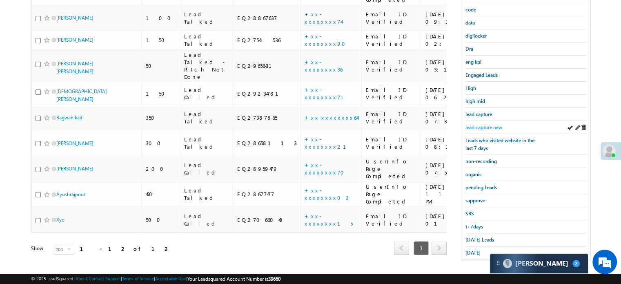
click at [486, 125] on span "lead capture new" at bounding box center [483, 127] width 37 height 6
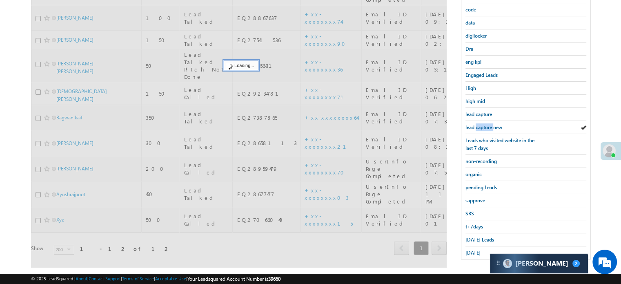
click at [486, 125] on span "lead capture new" at bounding box center [483, 127] width 37 height 6
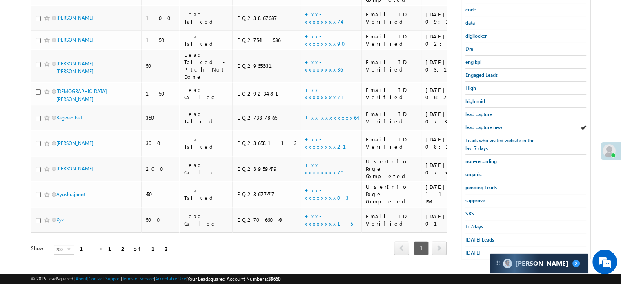
click at [486, 125] on span "lead capture new" at bounding box center [483, 127] width 37 height 6
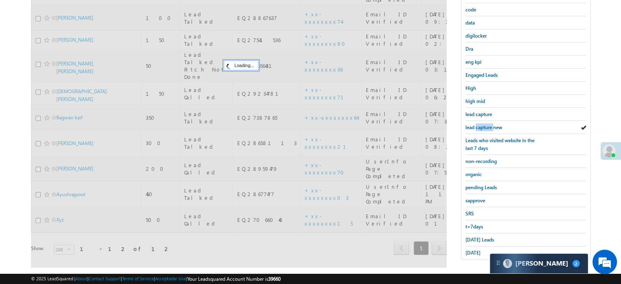
click at [486, 125] on span "lead capture new" at bounding box center [483, 127] width 37 height 6
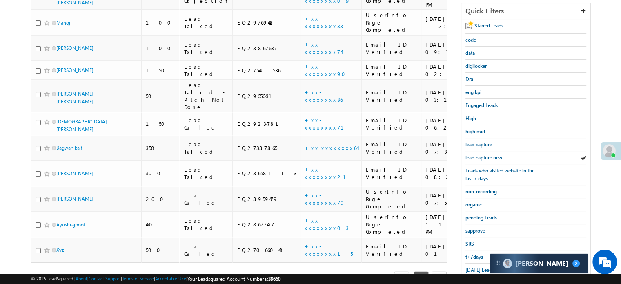
scroll to position [93, 0]
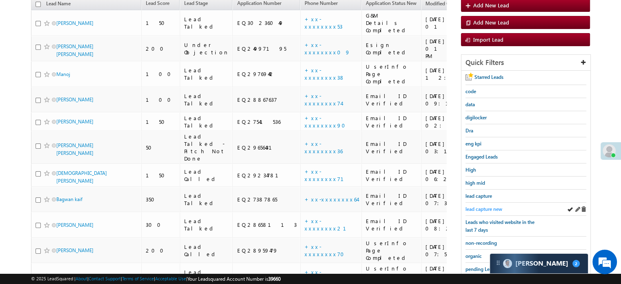
click at [487, 206] on span "lead capture new" at bounding box center [483, 209] width 37 height 6
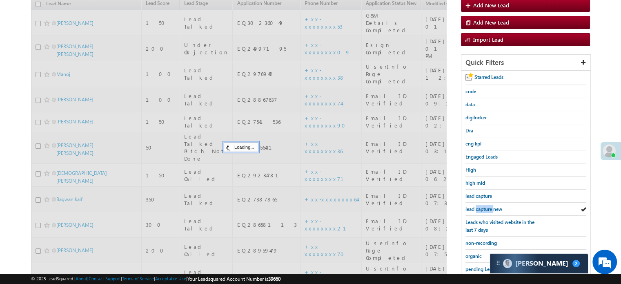
click at [487, 206] on span "lead capture new" at bounding box center [483, 209] width 37 height 6
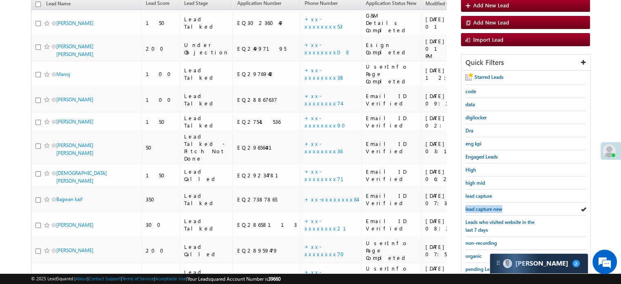
click at [487, 206] on span "lead capture new" at bounding box center [483, 209] width 37 height 6
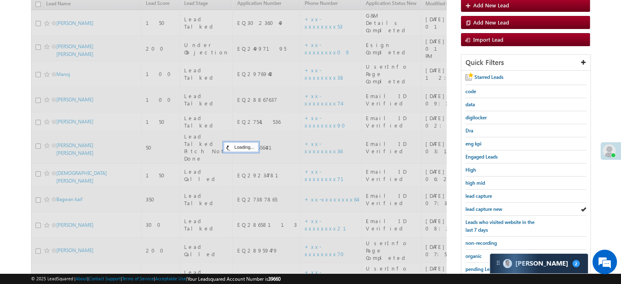
click at [487, 206] on span "lead capture new" at bounding box center [483, 209] width 37 height 6
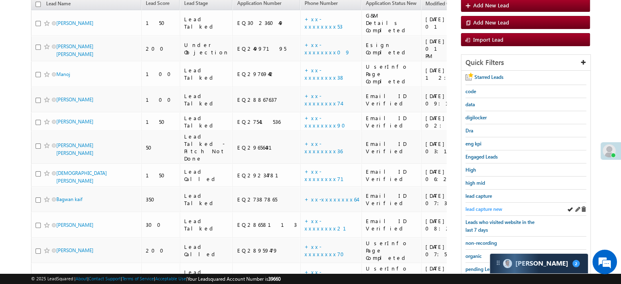
click at [487, 206] on span "lead capture new" at bounding box center [483, 209] width 37 height 6
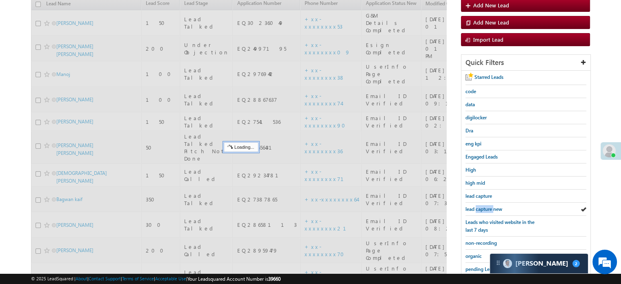
click at [487, 206] on span "lead capture new" at bounding box center [483, 209] width 37 height 6
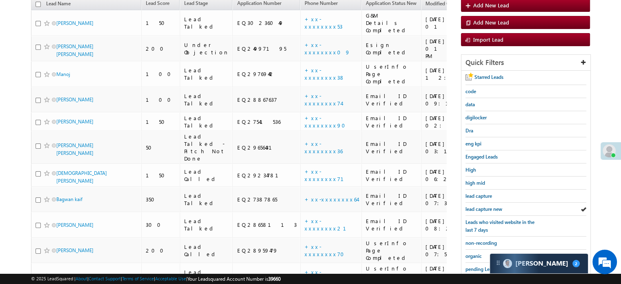
click at [487, 206] on span "lead capture new" at bounding box center [483, 209] width 37 height 6
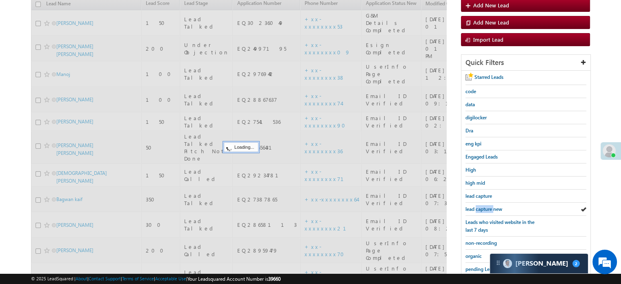
click at [487, 206] on span "lead capture new" at bounding box center [483, 209] width 37 height 6
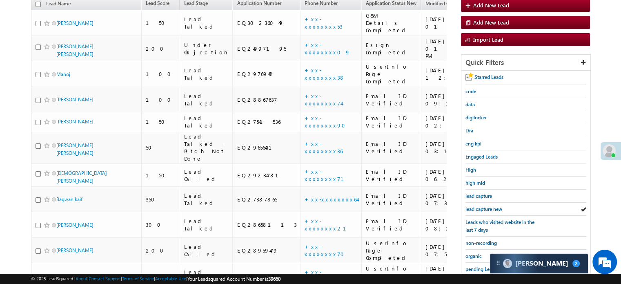
click at [487, 206] on span "lead capture new" at bounding box center [483, 209] width 37 height 6
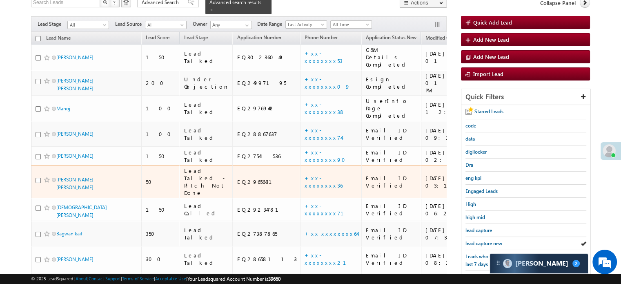
scroll to position [12, 0]
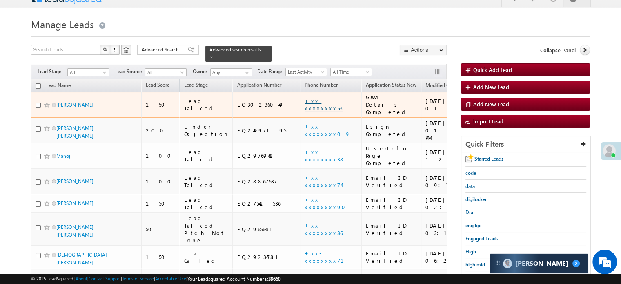
click at [304, 97] on link "+xx-xxxxxxxx53" at bounding box center [323, 104] width 38 height 14
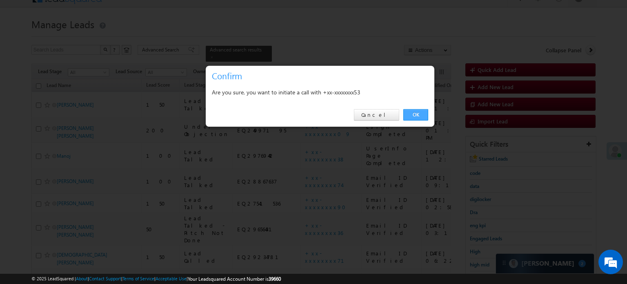
click at [418, 113] on link "OK" at bounding box center [415, 114] width 25 height 11
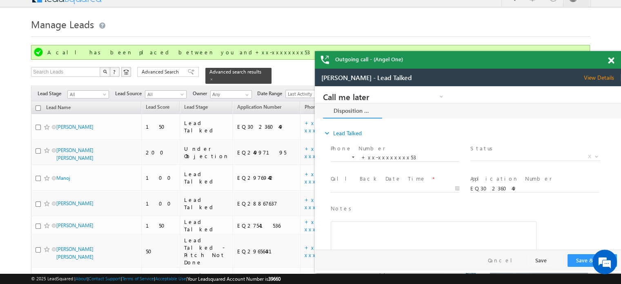
scroll to position [0, 0]
click at [613, 60] on span at bounding box center [611, 60] width 6 height 7
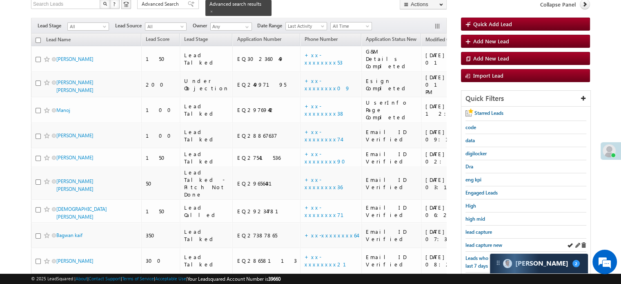
scroll to position [93, 0]
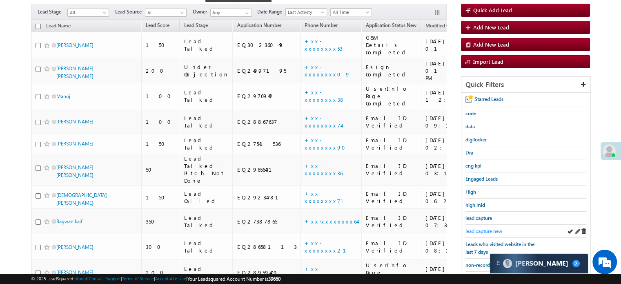
click at [481, 228] on span "lead capture new" at bounding box center [483, 231] width 37 height 6
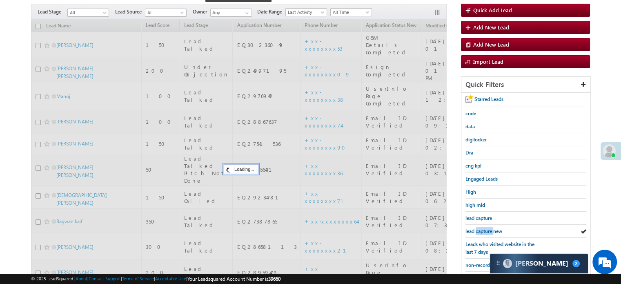
click at [481, 228] on span "lead capture new" at bounding box center [483, 231] width 37 height 6
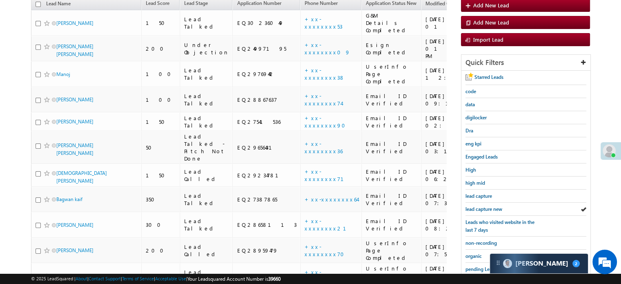
scroll to position [72, 0]
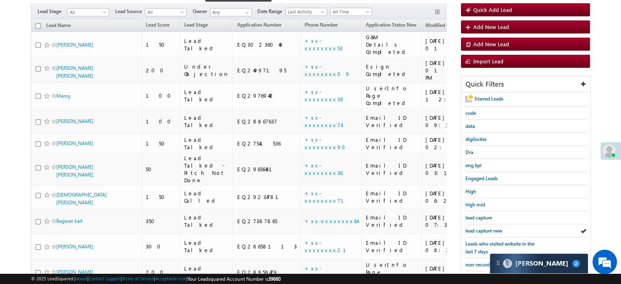
click at [481, 227] on span "lead capture new" at bounding box center [483, 230] width 37 height 6
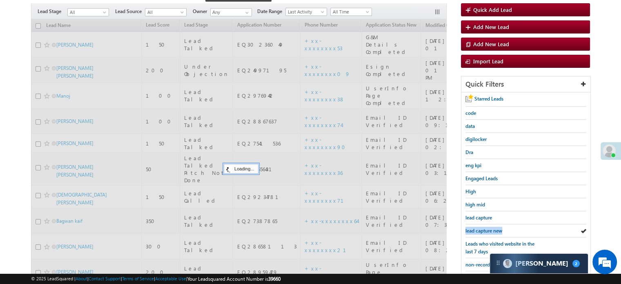
click at [481, 227] on span "lead capture new" at bounding box center [483, 230] width 37 height 6
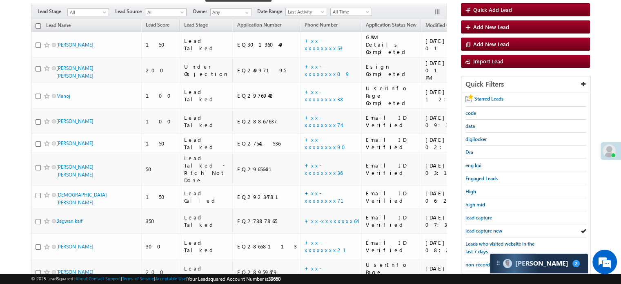
click at [481, 227] on span "lead capture new" at bounding box center [483, 230] width 37 height 6
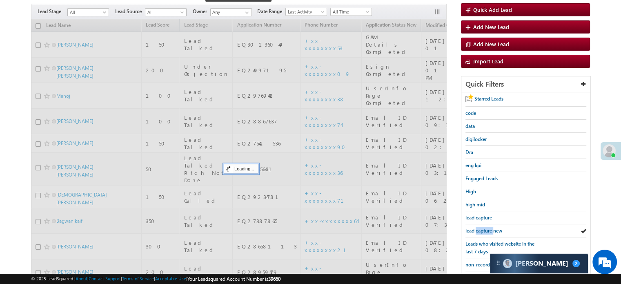
click at [481, 227] on span "lead capture new" at bounding box center [483, 230] width 37 height 6
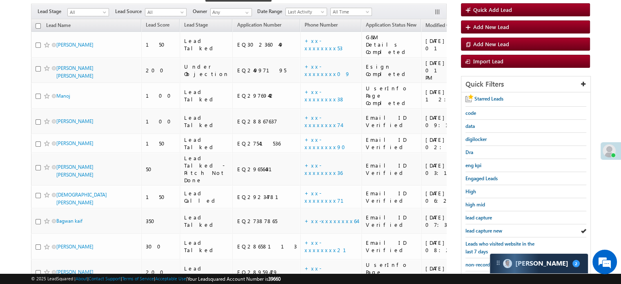
click at [481, 227] on span "lead capture new" at bounding box center [483, 230] width 37 height 6
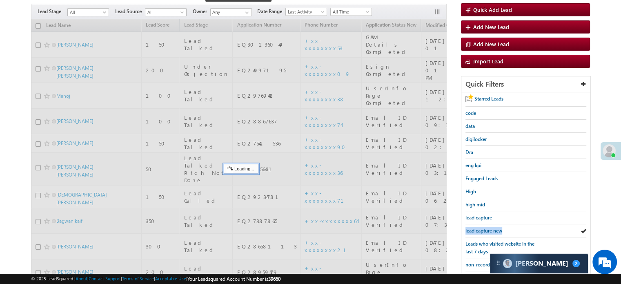
click at [481, 227] on span "lead capture new" at bounding box center [483, 230] width 37 height 6
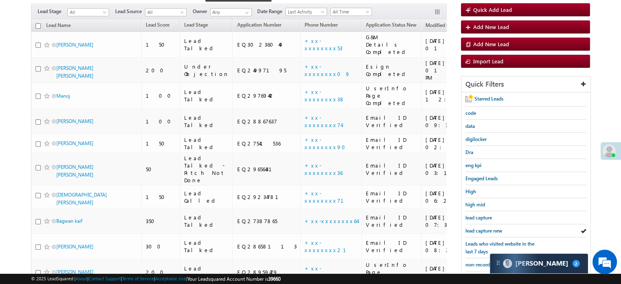
click at [481, 227] on span "lead capture new" at bounding box center [483, 230] width 37 height 6
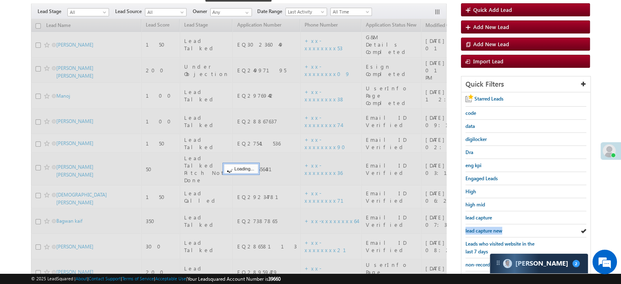
click at [481, 227] on span "lead capture new" at bounding box center [483, 230] width 37 height 6
